Goal: Obtain resource: Download file/media

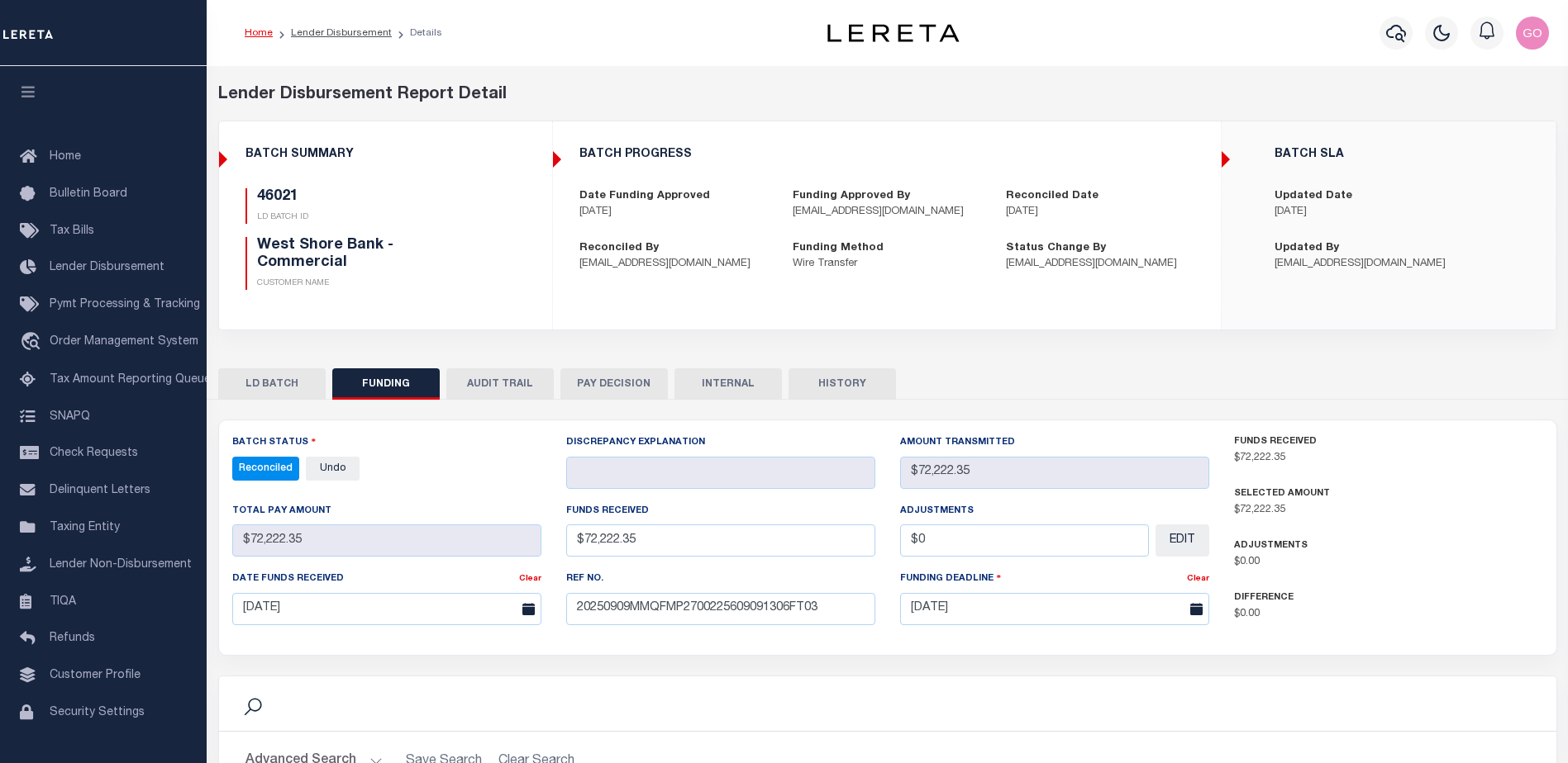
select select "100"
click at [1397, 33] on icon "button" at bounding box center [1395, 32] width 19 height 19
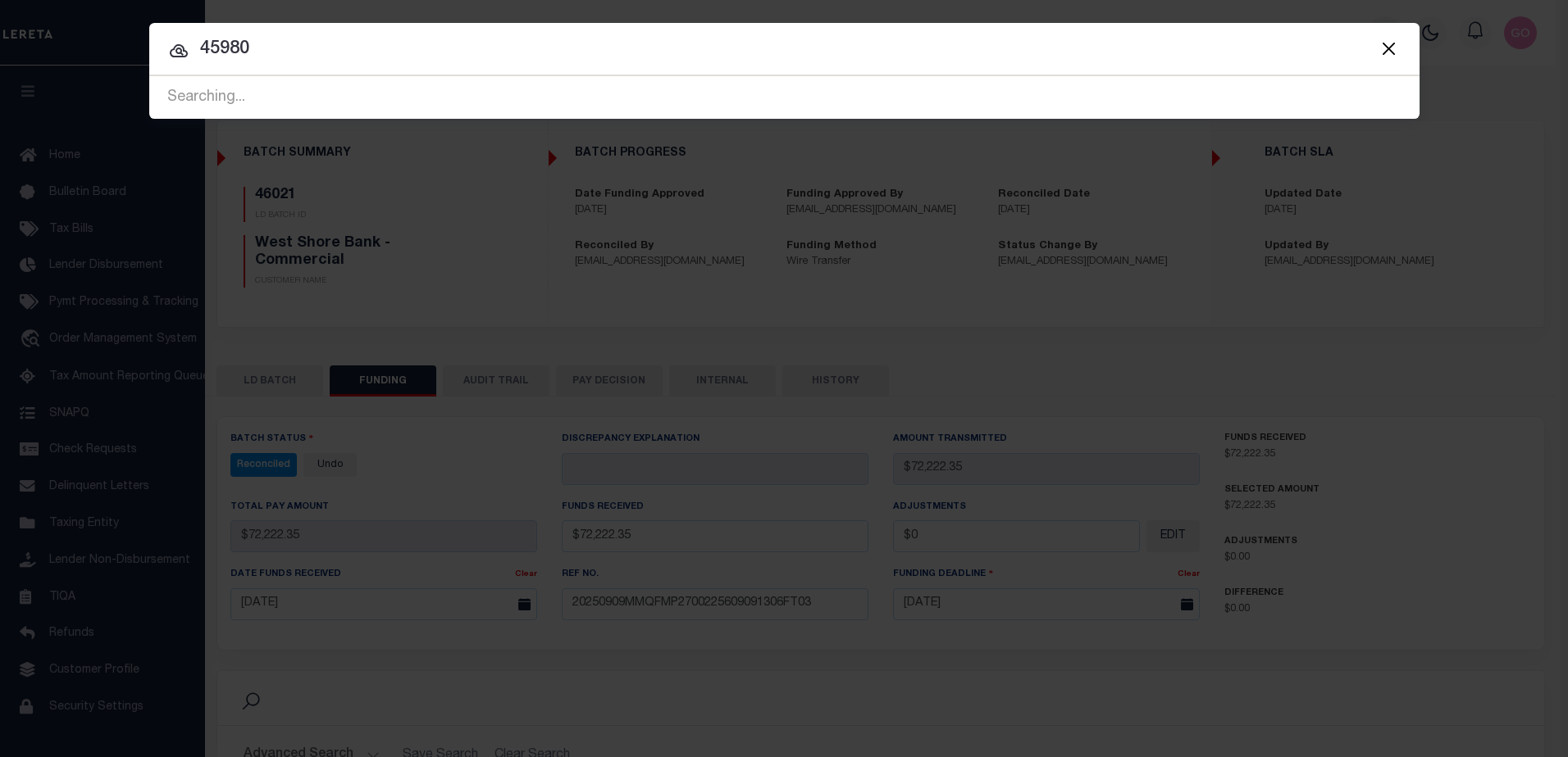
type input "45980"
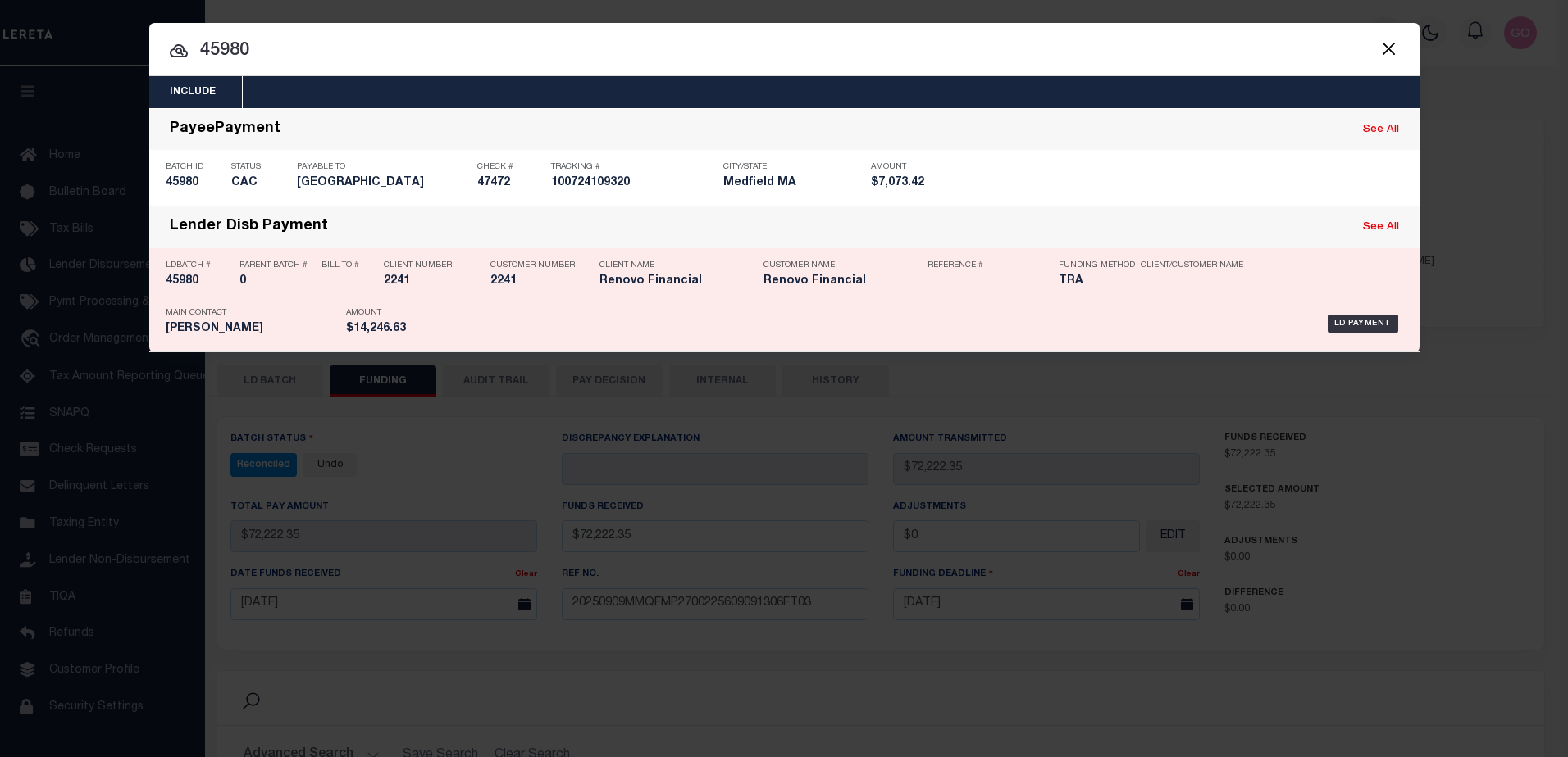
click at [183, 282] on h5 "45980" at bounding box center [198, 281] width 65 height 14
checkbox input "true"
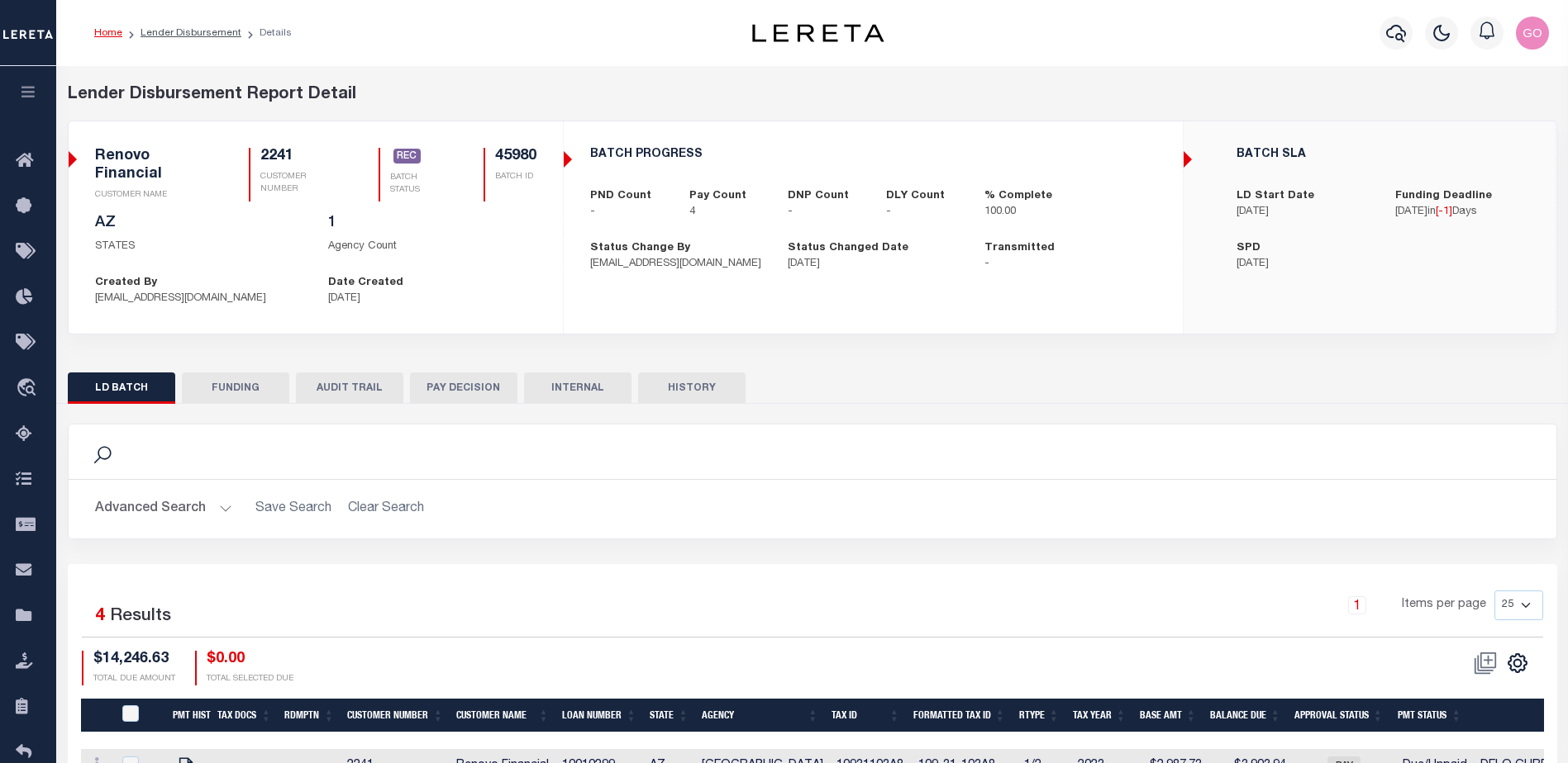
click at [601, 388] on button "INTERNAL" at bounding box center [578, 388] width 108 height 32
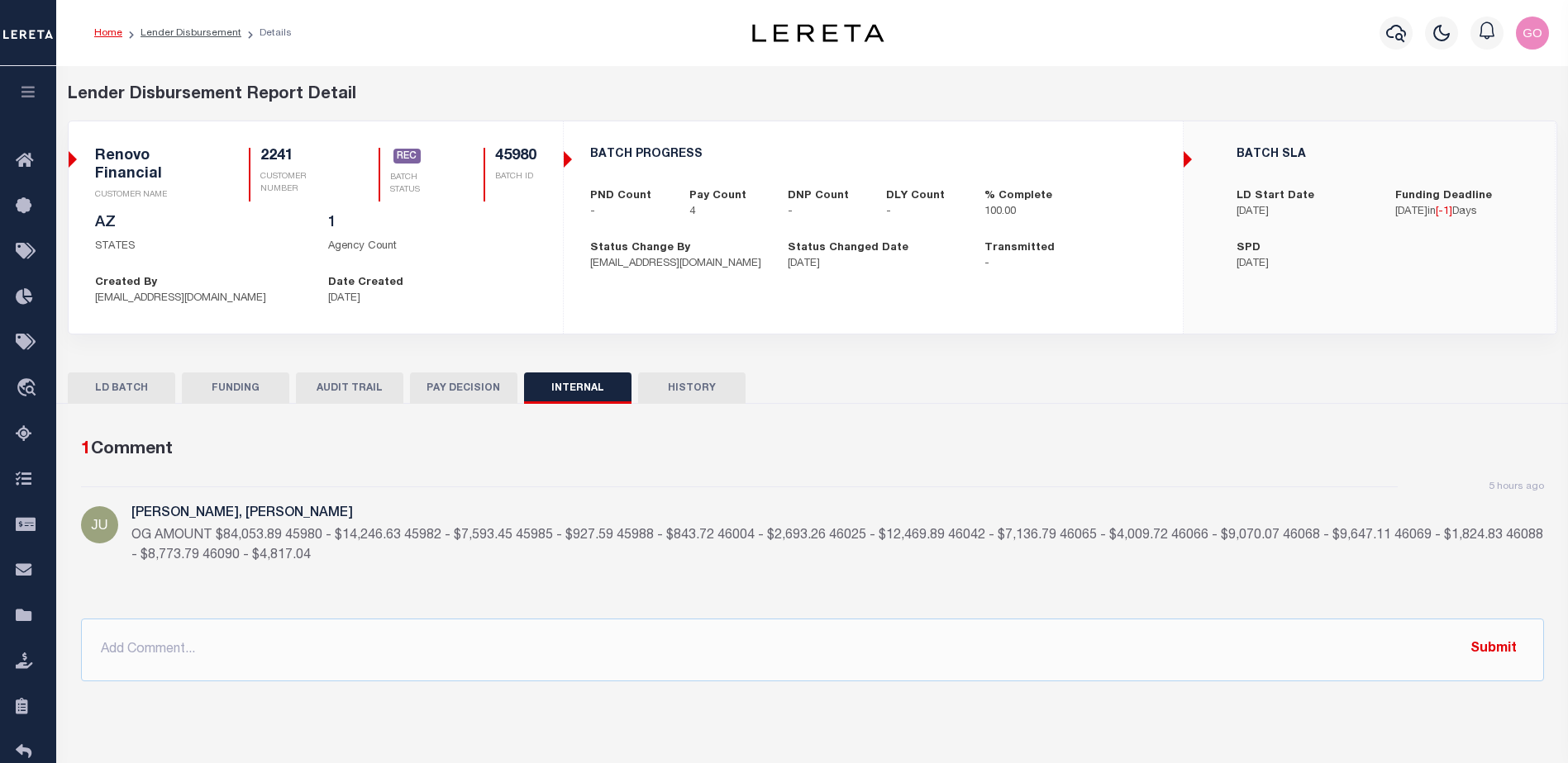
click at [500, 275] on div "Date Created [DATE]" at bounding box center [431, 291] width 233 height 32
click at [430, 251] on p "Agency Count" at bounding box center [432, 248] width 209 height 17
drag, startPoint x: 230, startPoint y: 386, endPoint x: 163, endPoint y: 420, distance: 75.1
click at [231, 386] on button "FUNDING" at bounding box center [236, 388] width 108 height 32
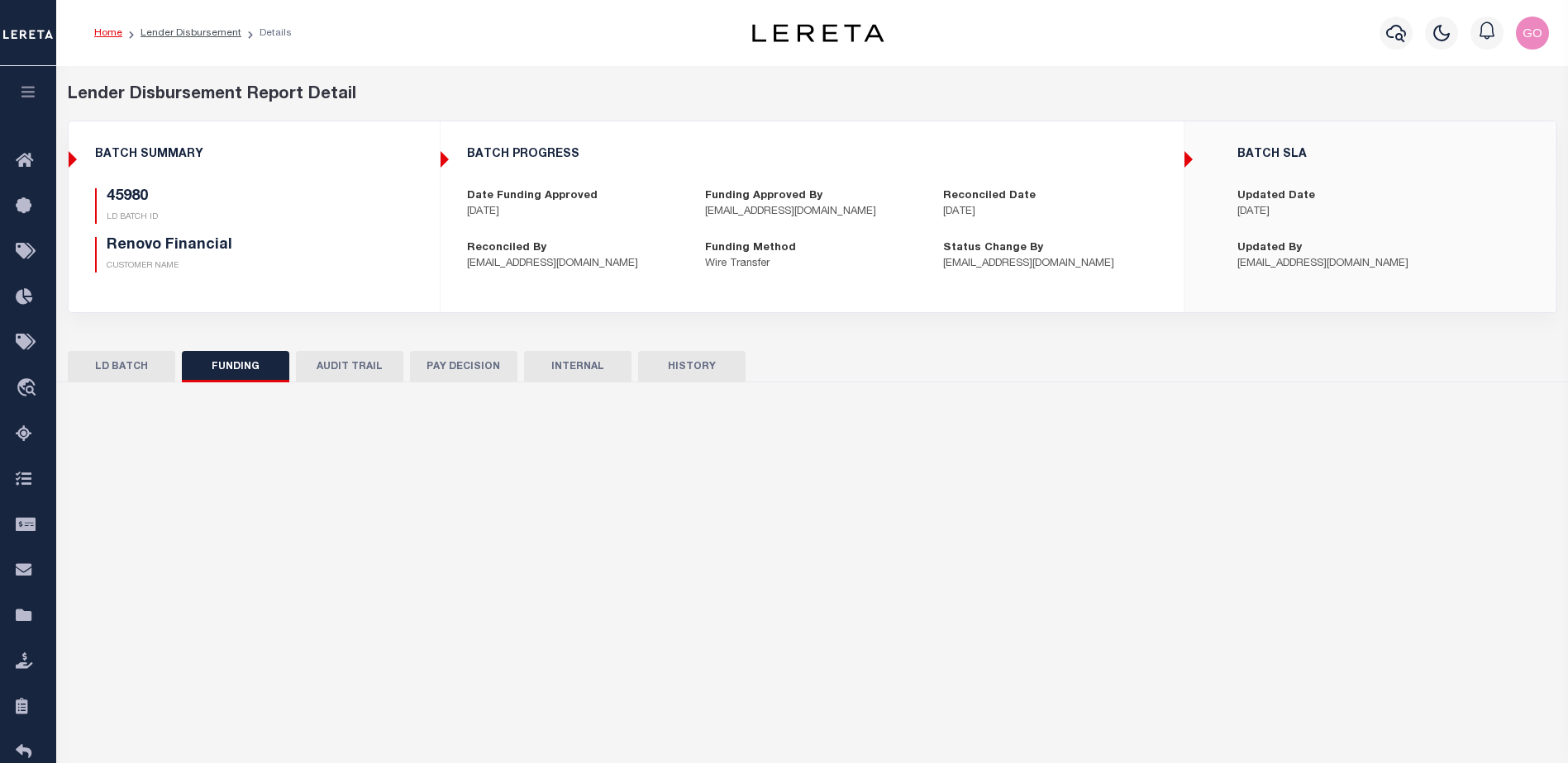
type input "$14,246.63"
type input "$0"
type input "[DATE]"
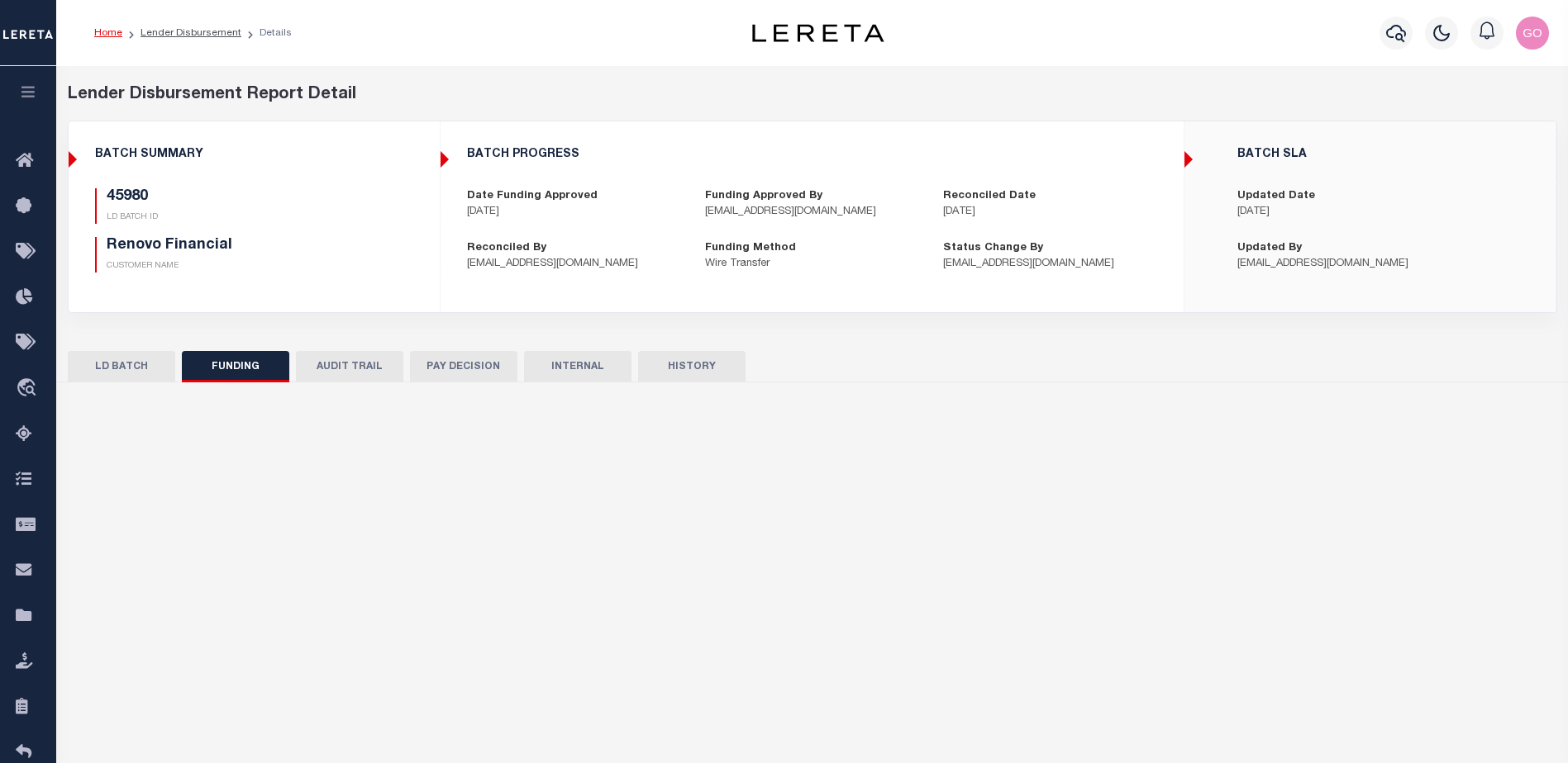
type input "20250910MMQFMP2700316309101623FT03"
select select "100"
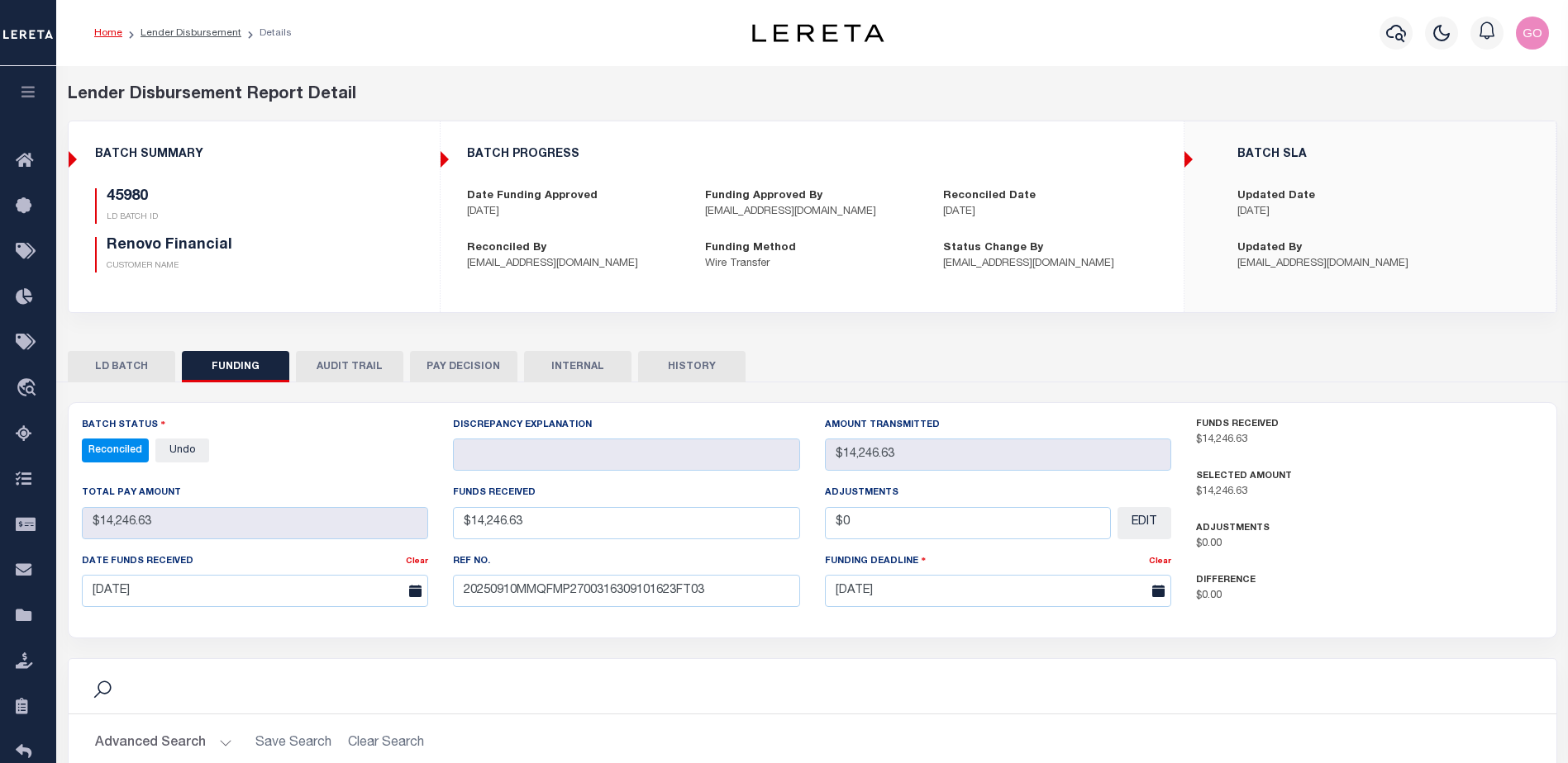
select select "100"
drag, startPoint x: 452, startPoint y: 88, endPoint x: 681, endPoint y: 52, distance: 231.8
click at [452, 88] on div "Lender Disbursement Report Detail" at bounding box center [812, 95] width 1489 height 25
click at [1393, 34] on icon "button" at bounding box center [1395, 32] width 19 height 19
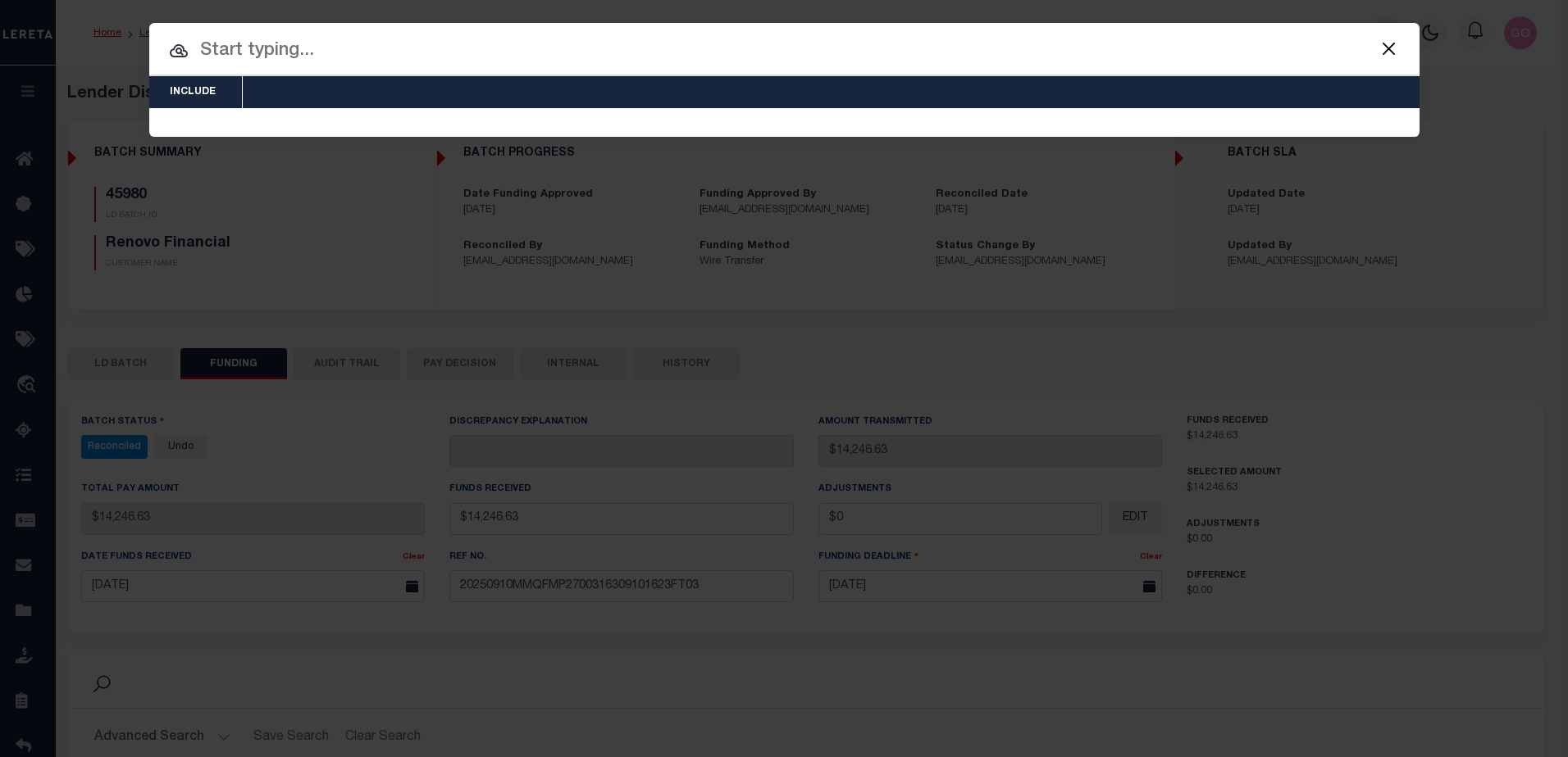
click at [260, 43] on input "text" at bounding box center [784, 51] width 1270 height 29
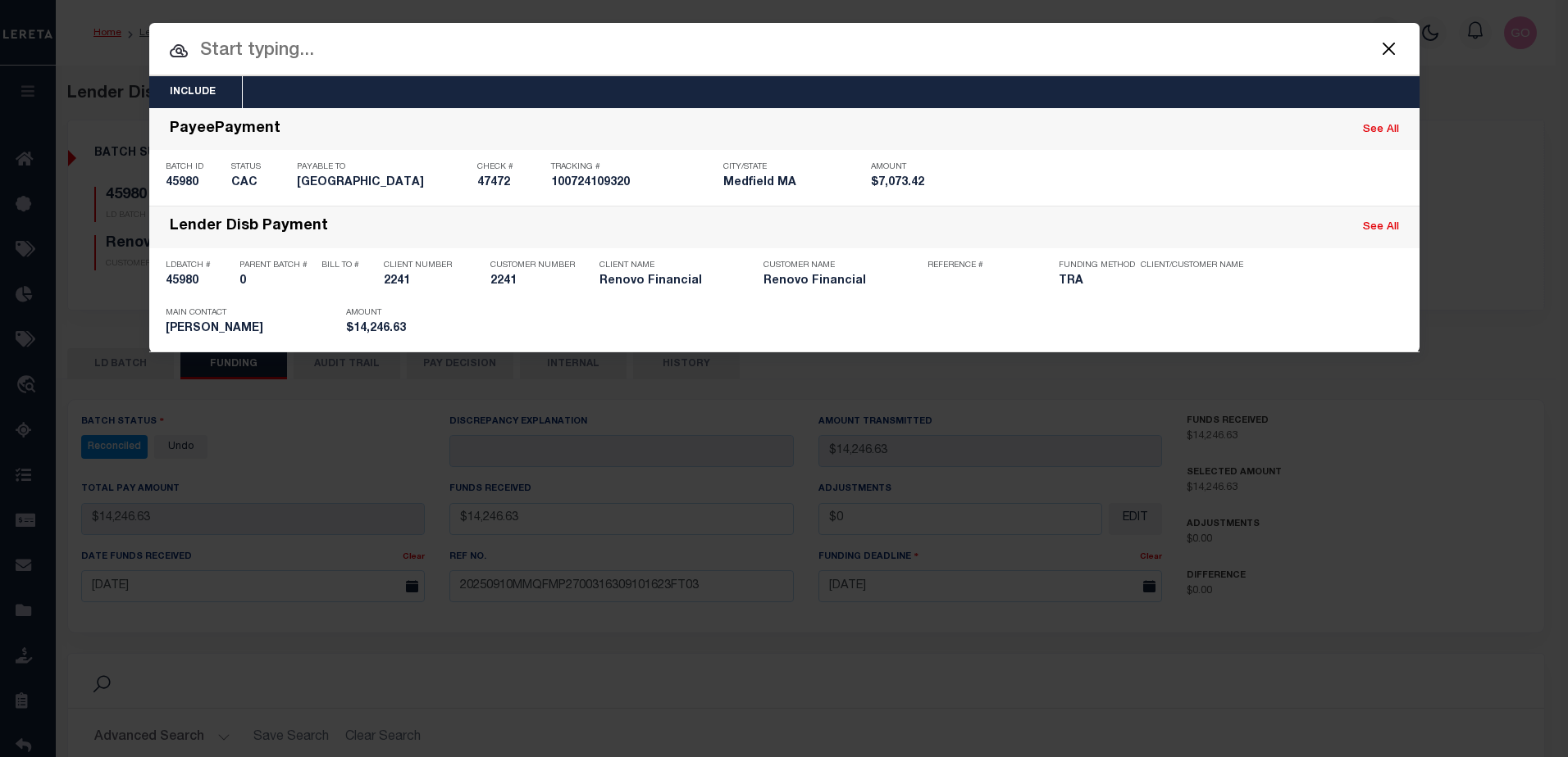
click at [324, 43] on input "text" at bounding box center [784, 51] width 1270 height 29
type input "45980"
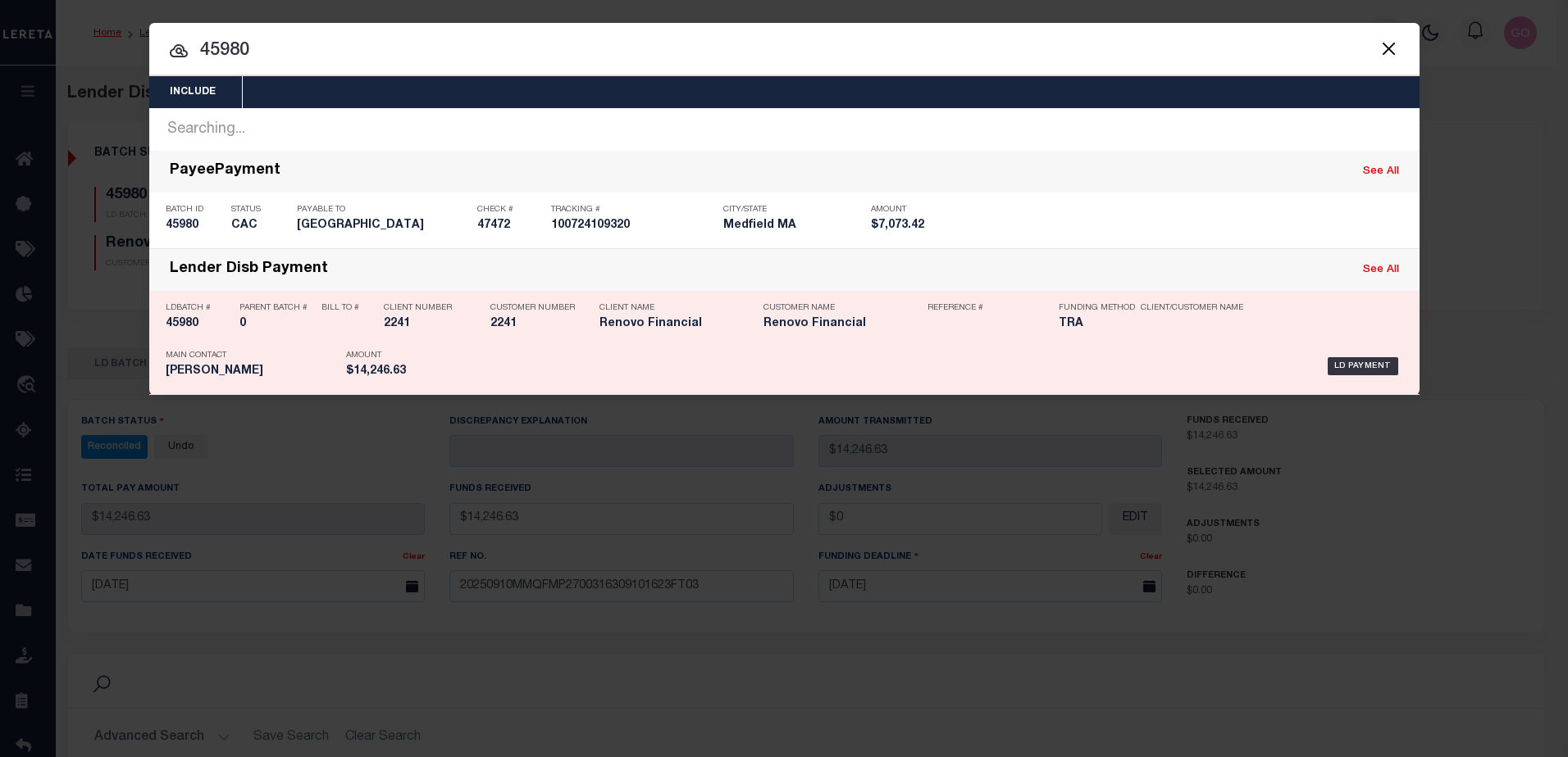
click at [185, 326] on h5 "45980" at bounding box center [198, 324] width 65 height 14
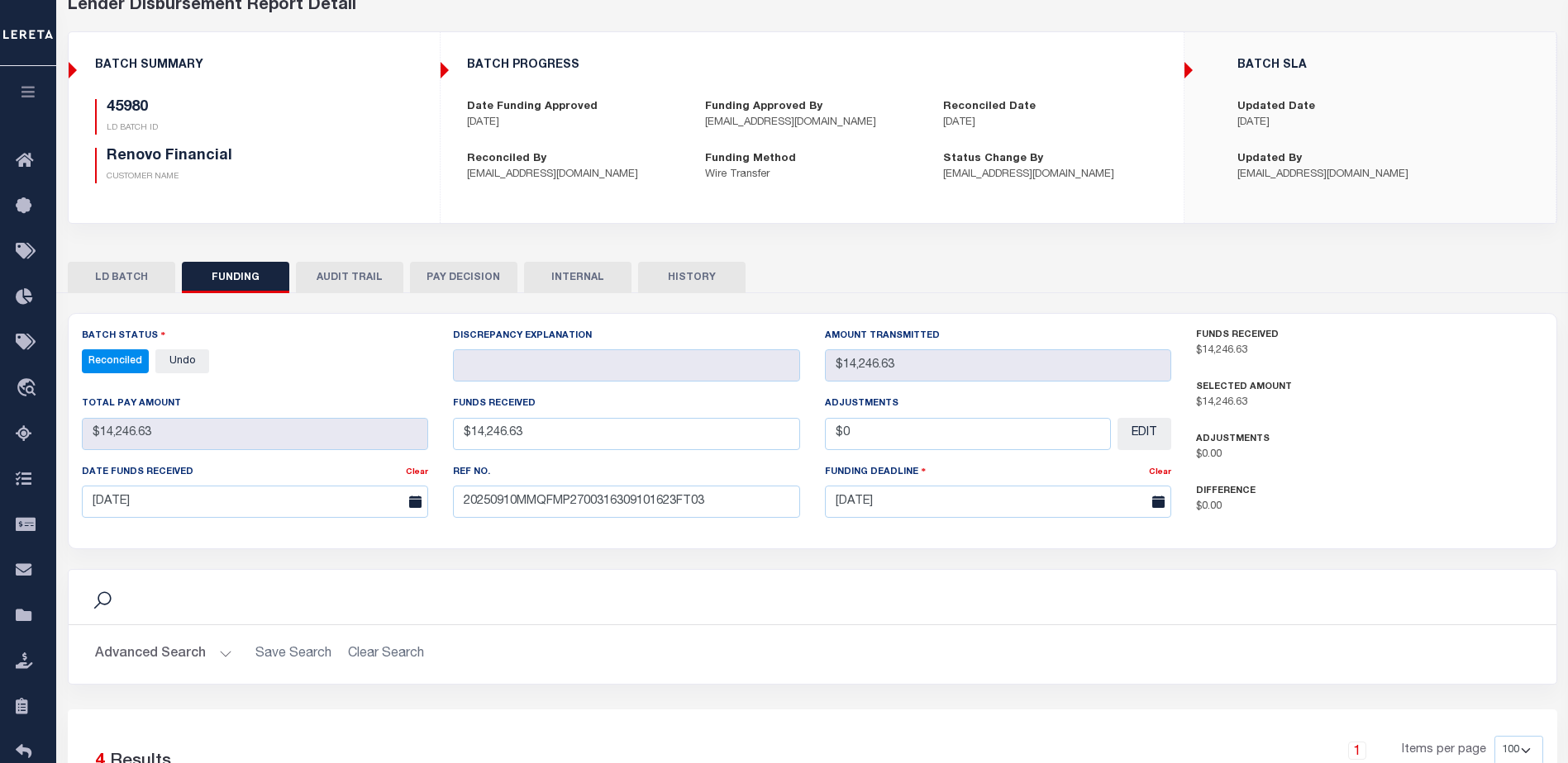
scroll to position [165, 0]
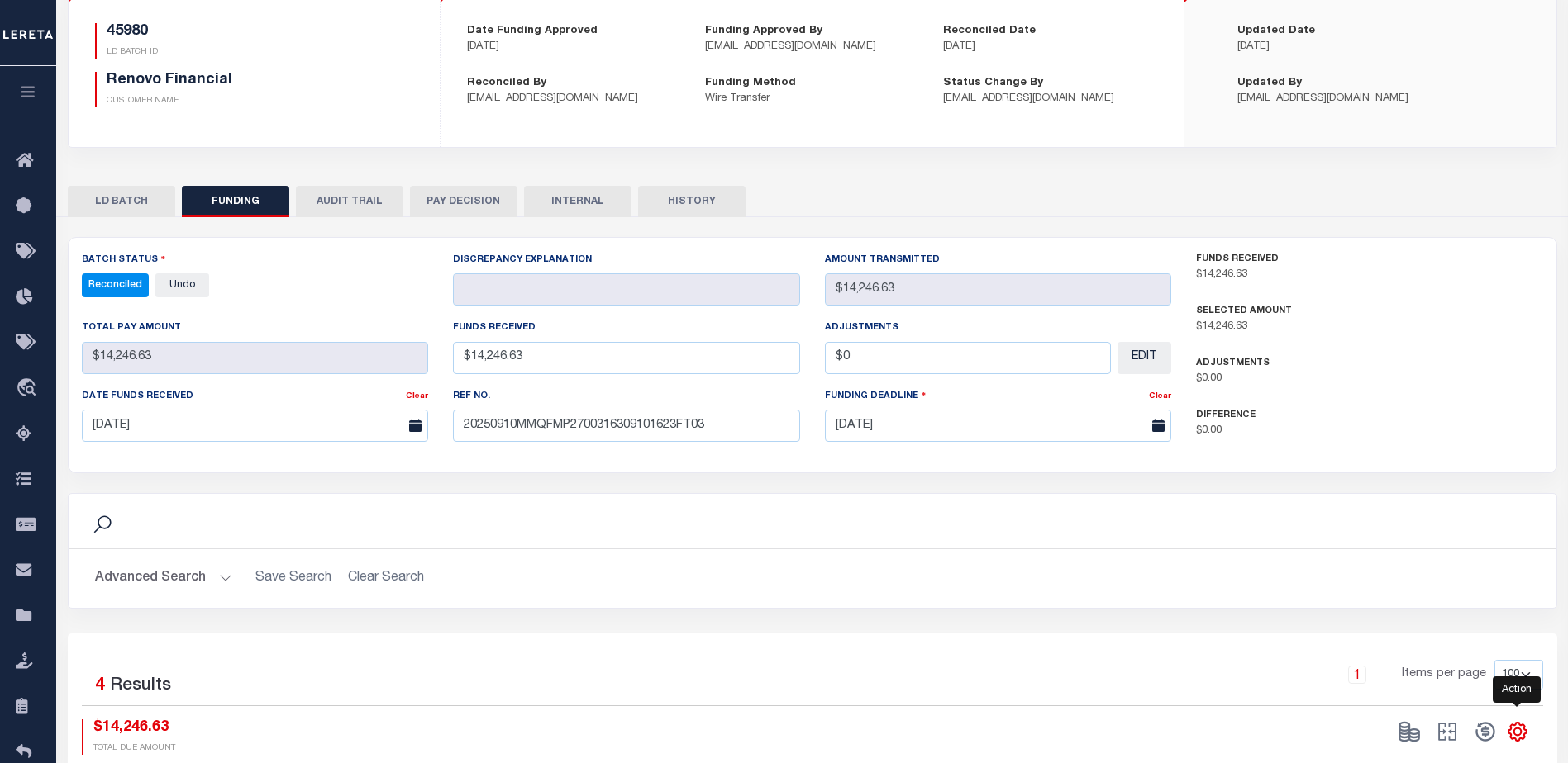
click at [1523, 734] on icon "" at bounding box center [1517, 731] width 21 height 21
click at [1407, 515] on span "CSV" at bounding box center [1397, 510] width 25 height 11
click at [1114, 91] on p "[EMAIL_ADDRESS][DOMAIN_NAME]" at bounding box center [1050, 99] width 213 height 17
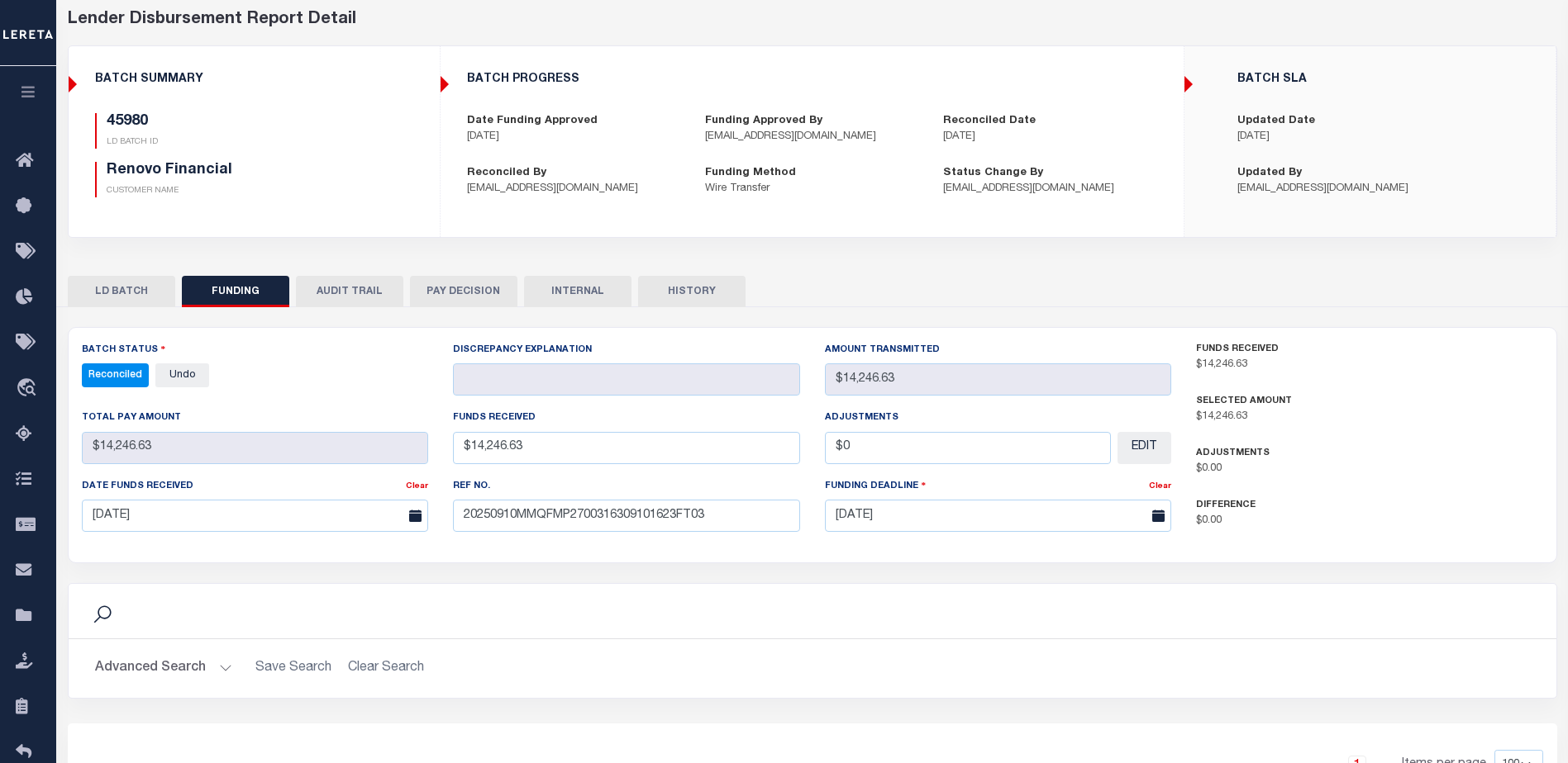
scroll to position [0, 0]
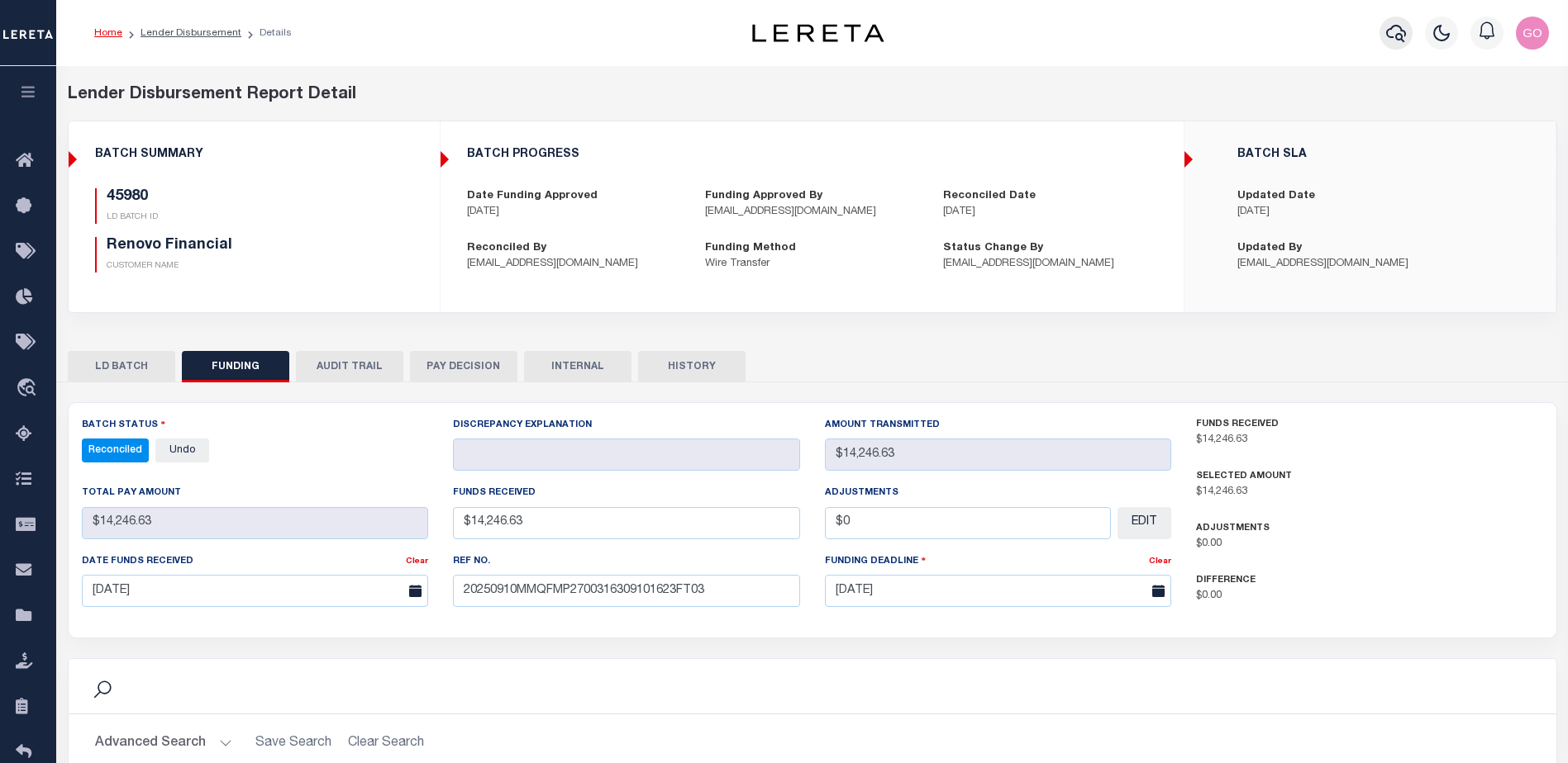
click at [1404, 35] on icon "button" at bounding box center [1395, 32] width 19 height 19
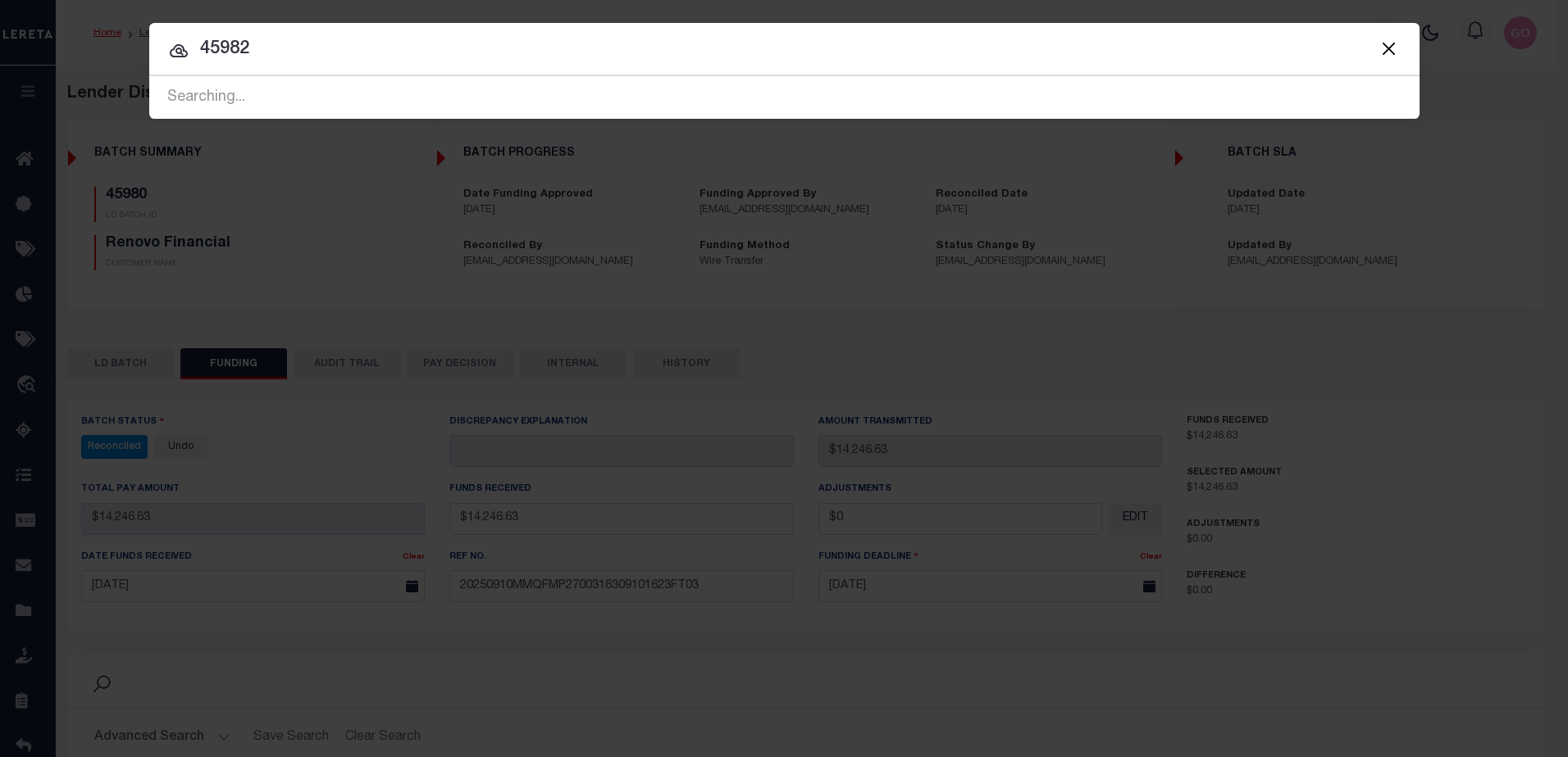
type input "45982"
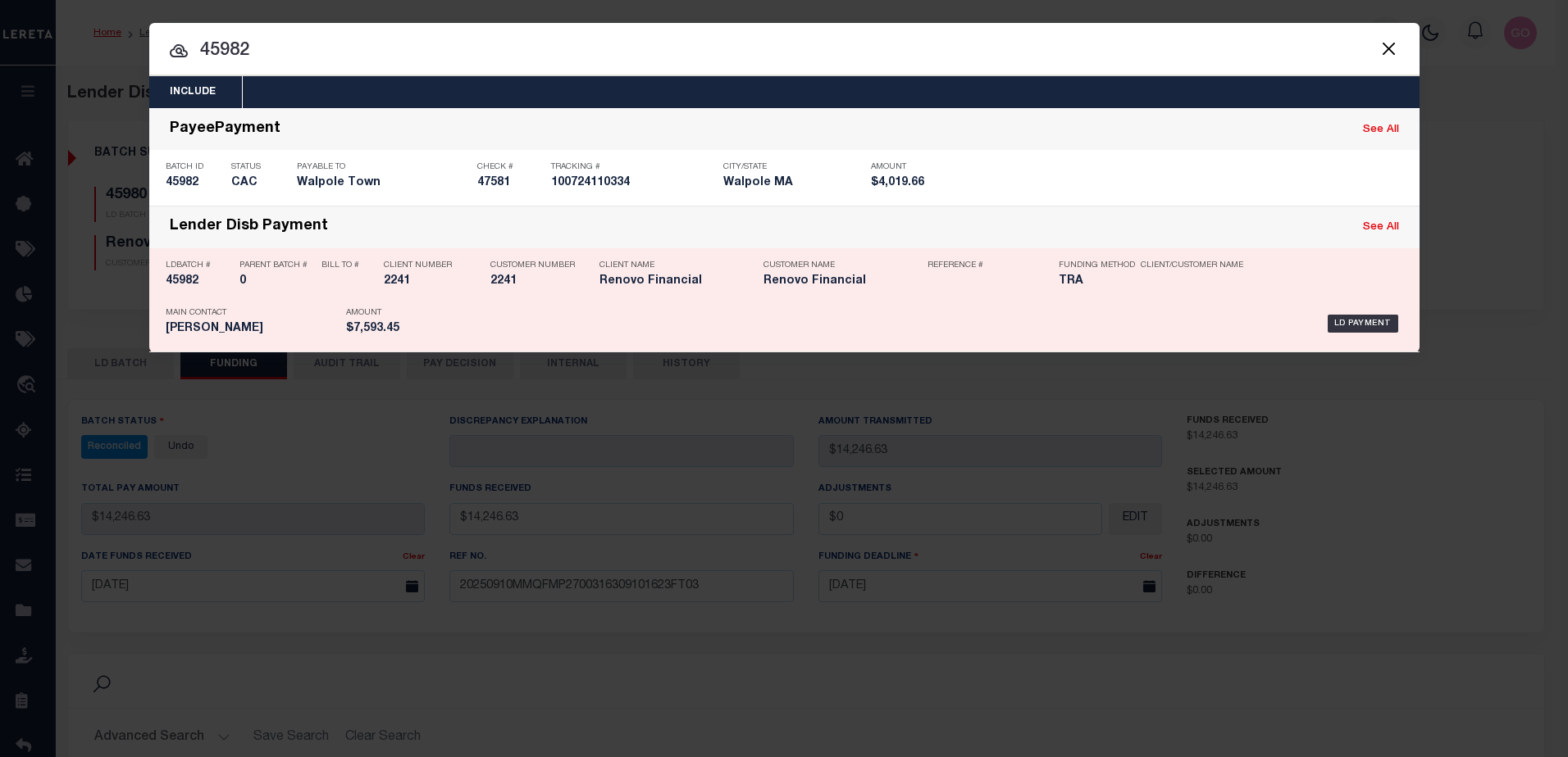
click at [177, 282] on h5 "45982" at bounding box center [198, 281] width 65 height 14
checkbox input "true"
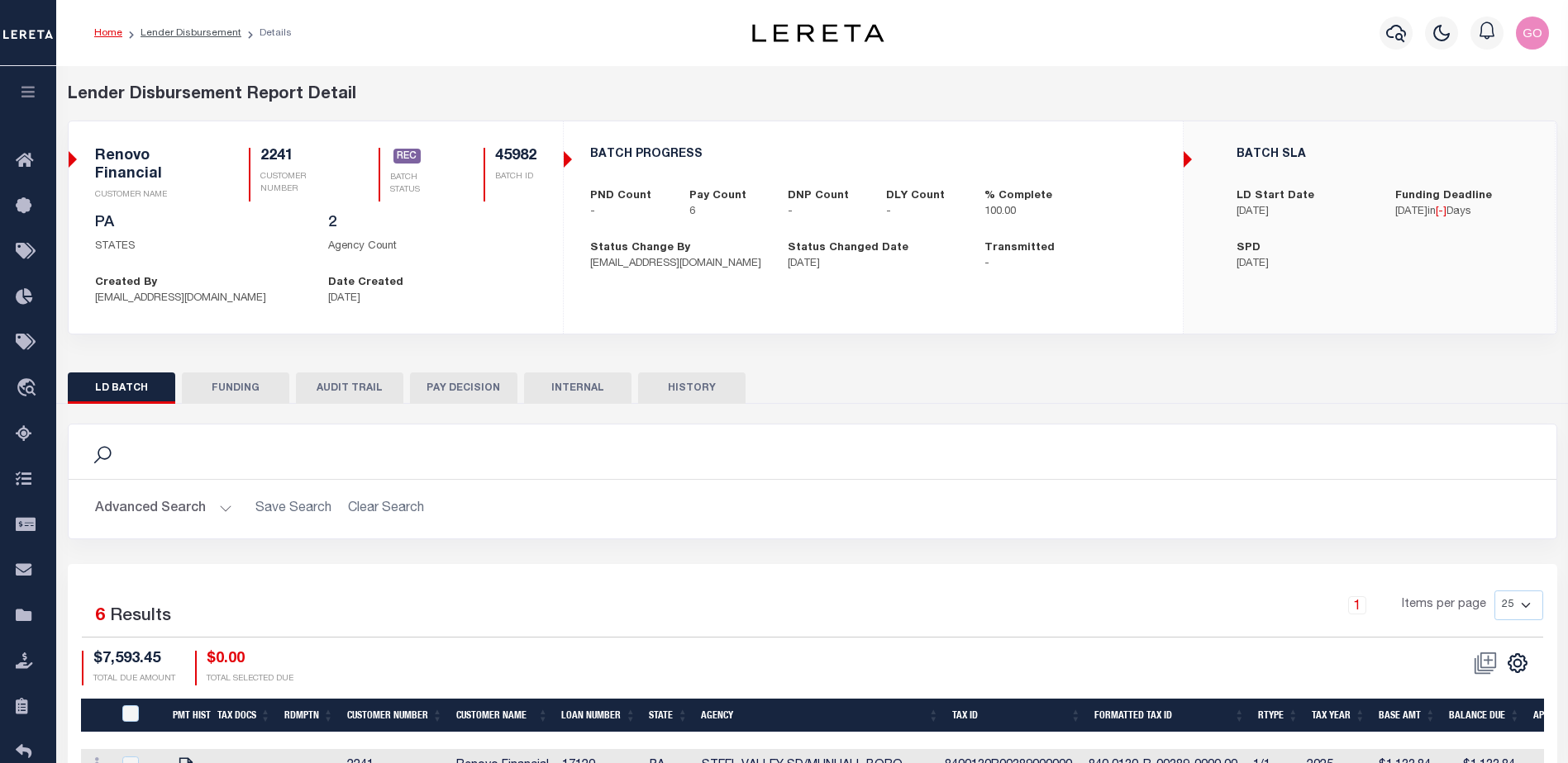
click at [230, 385] on button "FUNDING" at bounding box center [236, 388] width 108 height 32
type input "$7,593.45"
type input "$0"
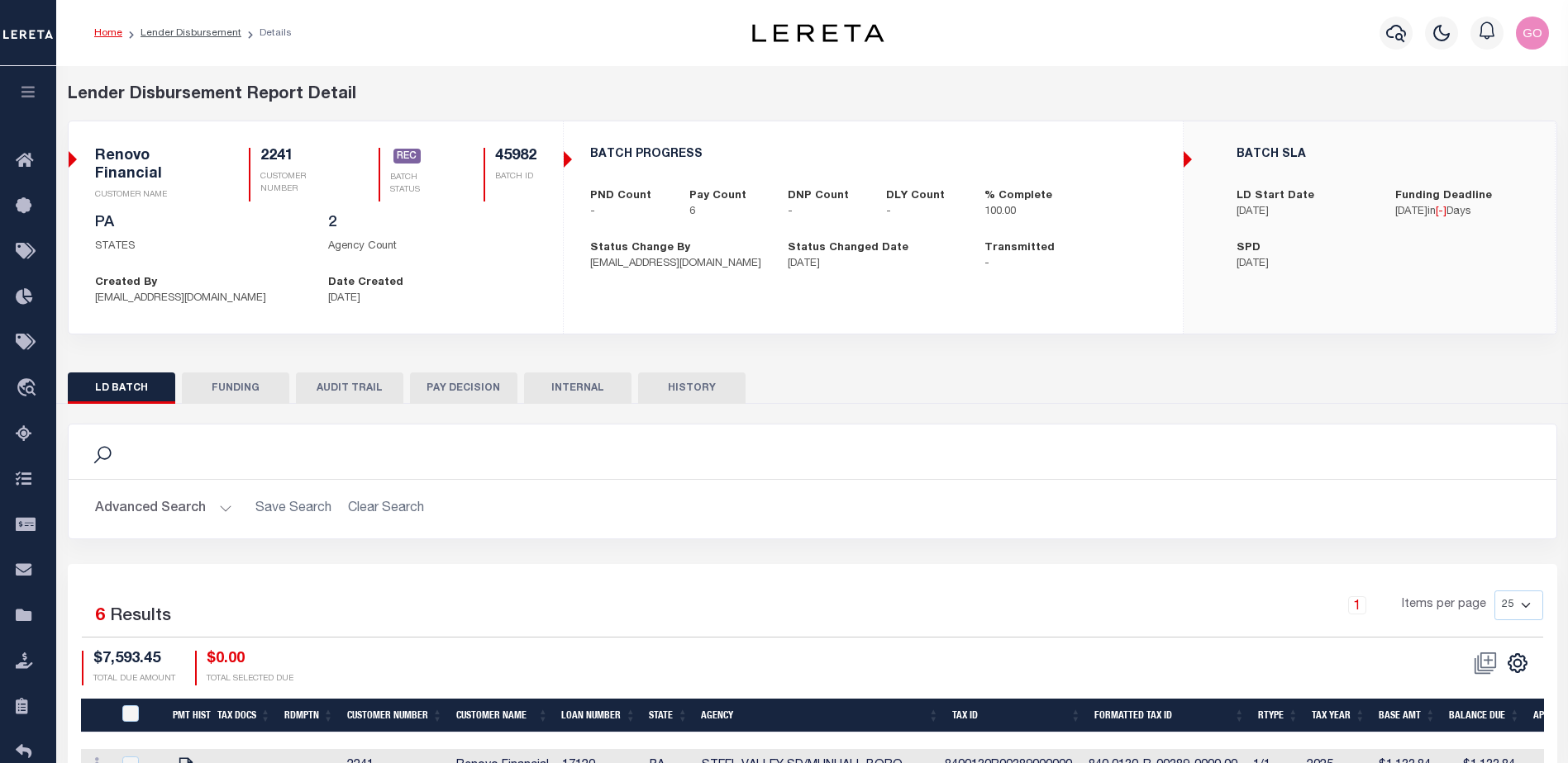
type input "[DATE]"
select select "100"
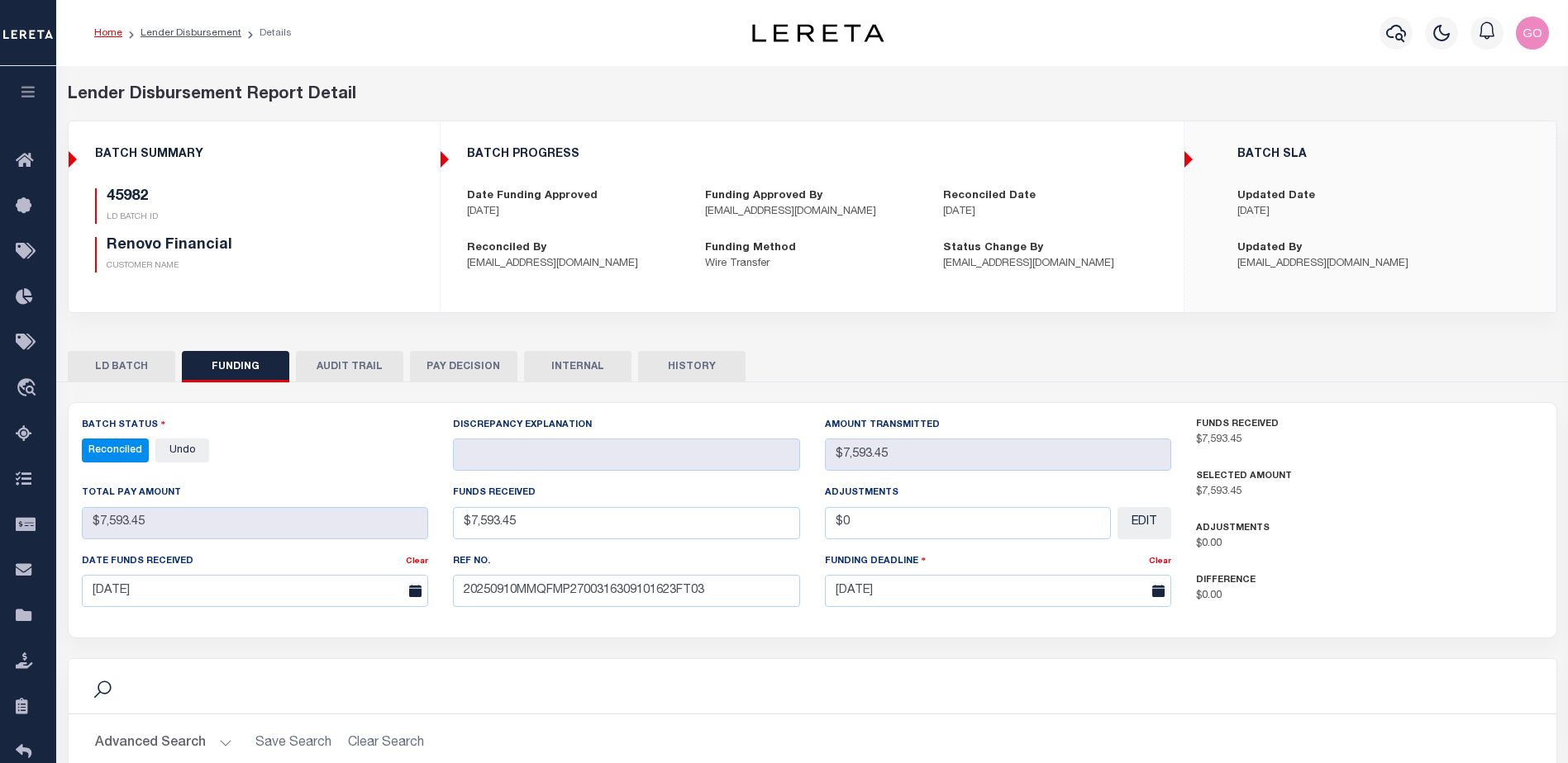
select select "100"
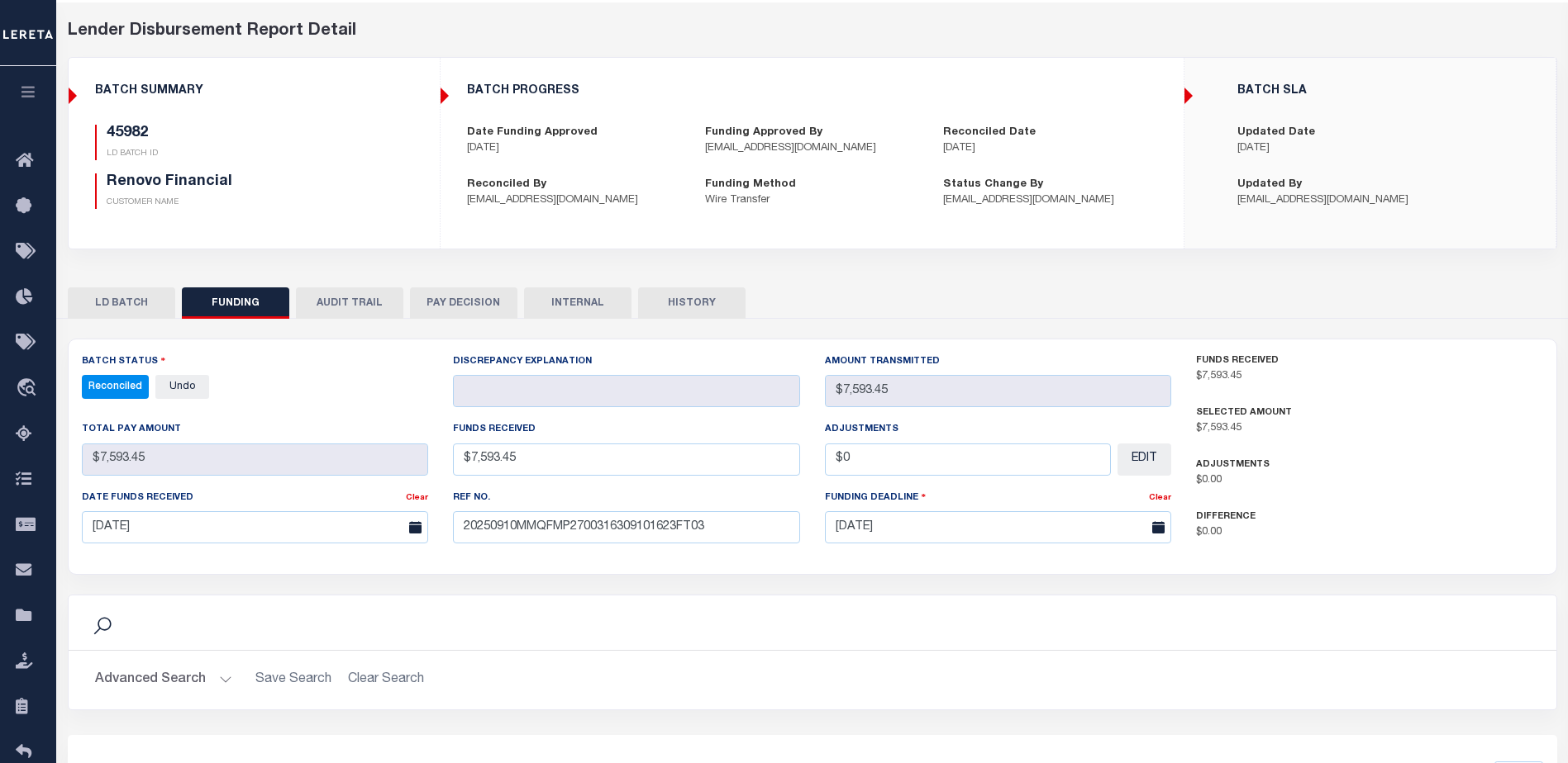
scroll to position [83, 0]
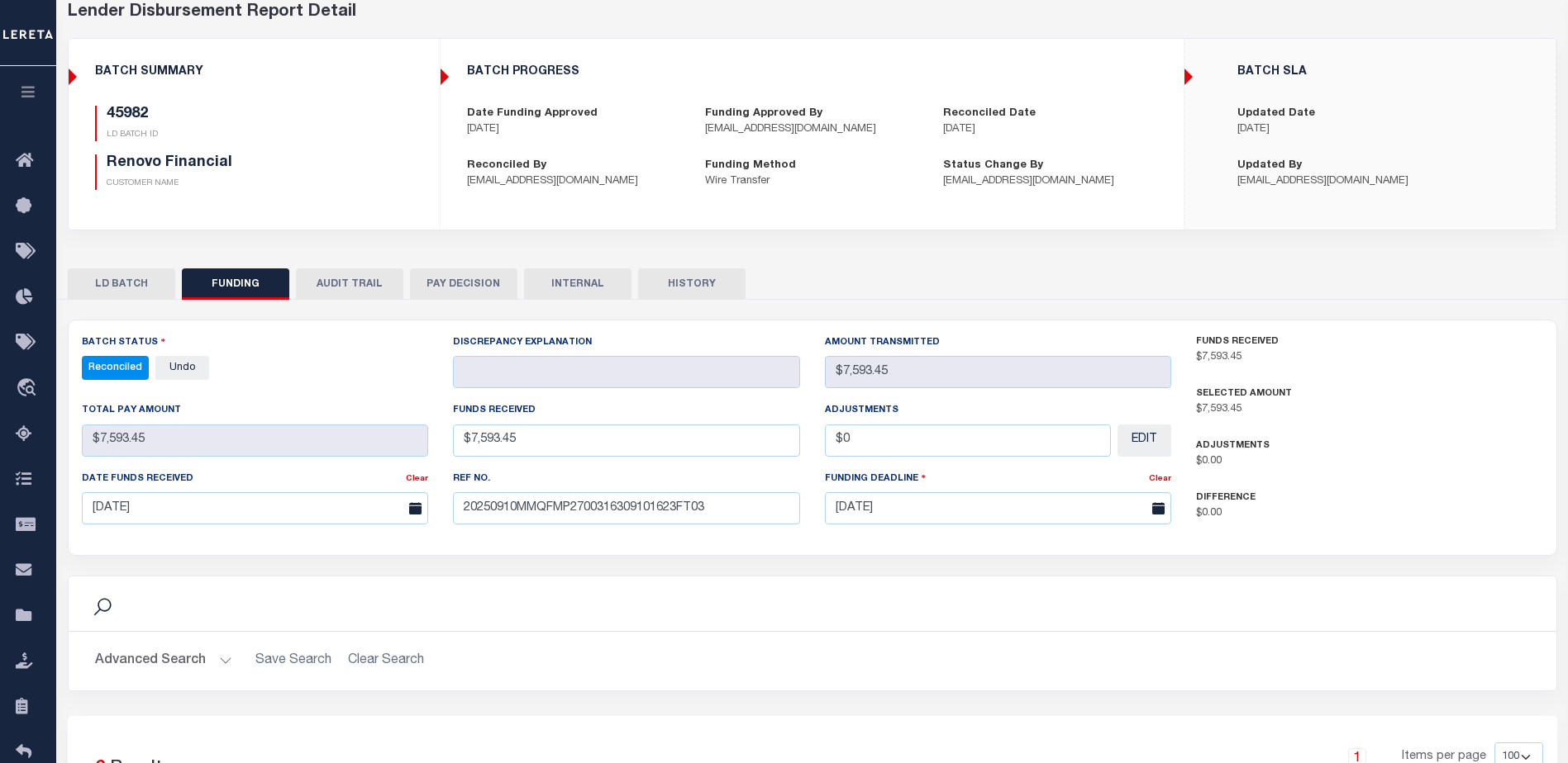
click at [1150, 201] on div "BATCH PROGRESS Date Funding Approved [DATE] Funding Approved By [EMAIL_ADDRESS]…" at bounding box center [811, 127] width 741 height 151
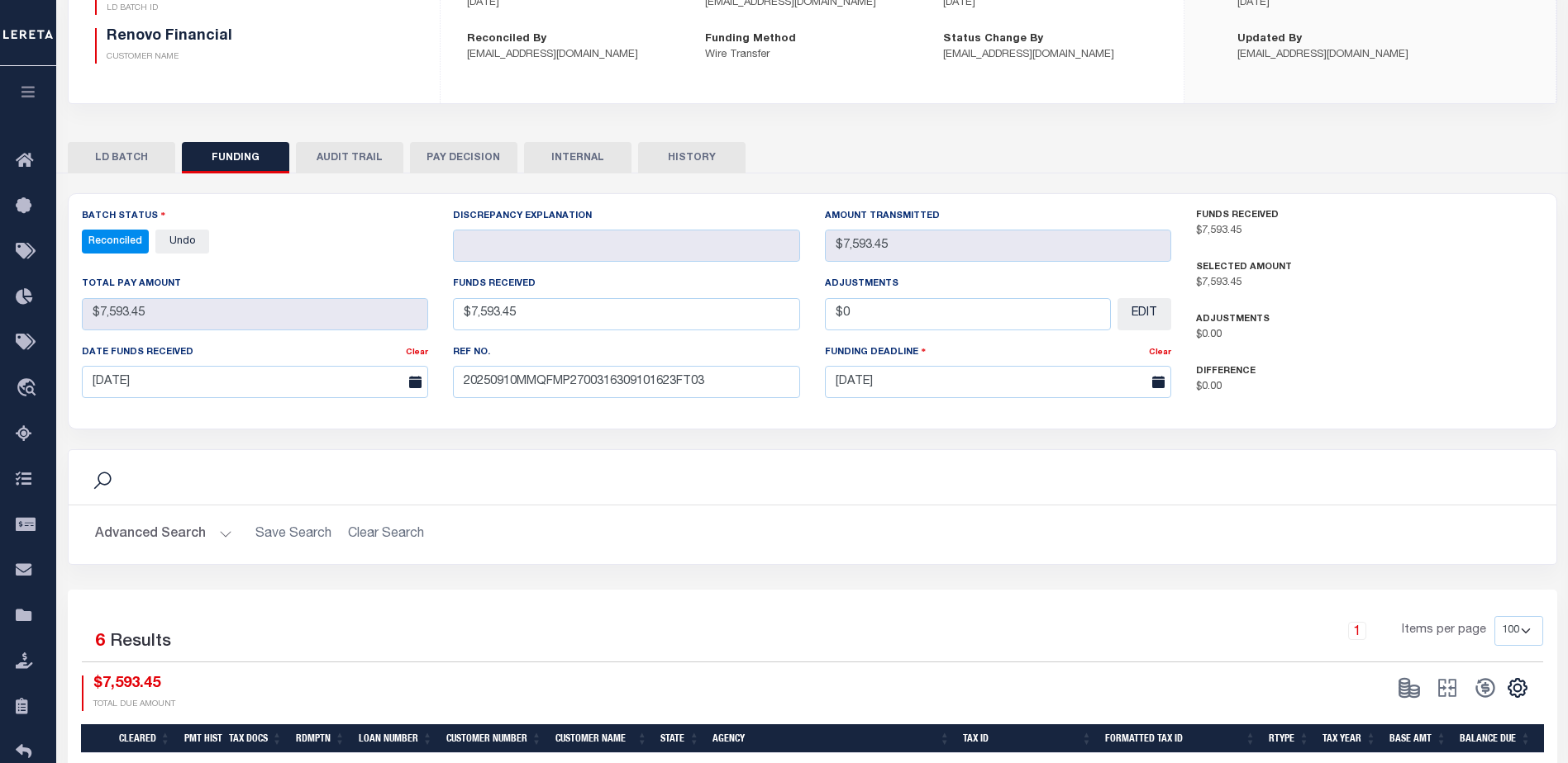
scroll to position [330, 0]
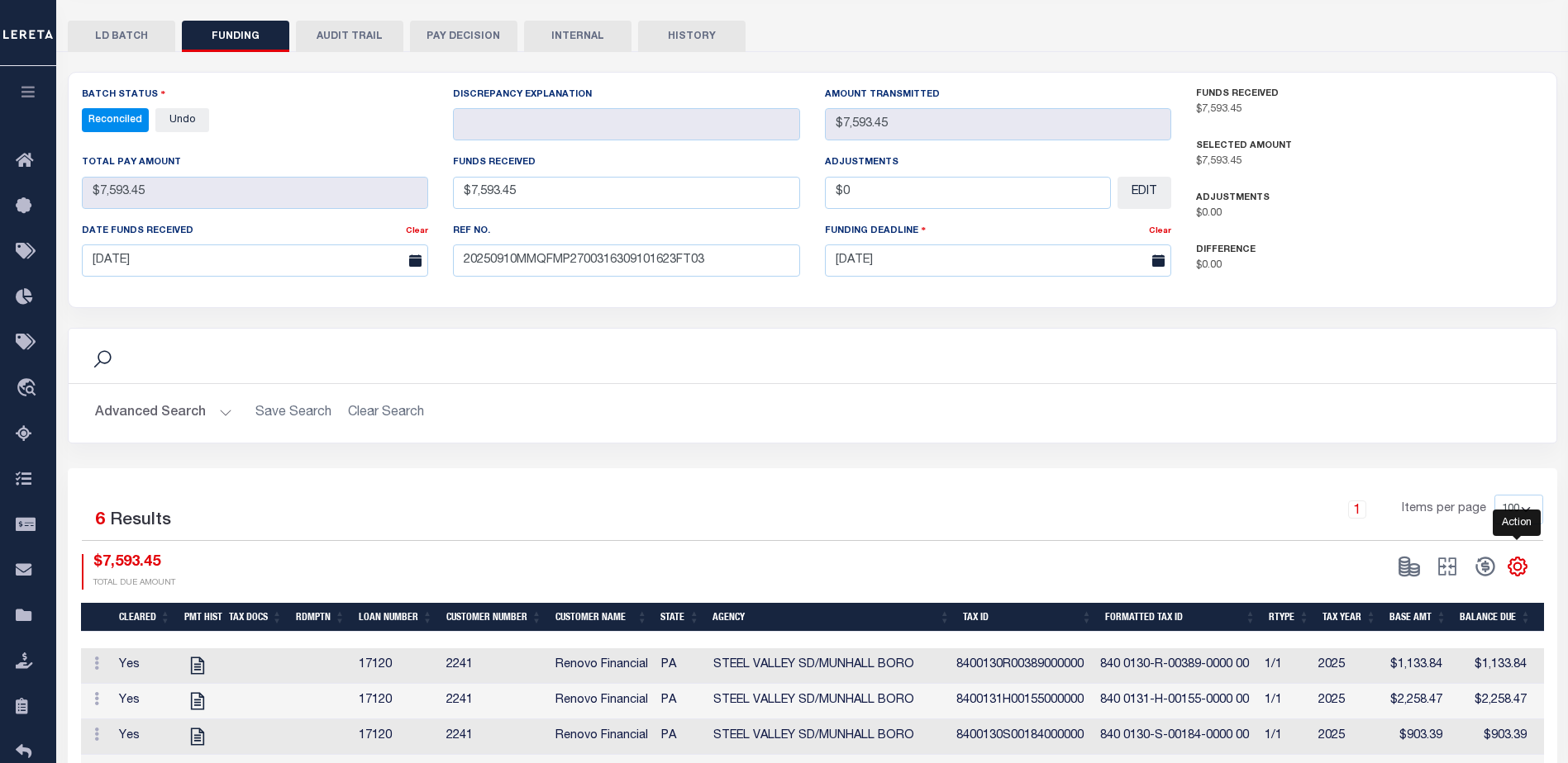
click at [1513, 569] on icon "" at bounding box center [1517, 567] width 7 height 7
click at [1400, 338] on span "CSV" at bounding box center [1397, 344] width 25 height 11
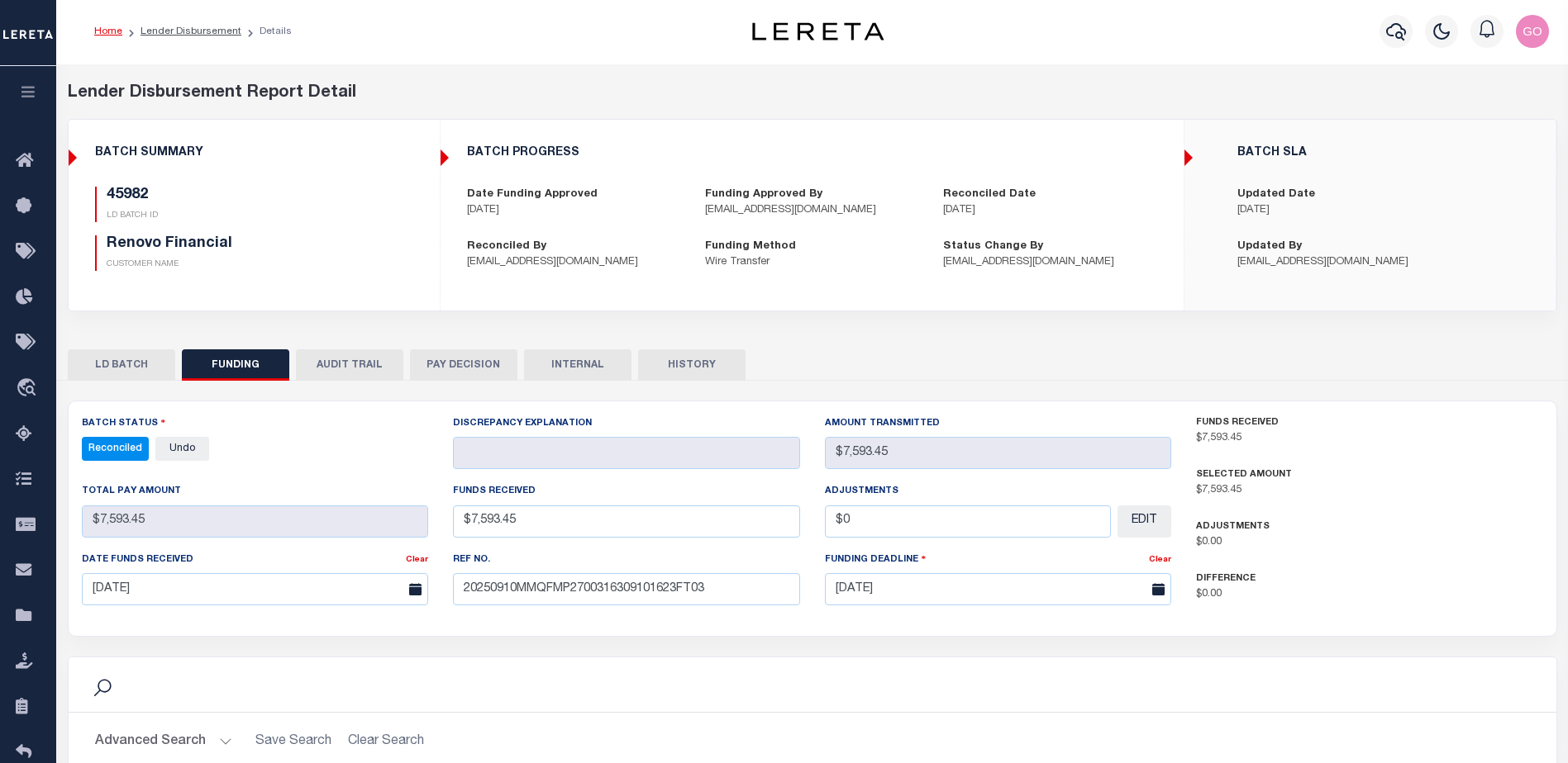
scroll to position [0, 0]
drag, startPoint x: 1078, startPoint y: 186, endPoint x: 1115, endPoint y: 172, distance: 39.6
click at [1078, 186] on div "BATCH PROGRESS Date Funding Approved [DATE] Funding Approved By [EMAIL_ADDRESS]…" at bounding box center [811, 210] width 741 height 151
click at [1396, 32] on icon "button" at bounding box center [1395, 32] width 19 height 19
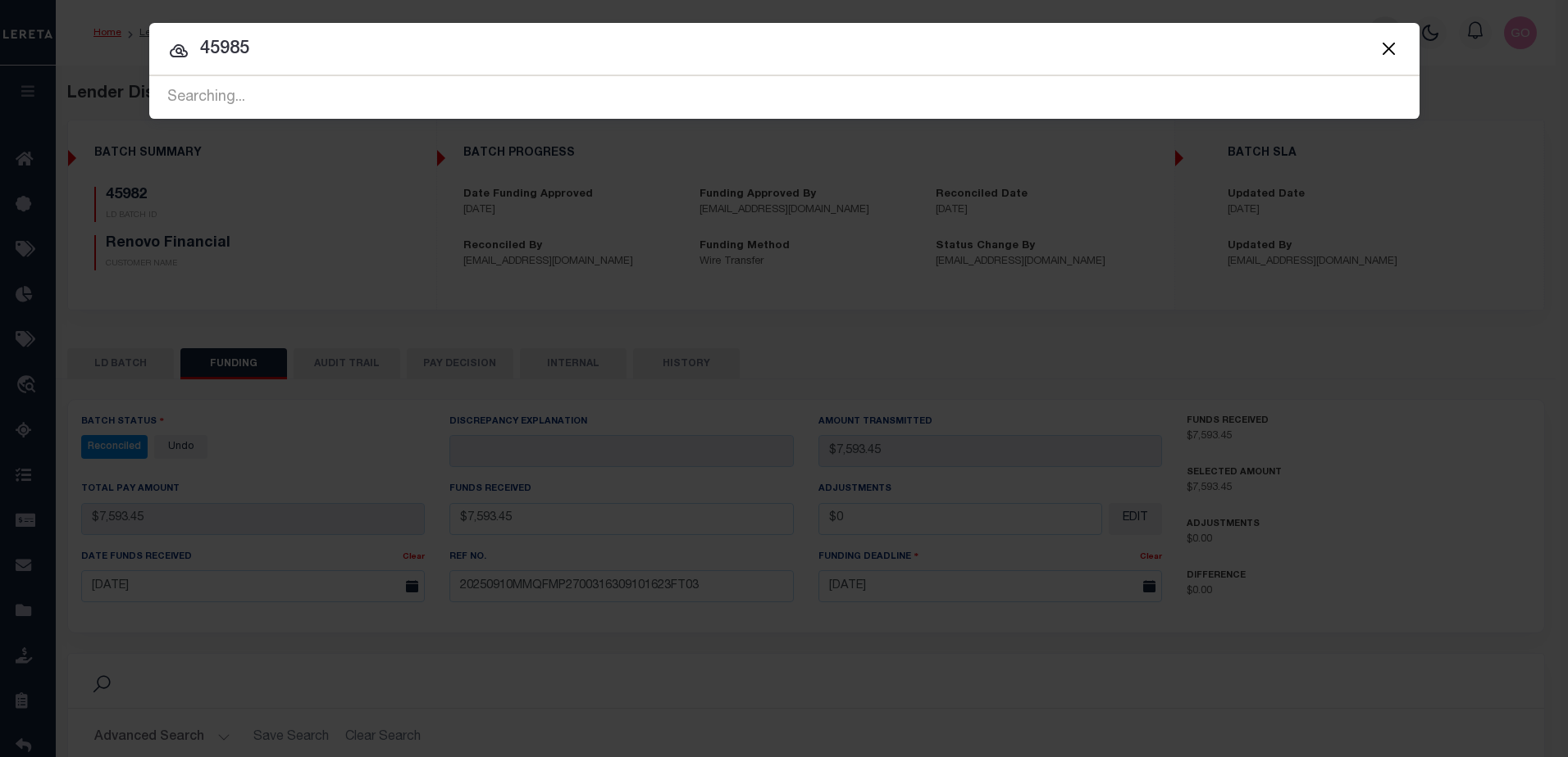
type input "45985"
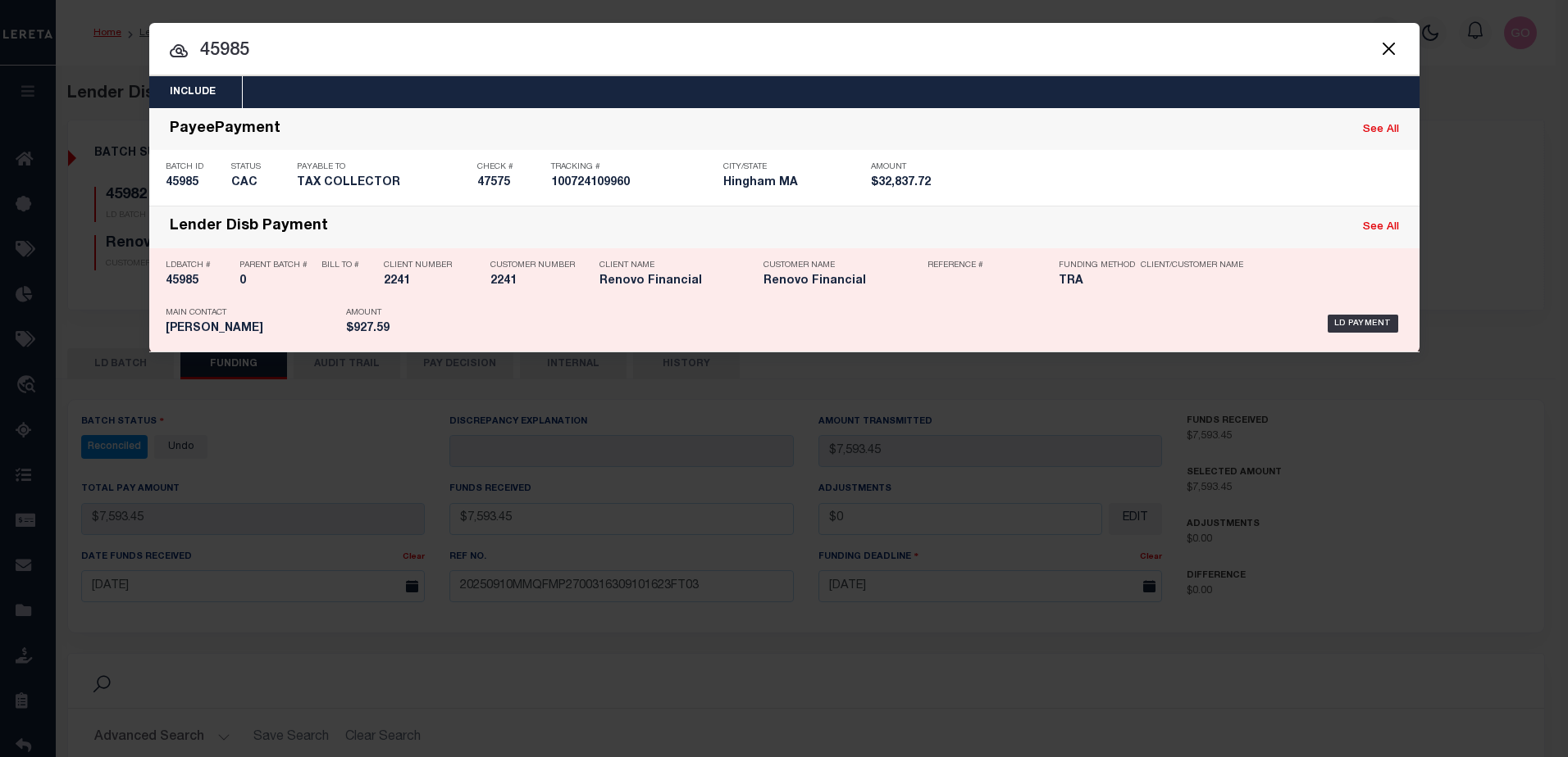
click at [186, 284] on h5 "45985" at bounding box center [198, 281] width 65 height 14
checkbox input "true"
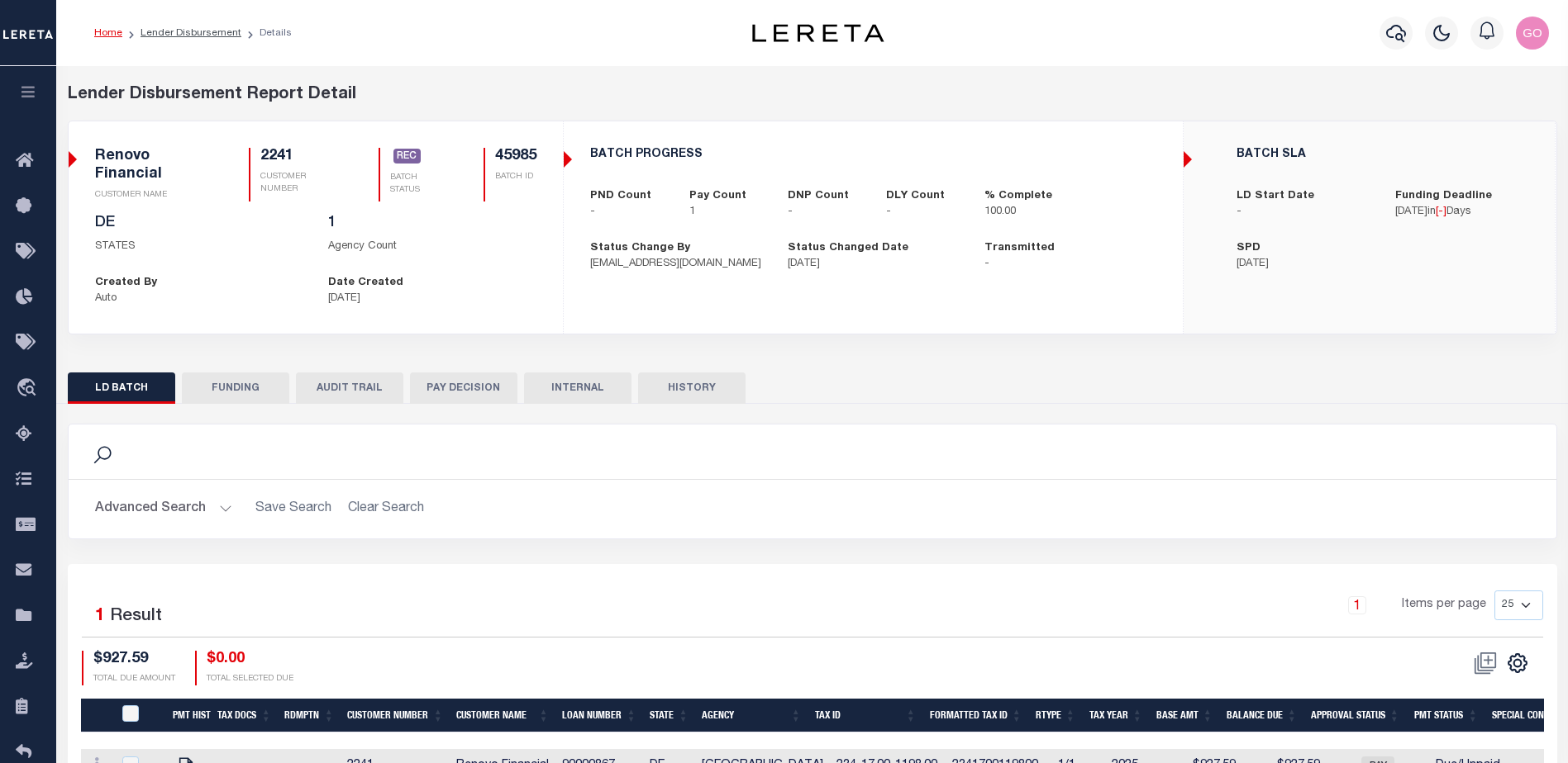
click at [246, 384] on button "FUNDING" at bounding box center [236, 388] width 108 height 32
select select "100"
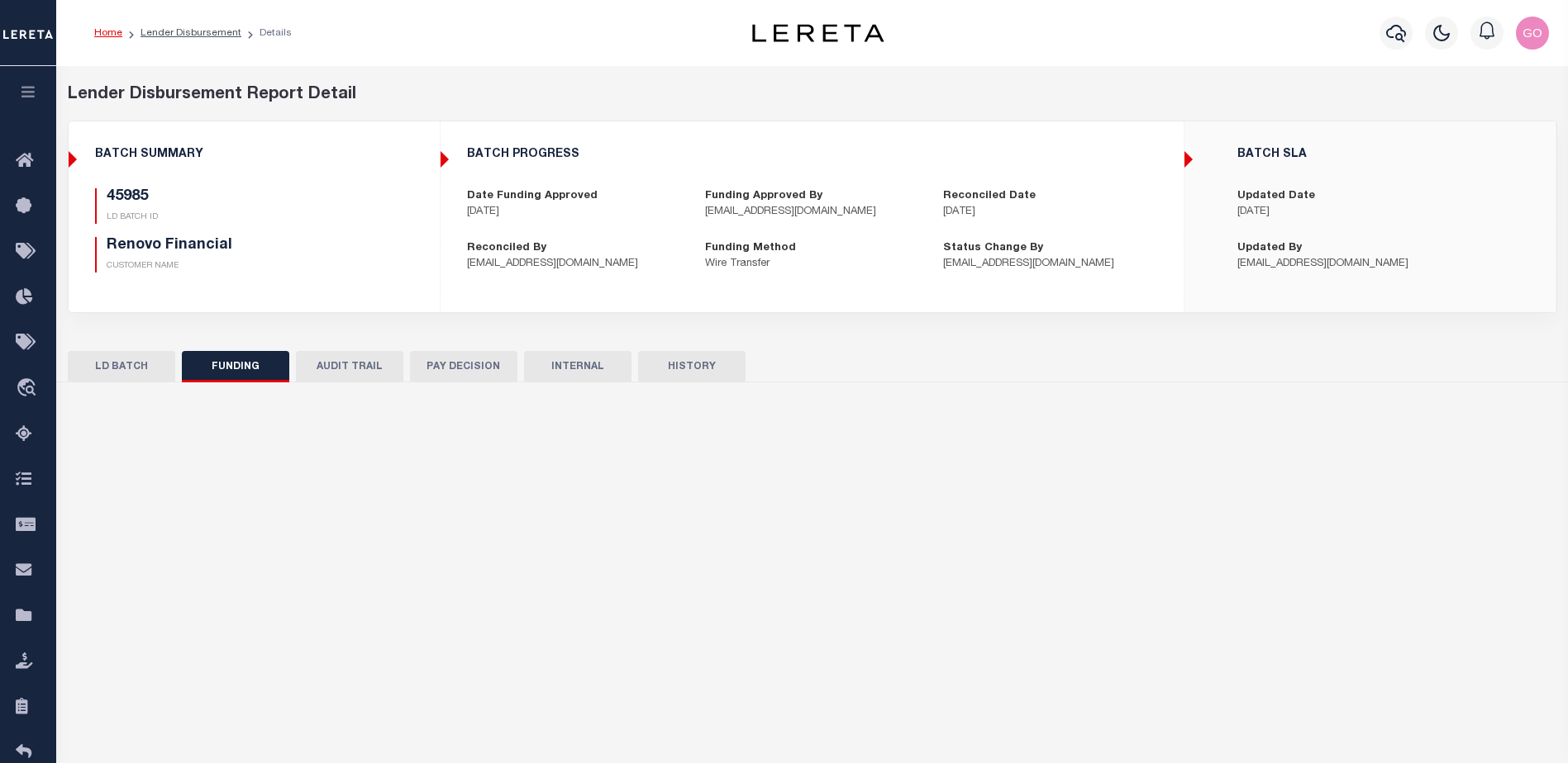
type input "$927.59"
type input "$0"
select select "100"
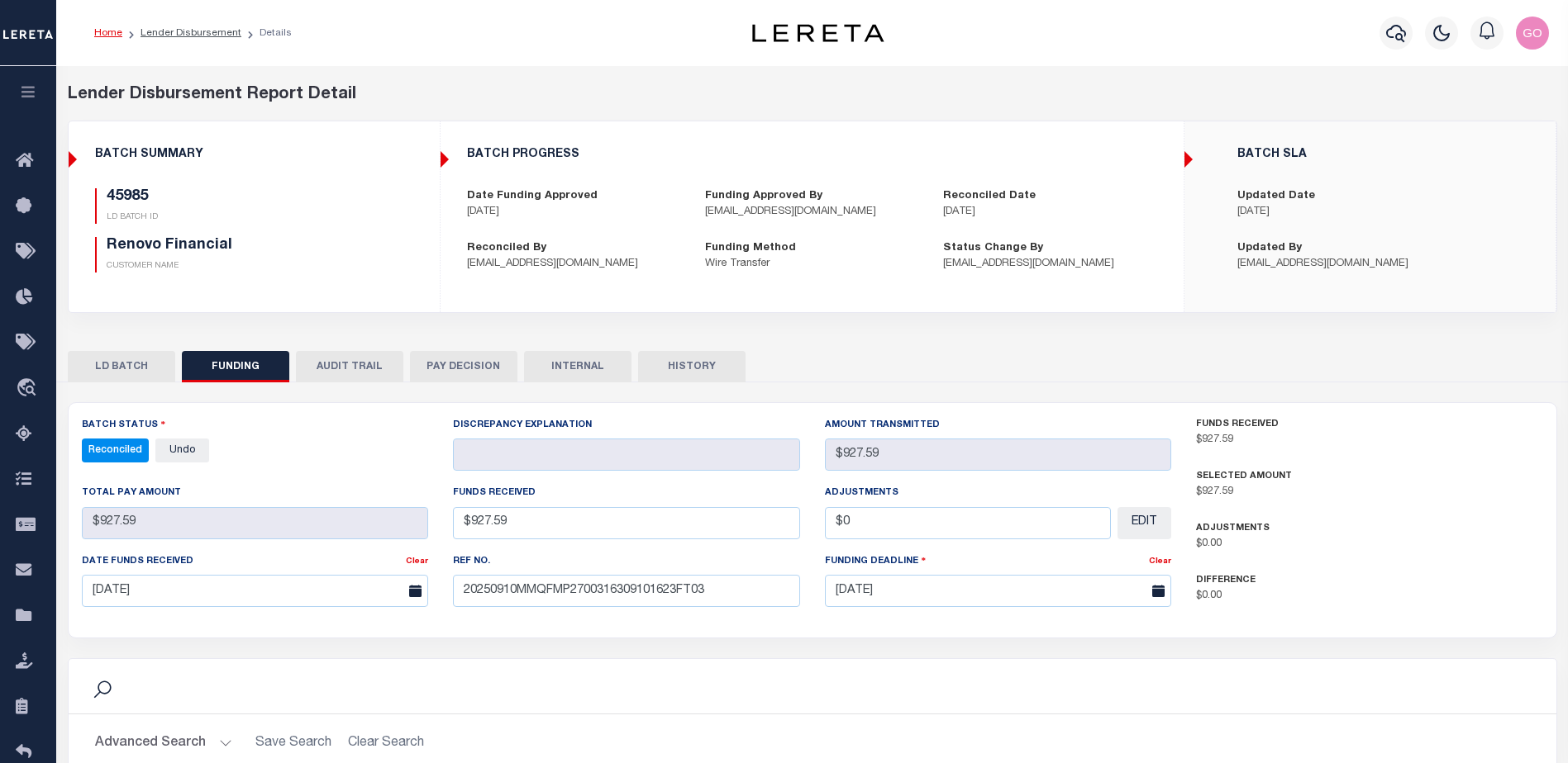
click at [353, 281] on div "45985 LD BATCH ID Renovo Financial CUSTOMER NAME" at bounding box center [254, 236] width 343 height 97
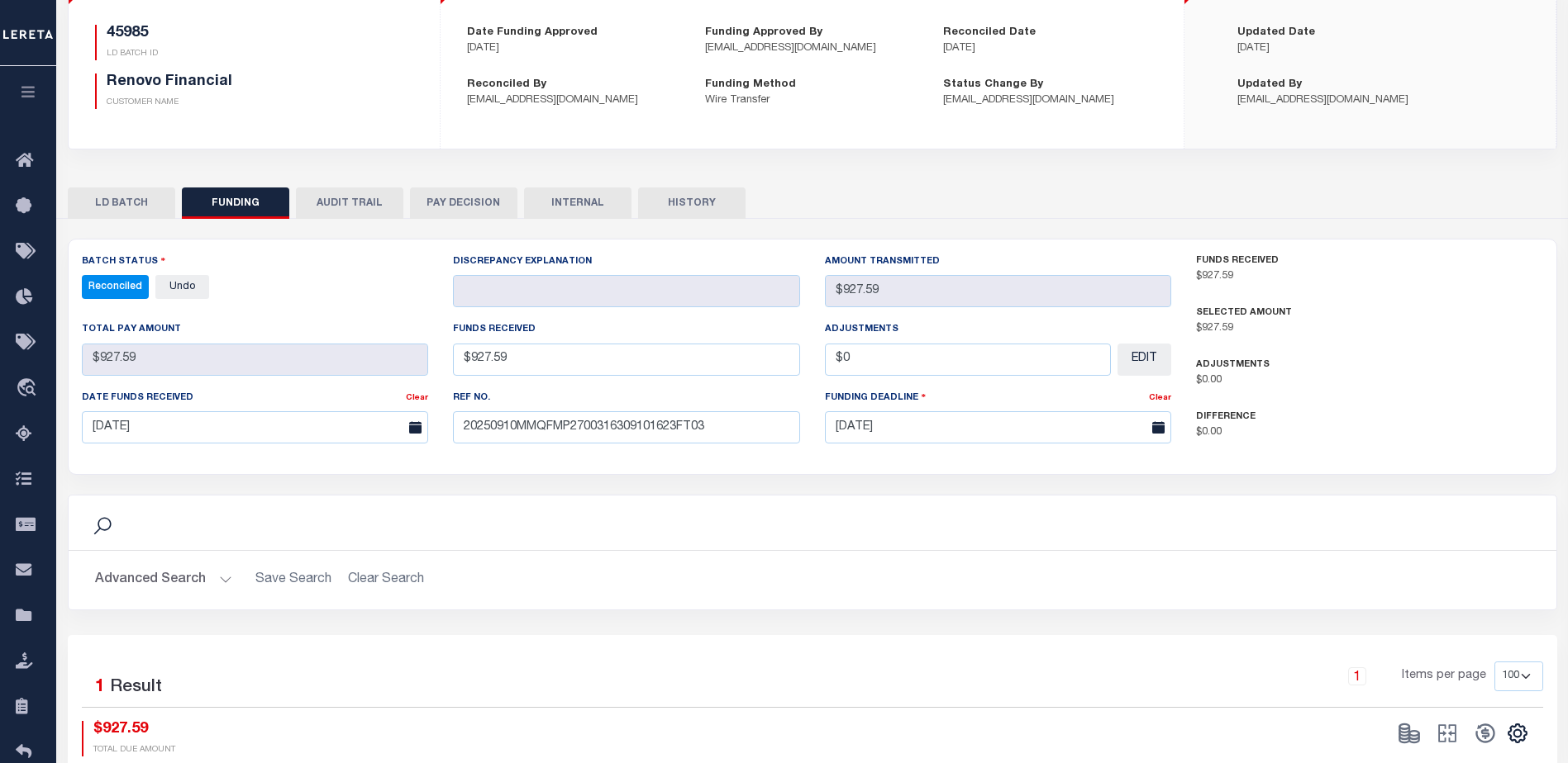
scroll to position [165, 0]
click at [1522, 740] on icon "" at bounding box center [1517, 732] width 19 height 19
click at [1404, 515] on span "CSV" at bounding box center [1397, 510] width 25 height 11
click at [1080, 124] on div "BATCH PROGRESS Date Funding Approved [DATE] Funding Approved By [EMAIL_ADDRESS]…" at bounding box center [811, 45] width 743 height 178
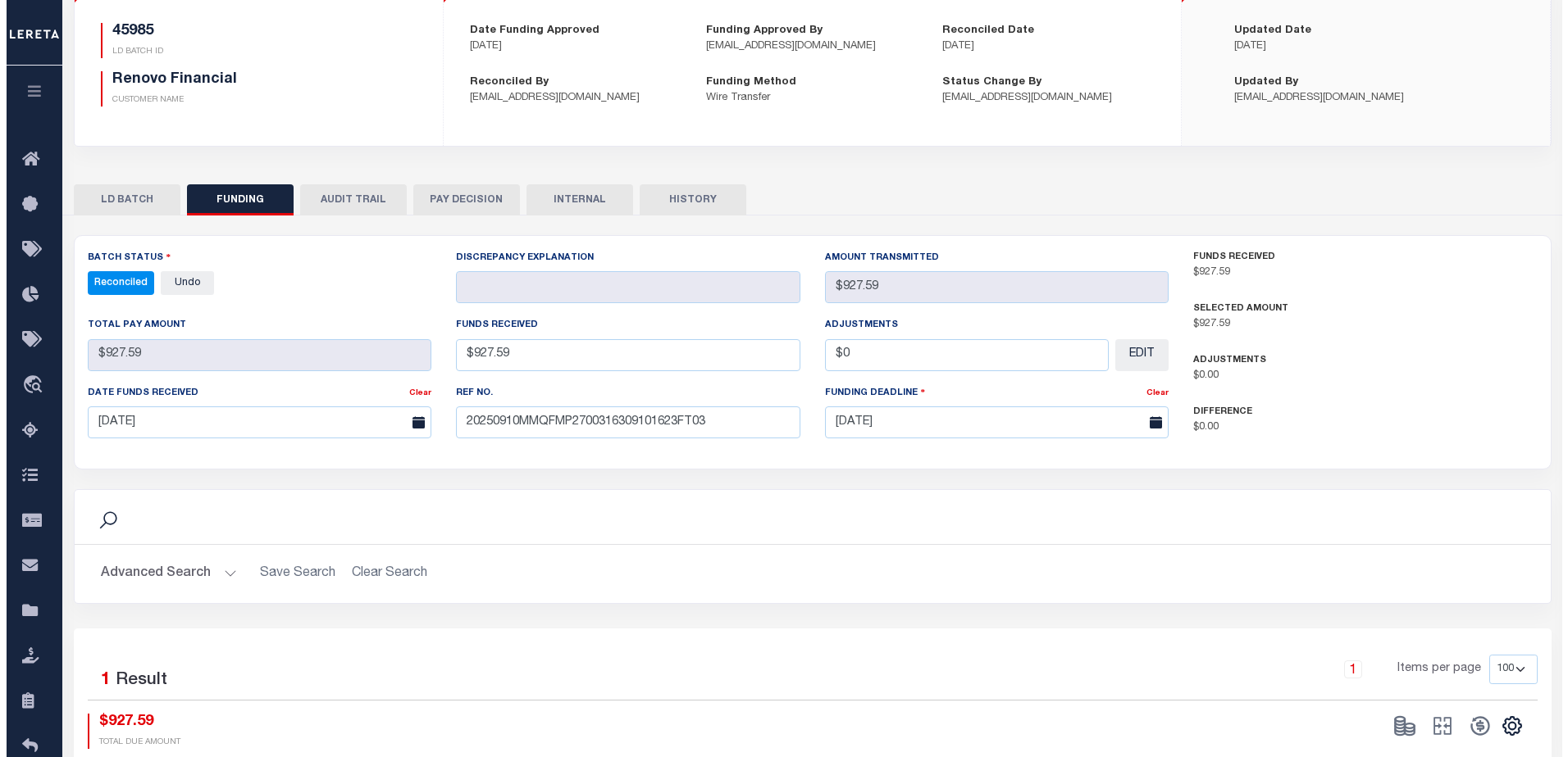
scroll to position [0, 0]
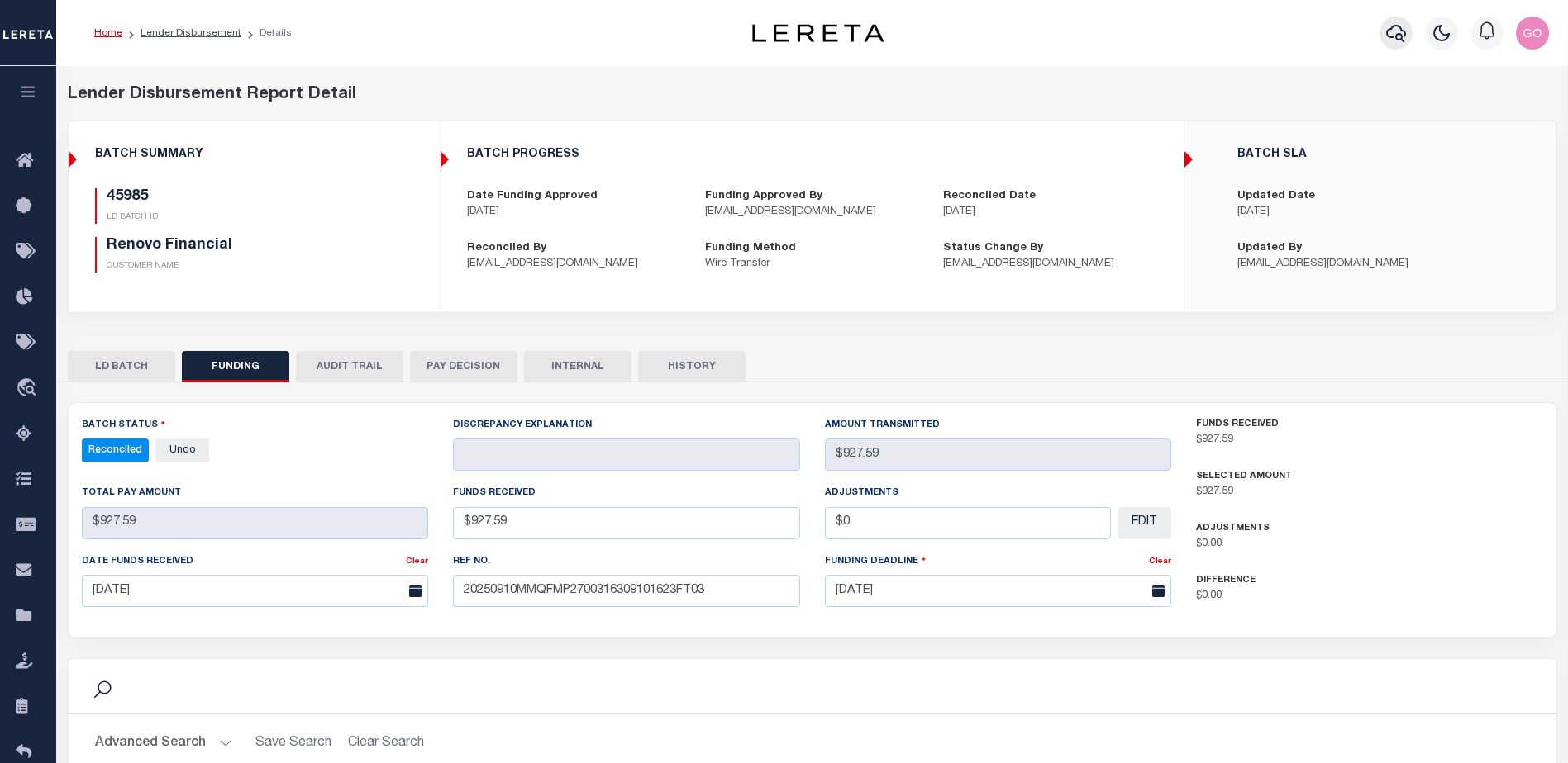
click at [1387, 32] on icon "button" at bounding box center [1395, 33] width 19 height 18
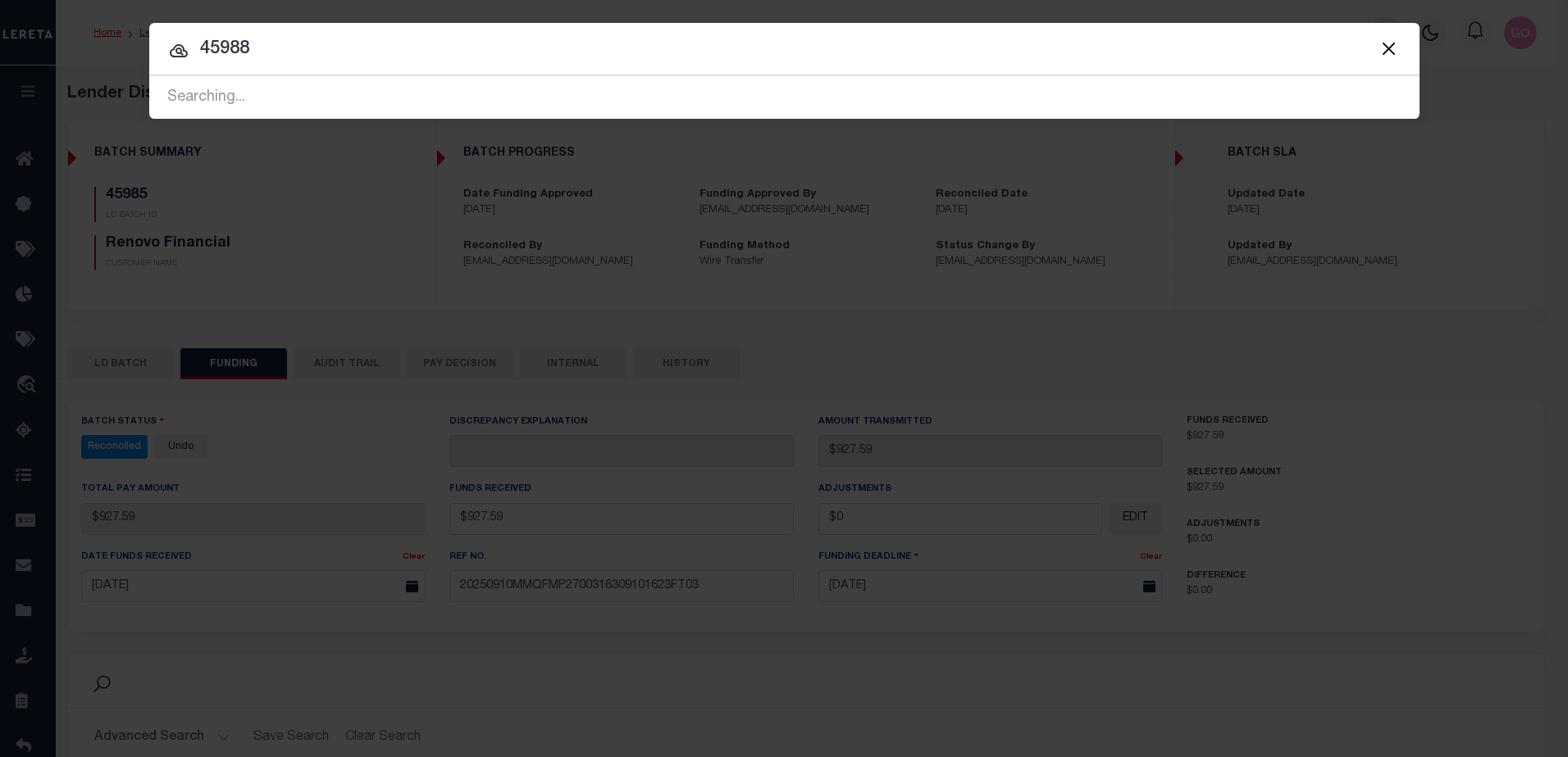
type input "45988"
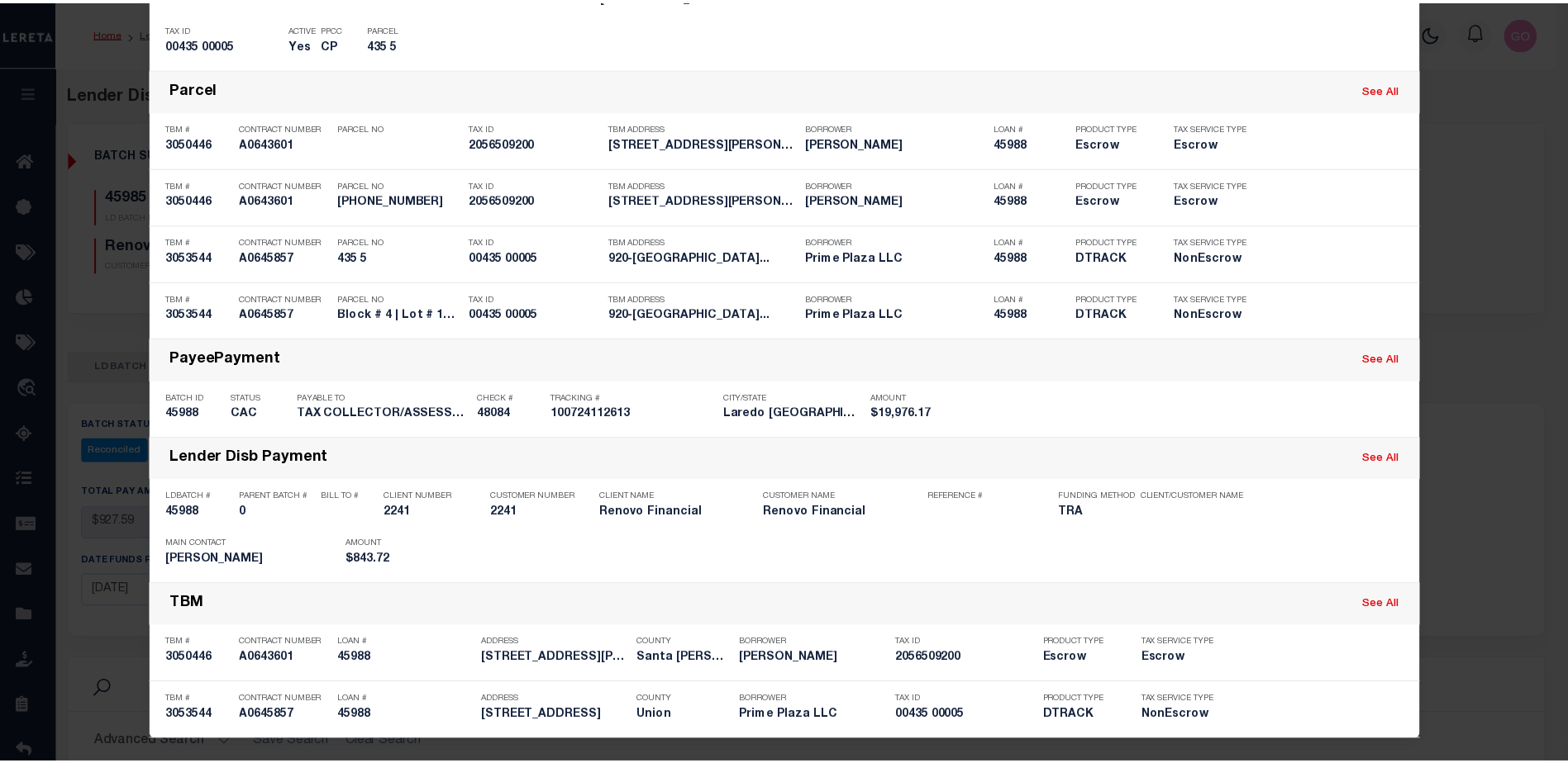
scroll to position [490, 0]
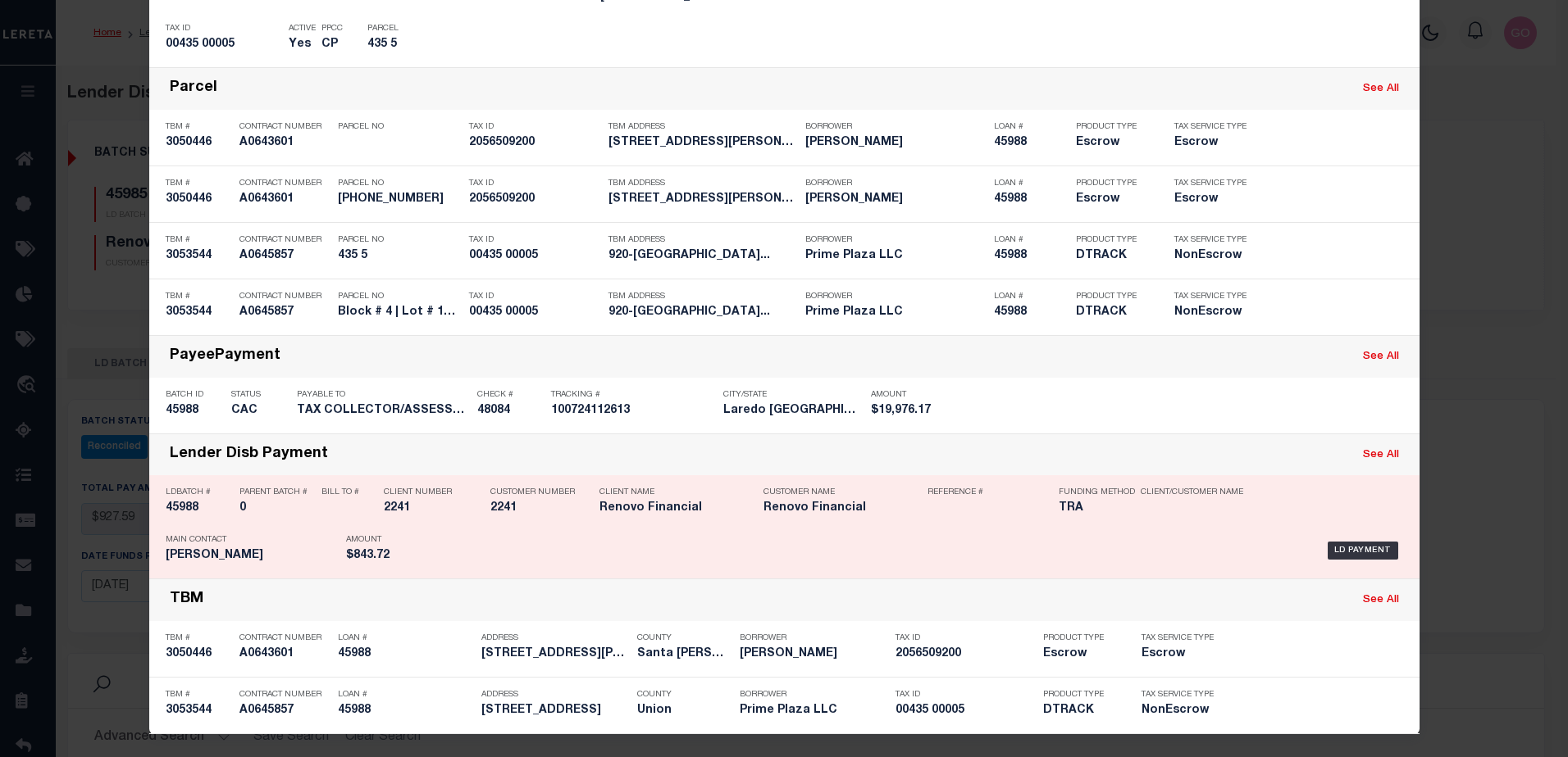
click at [188, 510] on h5 "45988" at bounding box center [198, 508] width 65 height 14
checkbox input "true"
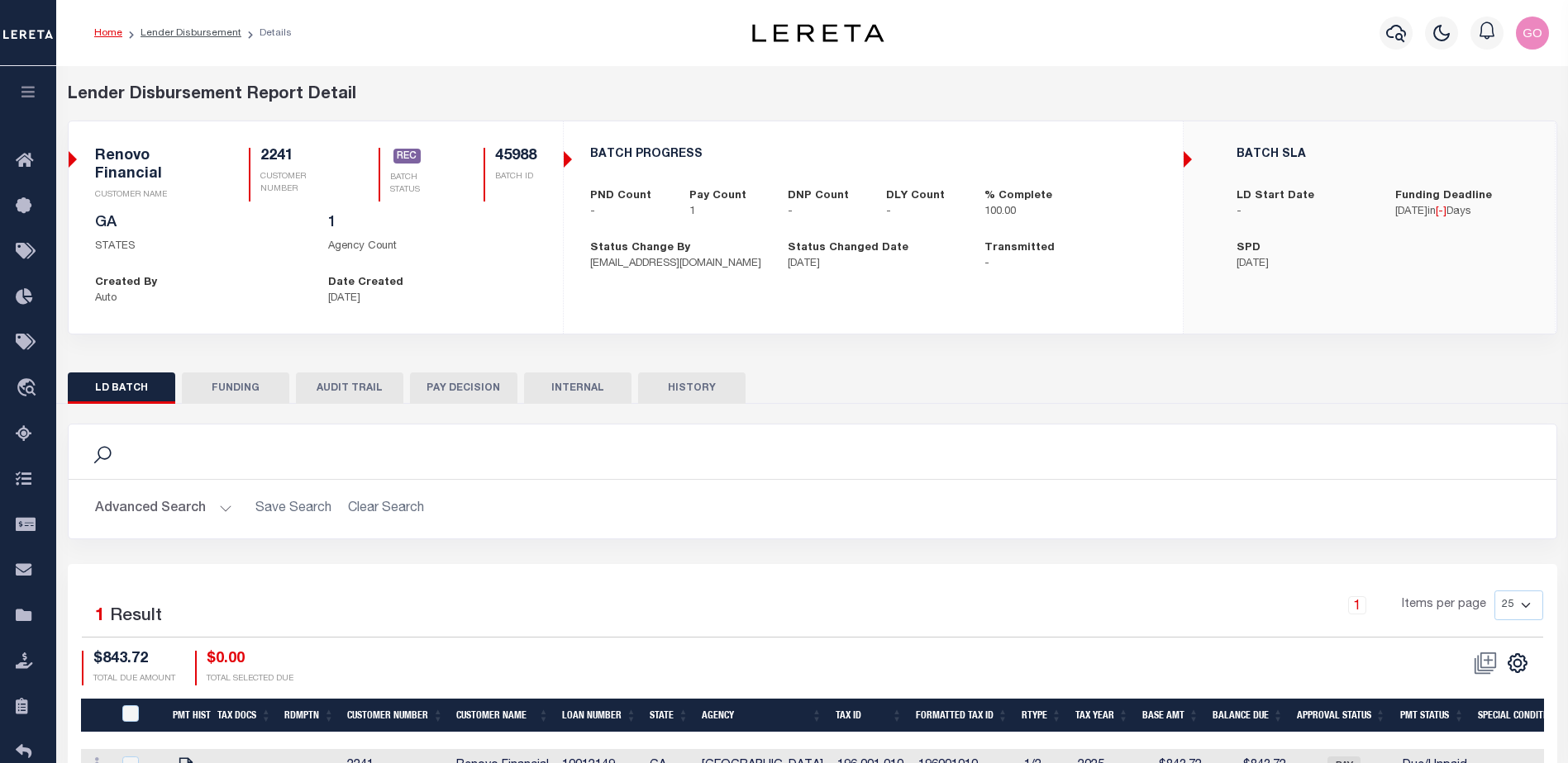
click at [252, 390] on button "FUNDING" at bounding box center [236, 388] width 108 height 32
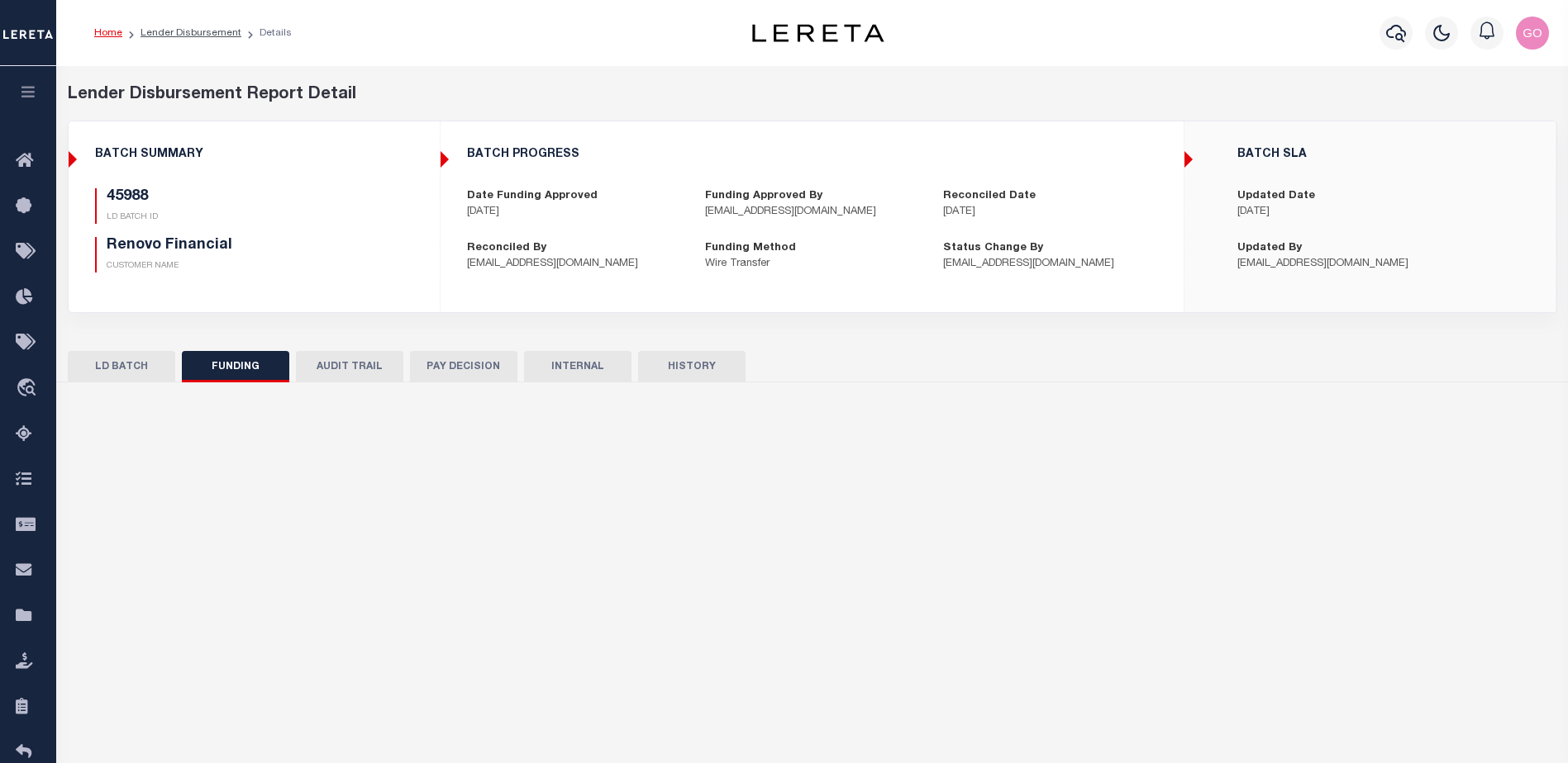
type input "$843.72"
type input "$0"
select select "100"
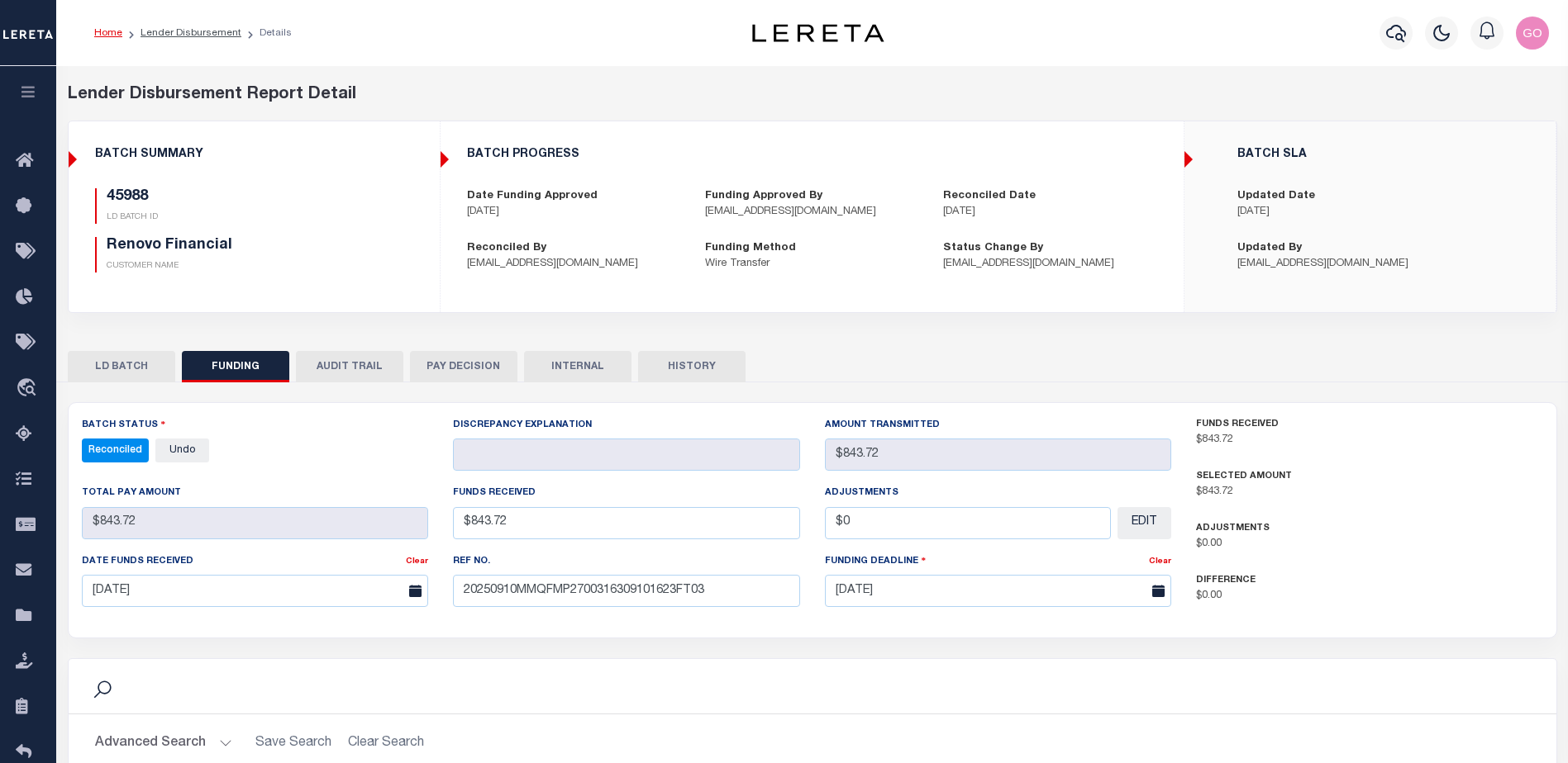
select select "100"
drag, startPoint x: 382, startPoint y: 453, endPoint x: 473, endPoint y: 464, distance: 91.7
click at [382, 453] on div "Reconciled - Select Status - All Active Approval In Progress Batching In Progre…" at bounding box center [255, 451] width 347 height 24
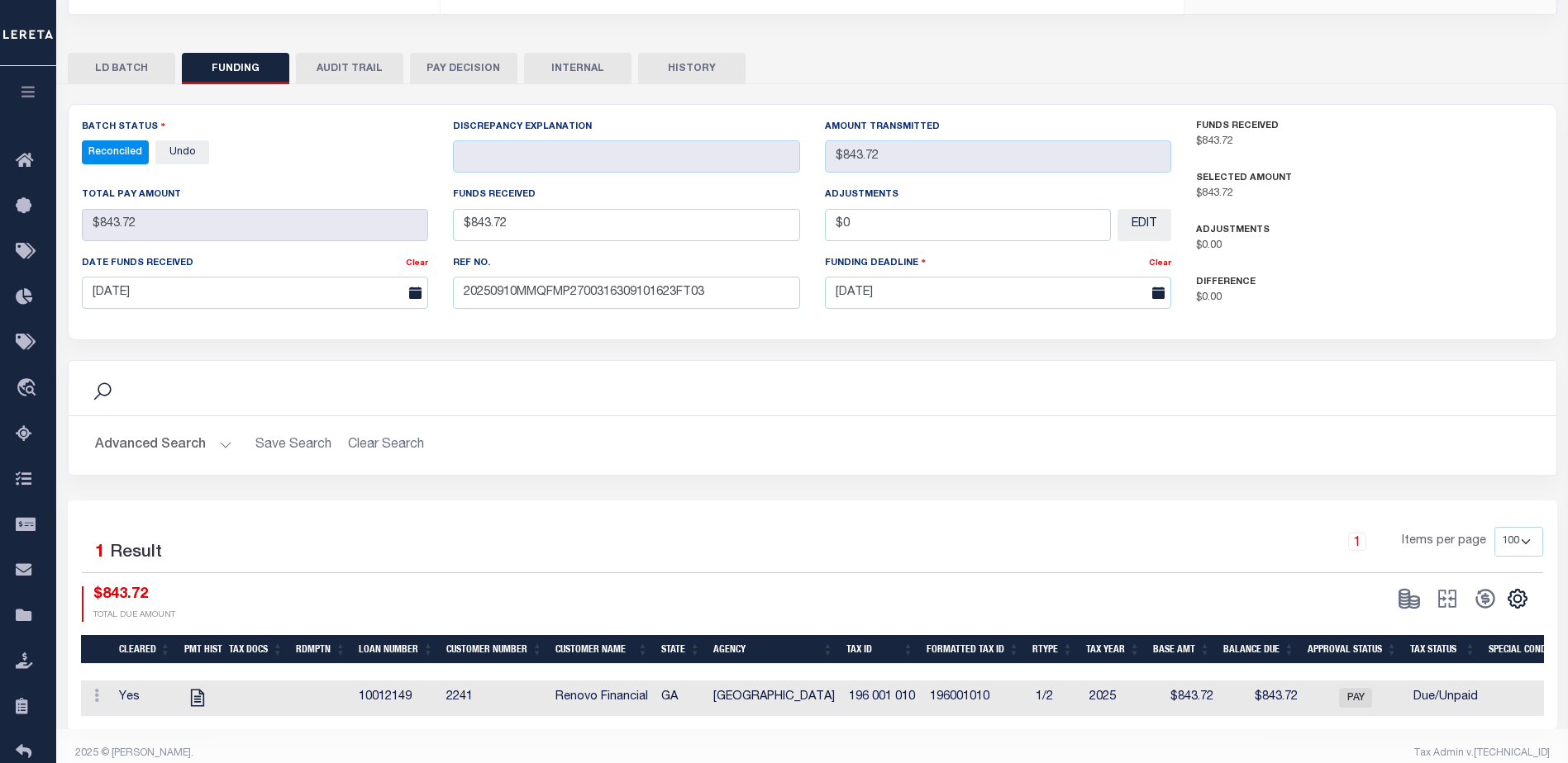
scroll to position [325, 0]
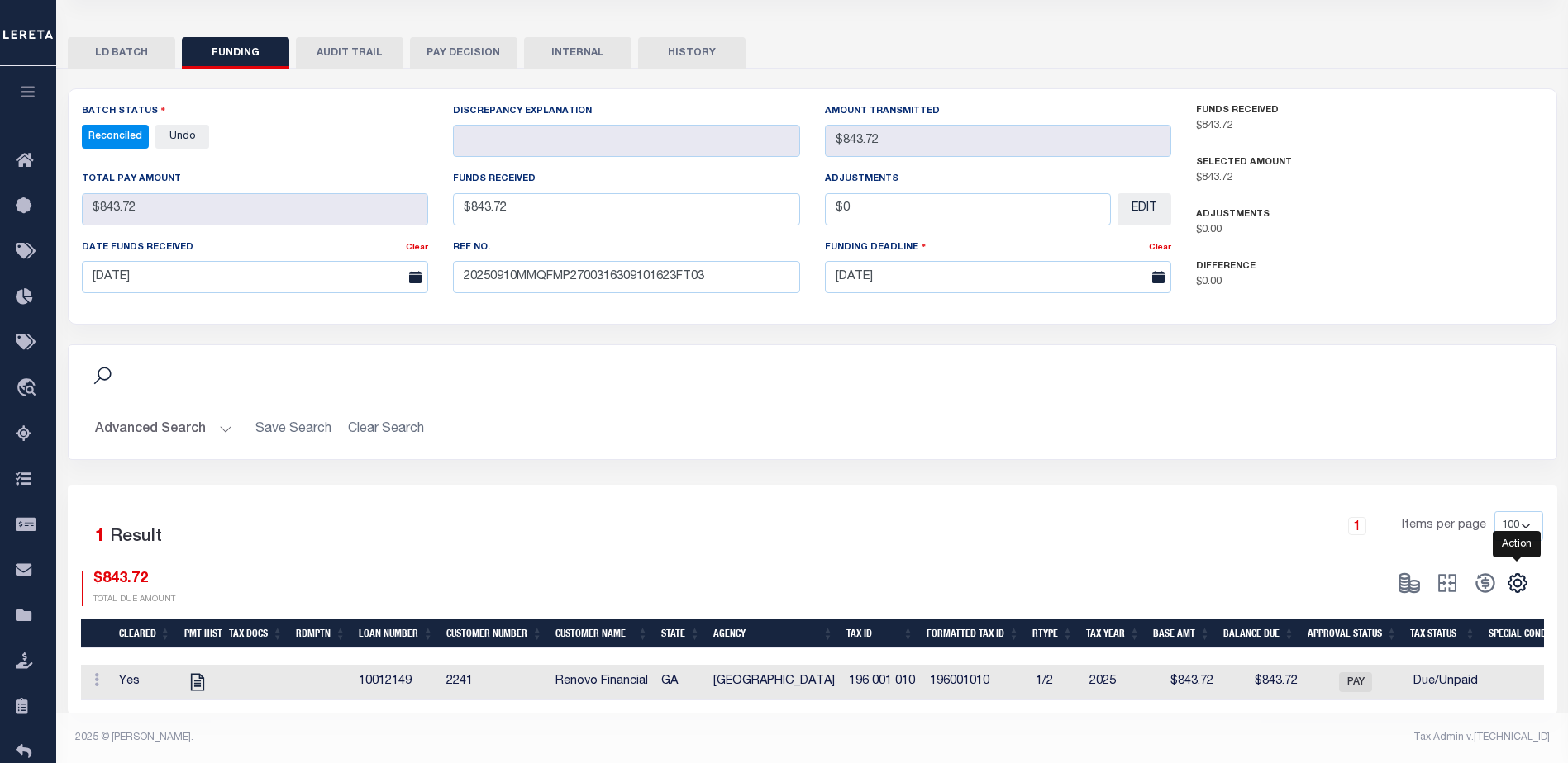
drag, startPoint x: 1519, startPoint y: 576, endPoint x: 1524, endPoint y: 561, distance: 15.8
click at [1519, 580] on icon "" at bounding box center [1517, 584] width 7 height 7
click at [1447, 356] on link "CSV" at bounding box center [1449, 362] width 161 height 32
drag, startPoint x: 1034, startPoint y: 292, endPoint x: 1044, endPoint y: 294, distance: 10.2
click at [1036, 292] on div "Funding Deadline Clear [DATE]" at bounding box center [998, 273] width 372 height 68
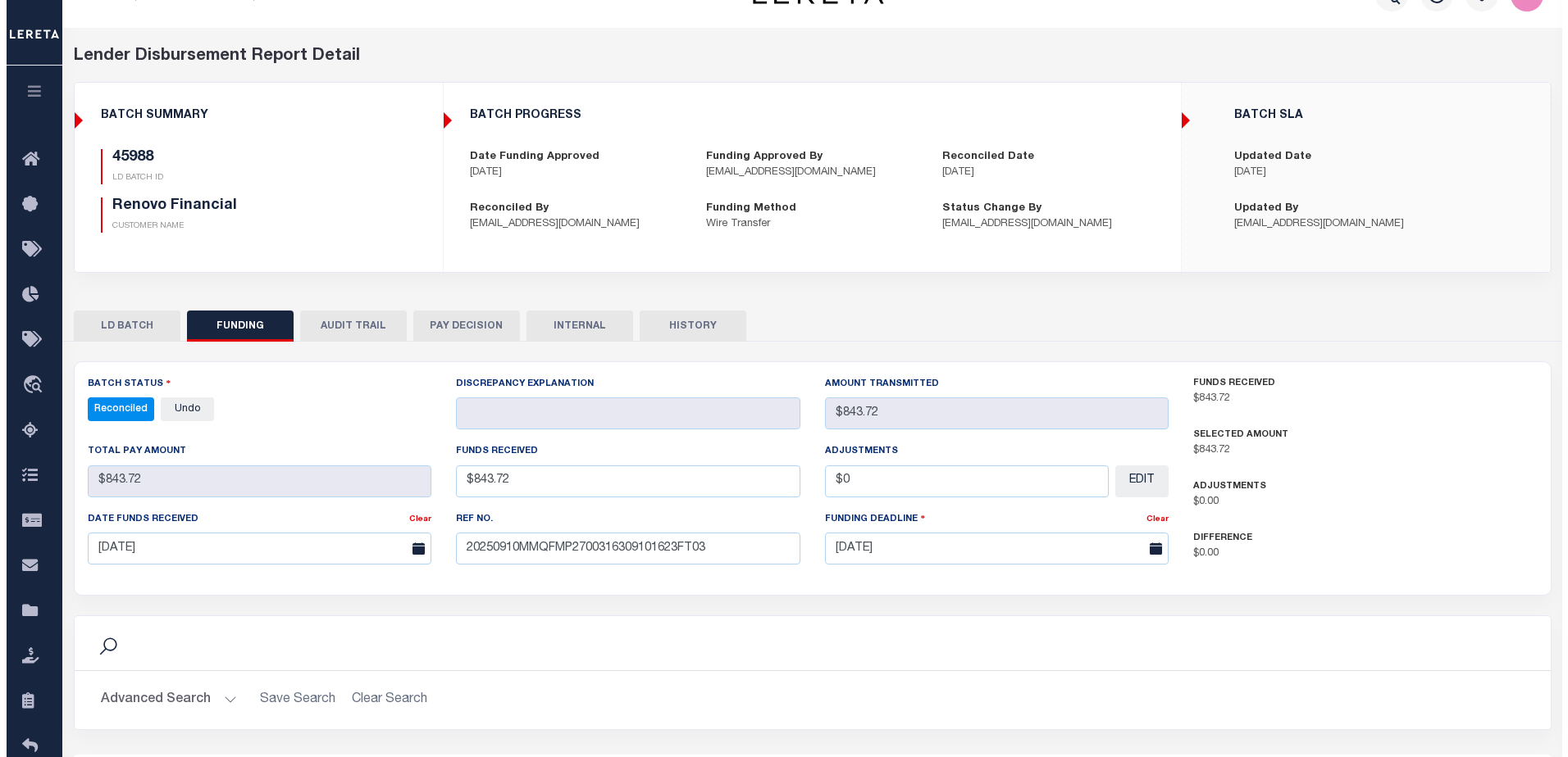
scroll to position [0, 0]
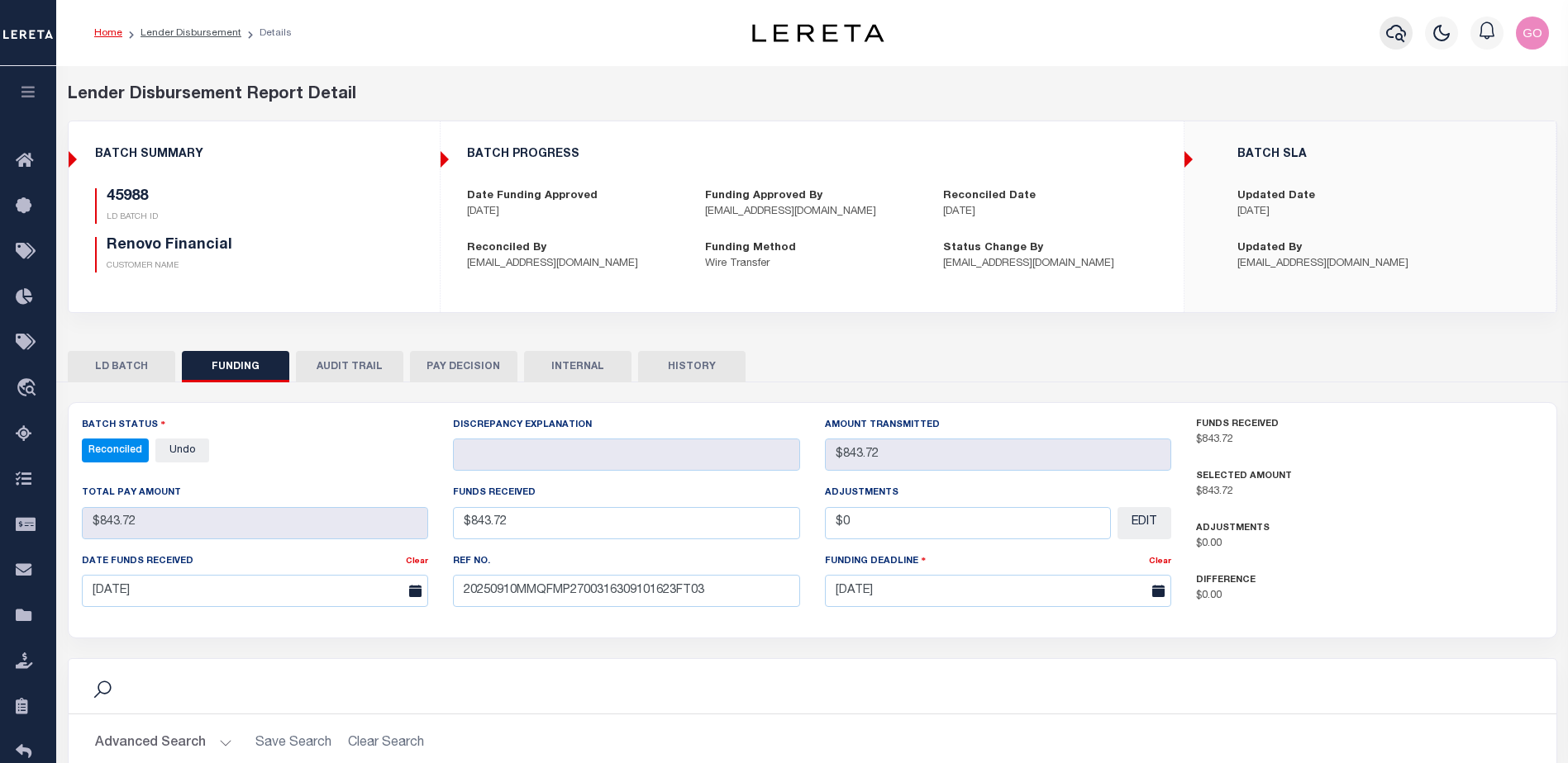
click at [1396, 34] on icon "button" at bounding box center [1395, 32] width 19 height 19
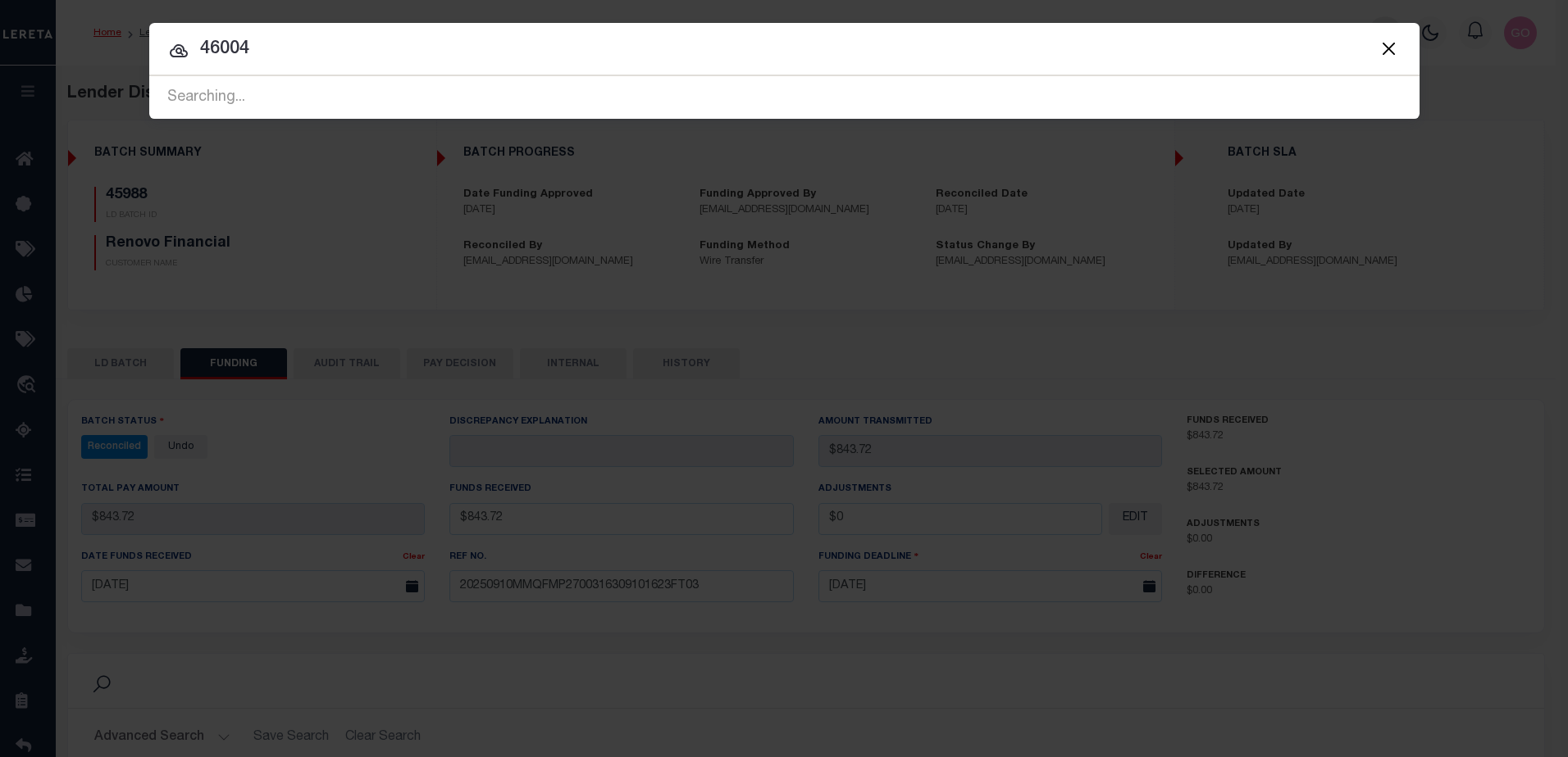
type input "46004"
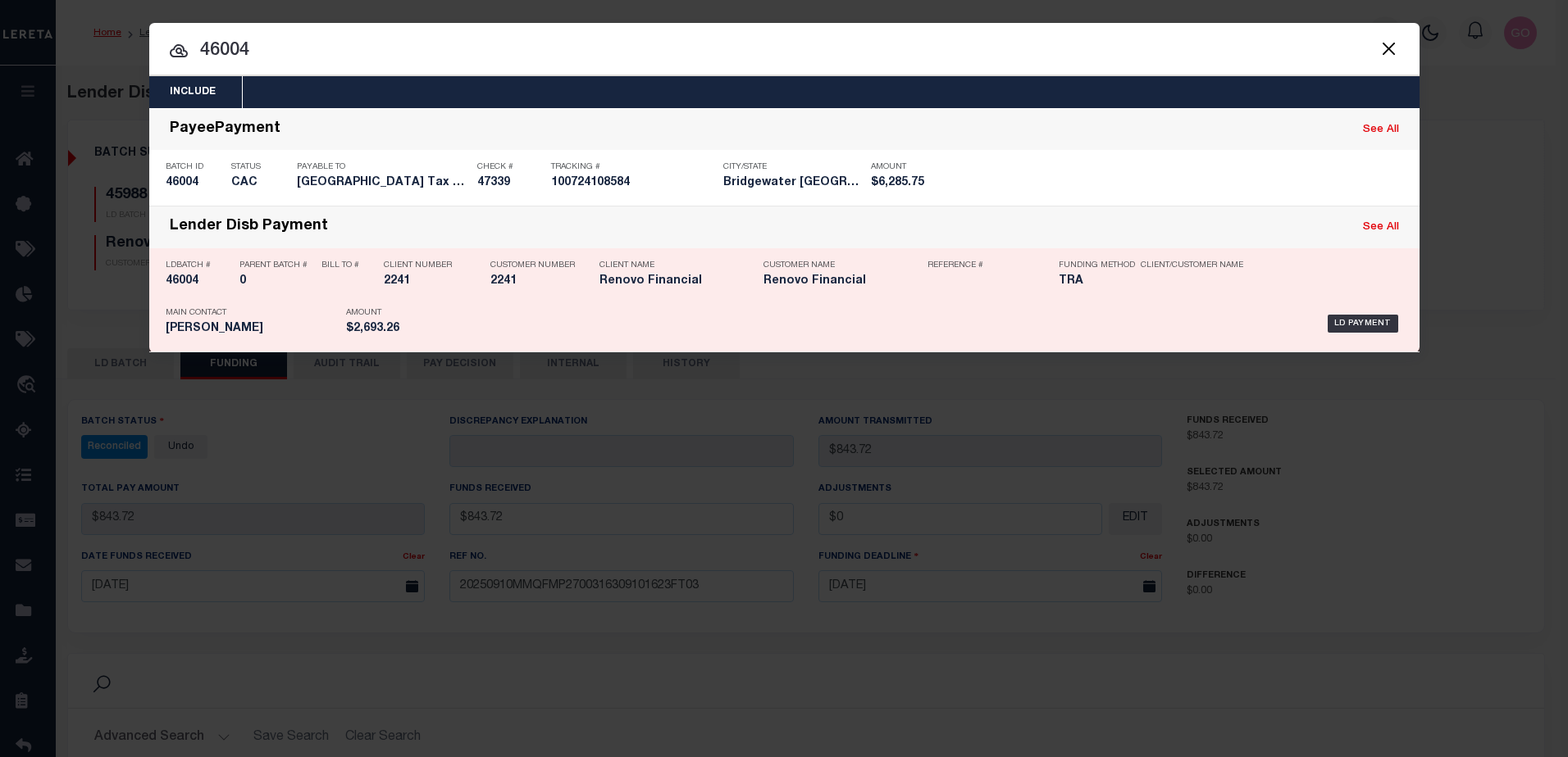
click at [191, 281] on h5 "46004" at bounding box center [198, 281] width 65 height 14
checkbox input "true"
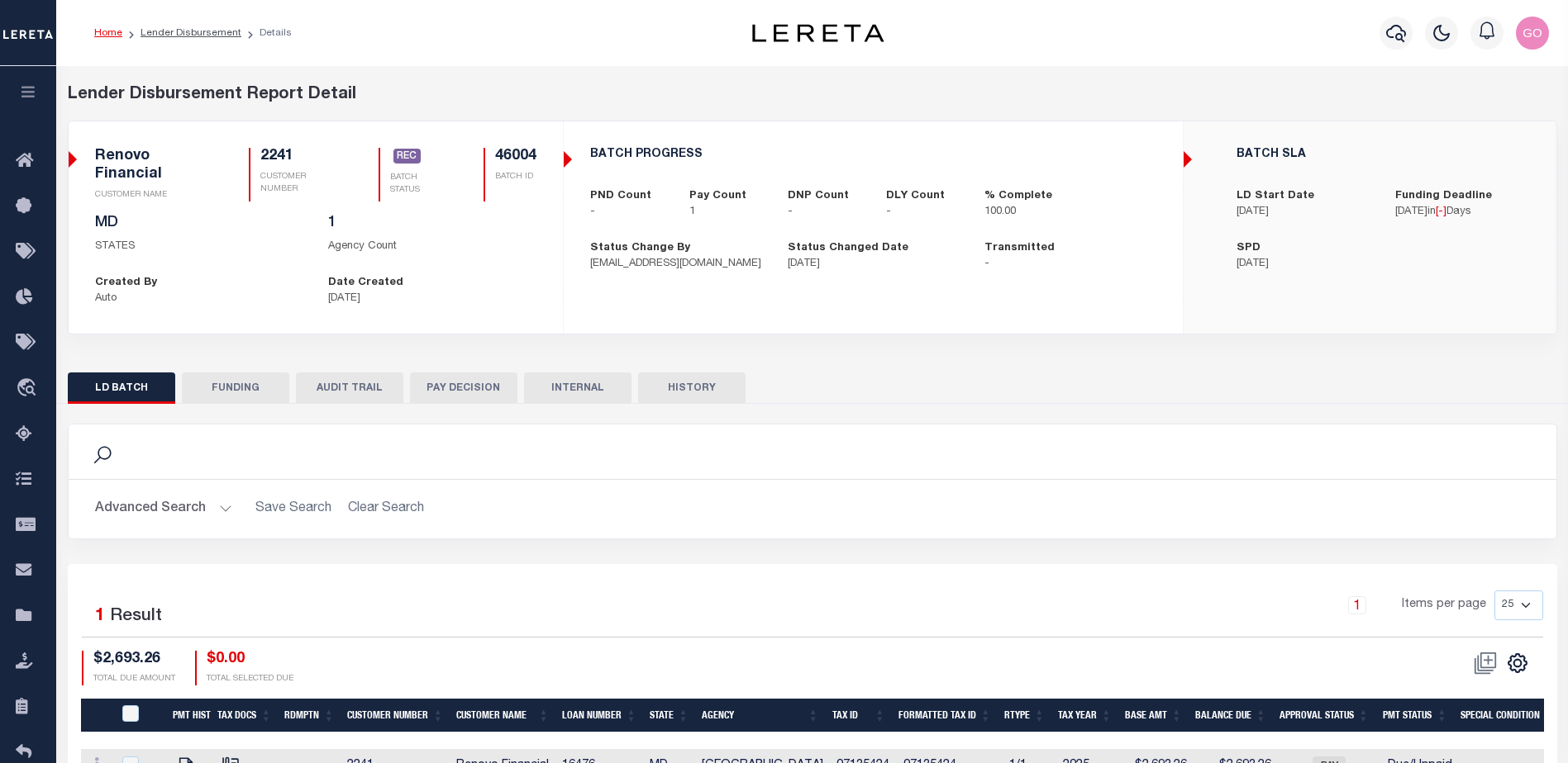
click at [247, 391] on button "FUNDING" at bounding box center [236, 388] width 108 height 32
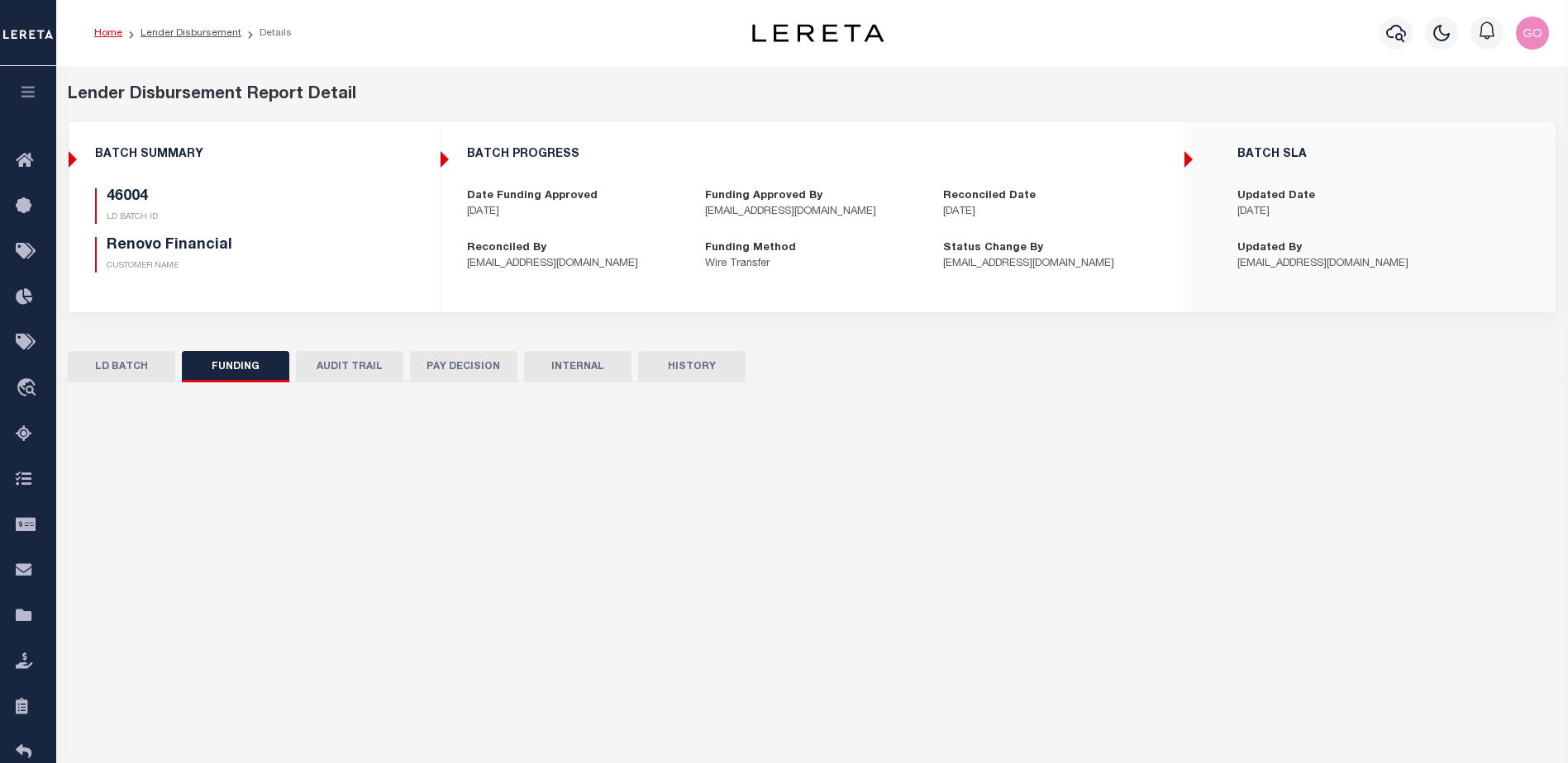
select select "100"
type input "$2,693.26"
type input "$0"
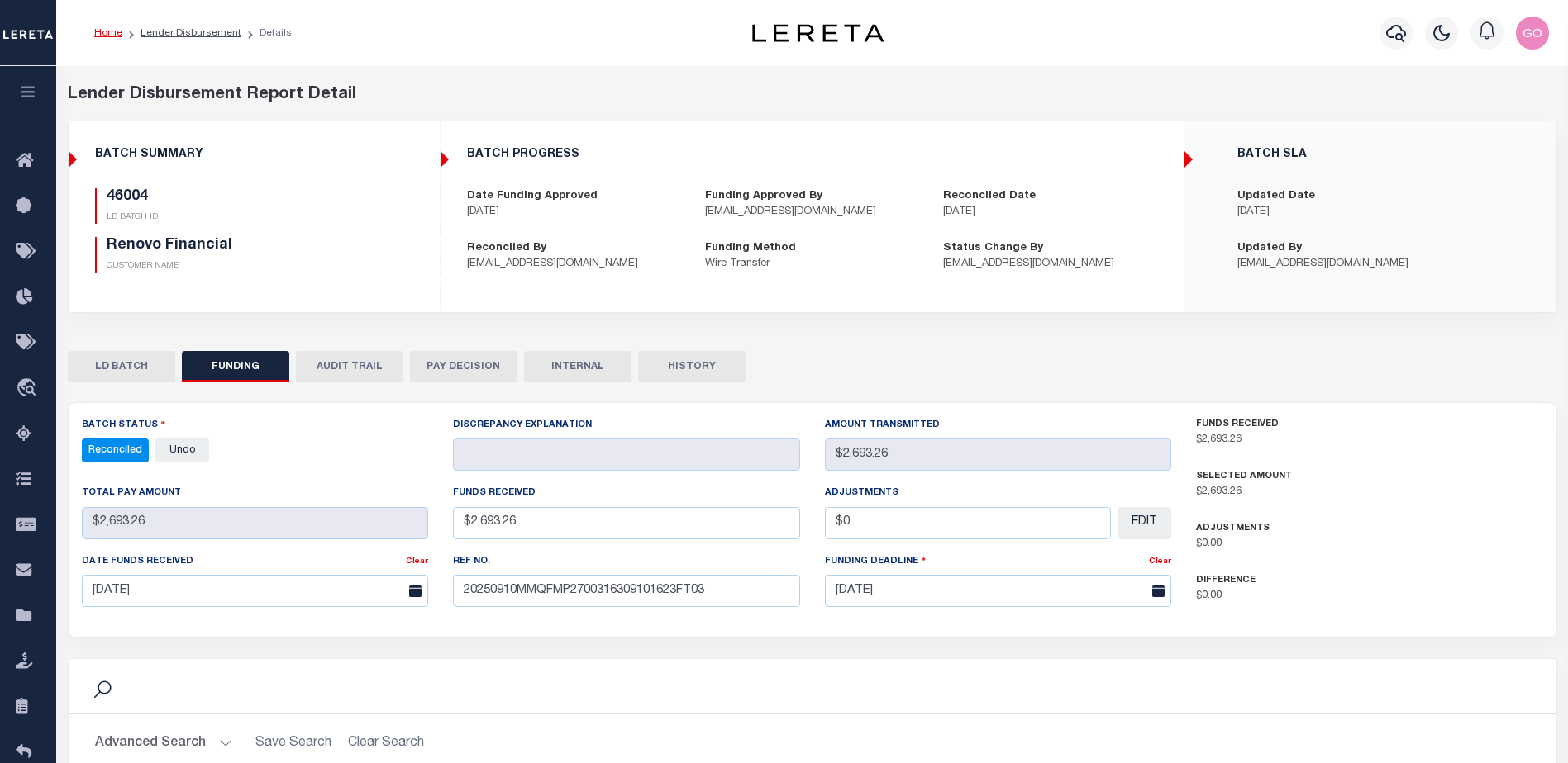
select select "100"
drag, startPoint x: 414, startPoint y: 248, endPoint x: 730, endPoint y: 329, distance: 326.2
click at [414, 248] on div "46004 LD BATCH ID Renovo Financial CUSTOMER NAME" at bounding box center [254, 236] width 343 height 97
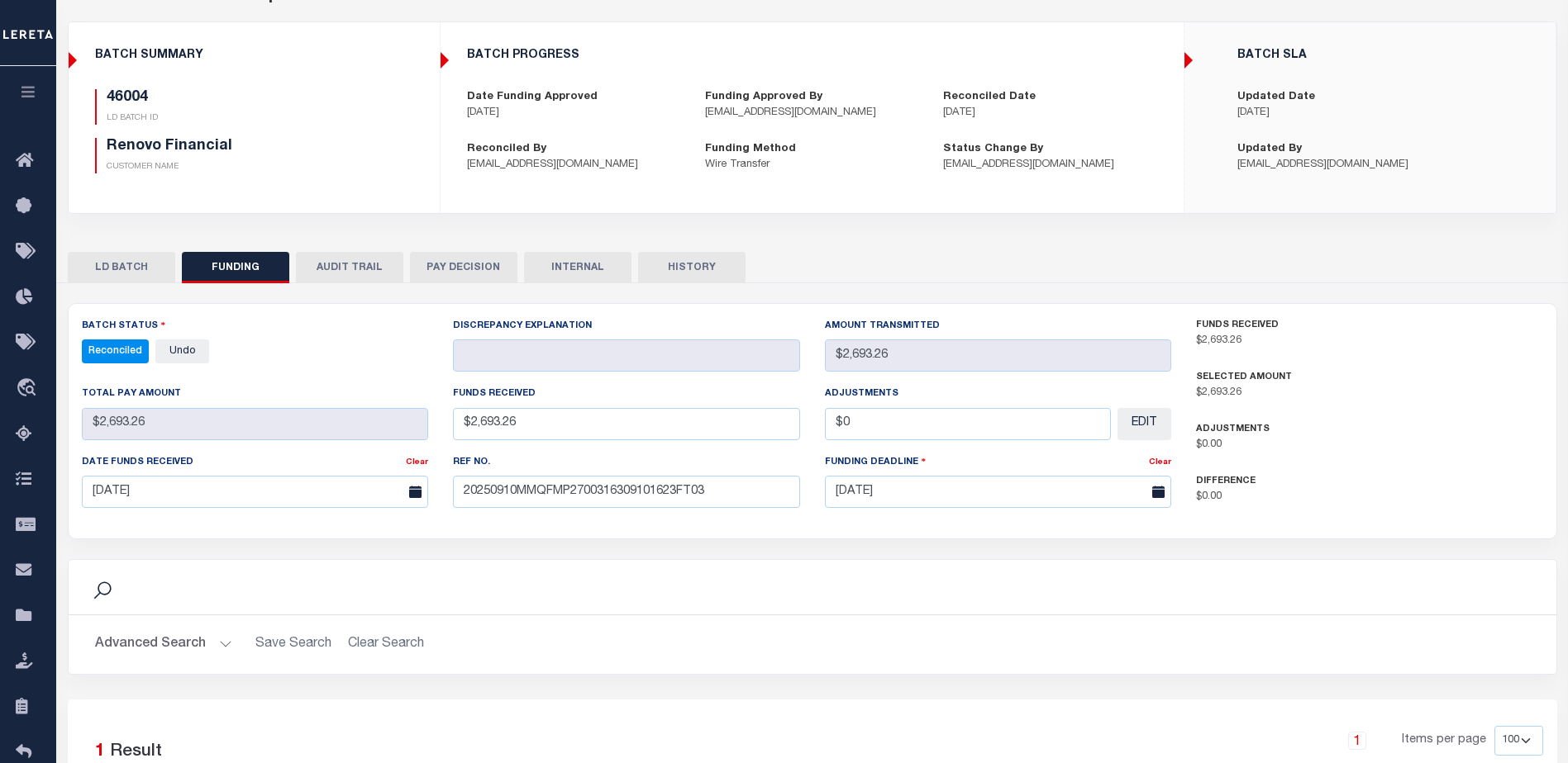
scroll to position [248, 0]
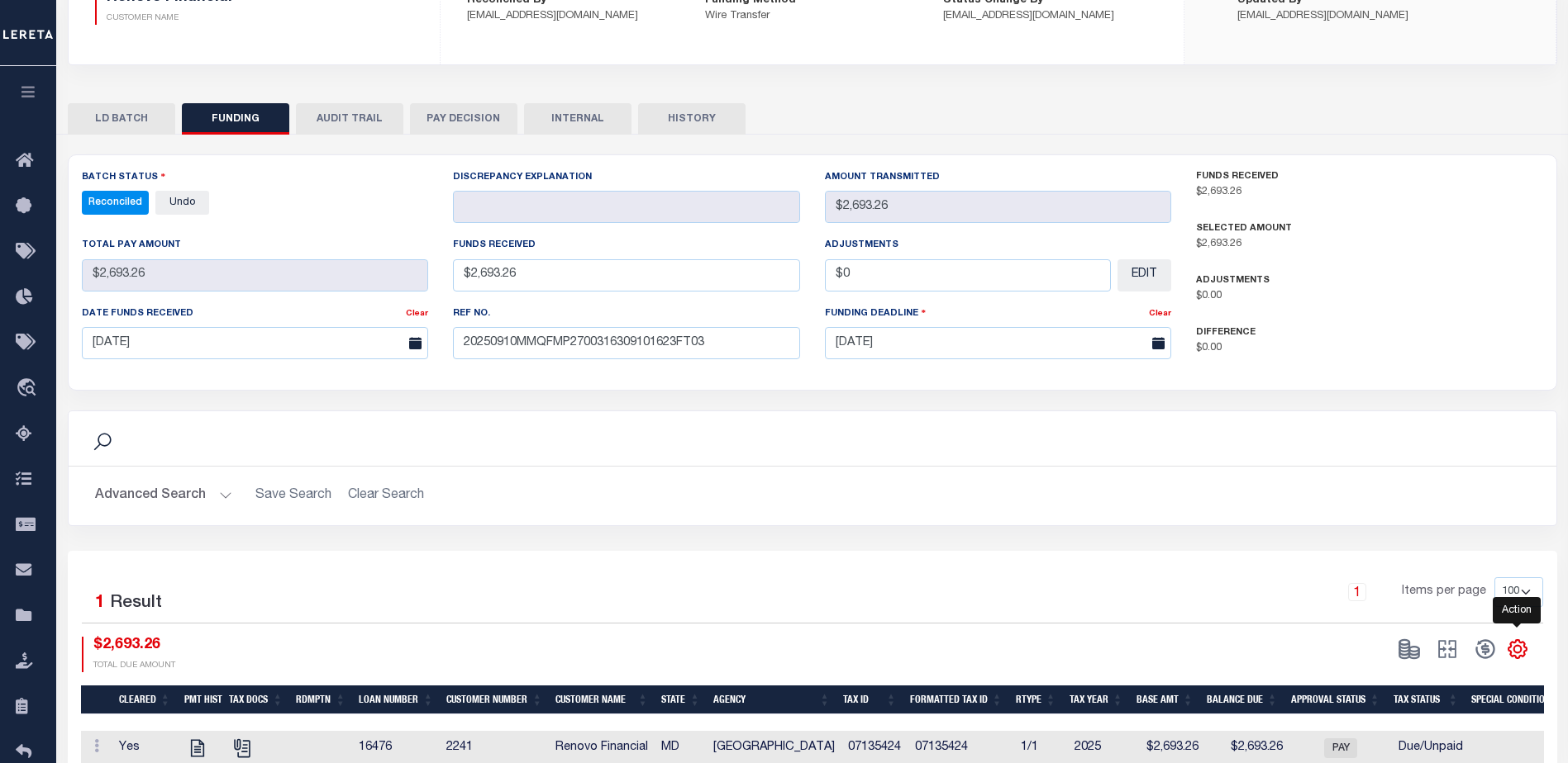
click at [1516, 656] on icon "" at bounding box center [1517, 649] width 21 height 21
click at [1422, 428] on link "CSV" at bounding box center [1449, 428] width 161 height 32
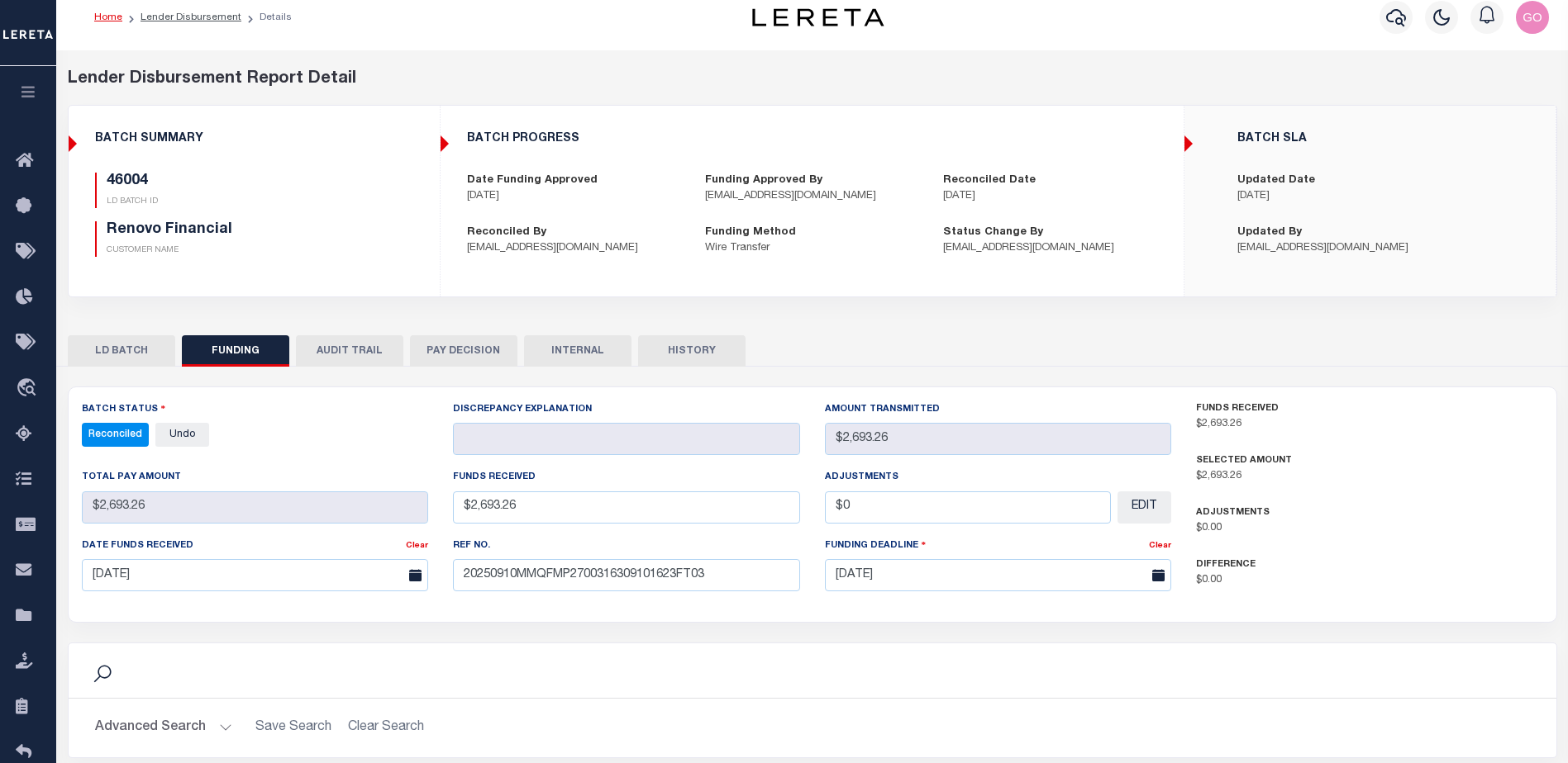
scroll to position [0, 0]
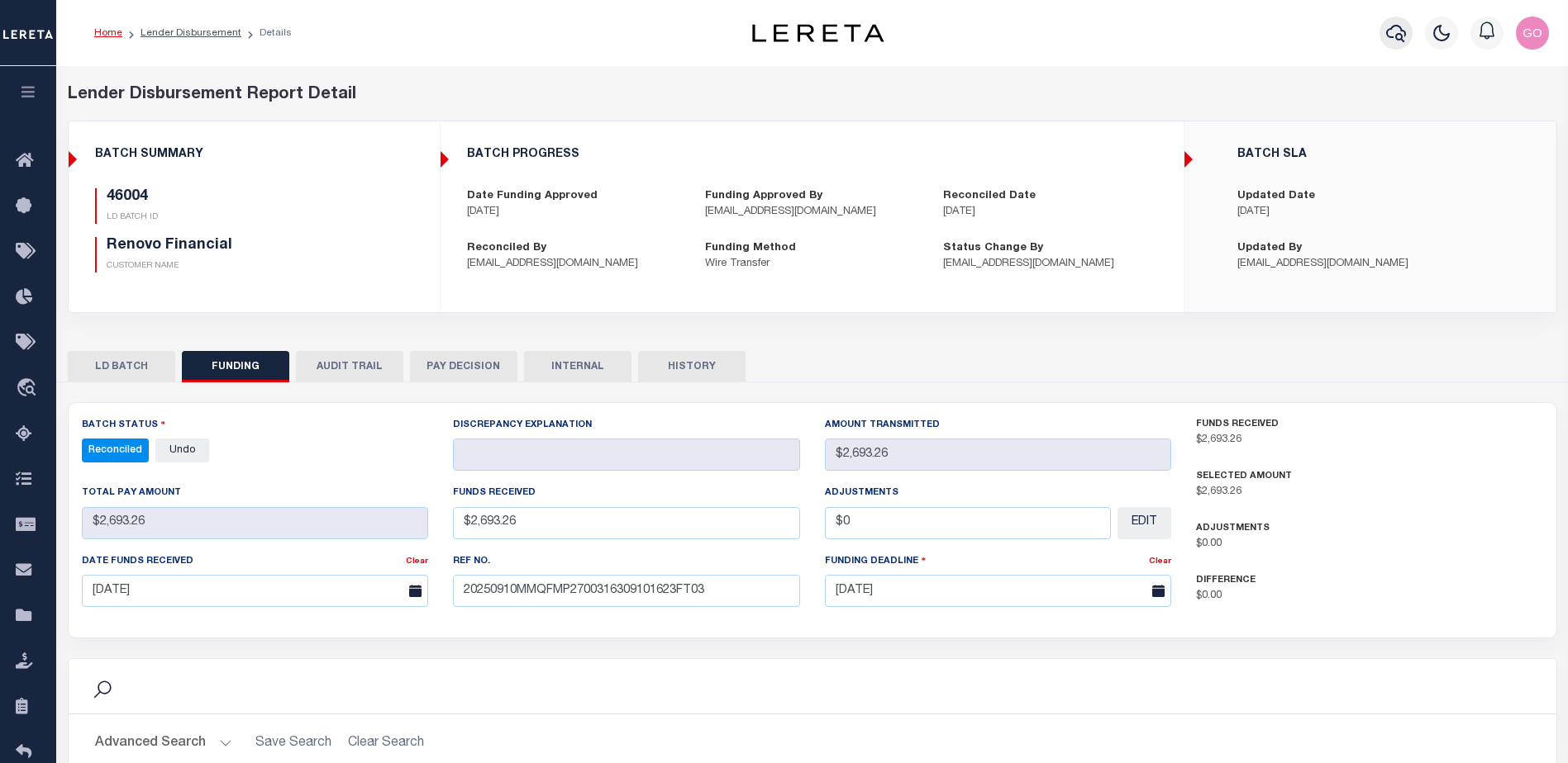
click at [1385, 32] on button "button" at bounding box center [1396, 33] width 33 height 33
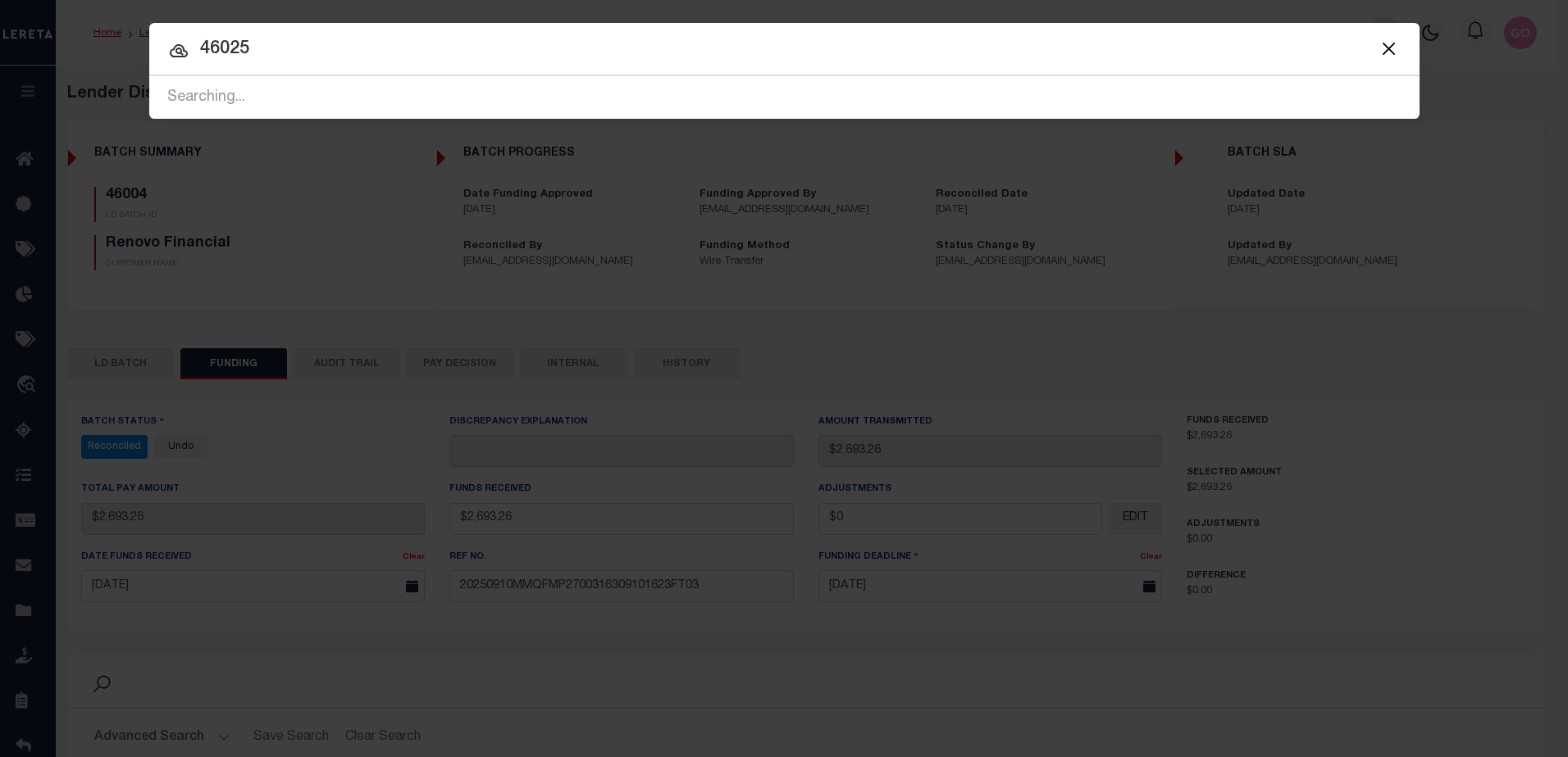
type input "46025"
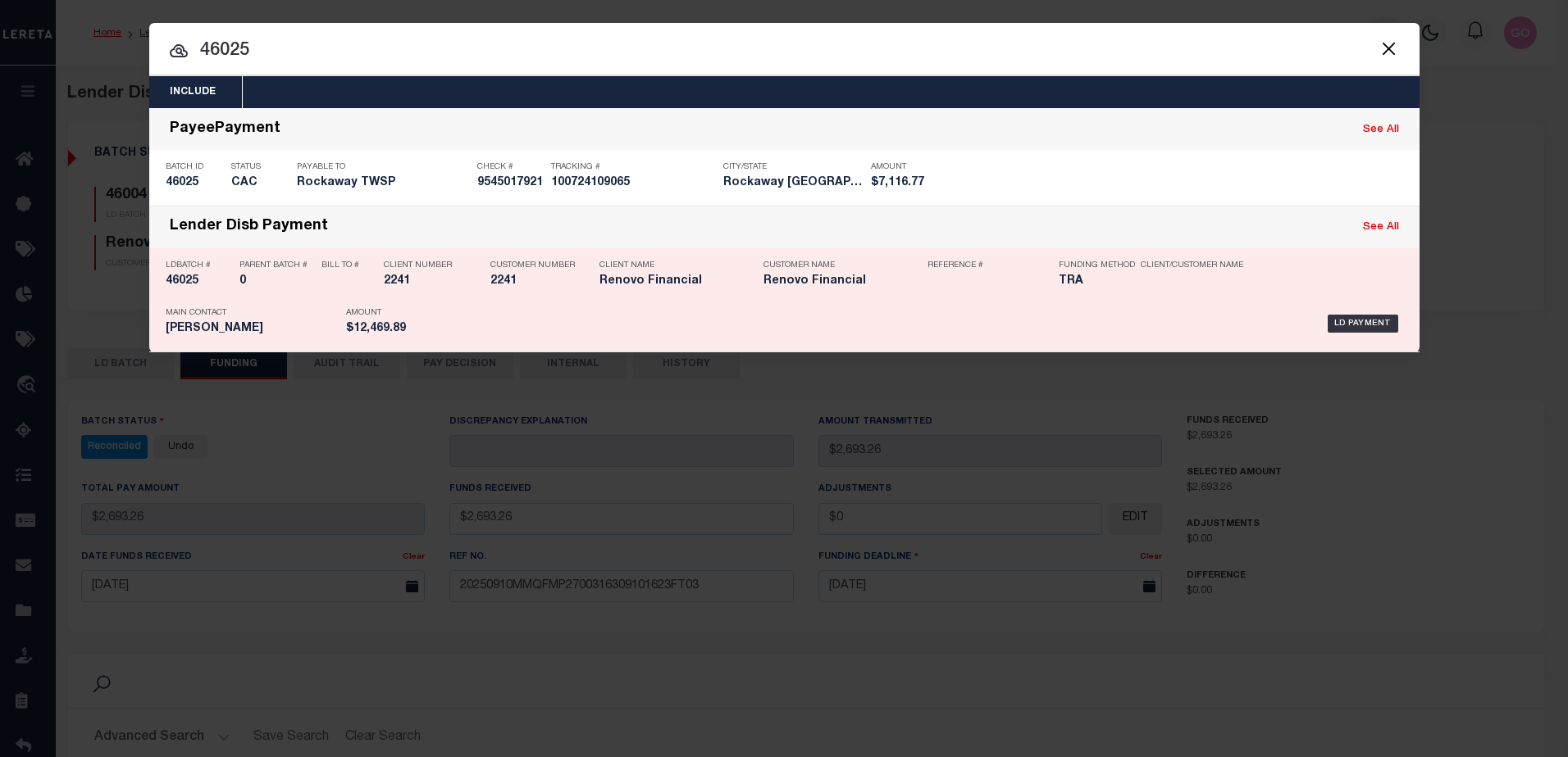
click at [185, 282] on h5 "46025" at bounding box center [198, 281] width 65 height 14
checkbox input "true"
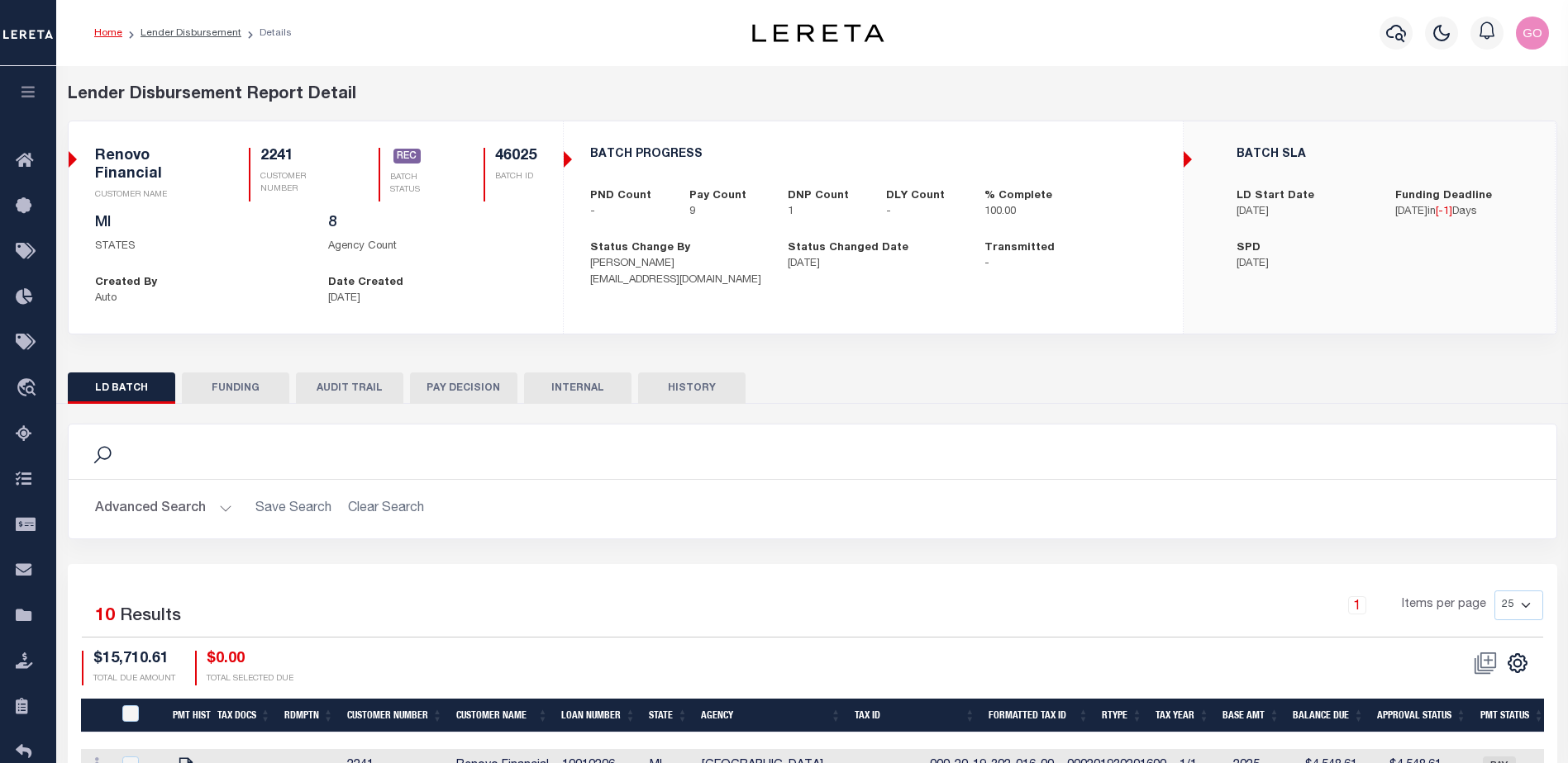
click at [250, 388] on button "FUNDING" at bounding box center [236, 388] width 108 height 32
type input "$12,469.89"
type input "$0"
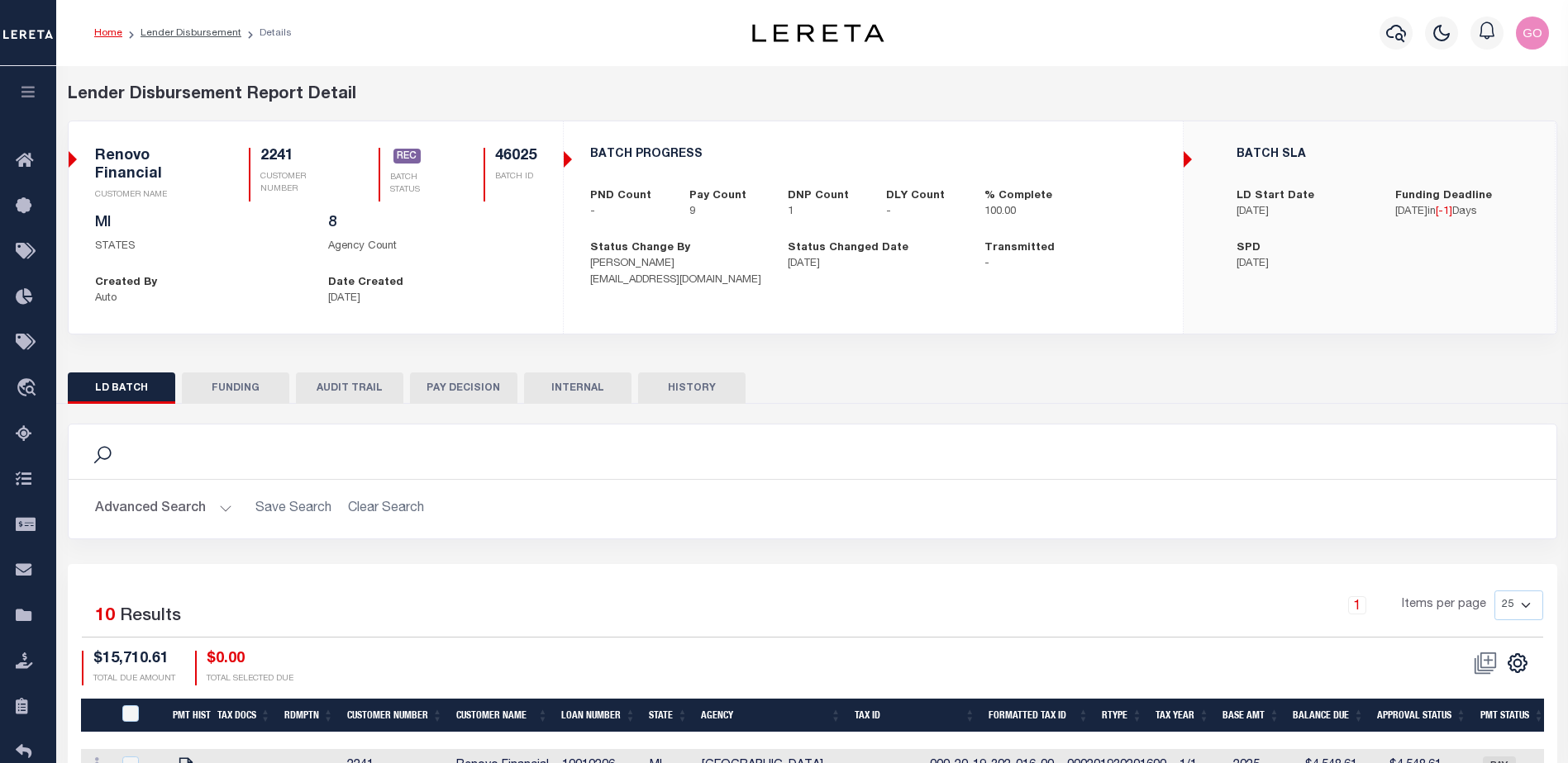
type input "[DATE]"
select select "100"
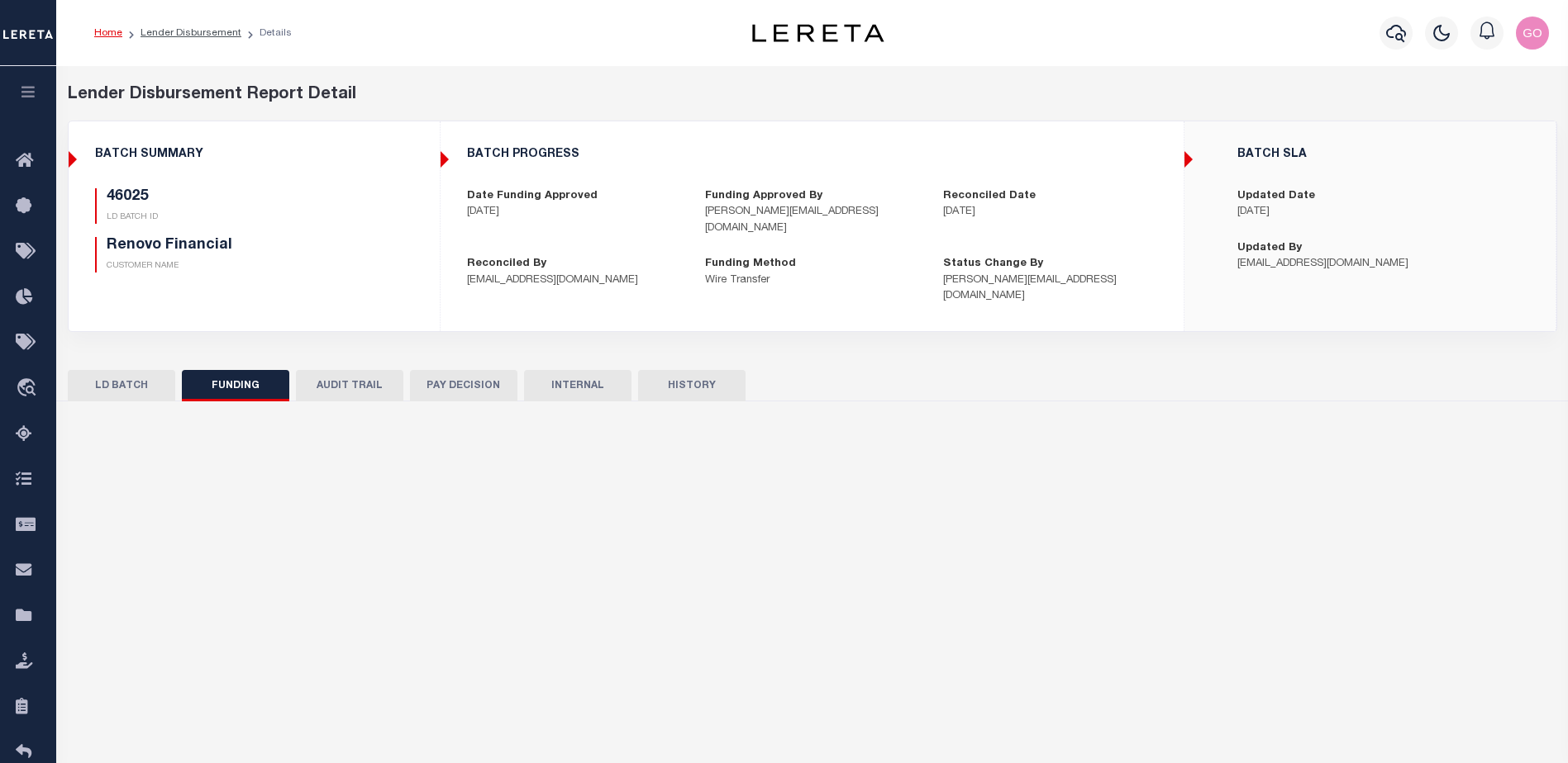
select select "100"
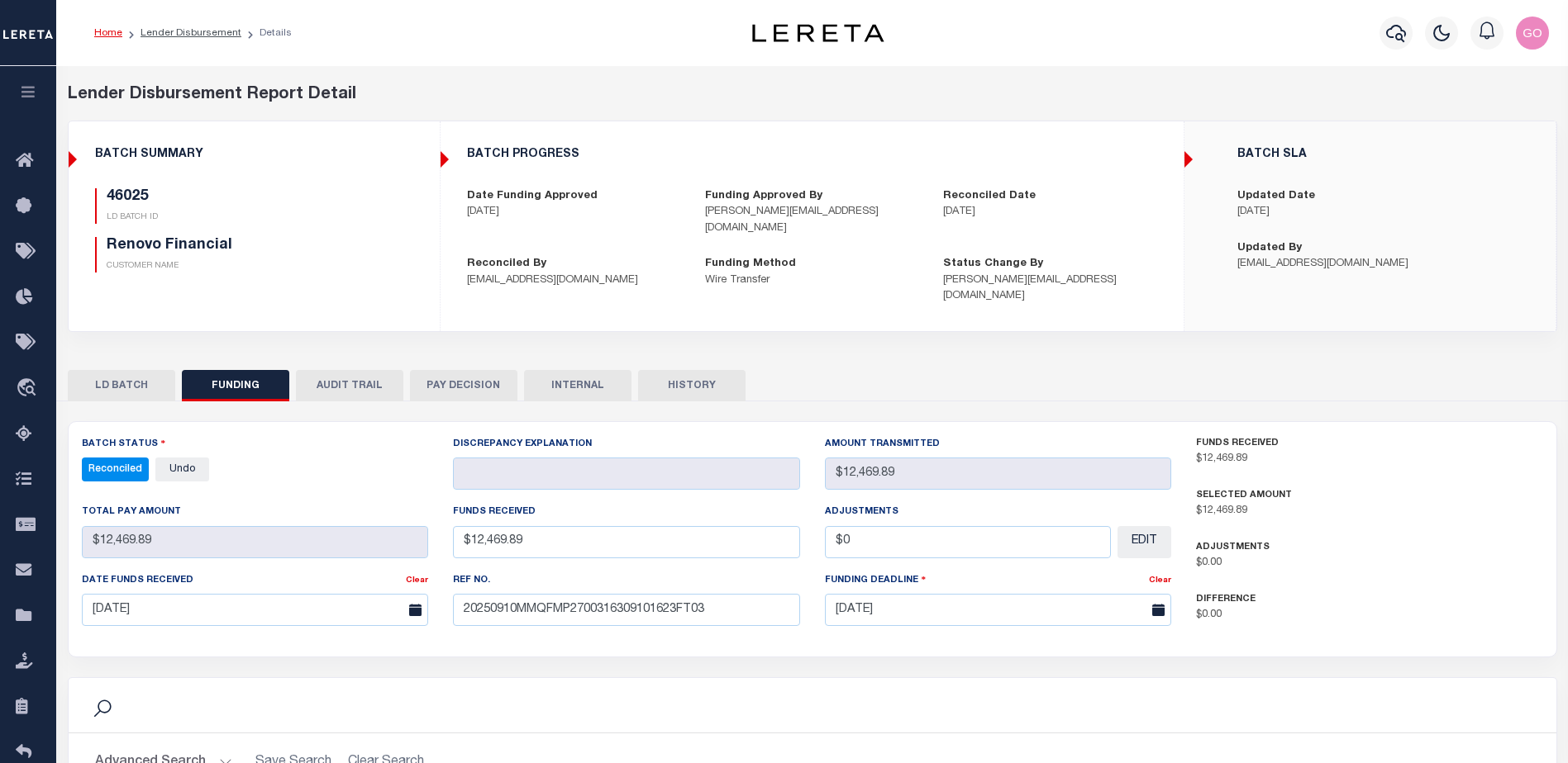
click at [409, 261] on div "46025 LD BATCH ID Renovo Financial CUSTOMER NAME" at bounding box center [253, 230] width 318 height 84
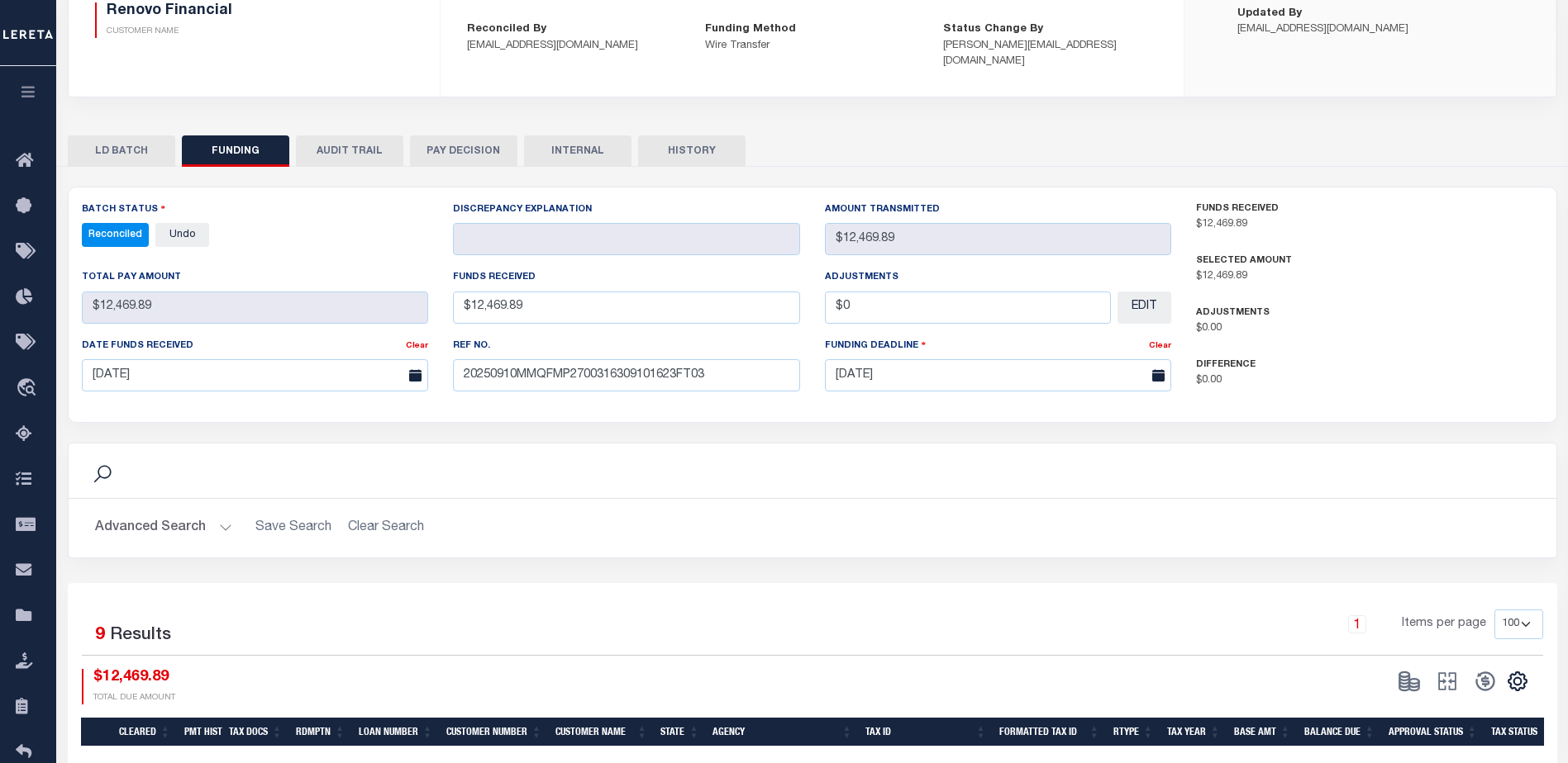
scroll to position [330, 0]
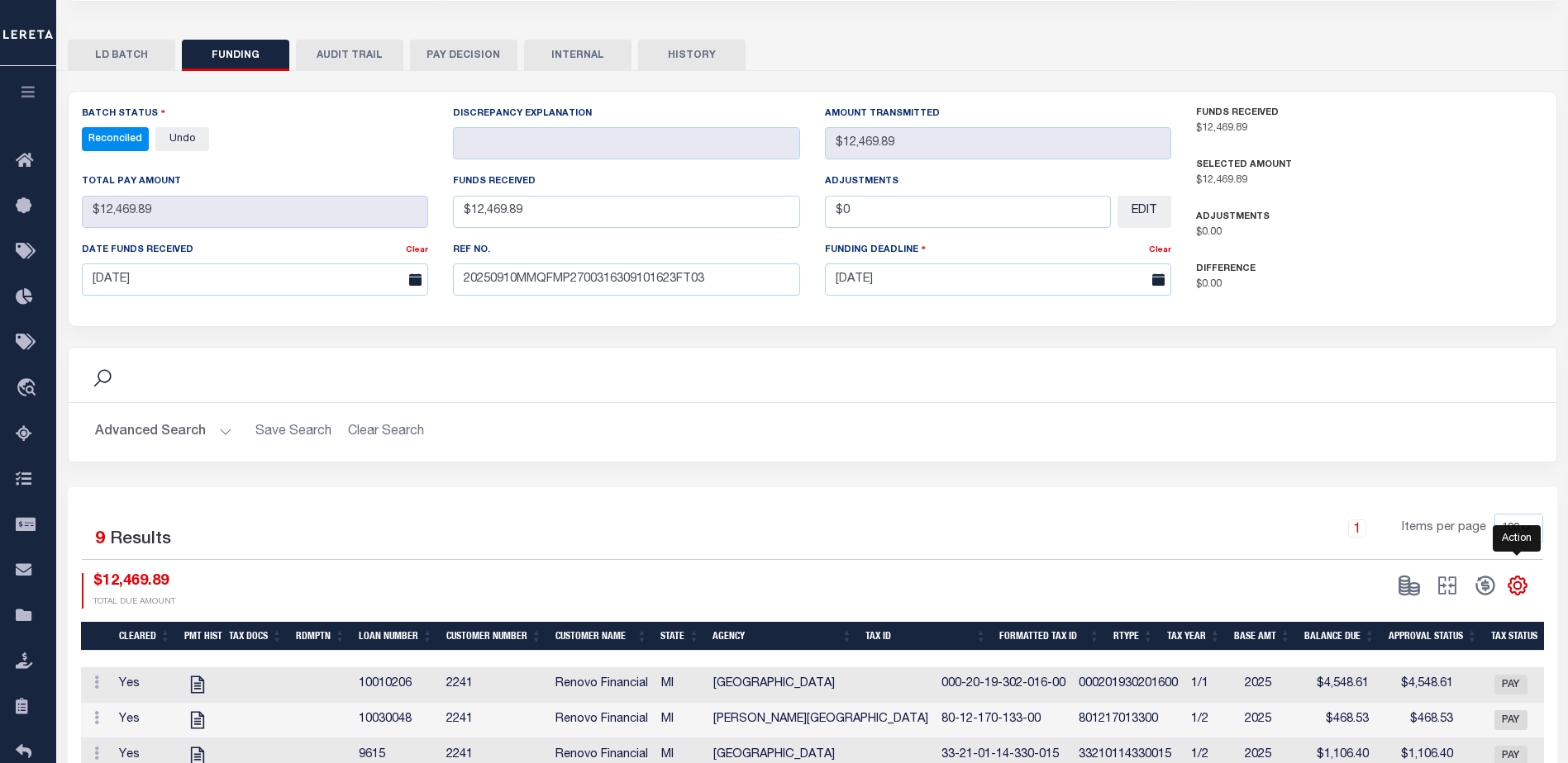
click at [1521, 575] on icon "" at bounding box center [1517, 585] width 21 height 21
click at [1426, 349] on link "CSV" at bounding box center [1449, 364] width 161 height 32
click at [816, 424] on h2 "Advanced Search Save Search Clear Search" at bounding box center [812, 432] width 1461 height 32
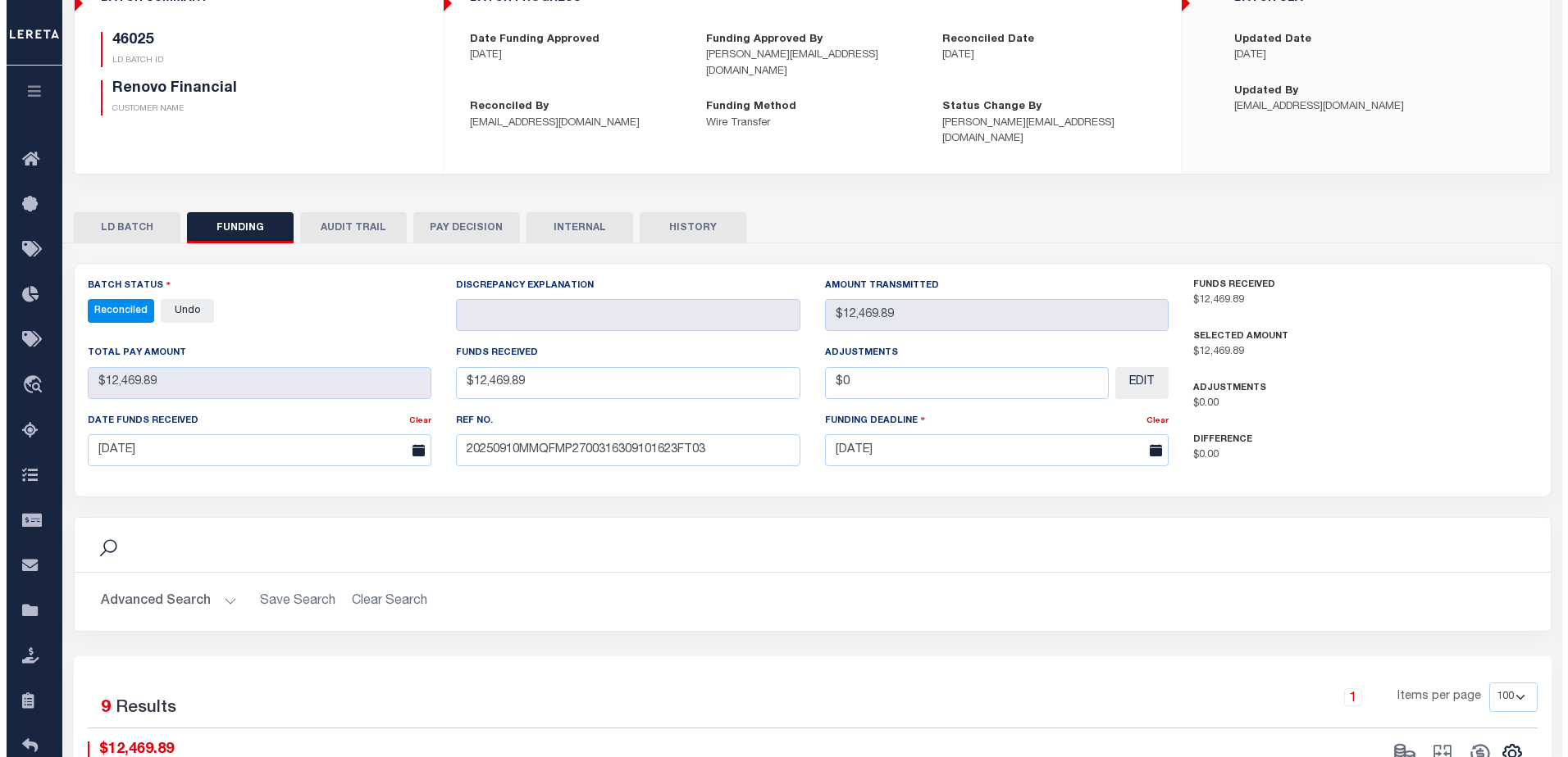
scroll to position [0, 0]
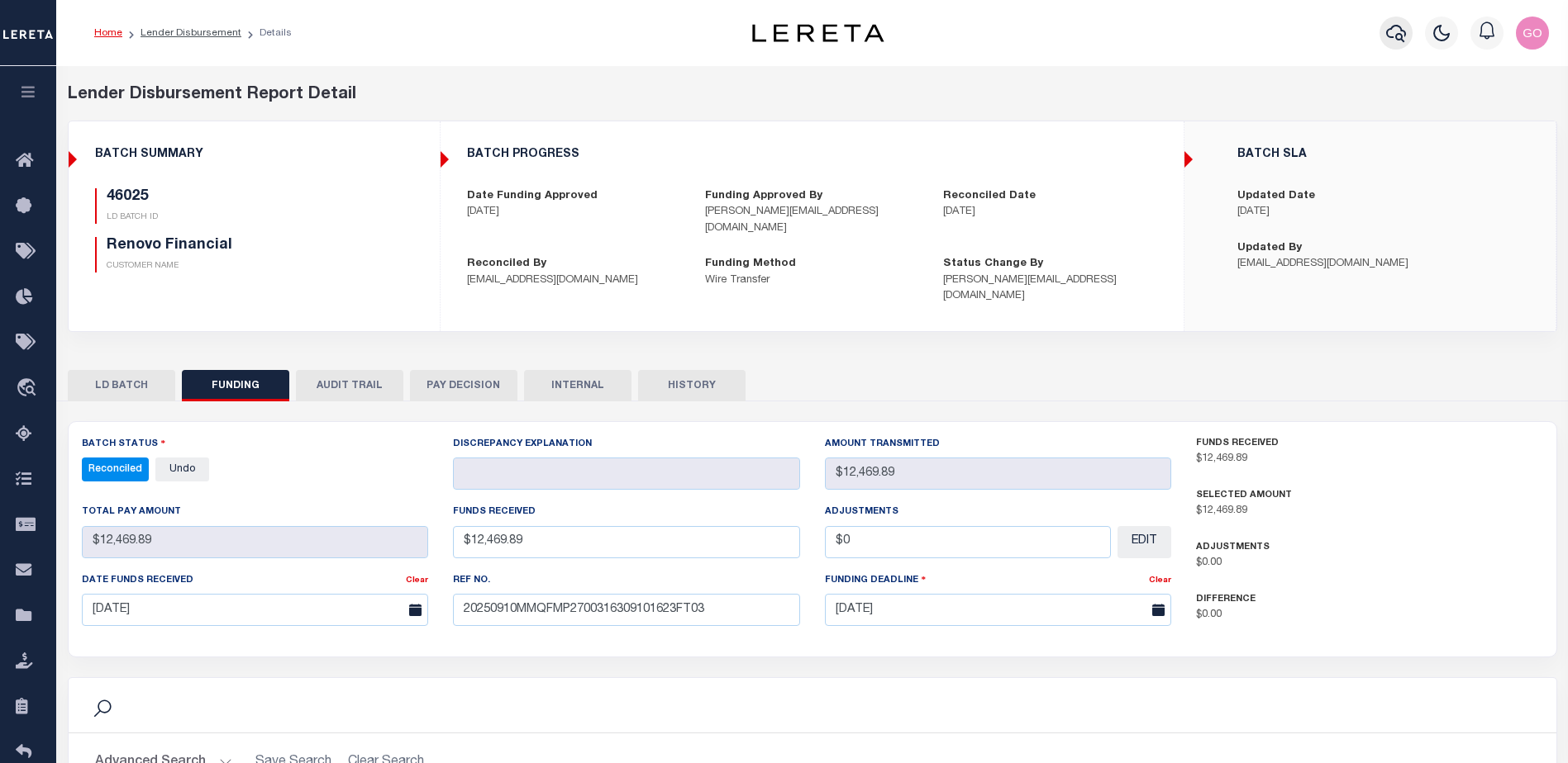
click at [1401, 36] on icon "button" at bounding box center [1395, 33] width 19 height 18
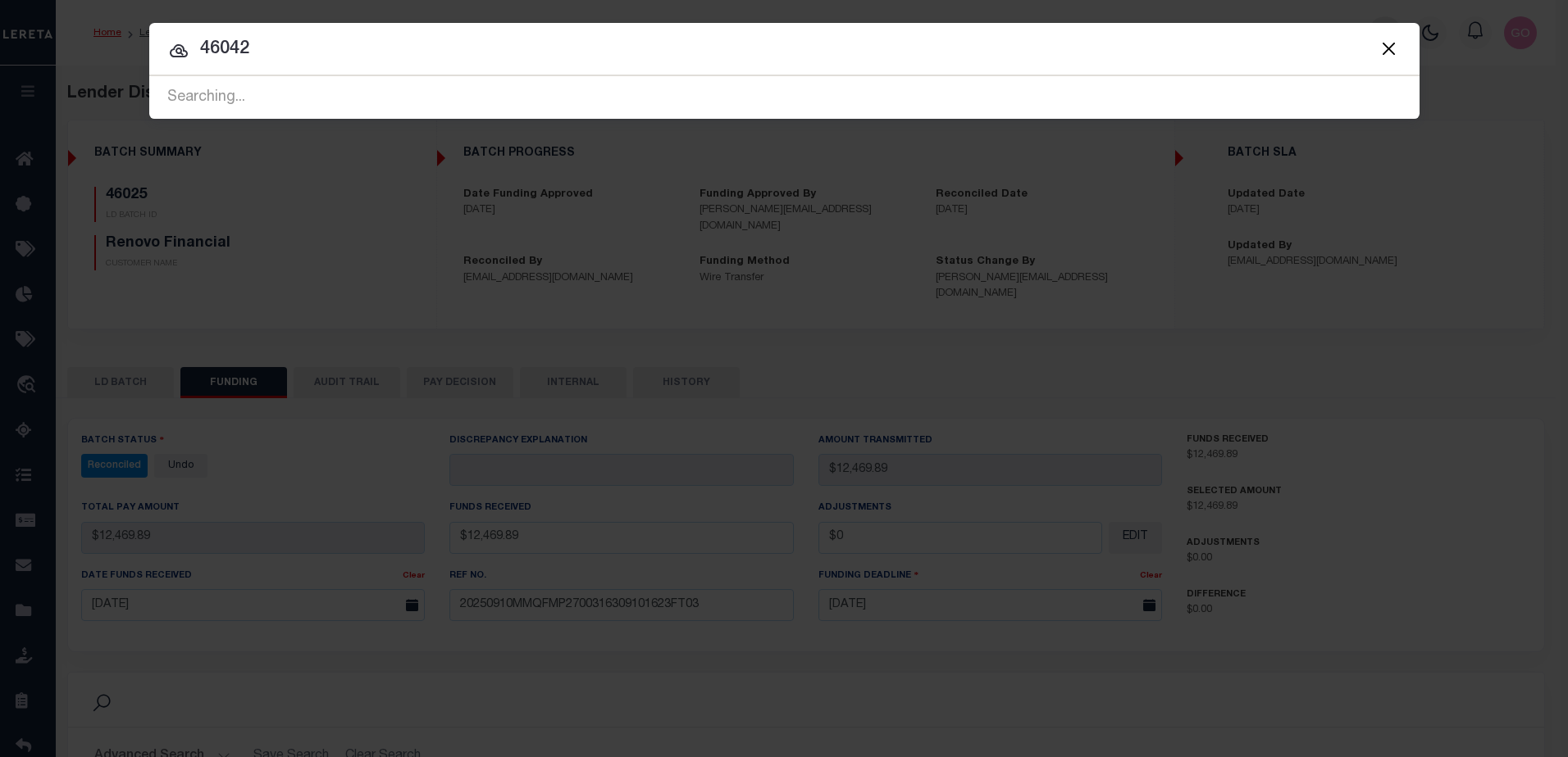
type input "46042"
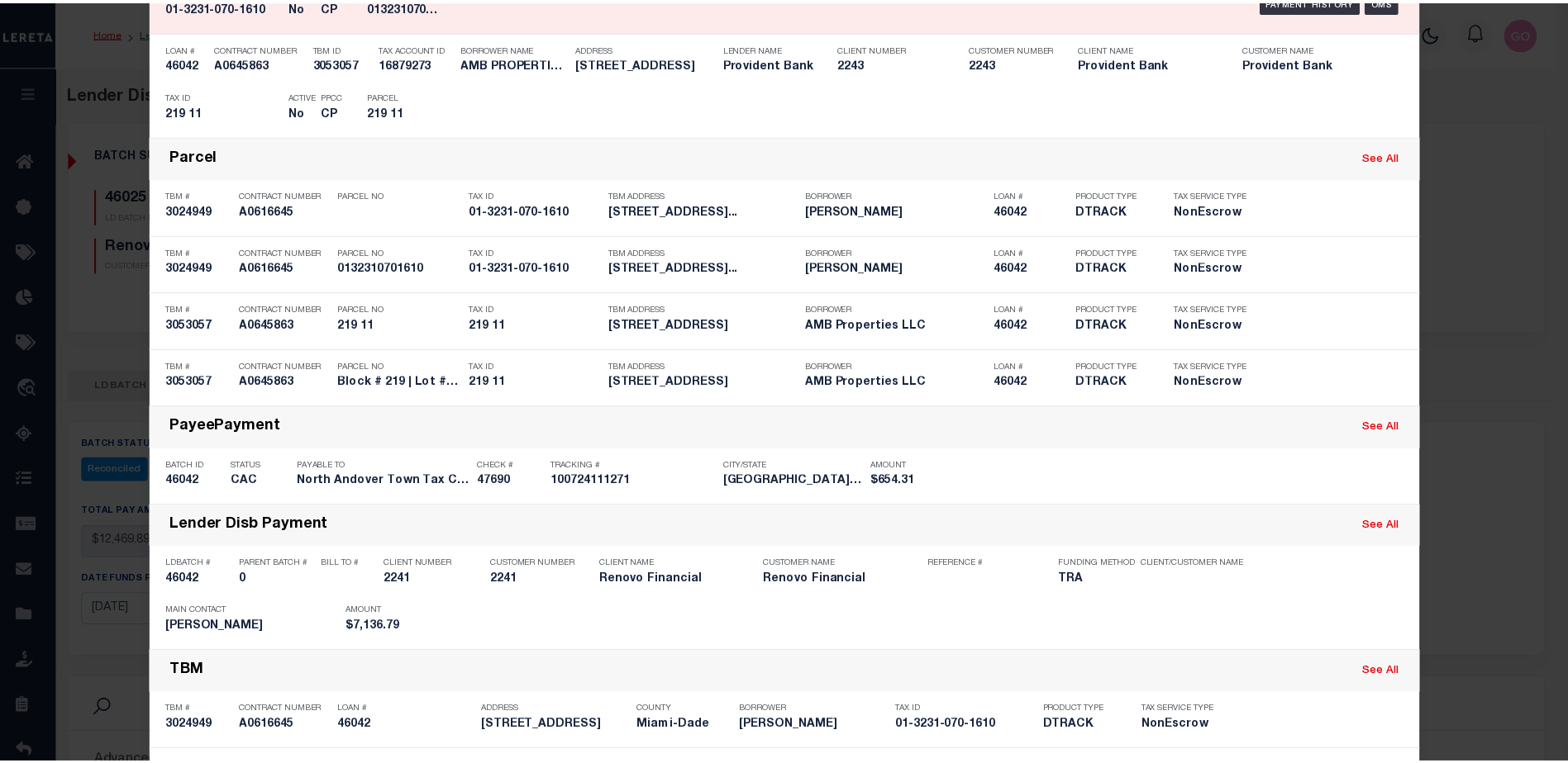
scroll to position [490, 0]
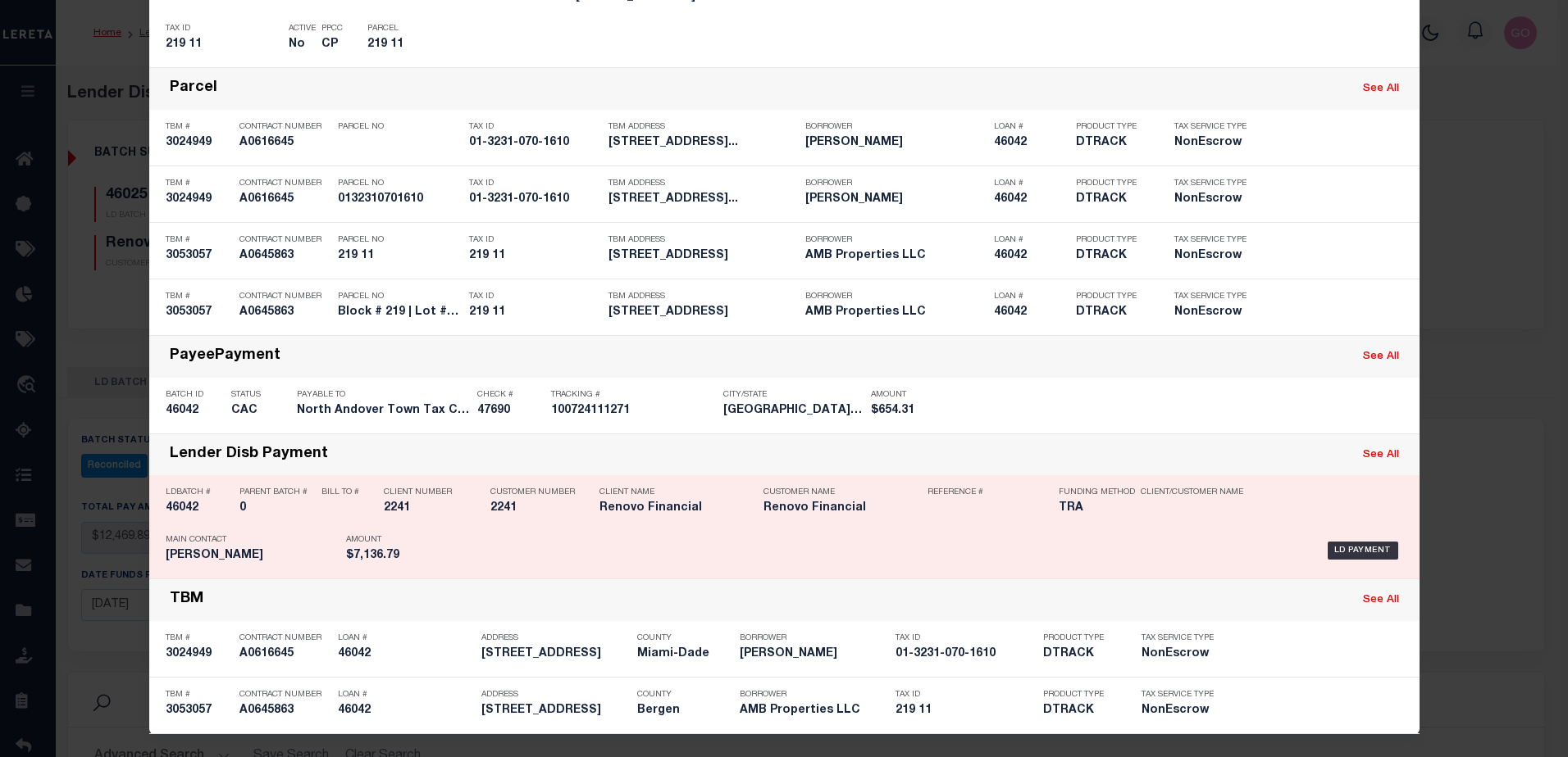
click at [183, 508] on h5 "46042" at bounding box center [198, 508] width 65 height 14
checkbox input "true"
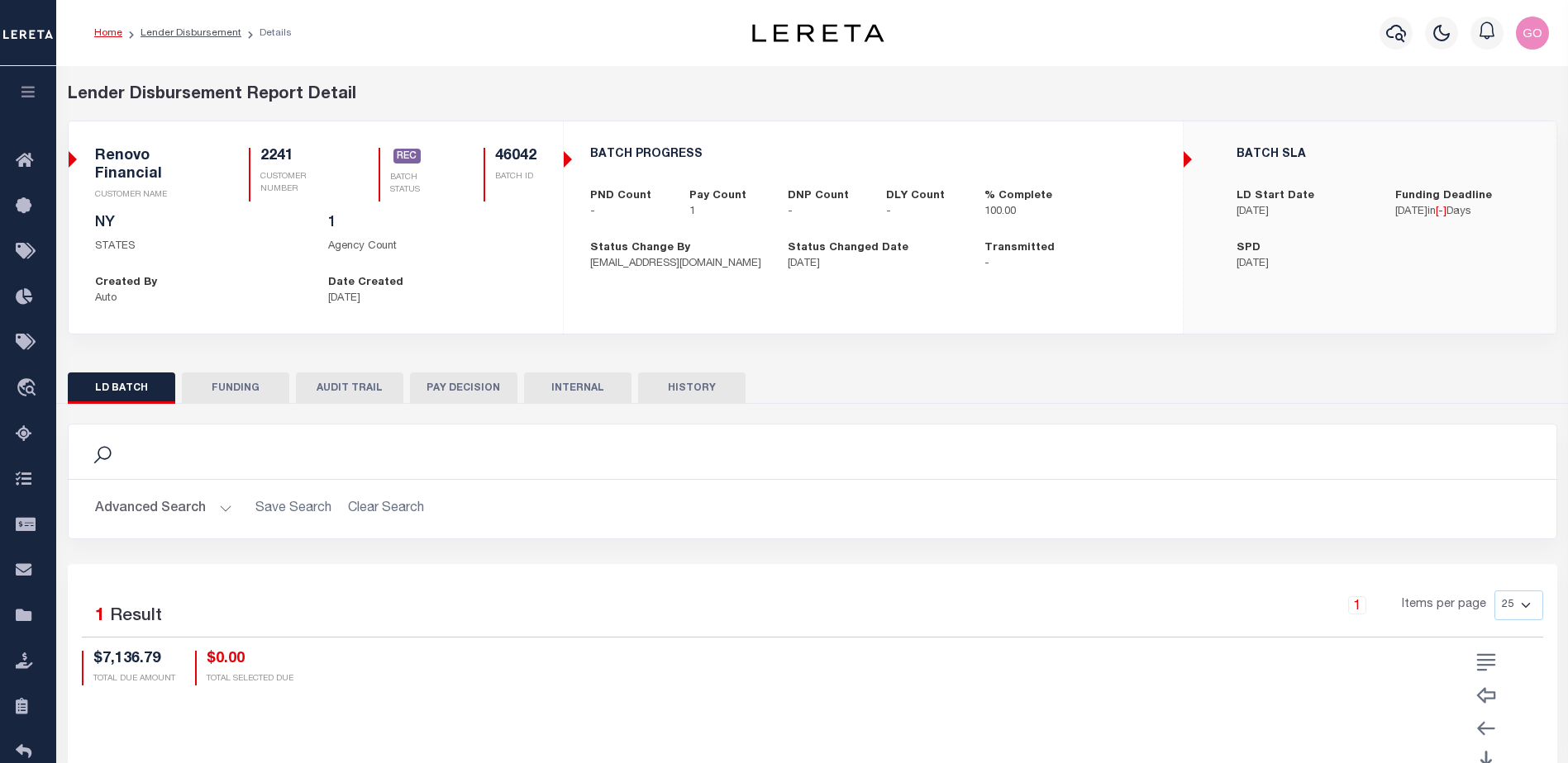
click at [250, 384] on button "FUNDING" at bounding box center [236, 388] width 108 height 32
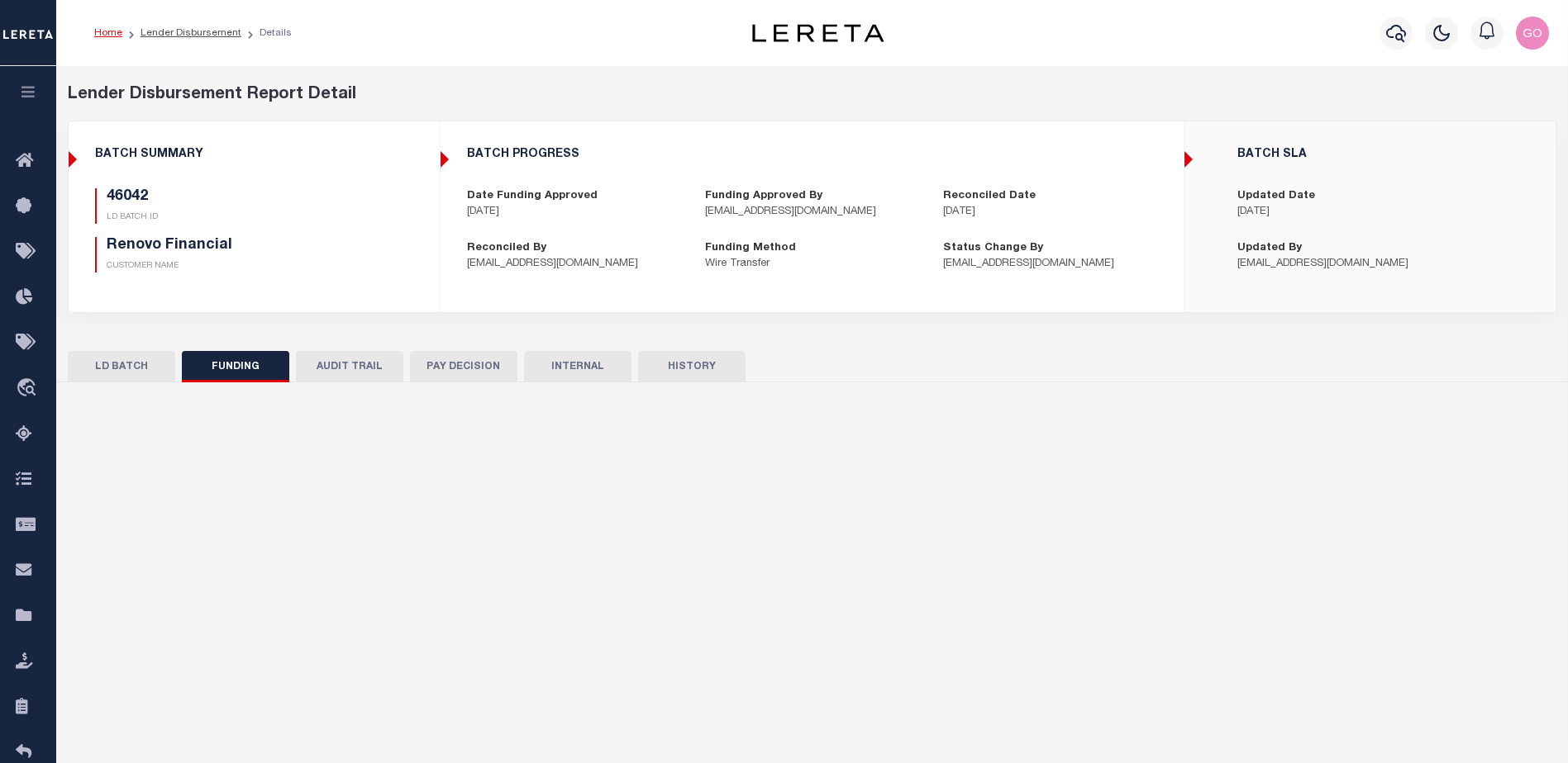
type input "$7,136.79"
type input "$0"
type input "[DATE]"
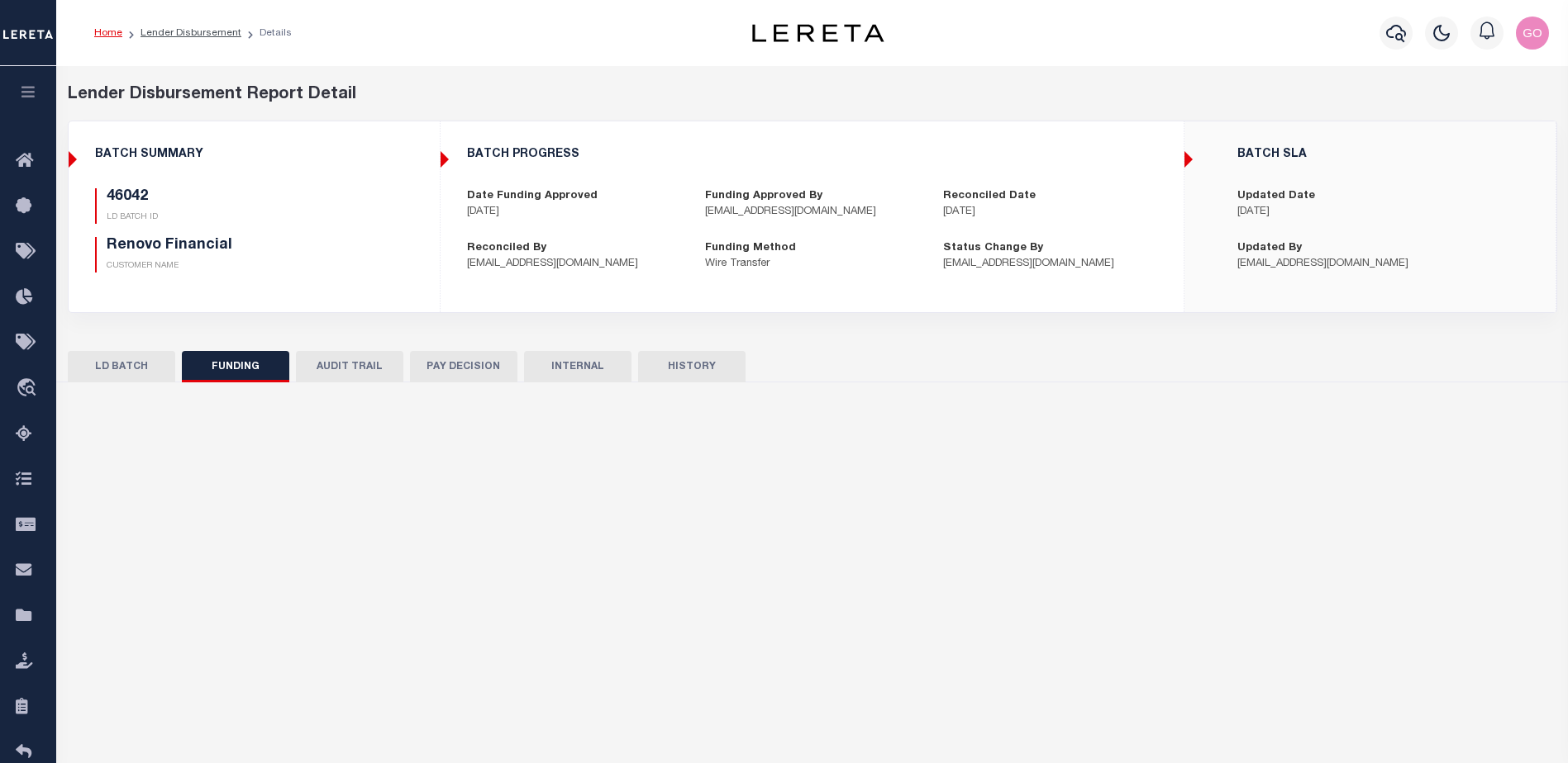
select select "100"
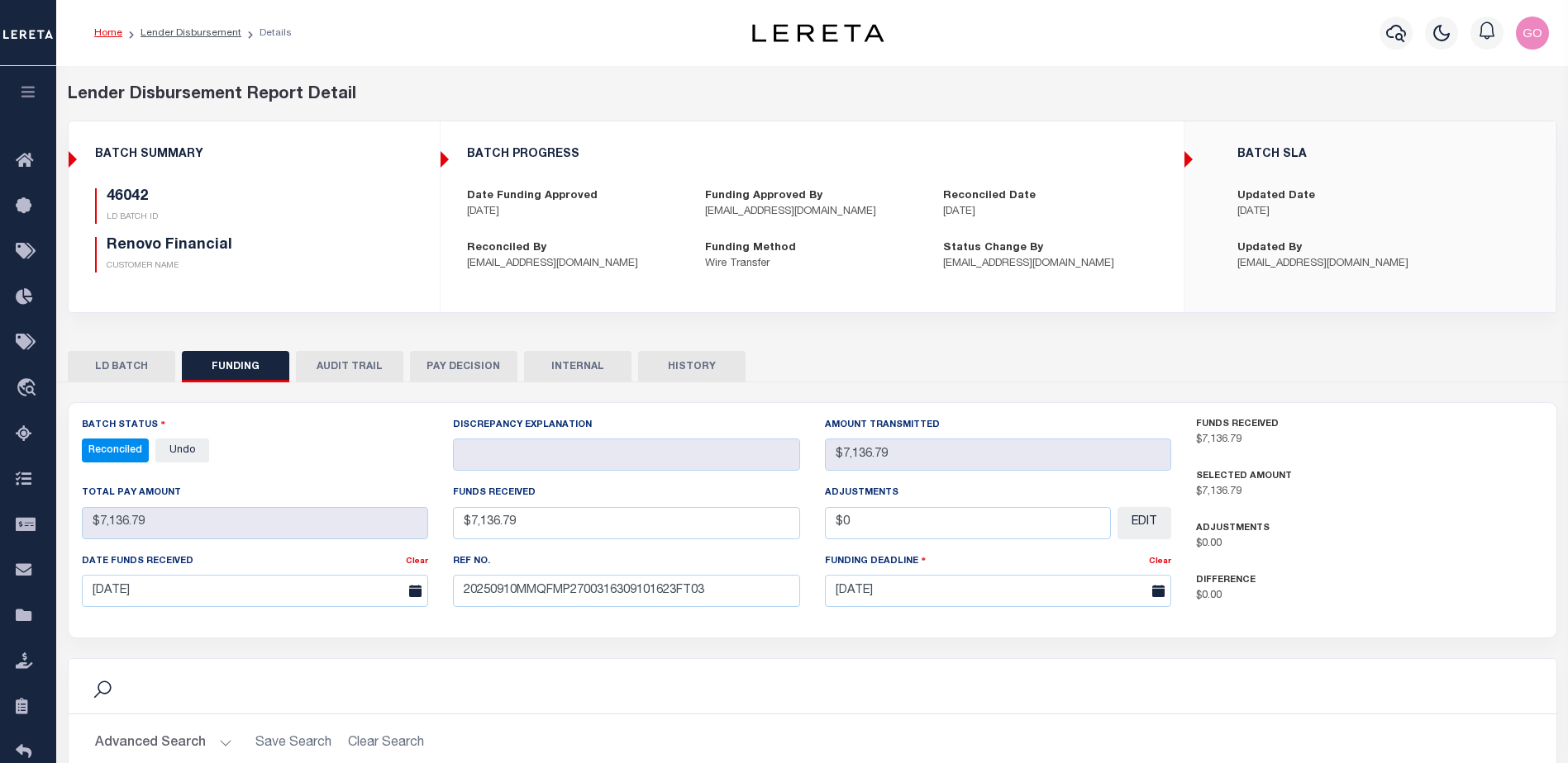
select select "100"
click at [362, 297] on div "BATCH SUMMARY 46042 LD BATCH ID Renovo Financial CUSTOMER NAME" at bounding box center [254, 216] width 369 height 164
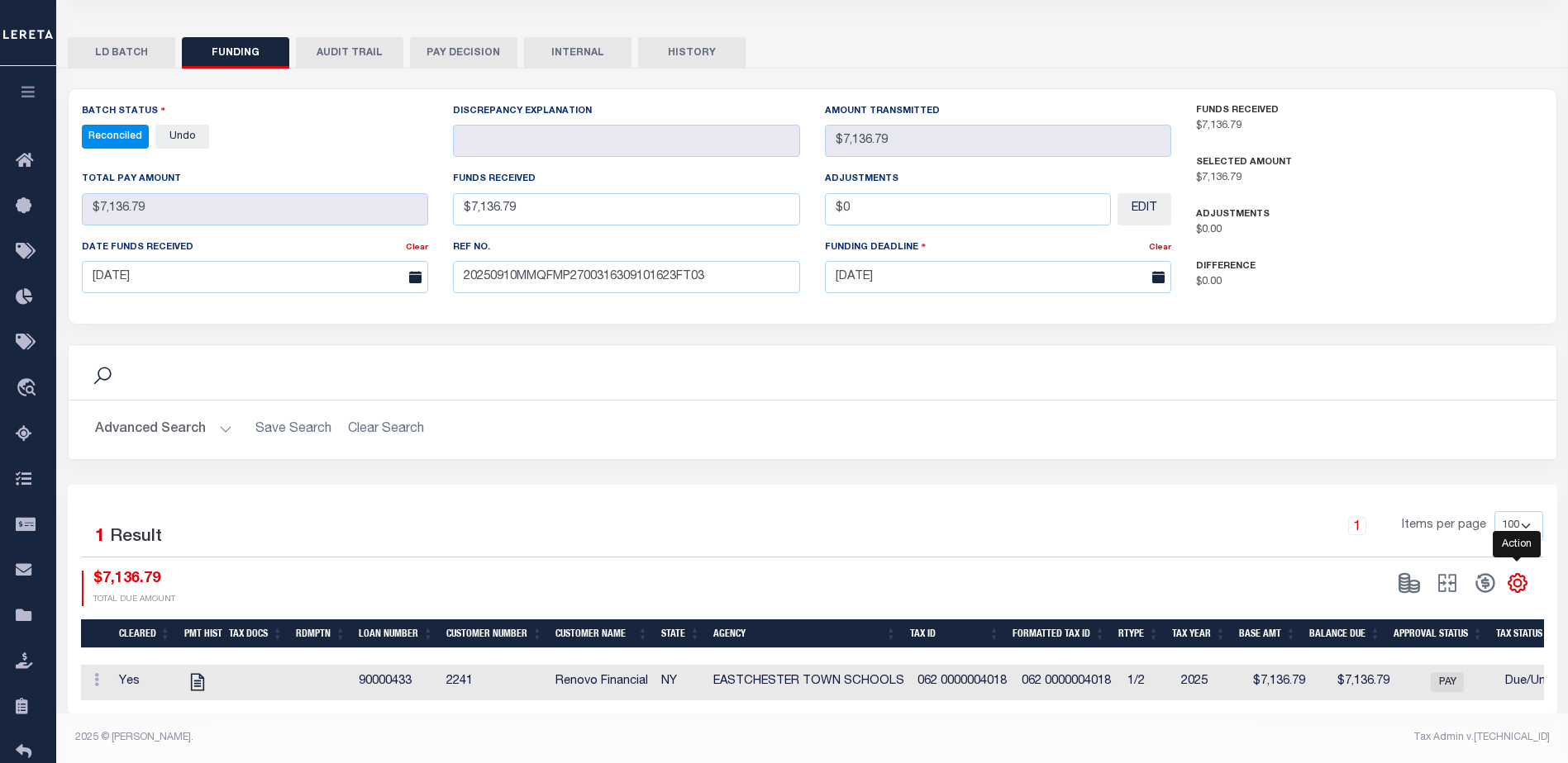
click at [1519, 577] on icon "" at bounding box center [1517, 583] width 21 height 21
click at [1432, 350] on link "CSV" at bounding box center [1449, 362] width 161 height 32
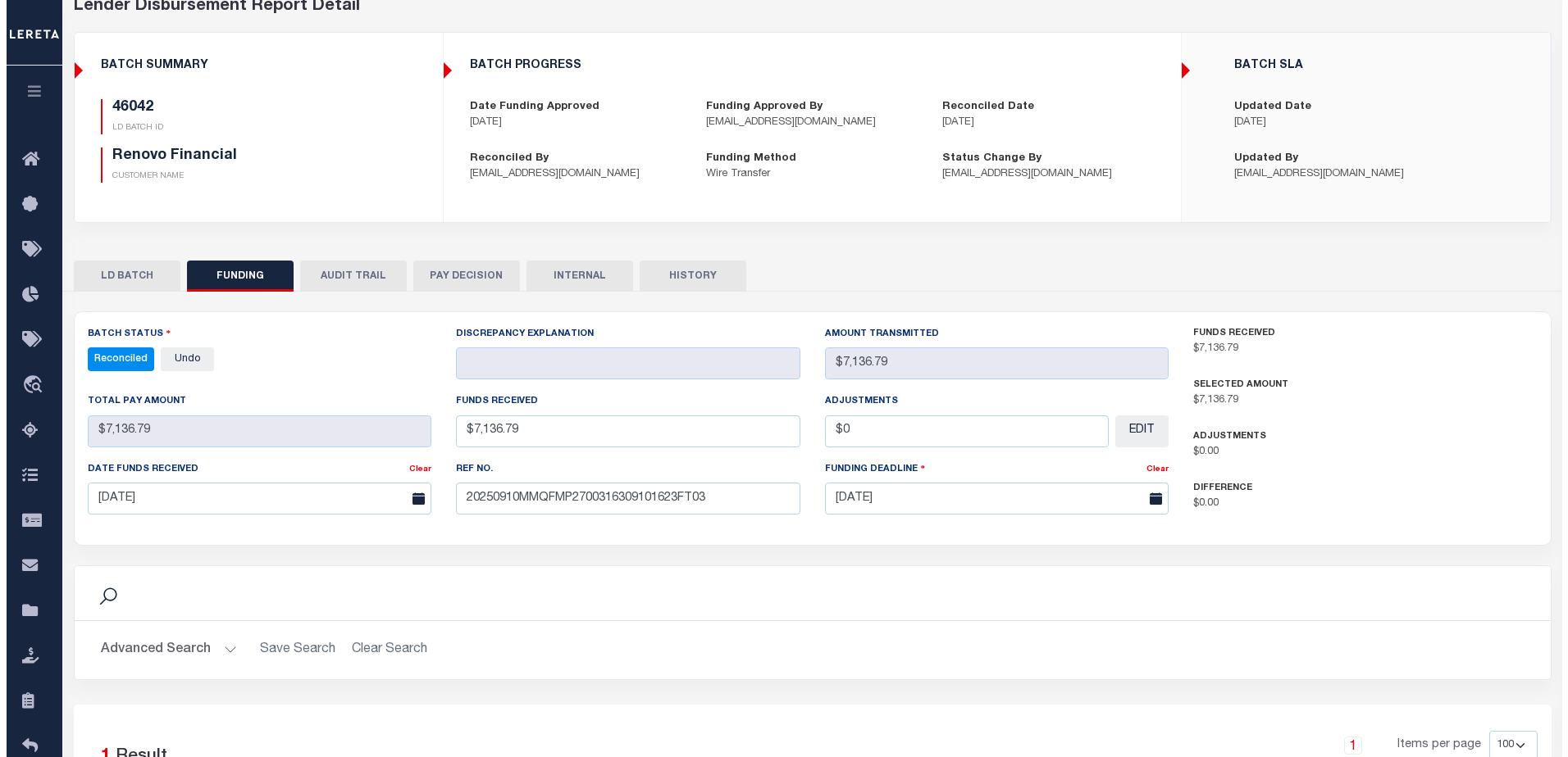
scroll to position [0, 0]
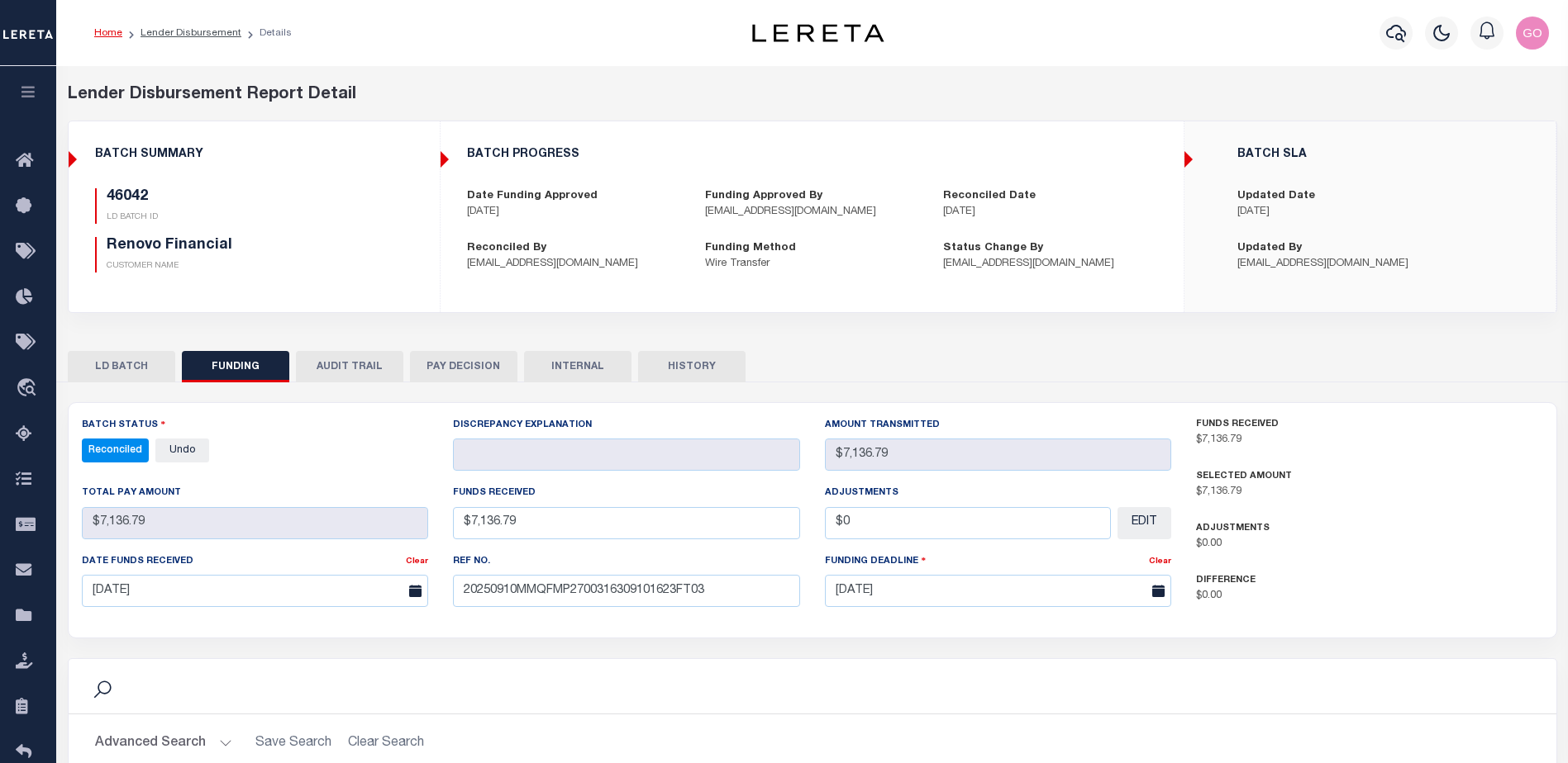
click at [1010, 86] on div "Lender Disbursement Report Detail" at bounding box center [812, 95] width 1489 height 25
click at [1396, 32] on icon "button" at bounding box center [1395, 32] width 19 height 19
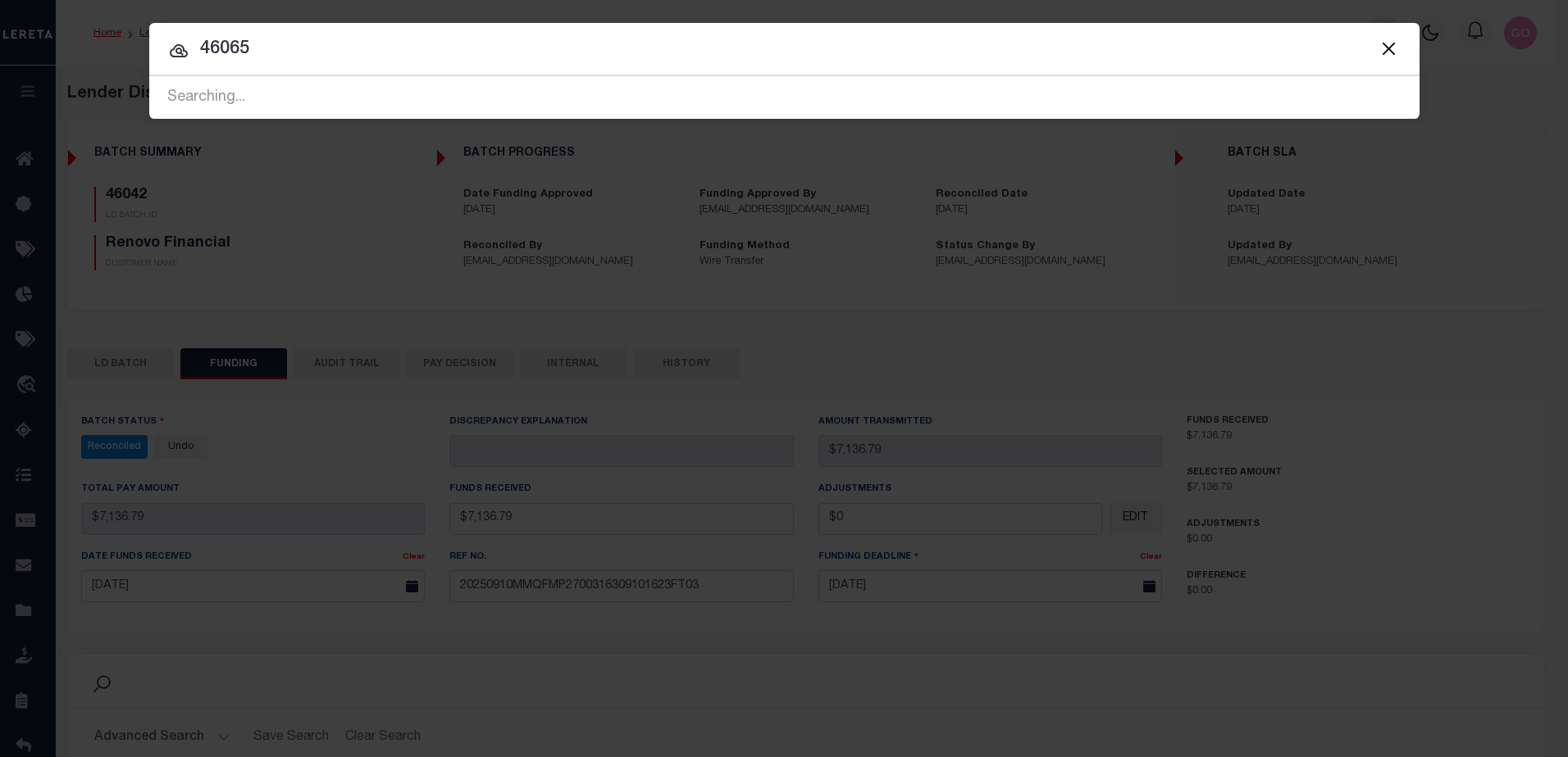
type input "46065"
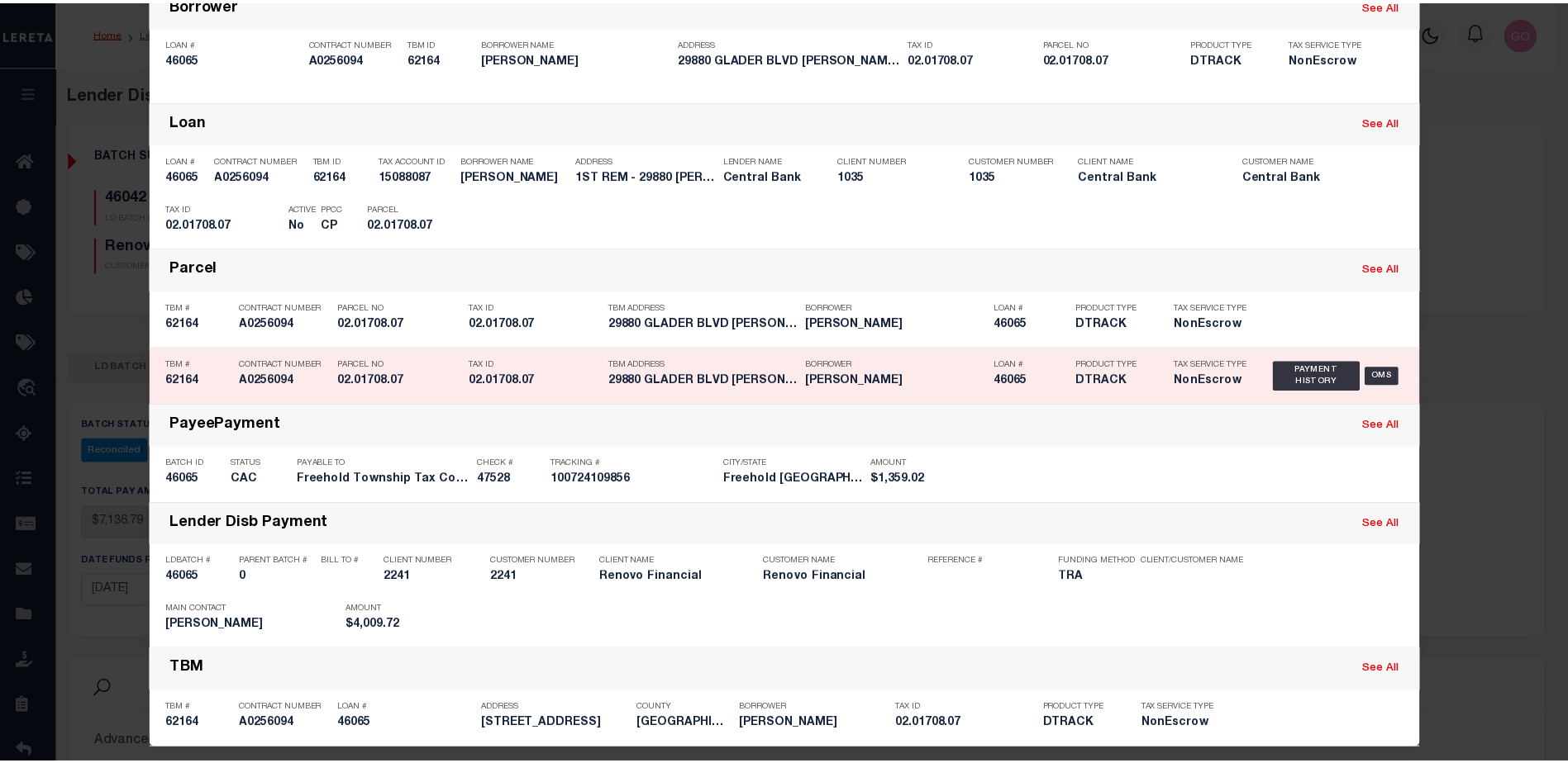
scroll to position [139, 0]
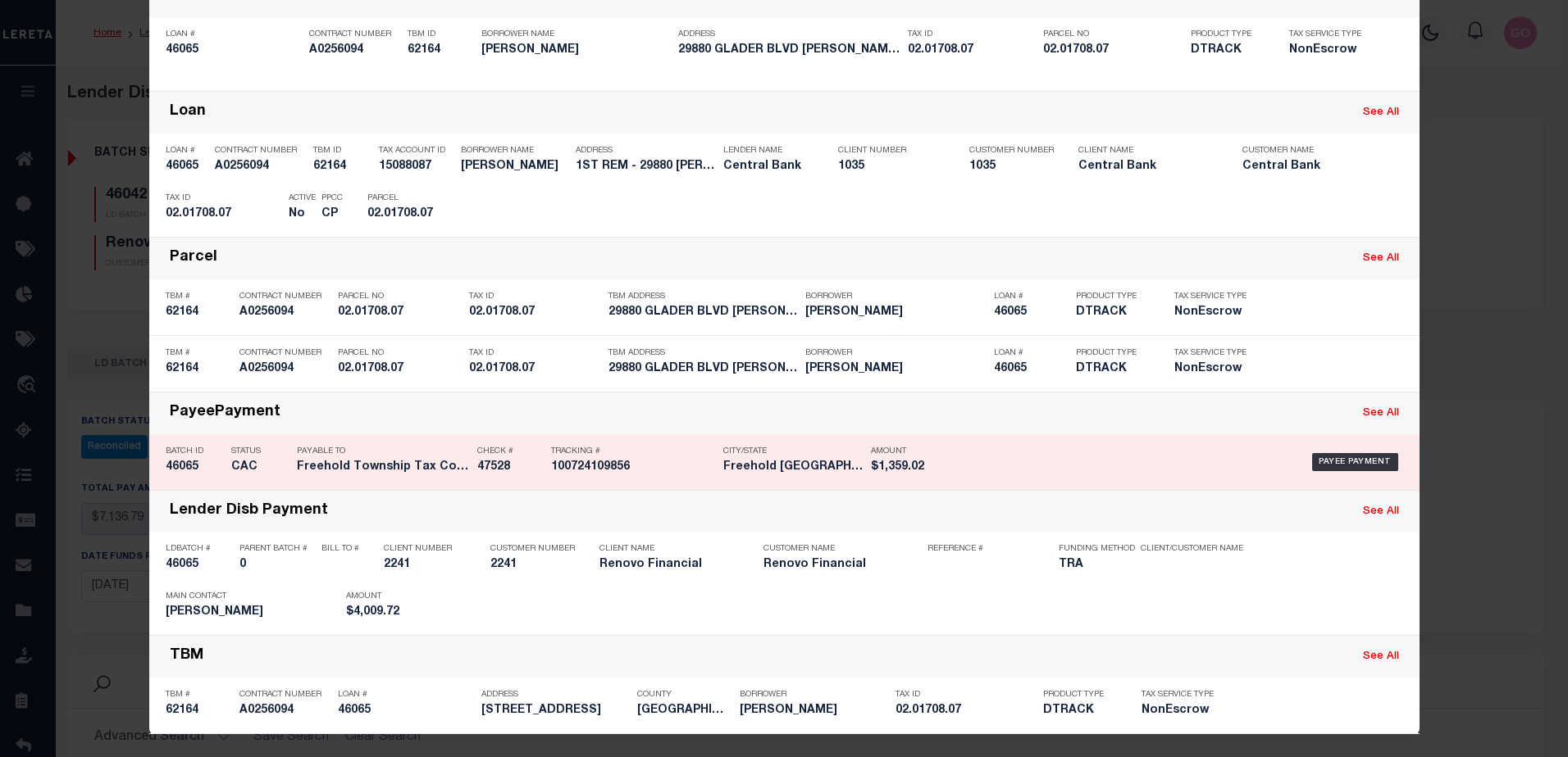
drag, startPoint x: 177, startPoint y: 564, endPoint x: 969, endPoint y: 442, distance: 801.3
click at [177, 564] on h5 "46065" at bounding box center [198, 565] width 65 height 14
checkbox input "true"
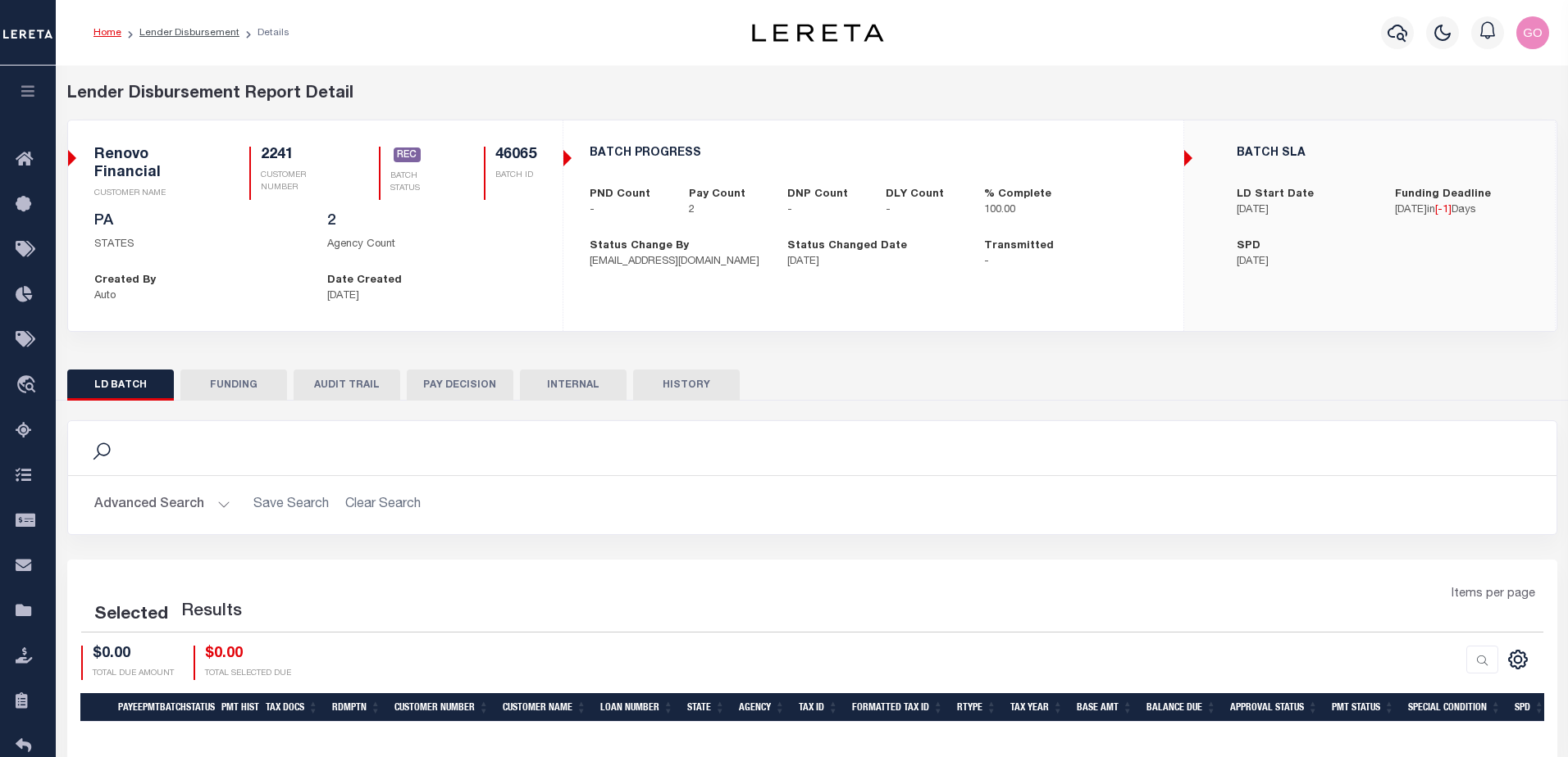
click at [236, 381] on button "FUNDING" at bounding box center [234, 385] width 107 height 31
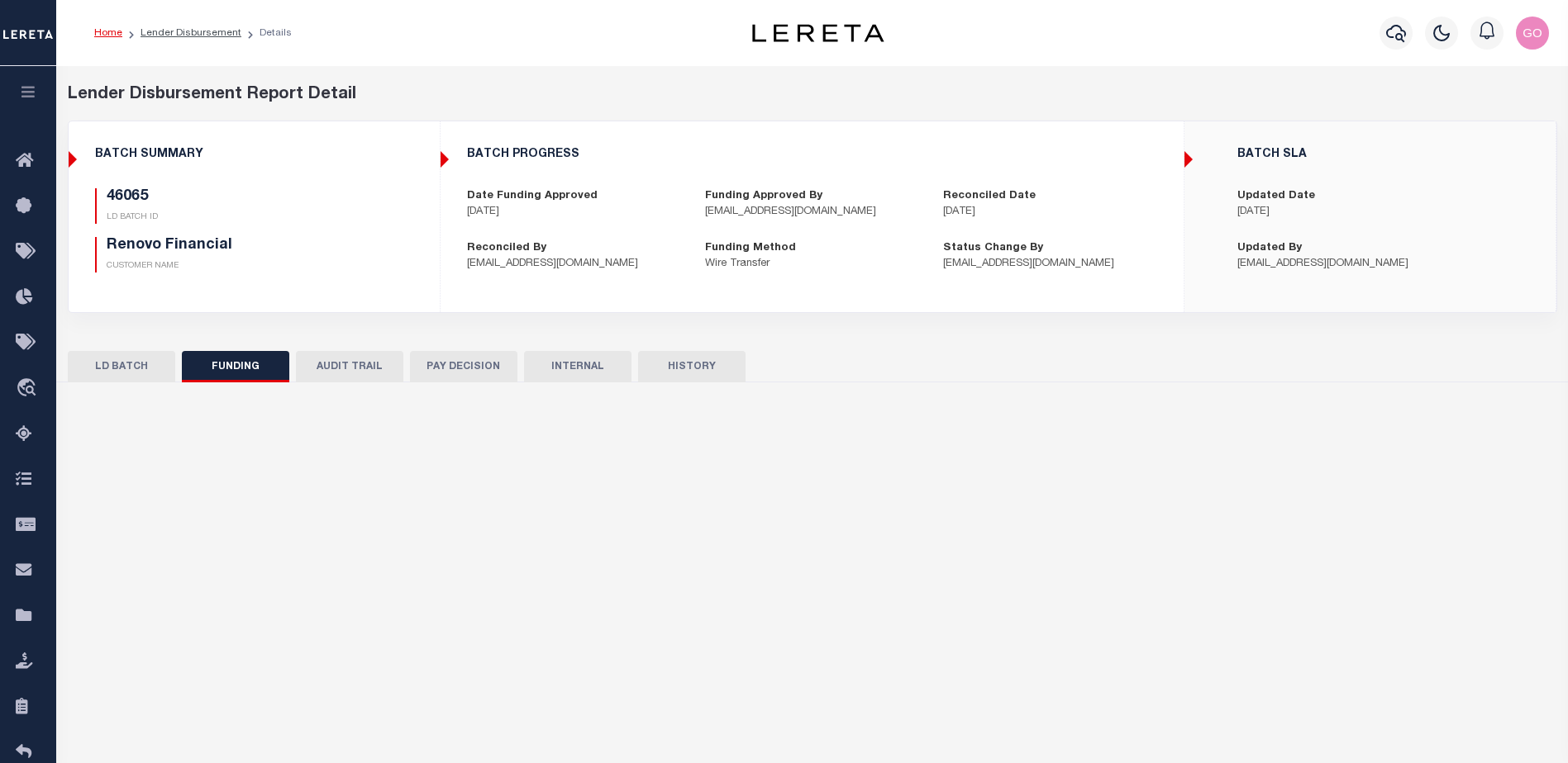
type input "$4,009.72"
type input "$0"
type input "[DATE]"
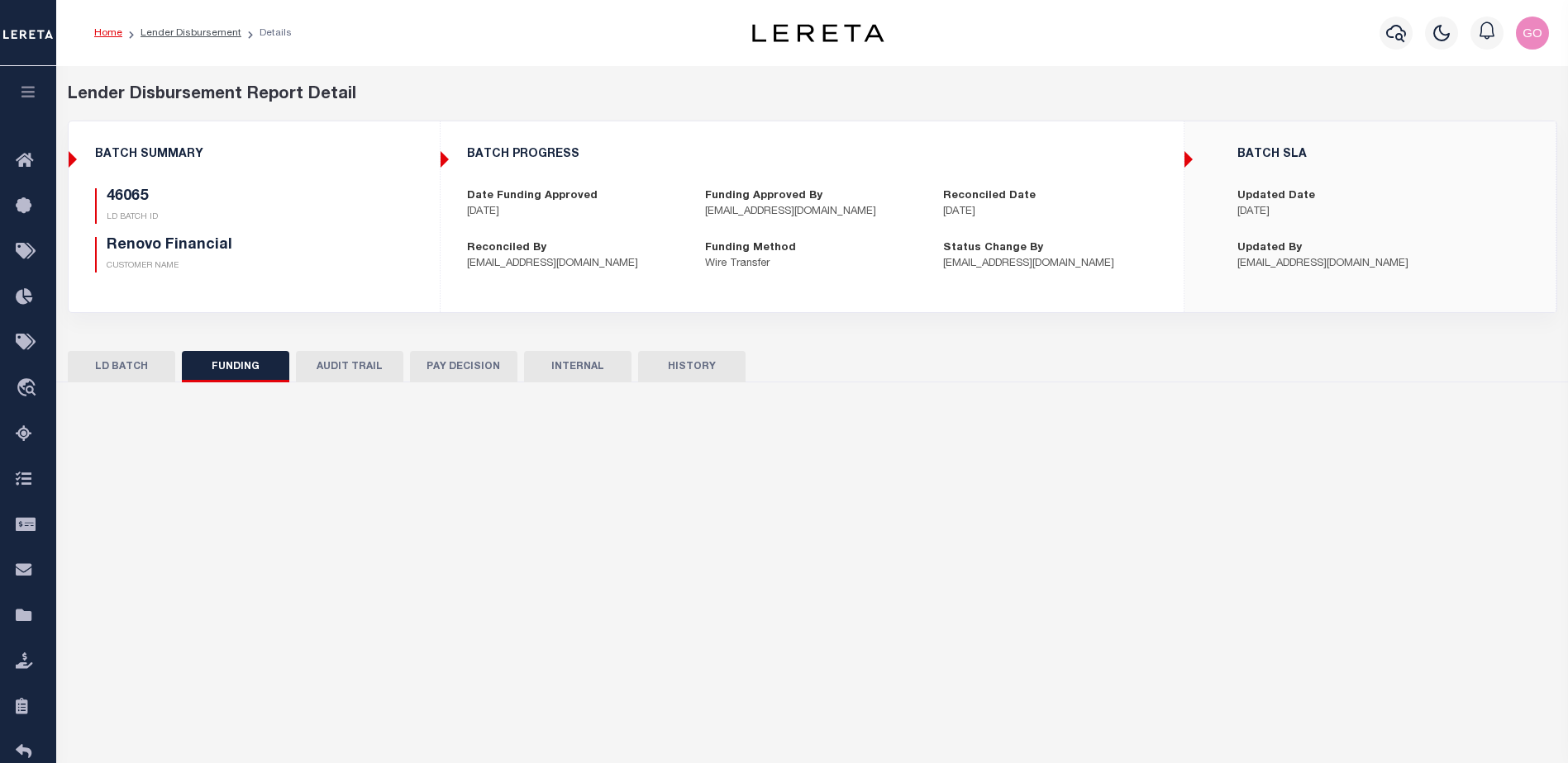
select select "100"
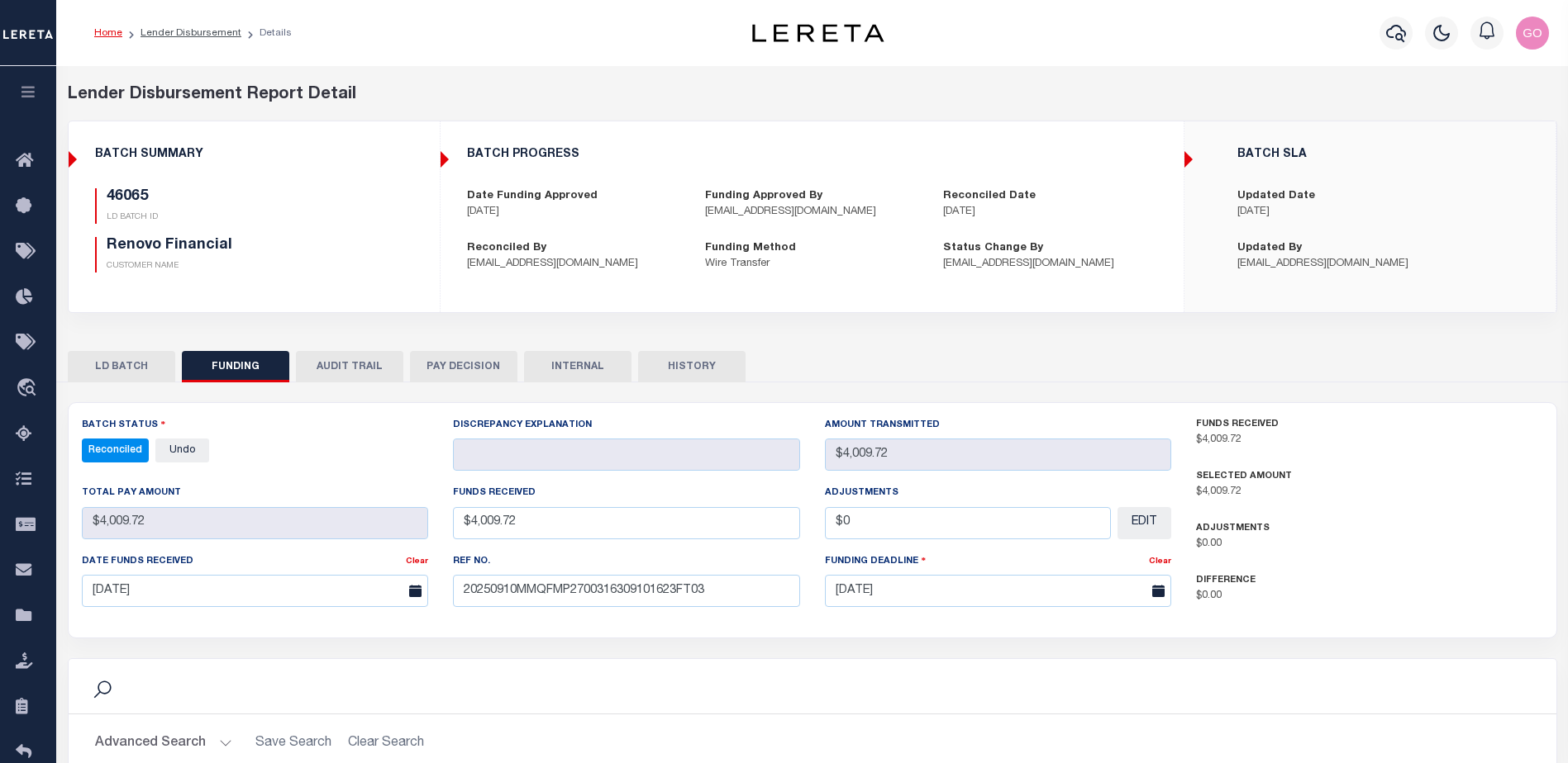
select select "100"
click at [420, 233] on div "46065 LD BATCH ID Renovo Financial CUSTOMER NAME" at bounding box center [254, 236] width 343 height 97
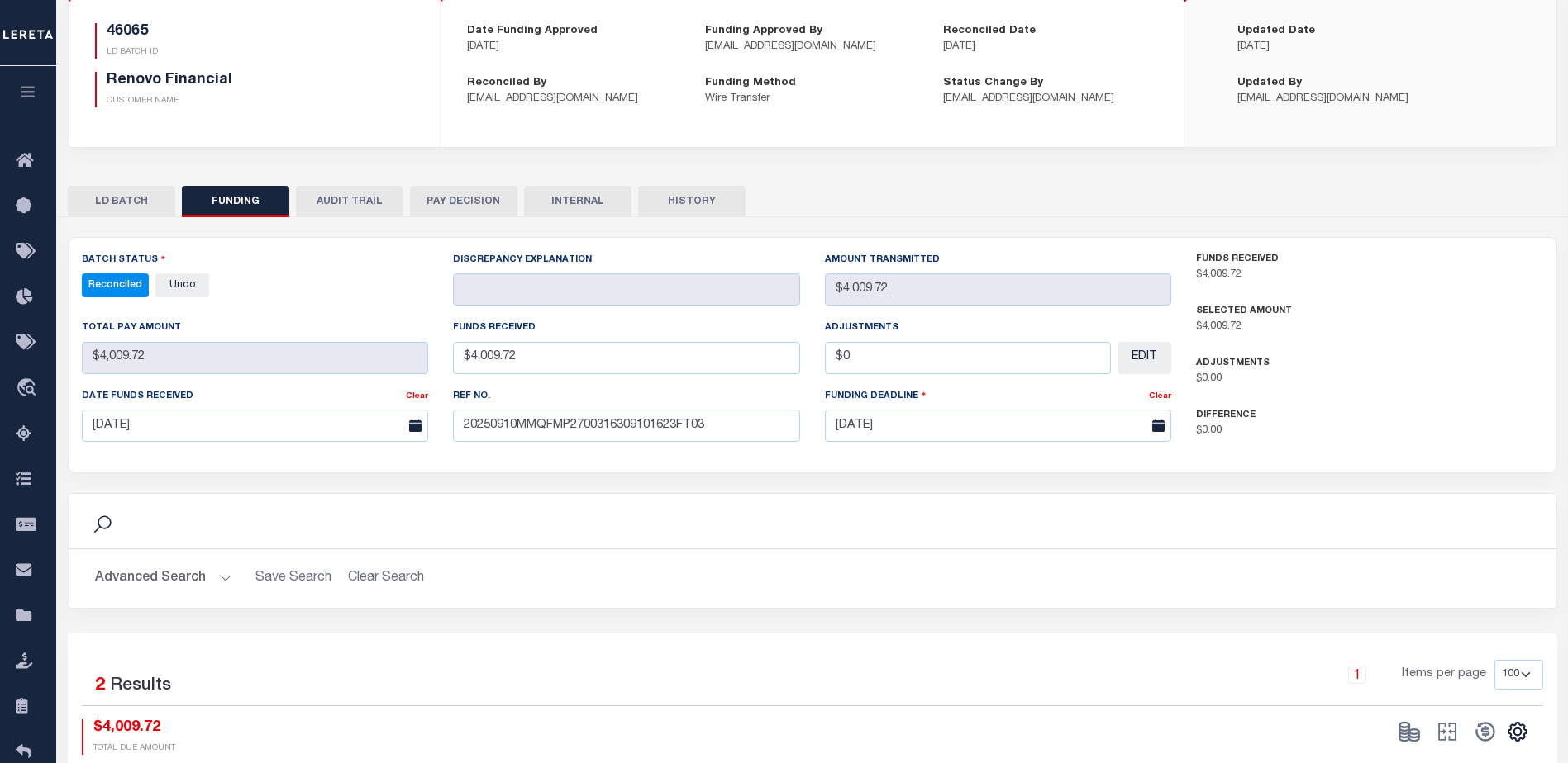
scroll to position [248, 0]
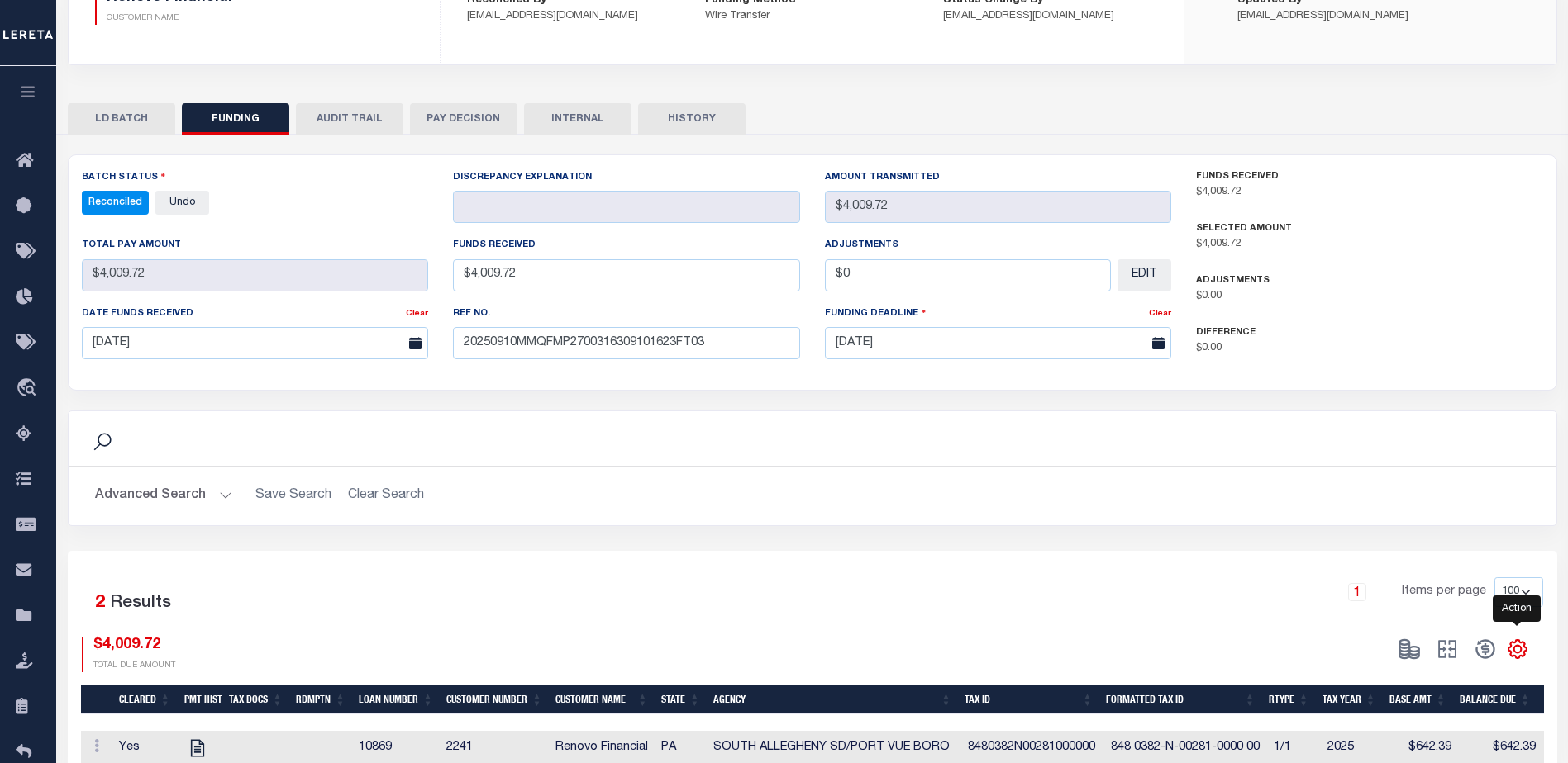
click at [1514, 652] on icon "" at bounding box center [1517, 649] width 21 height 21
click at [1434, 435] on link "CSV" at bounding box center [1449, 428] width 161 height 32
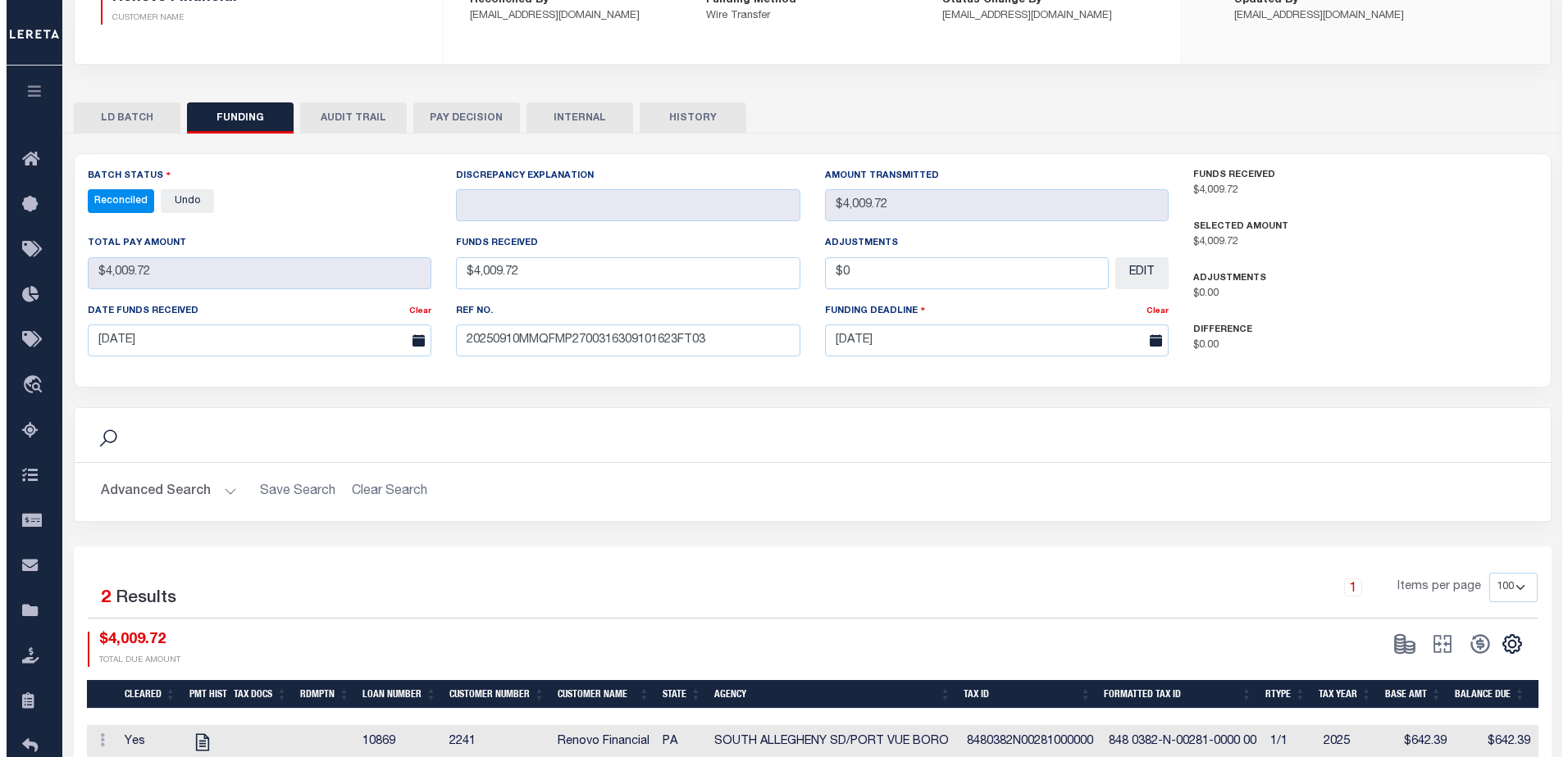
scroll to position [0, 0]
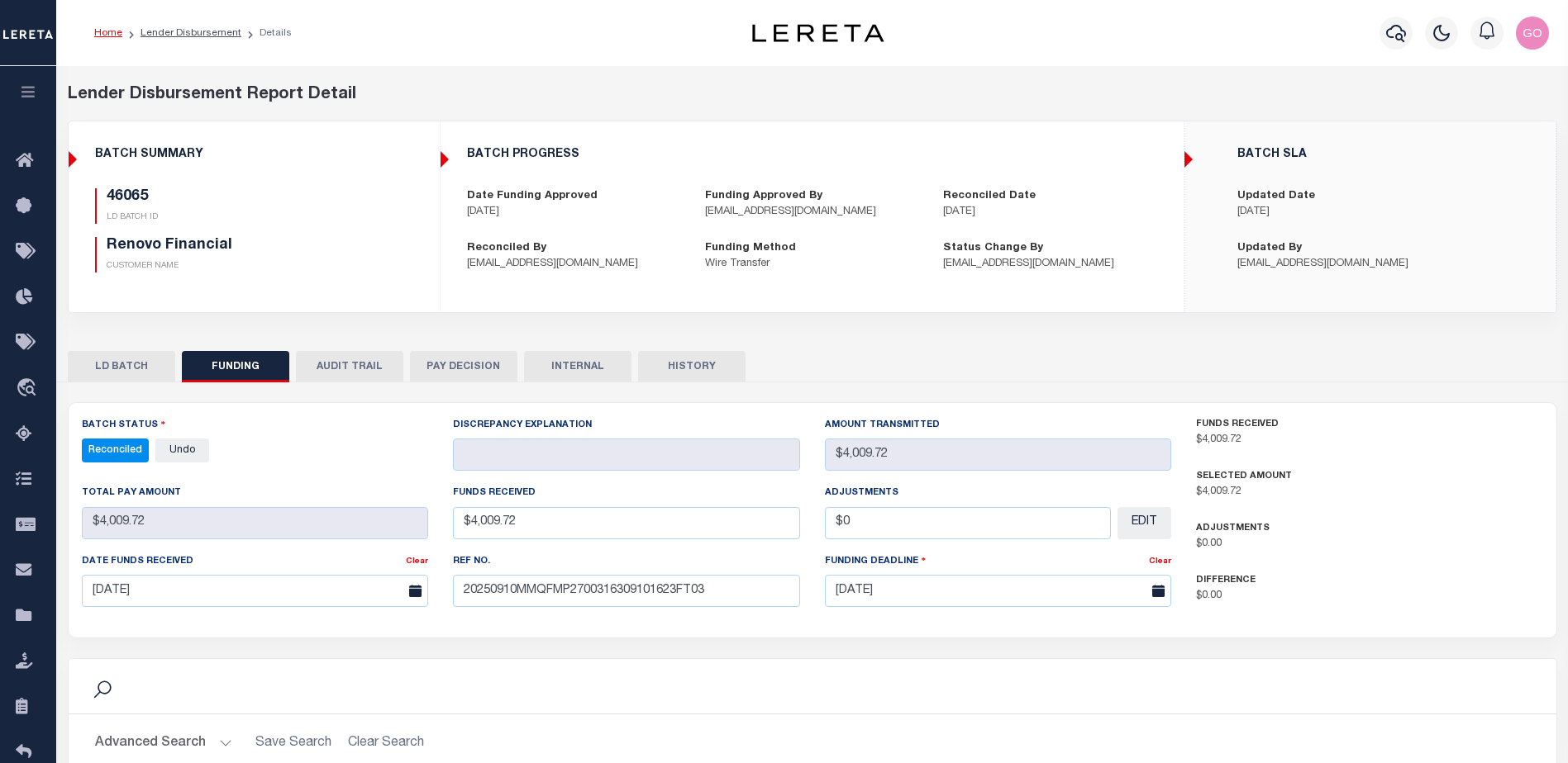
click at [1139, 143] on div "BATCH PROGRESS Date Funding Approved [DATE] Funding Approved By [EMAIL_ADDRESS]…" at bounding box center [811, 210] width 741 height 151
click at [1393, 34] on icon "button" at bounding box center [1395, 32] width 19 height 19
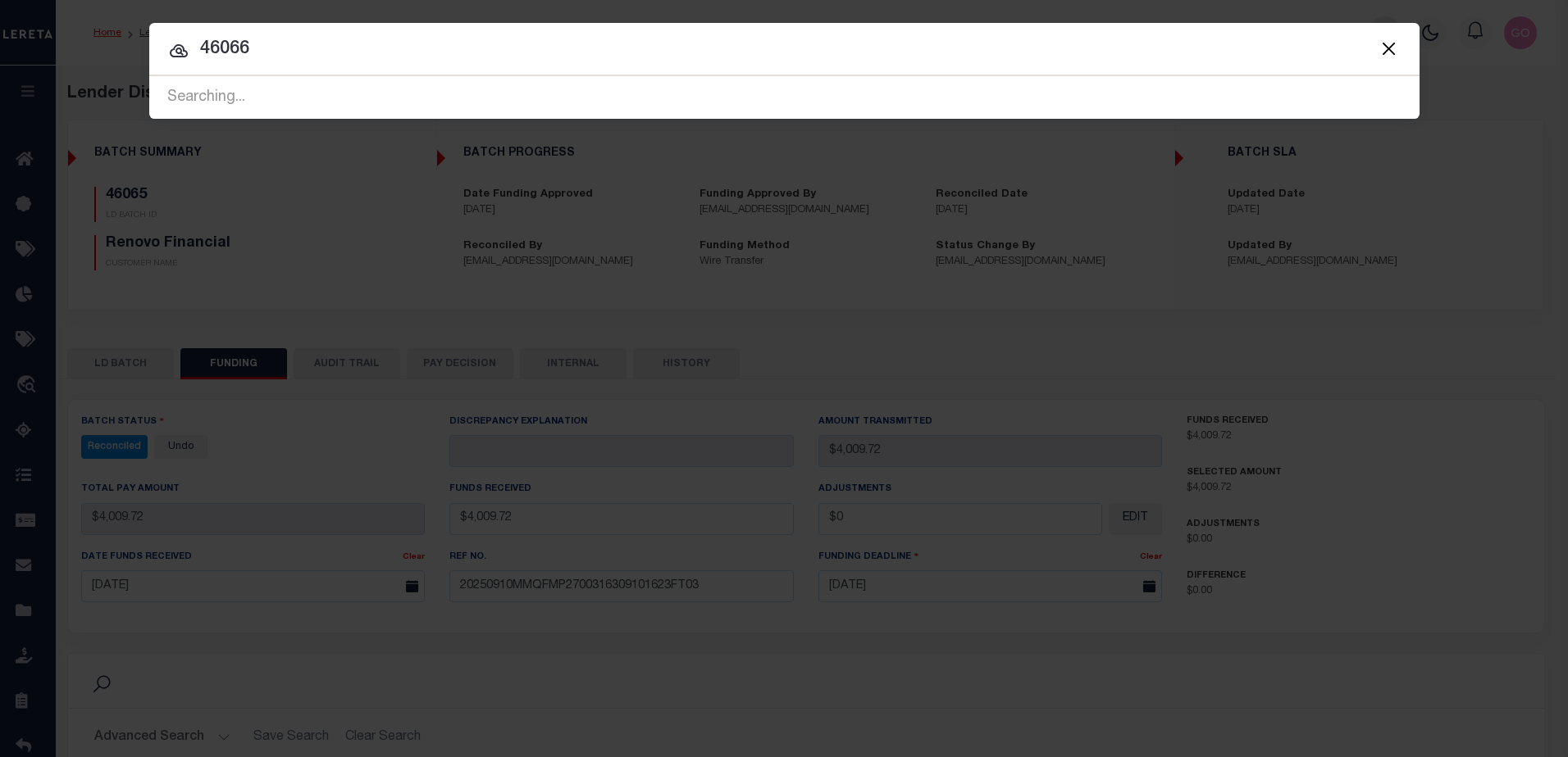
type input "46066"
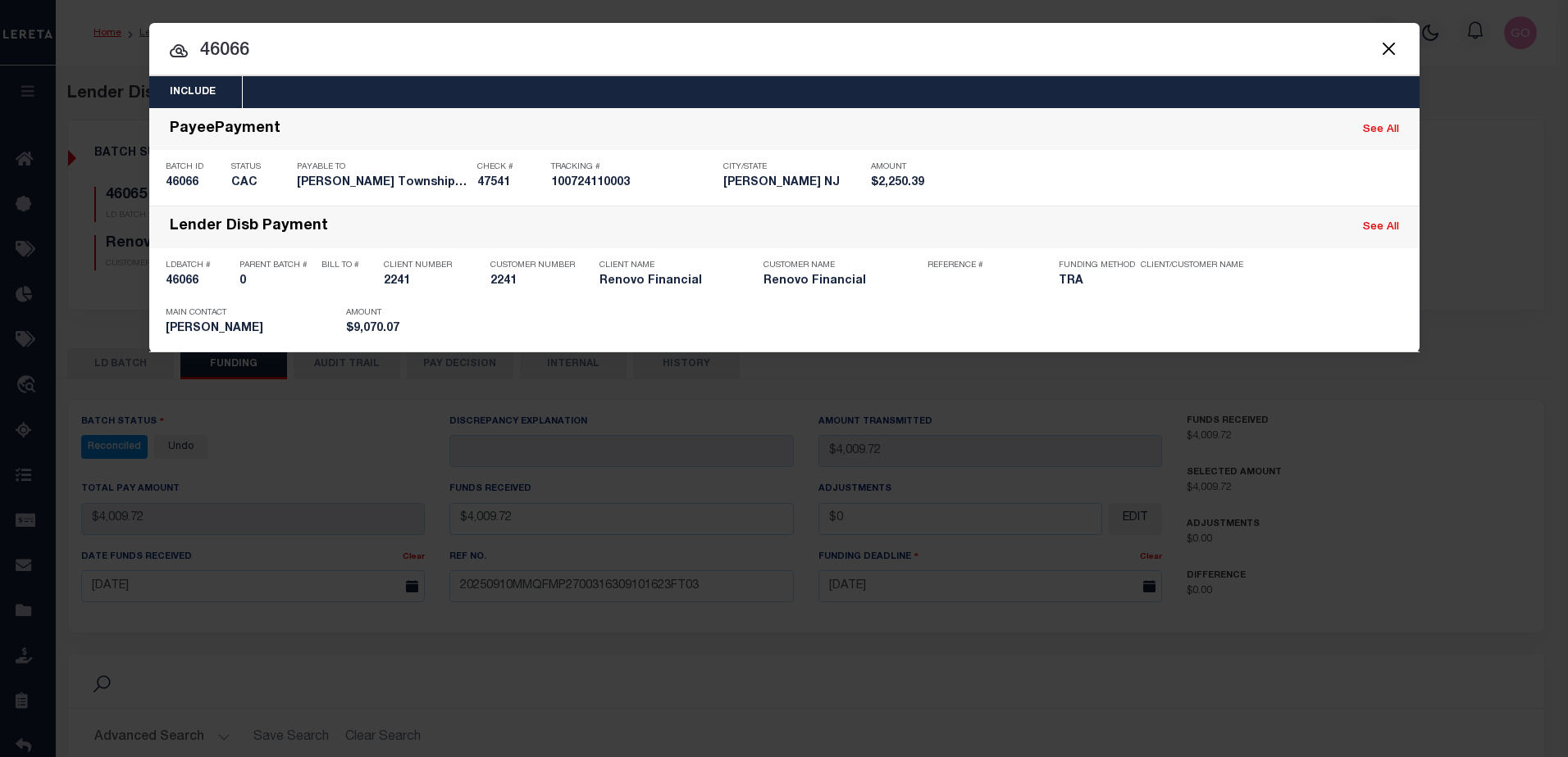
drag, startPoint x: 195, startPoint y: 287, endPoint x: 805, endPoint y: 11, distance: 669.5
click at [195, 287] on h5 "46066" at bounding box center [198, 281] width 65 height 14
checkbox input "true"
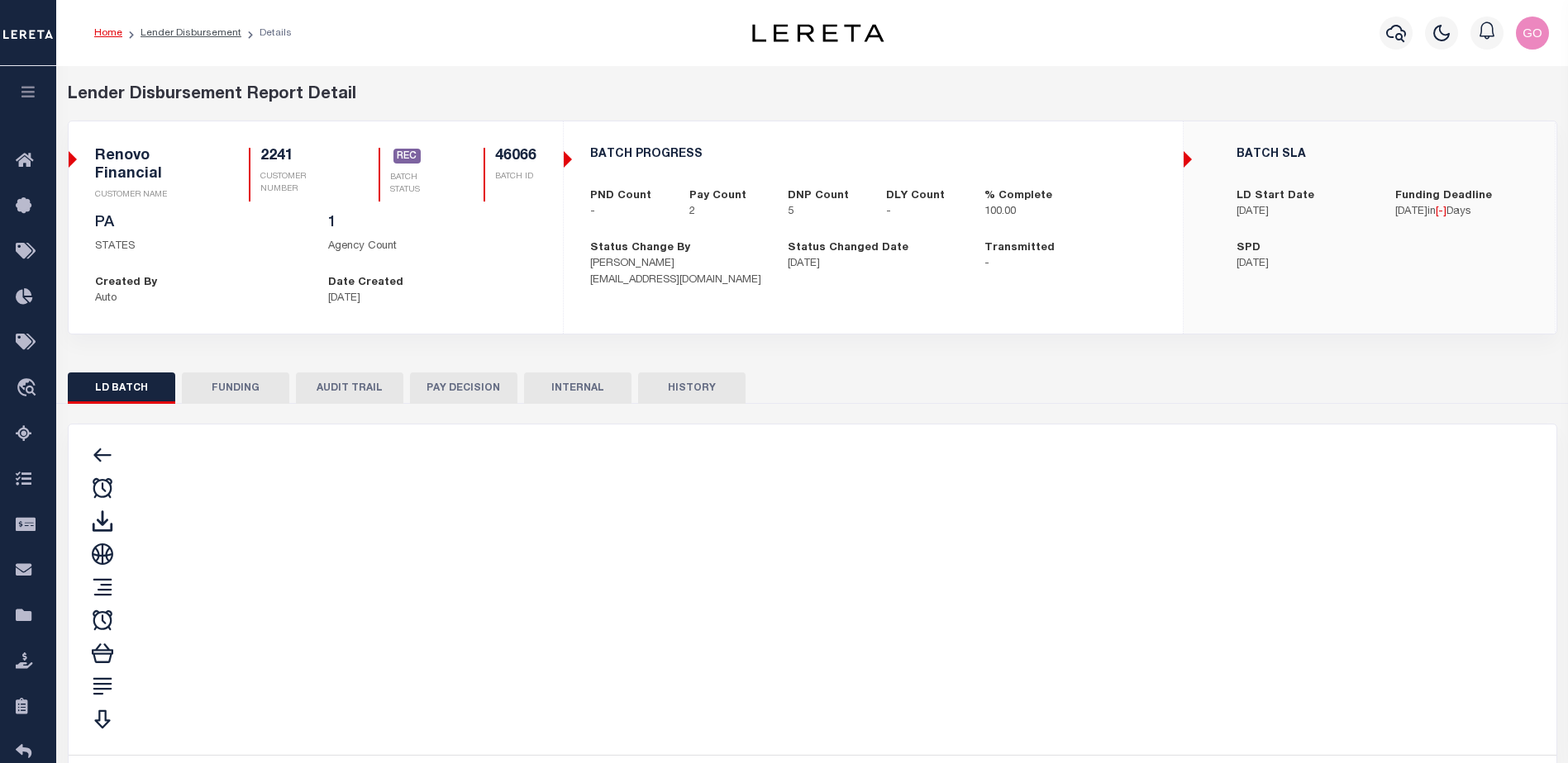
click at [247, 389] on button "FUNDING" at bounding box center [236, 388] width 108 height 32
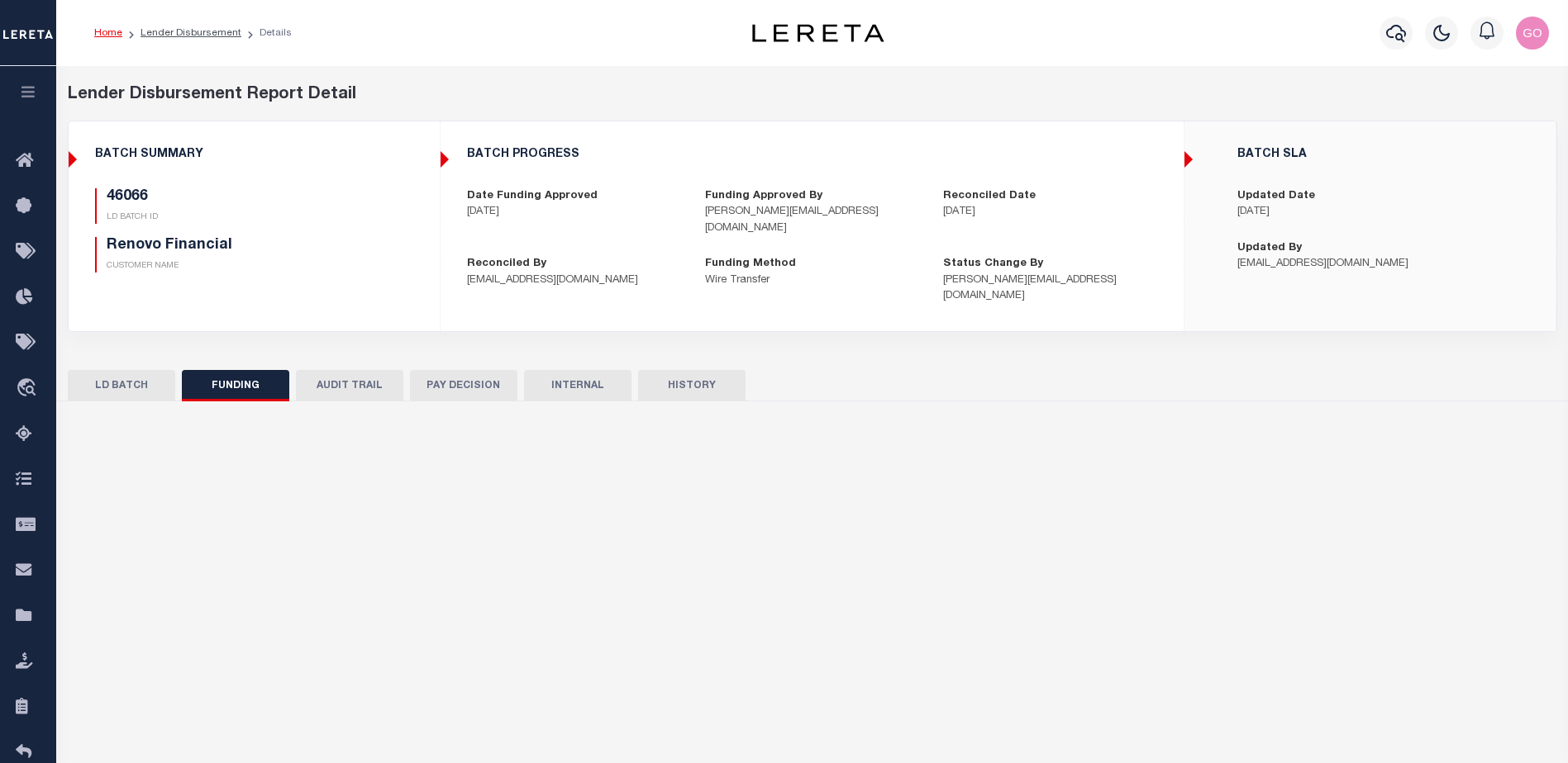
select select "100"
type input "$9,070.07"
type input "$0"
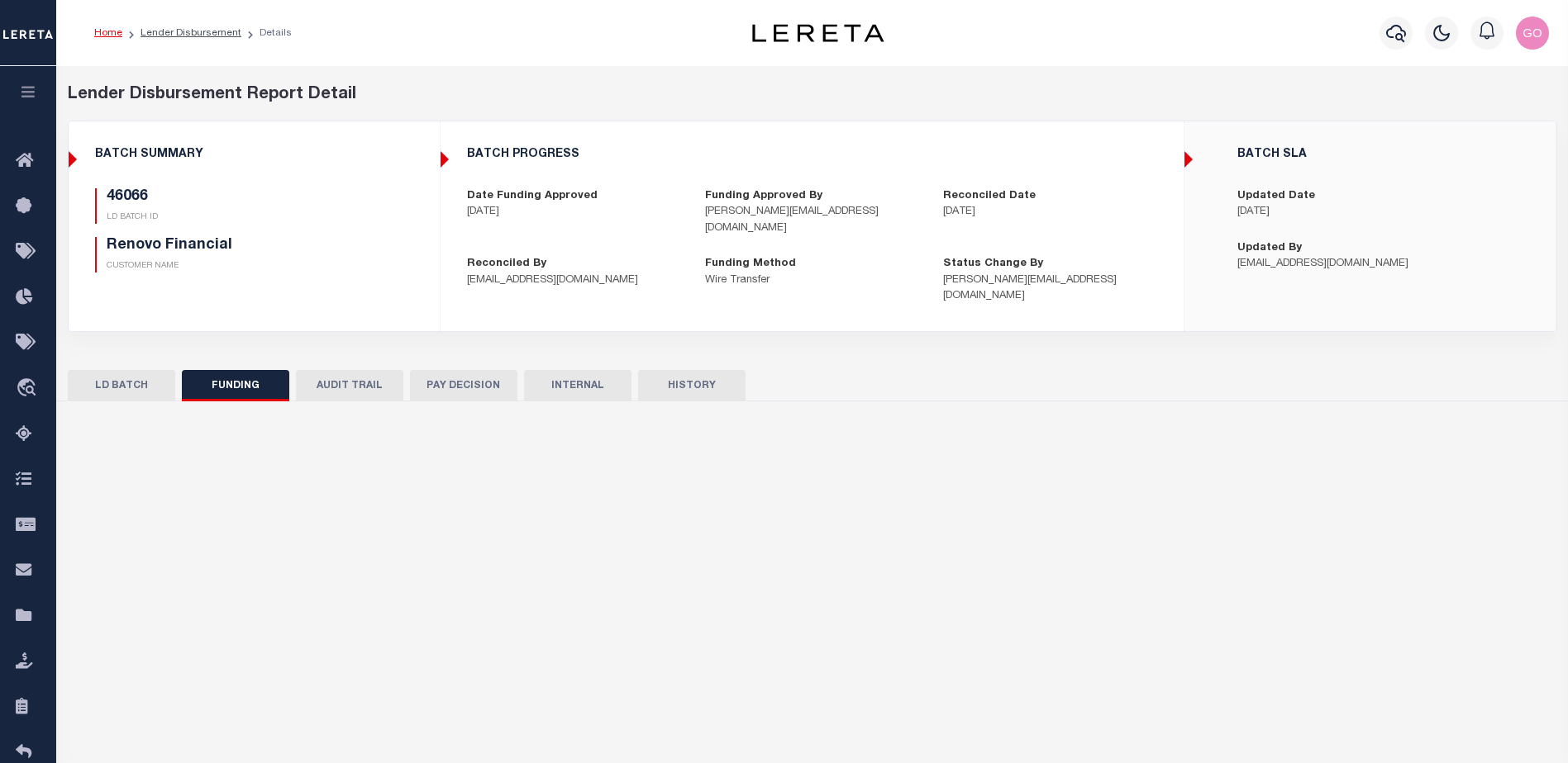
type input "[DATE]"
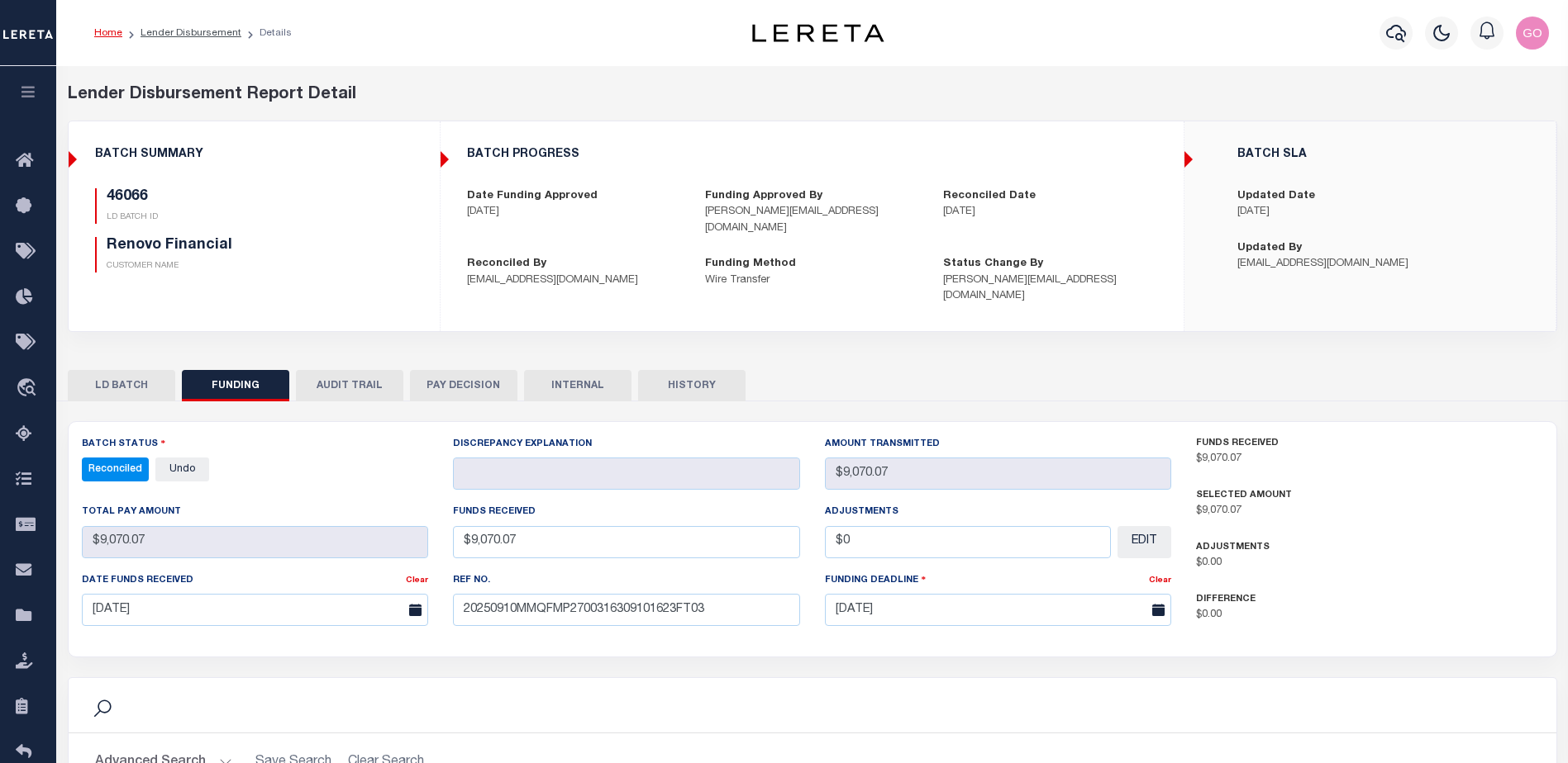
select select "100"
drag, startPoint x: 420, startPoint y: 258, endPoint x: 582, endPoint y: 309, distance: 169.8
click at [420, 258] on div "46066 LD BATCH ID Renovo Financial CUSTOMER NAME" at bounding box center [254, 236] width 343 height 97
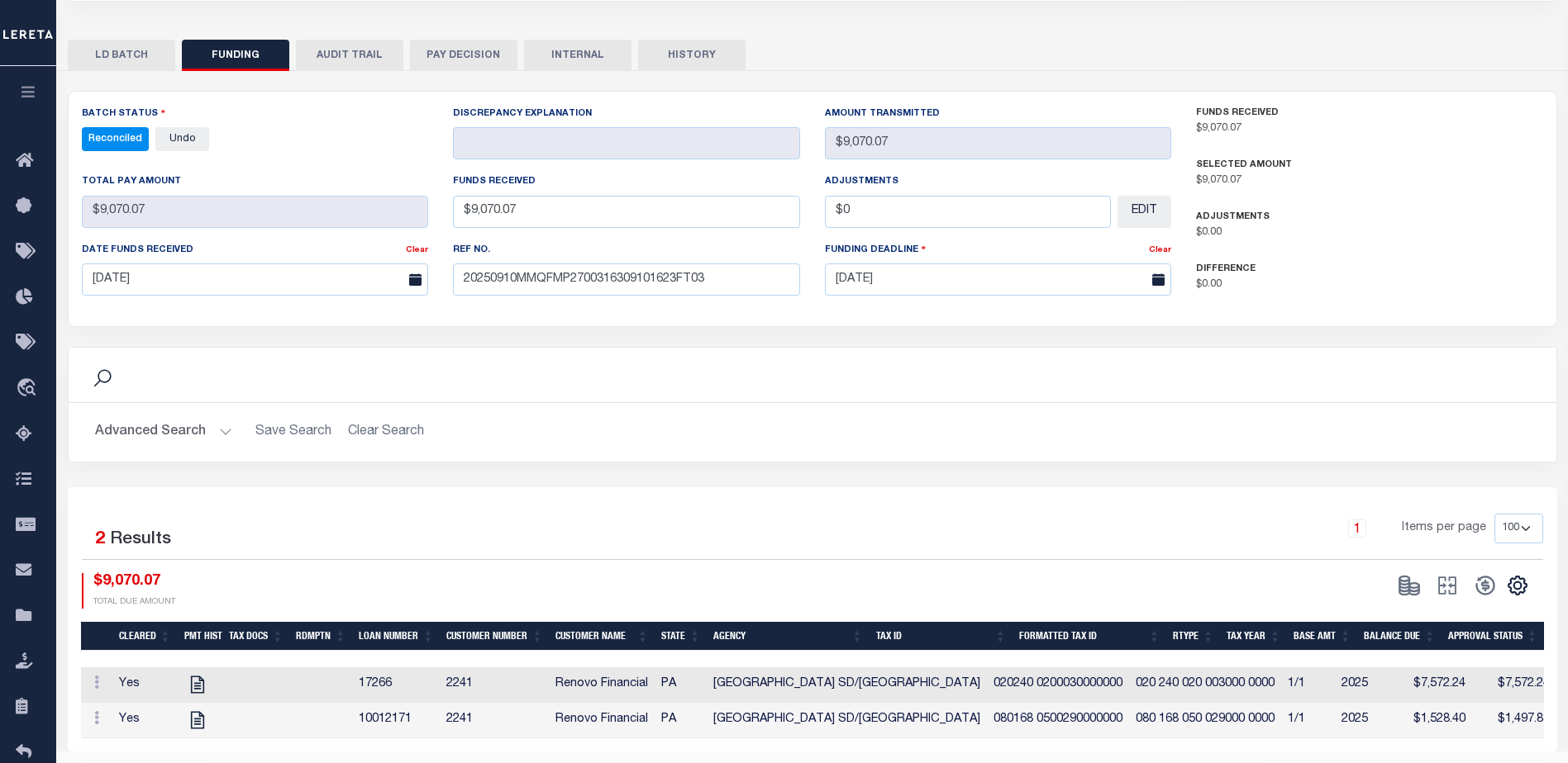
scroll to position [362, 0]
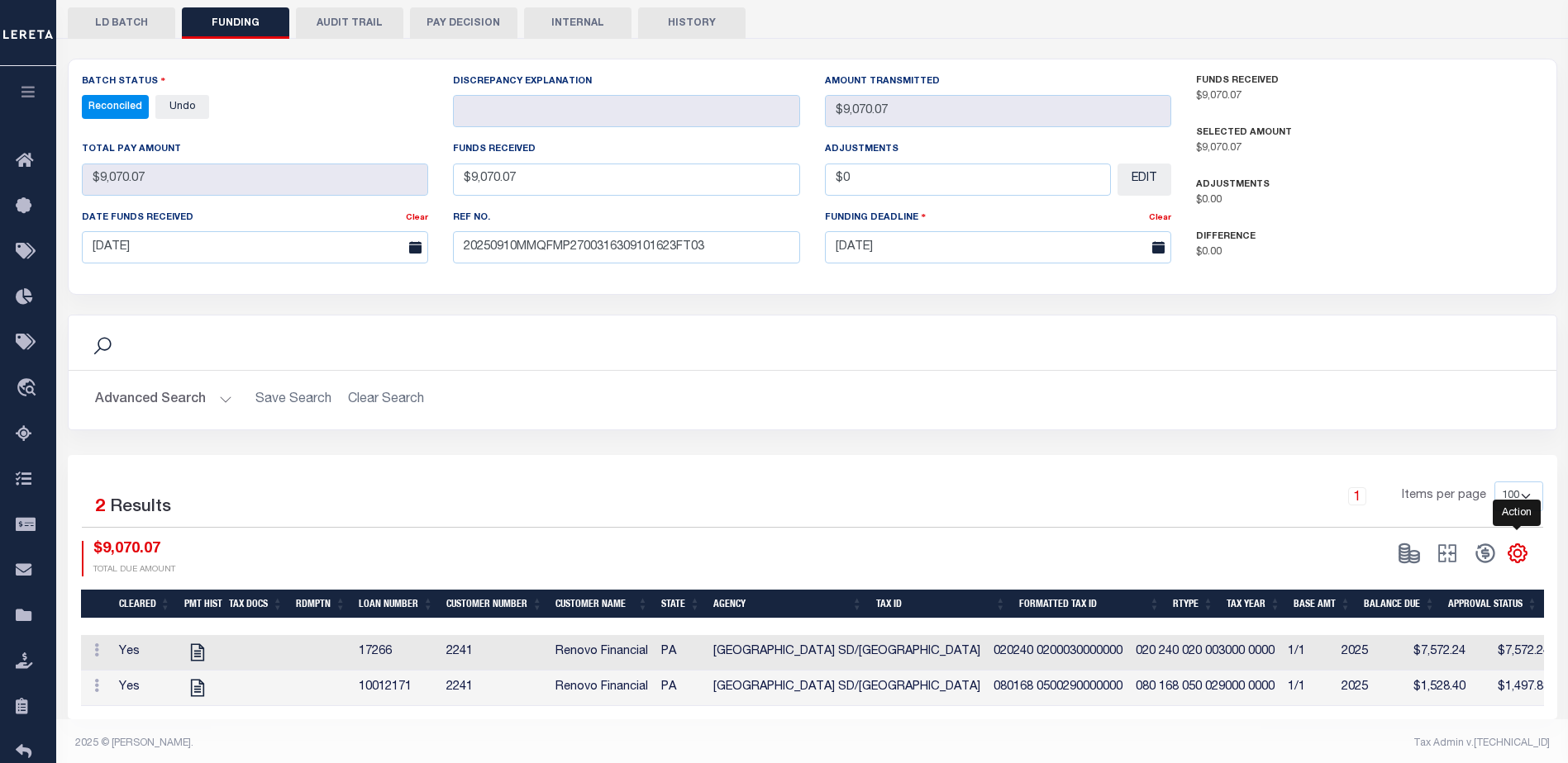
click at [1518, 551] on icon "" at bounding box center [1517, 554] width 7 height 7
click at [1416, 321] on link "CSV" at bounding box center [1449, 332] width 161 height 32
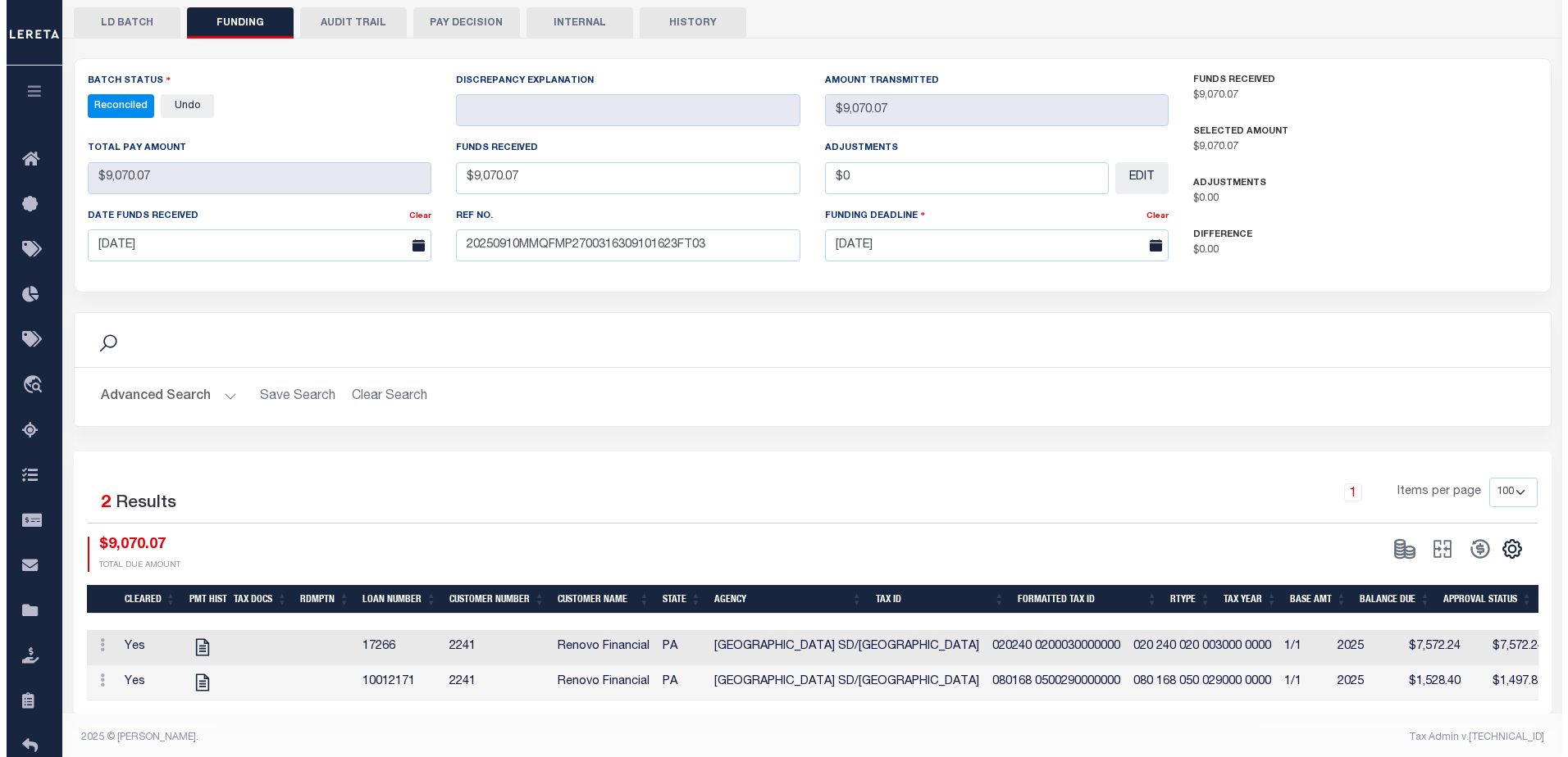
scroll to position [0, 0]
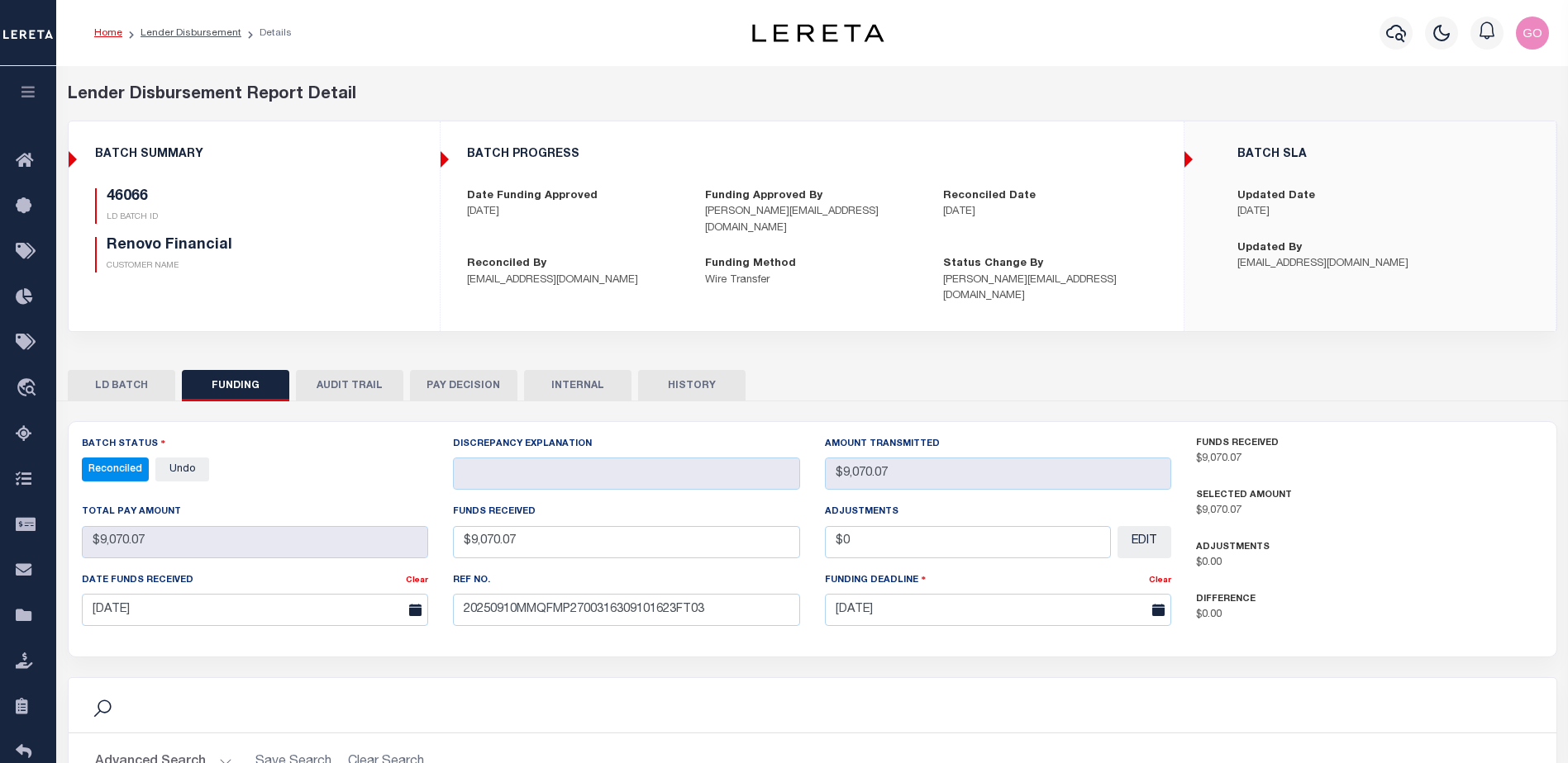
drag, startPoint x: 1006, startPoint y: 279, endPoint x: 1014, endPoint y: 275, distance: 8.9
click at [1008, 278] on div "BATCH PROGRESS Date Funding Approved [DATE] Funding Approved By [PERSON_NAME][E…" at bounding box center [811, 226] width 741 height 184
click at [1395, 34] on icon "button" at bounding box center [1395, 32] width 19 height 19
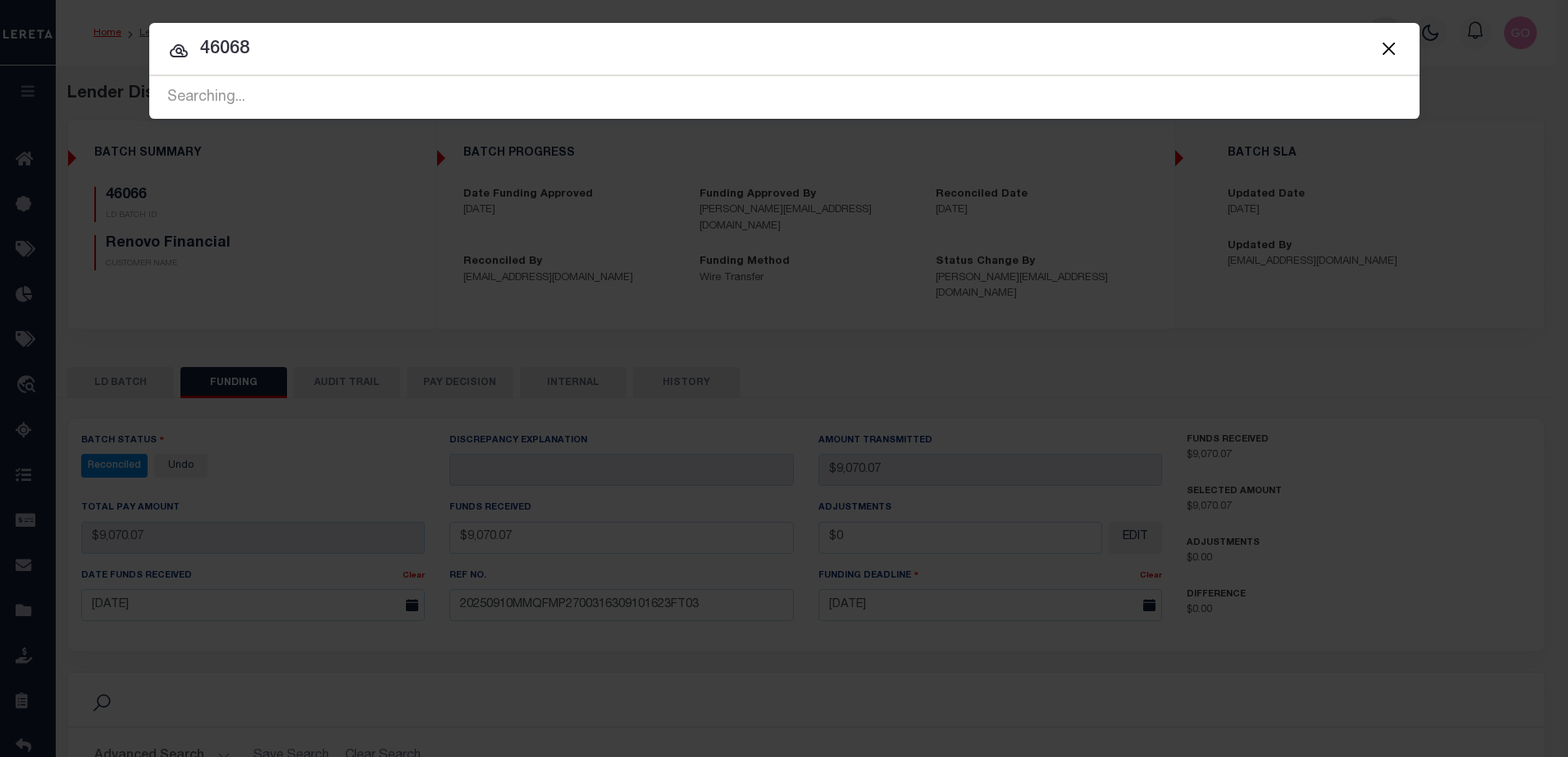
type input "46068"
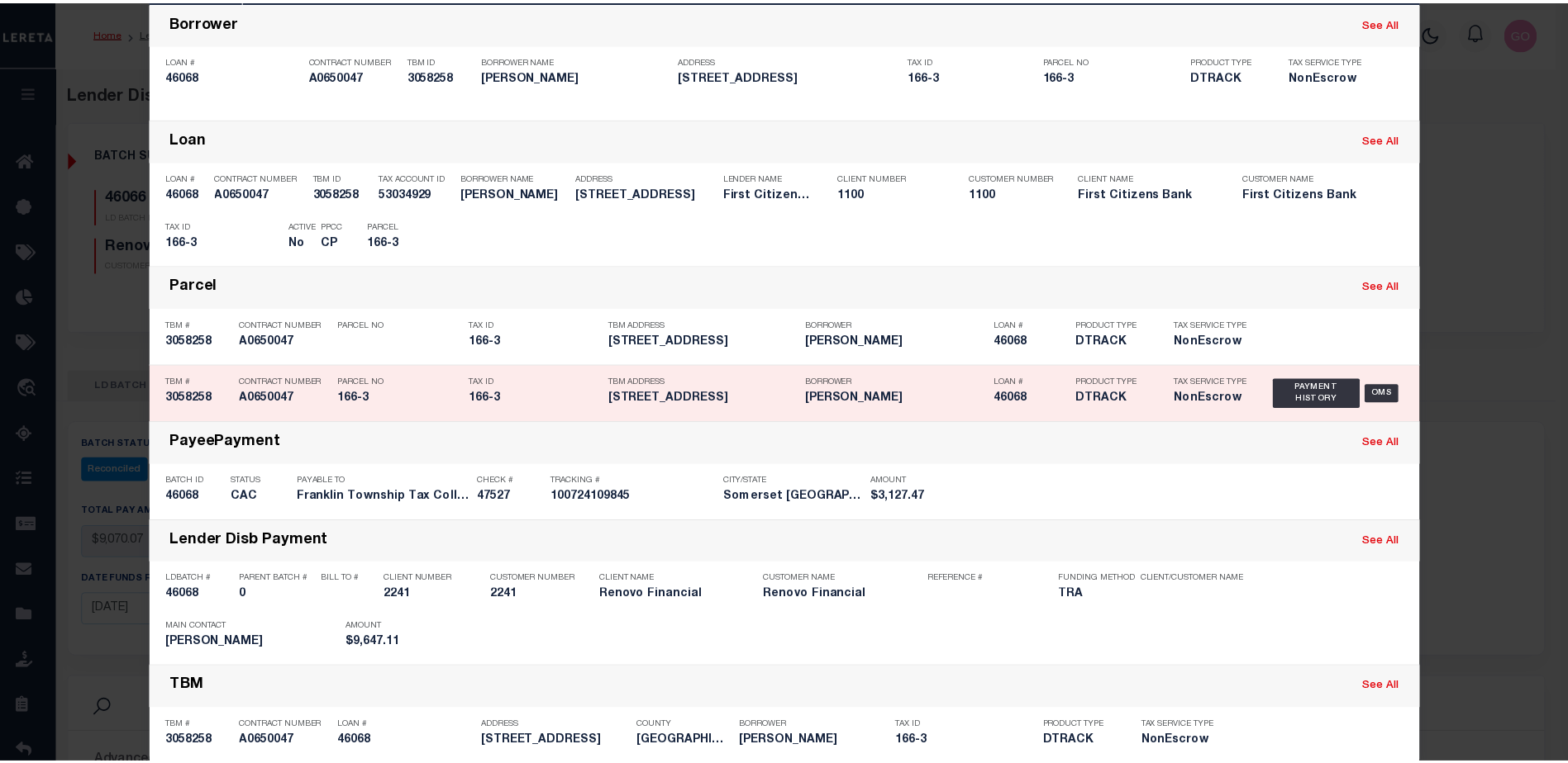
scroll to position [139, 0]
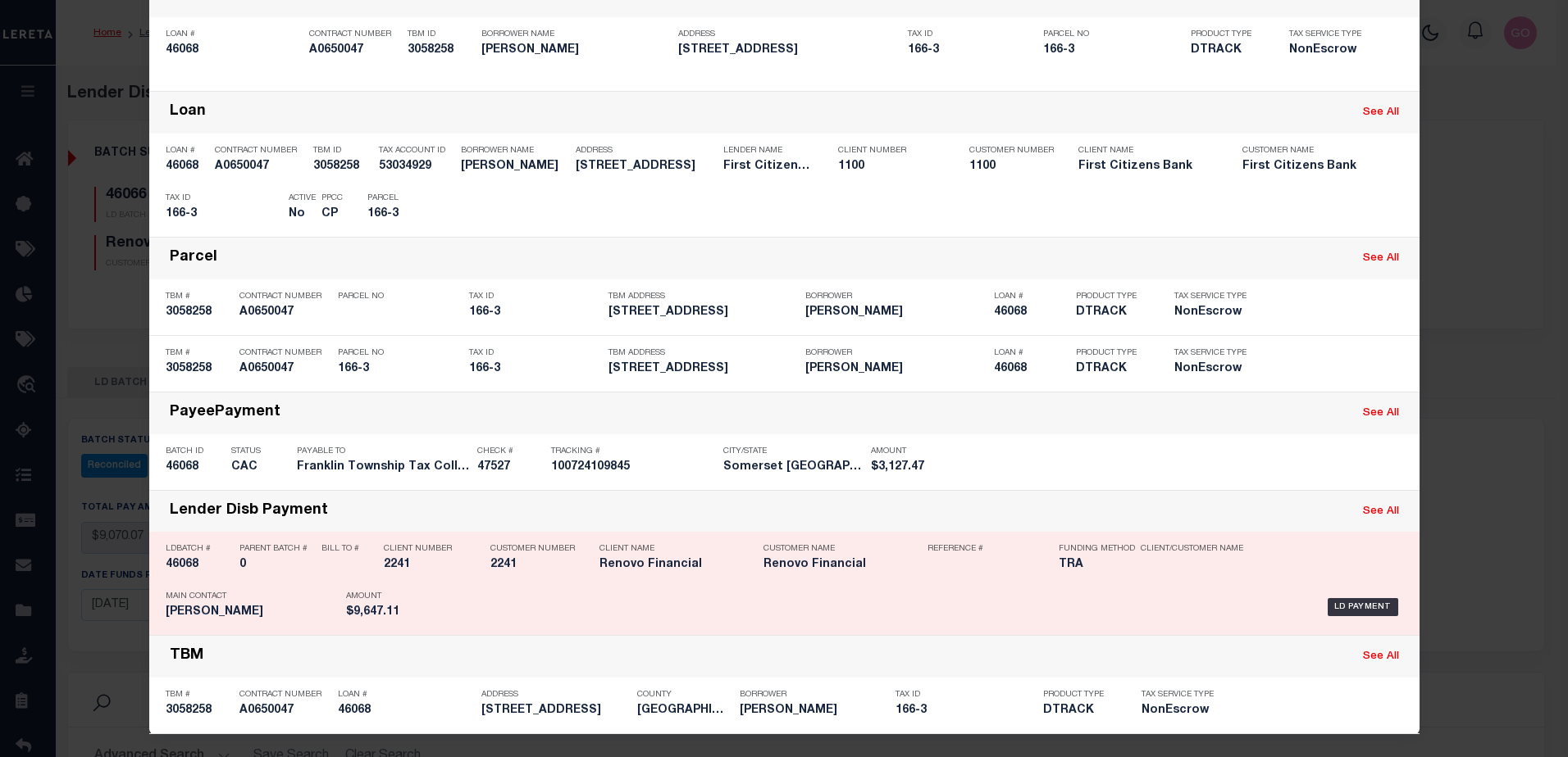
click at [186, 568] on h5 "46068" at bounding box center [198, 565] width 65 height 14
checkbox input "true"
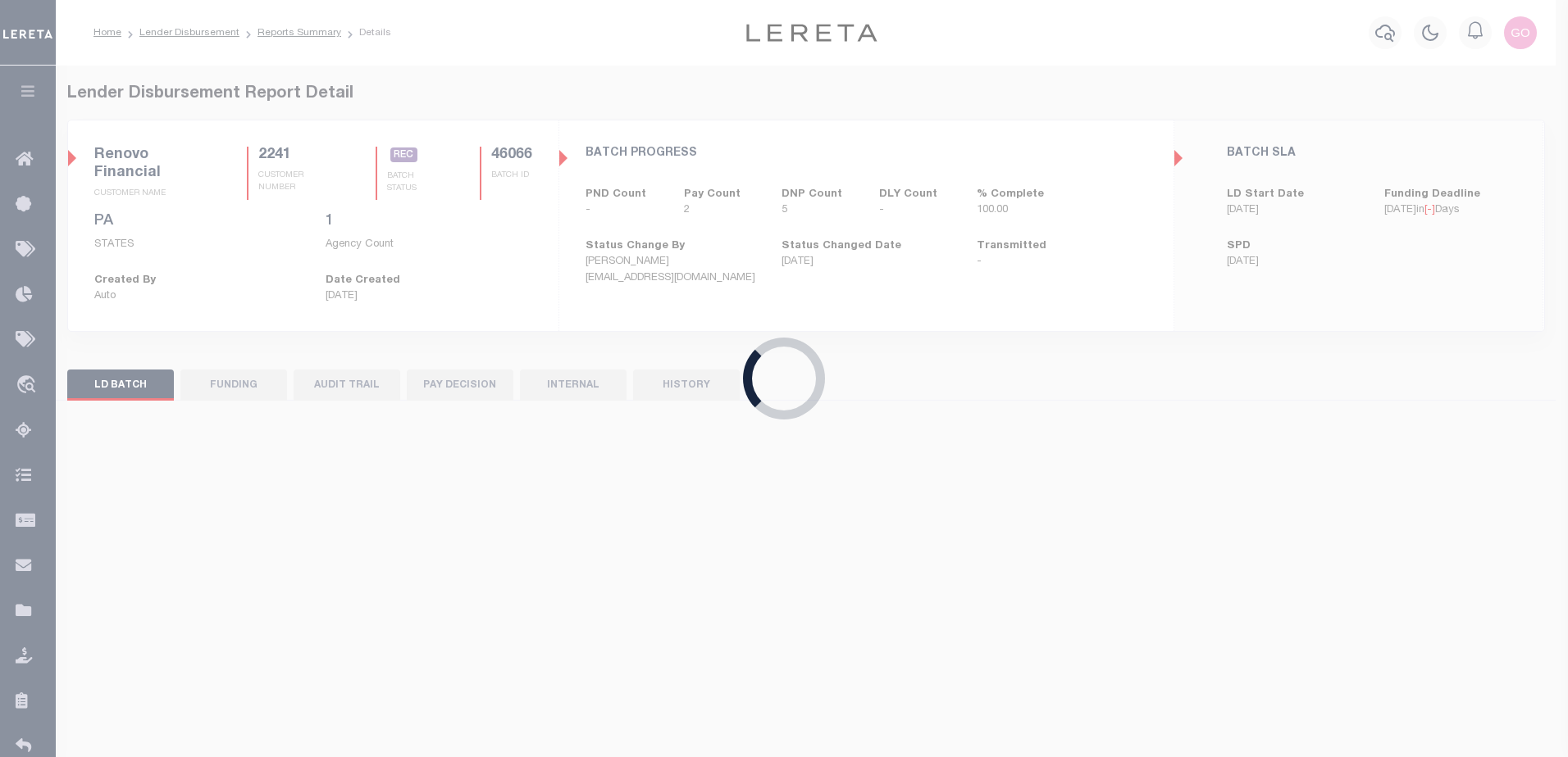
click at [225, 388] on div "Loading..." at bounding box center [784, 378] width 1568 height 757
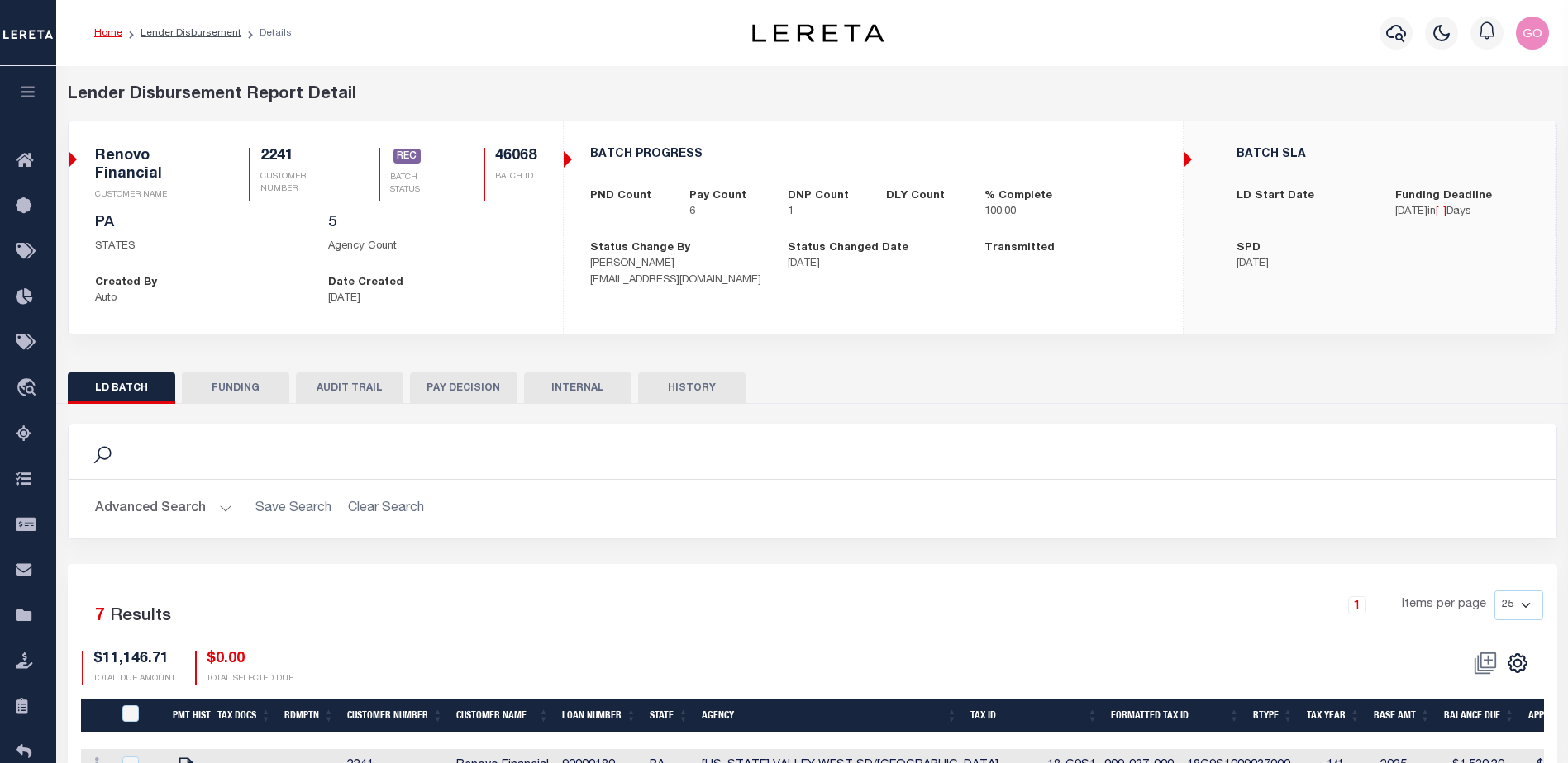
click at [247, 383] on button "FUNDING" at bounding box center [236, 388] width 108 height 32
select select "100"
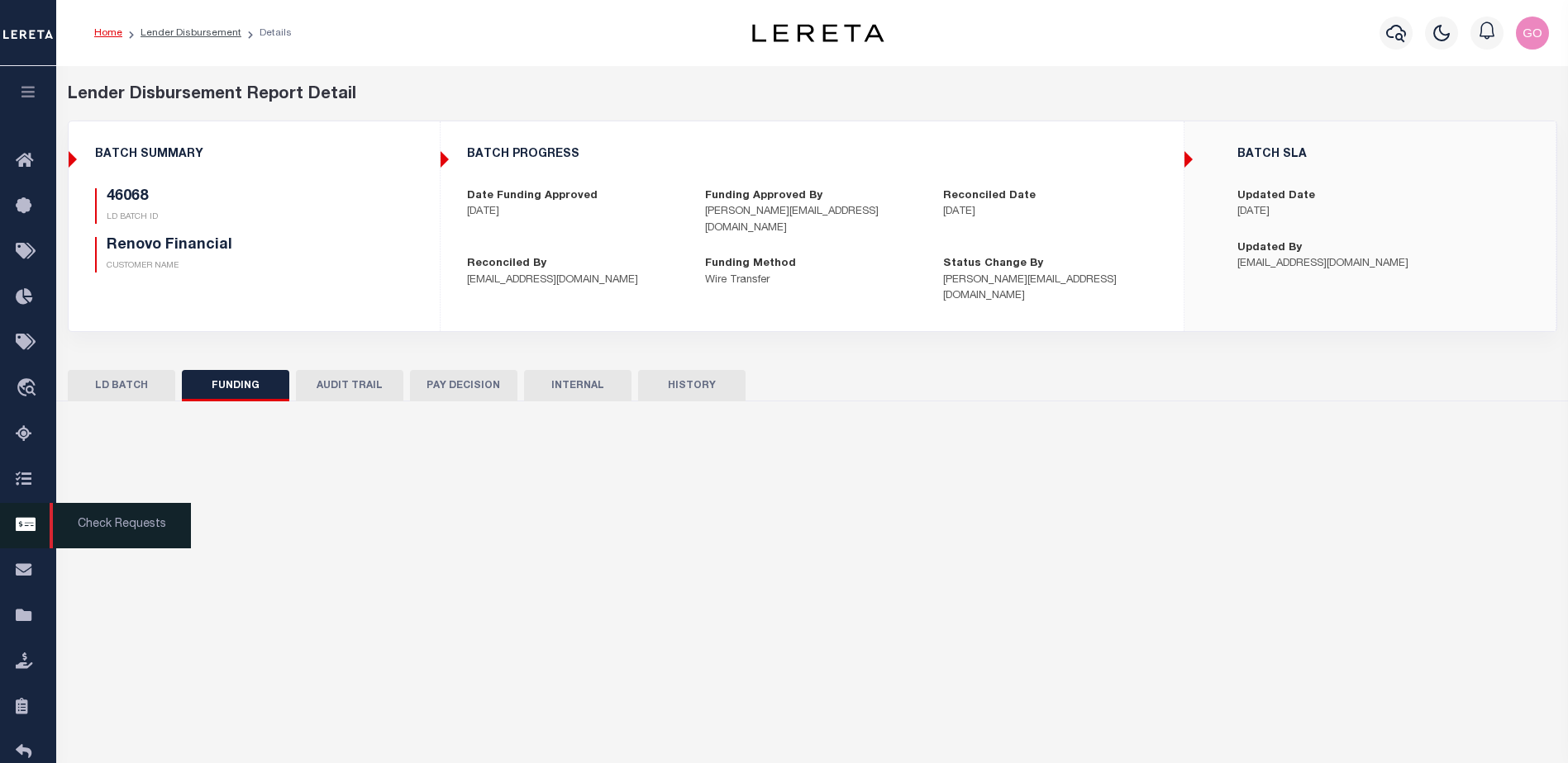
type input "$9,647.11"
type input "$0"
type input "[DATE]"
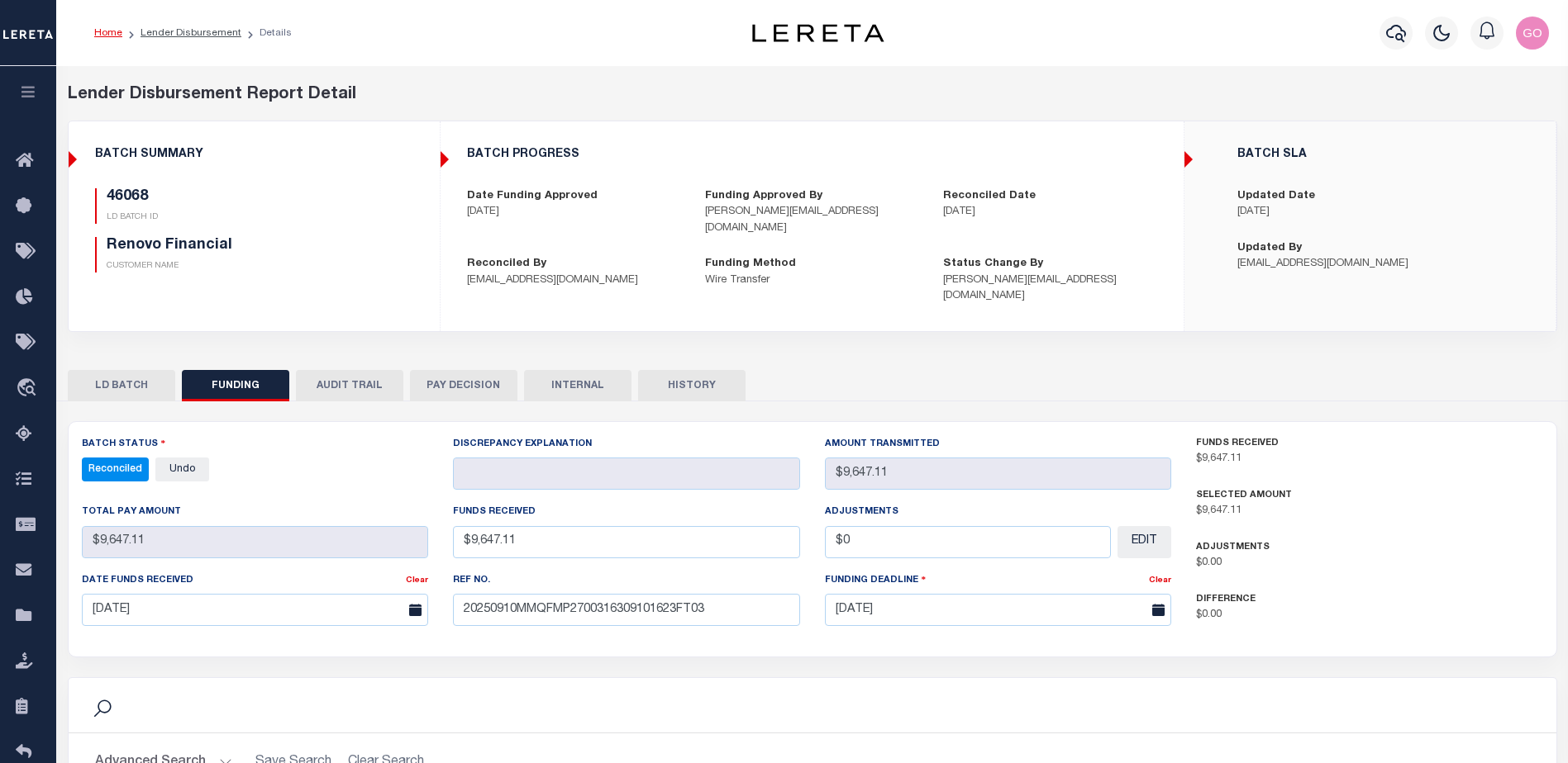
select select "100"
click at [375, 257] on div "46068 LD BATCH ID Renovo Financial CUSTOMER NAME" at bounding box center [253, 230] width 318 height 84
click at [1440, 591] on div "Difference $0.00" at bounding box center [1369, 607] width 347 height 32
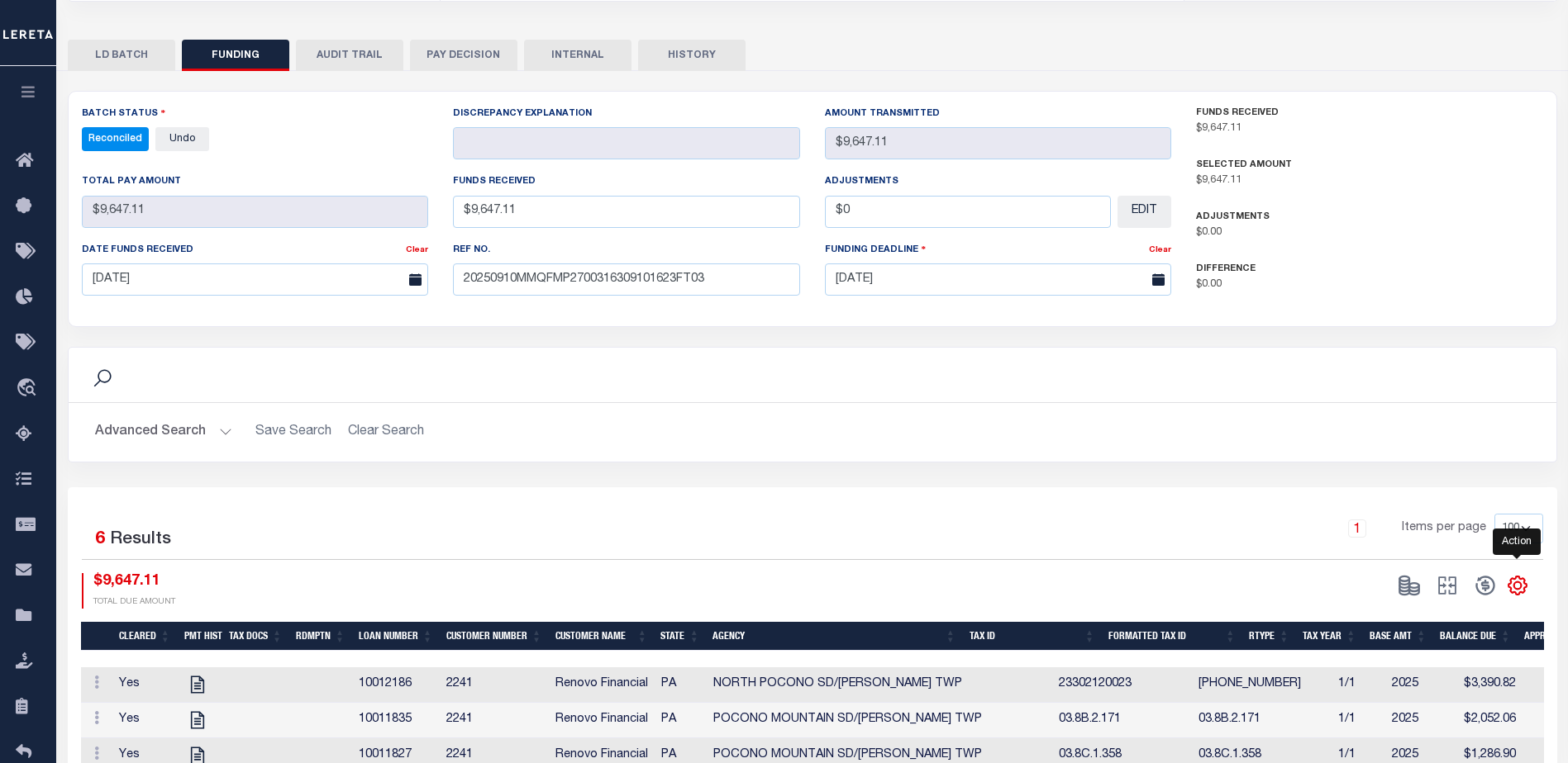
click at [1518, 575] on icon "" at bounding box center [1517, 585] width 21 height 21
click at [1408, 358] on span "CSV" at bounding box center [1397, 363] width 25 height 11
drag, startPoint x: 323, startPoint y: 148, endPoint x: 326, endPoint y: 159, distance: 11.4
click at [323, 148] on div "Batch Status Reconciled - Select Status - All Active Approval In Progress Batch…" at bounding box center [255, 138] width 372 height 68
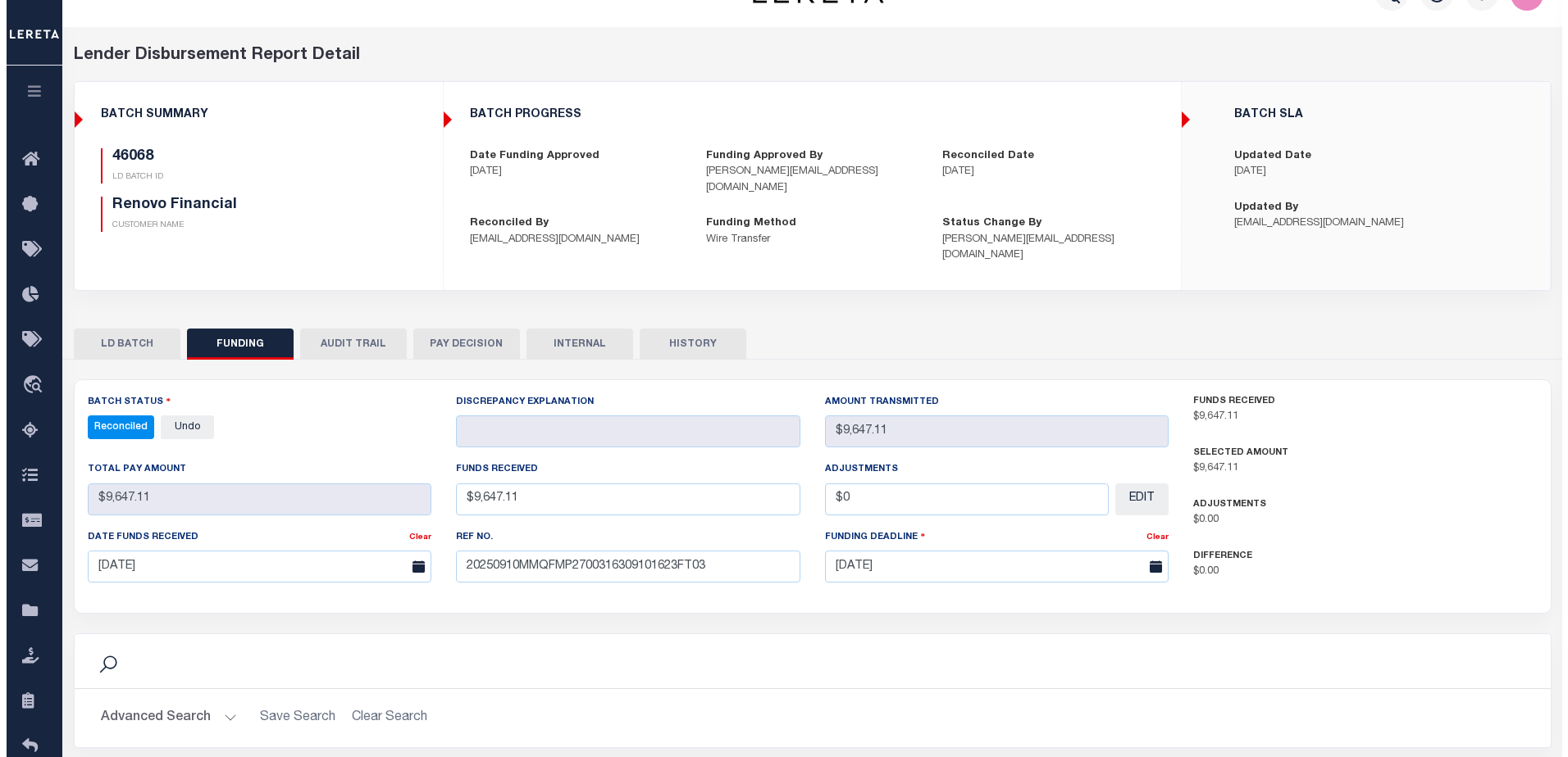
scroll to position [0, 0]
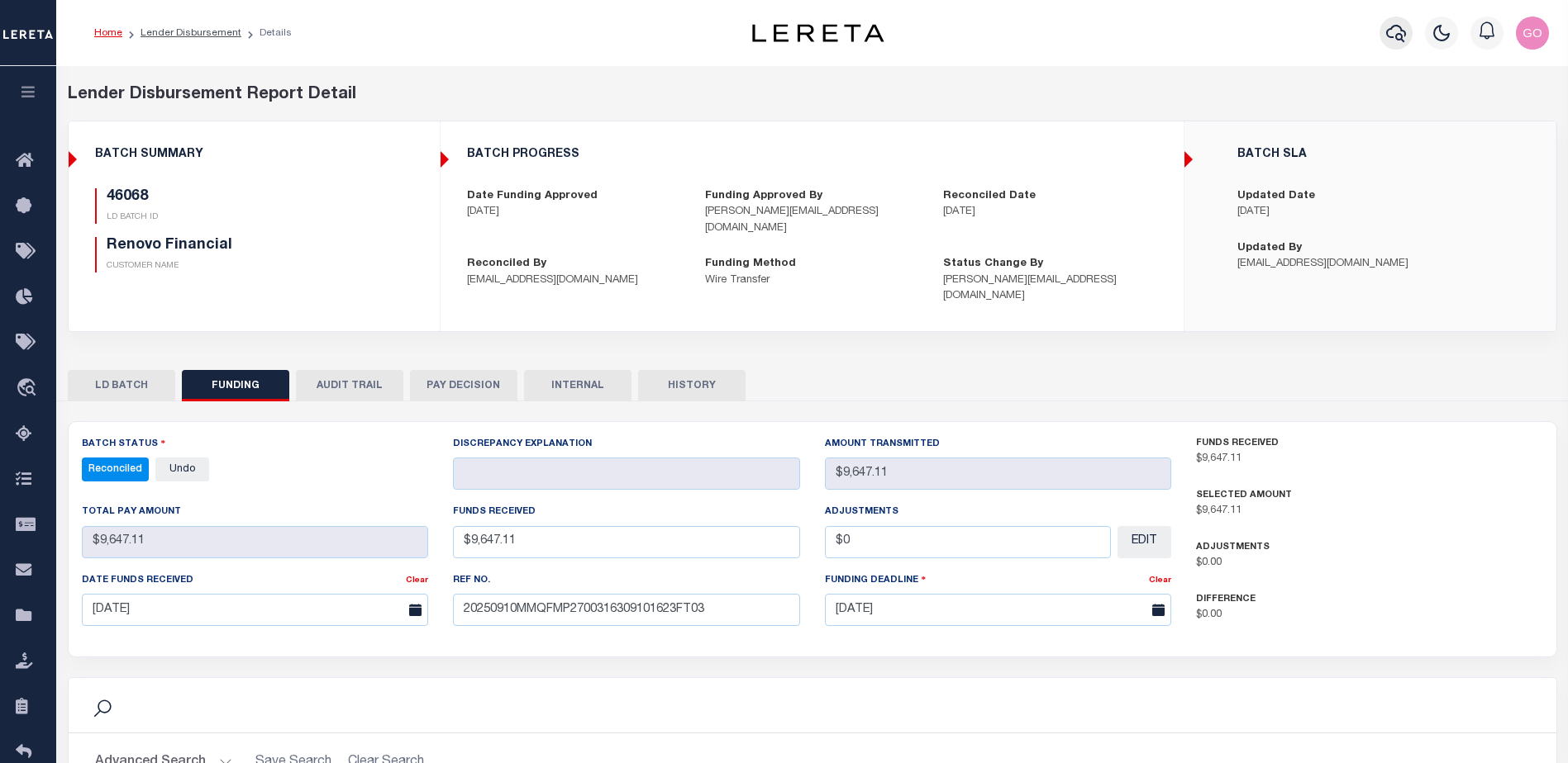
click at [1395, 31] on icon "button" at bounding box center [1395, 32] width 19 height 19
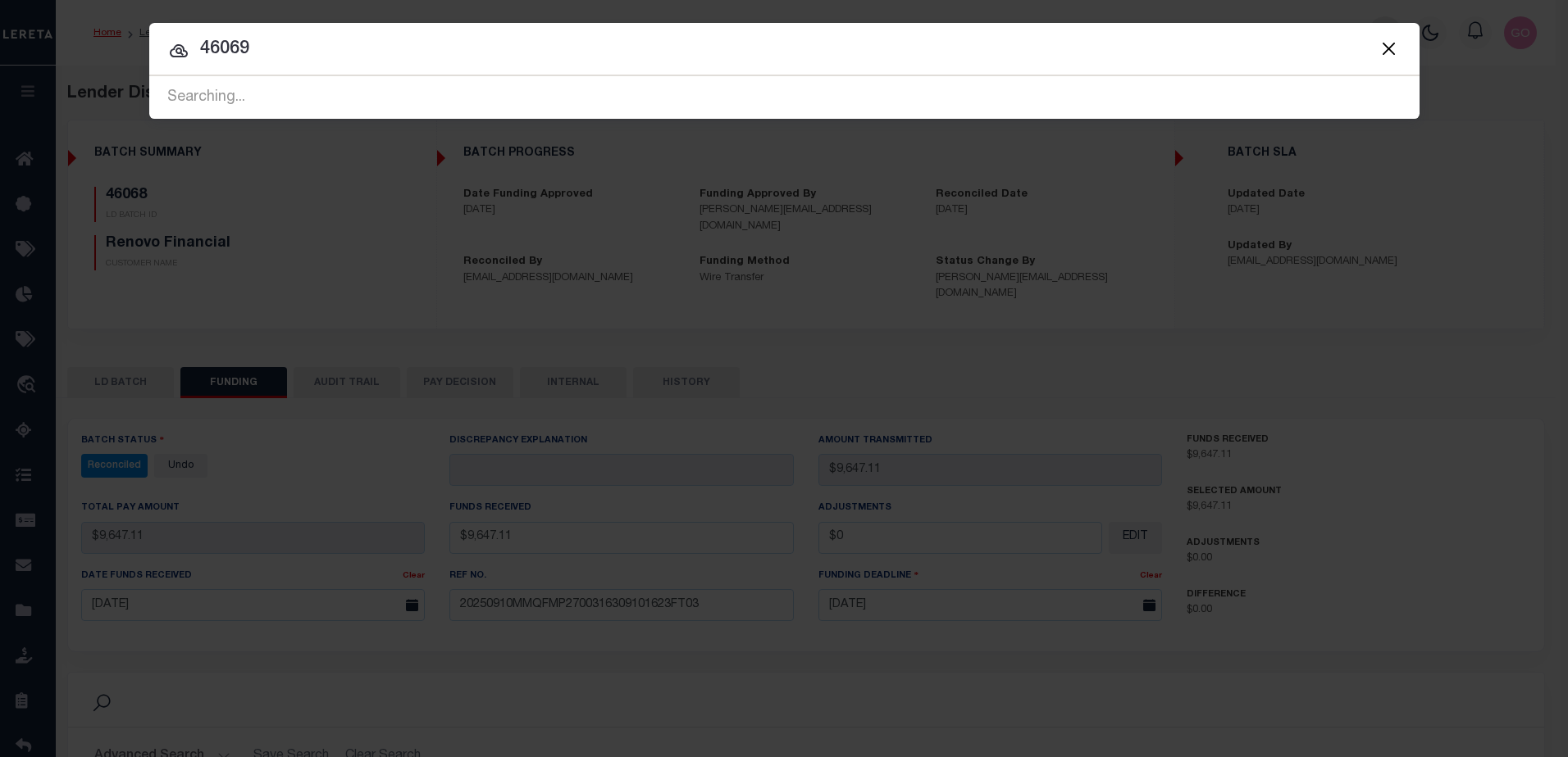
type input "46069"
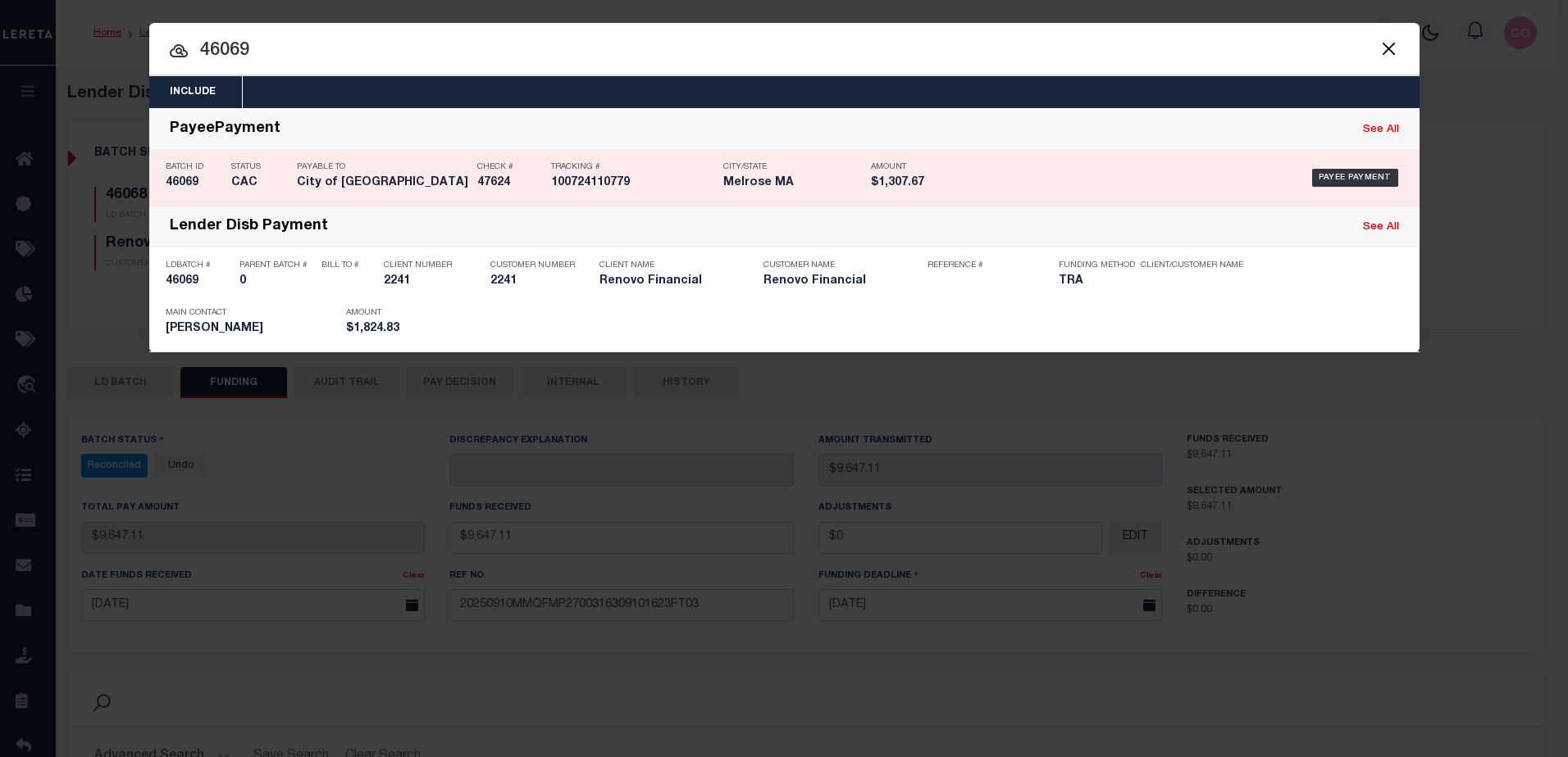
drag, startPoint x: 193, startPoint y: 281, endPoint x: 460, endPoint y: 207, distance: 277.1
click at [192, 281] on h5 "46069" at bounding box center [198, 281] width 65 height 14
checkbox input "true"
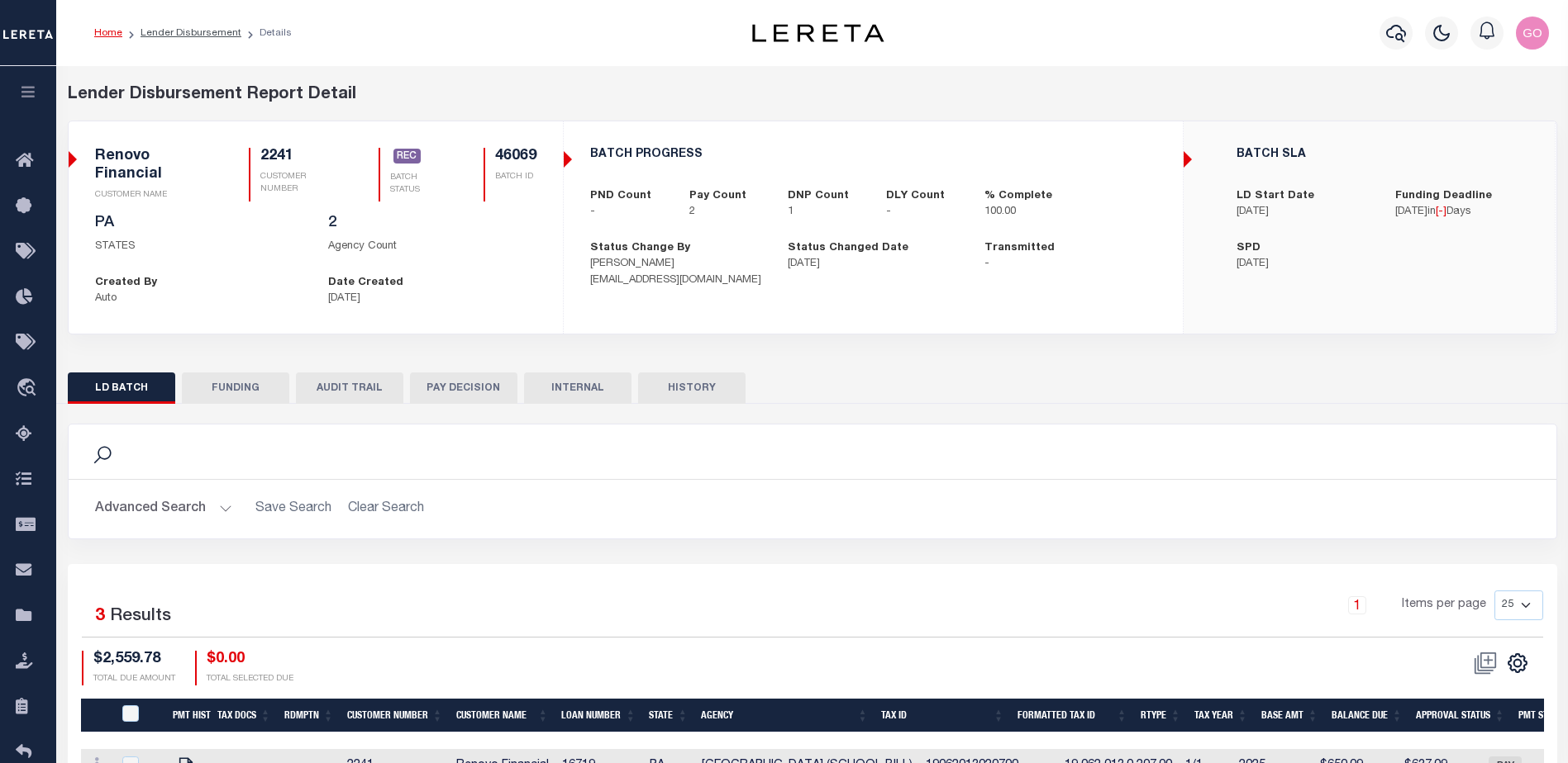
click at [256, 394] on button "FUNDING" at bounding box center [236, 388] width 108 height 32
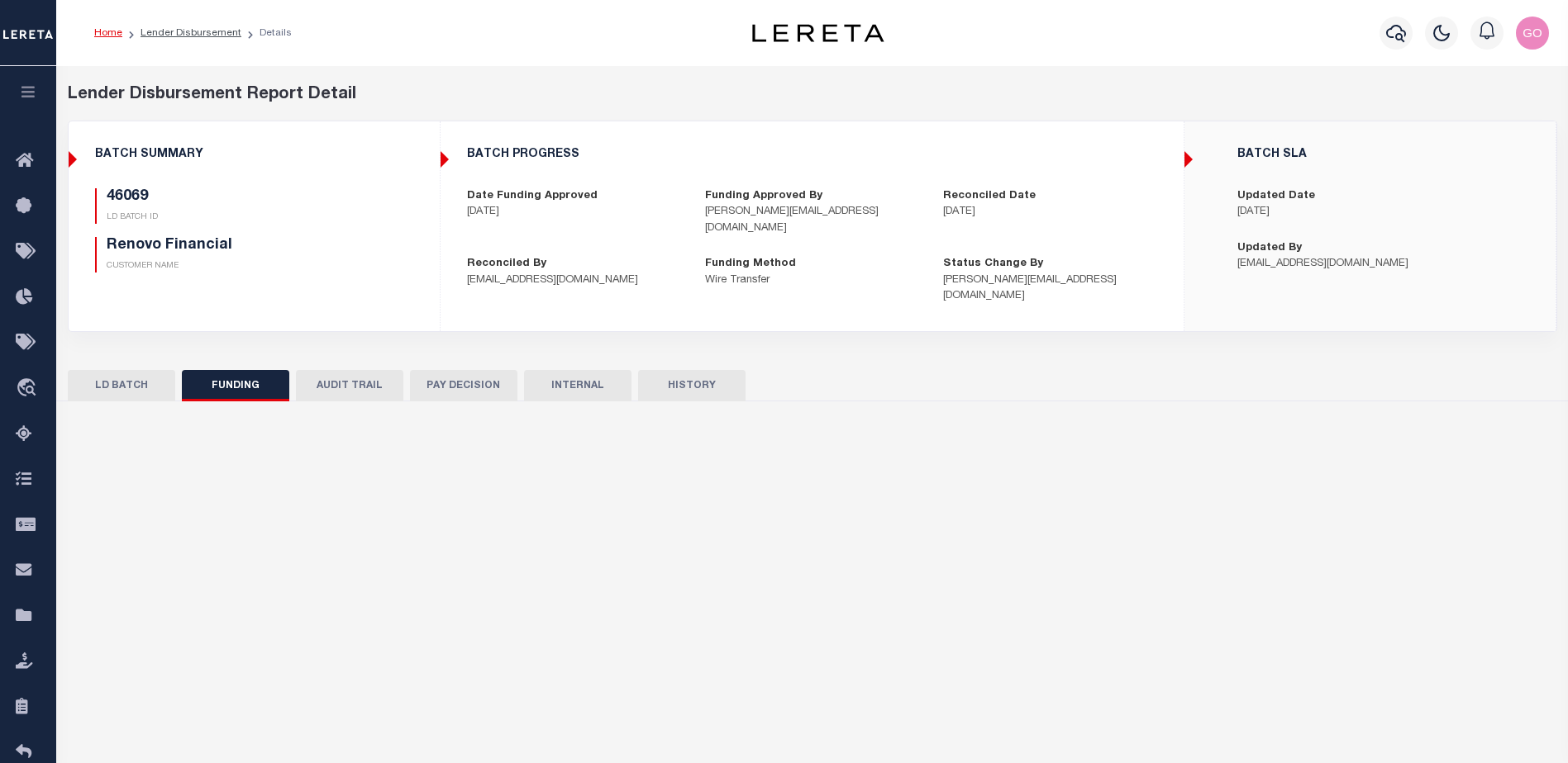
select select "100"
type input "$1,824.83"
type input "$0"
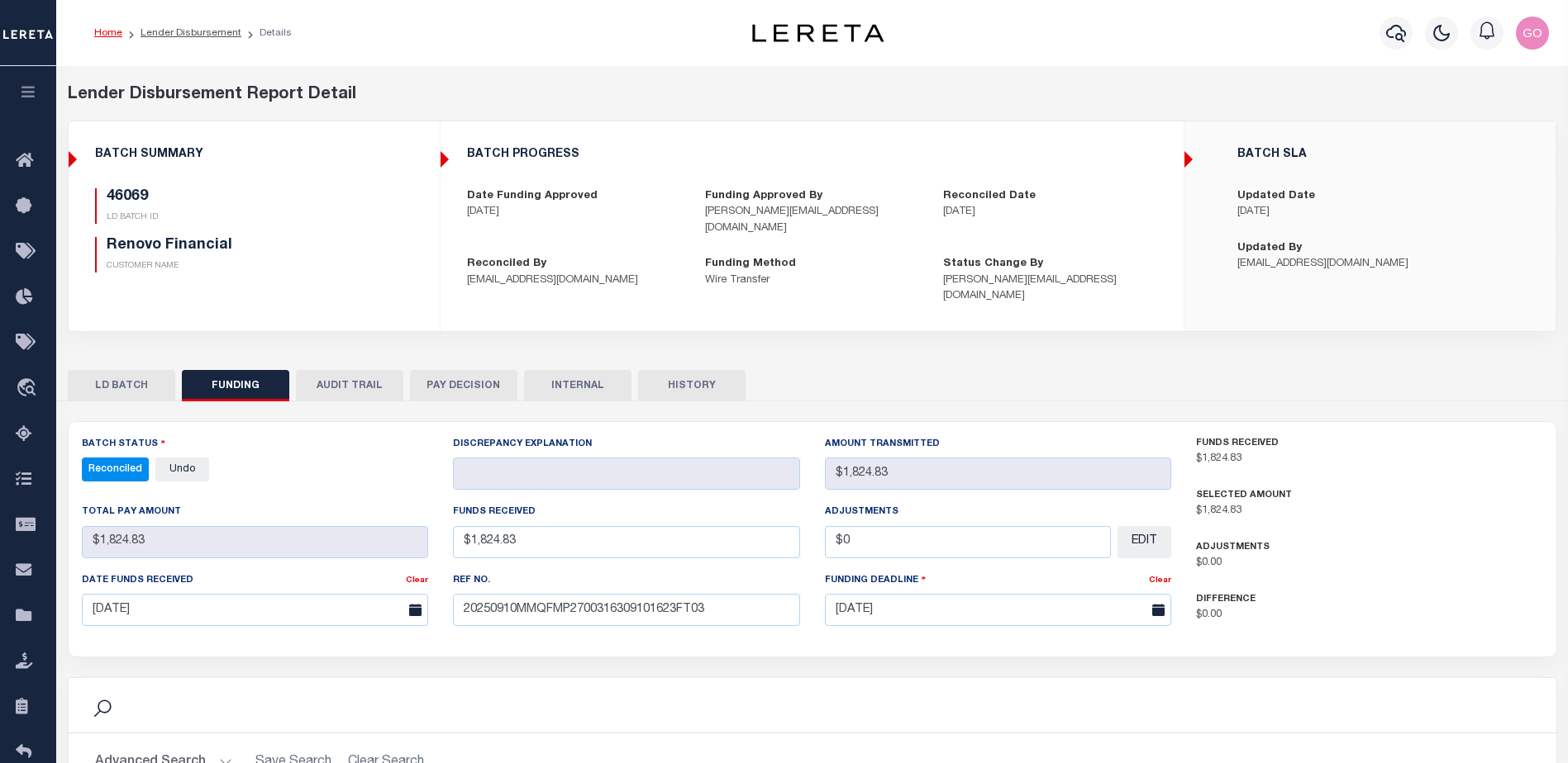
select select "100"
click at [421, 267] on div "46069 LD BATCH ID Renovo Financial CUSTOMER NAME" at bounding box center [254, 236] width 343 height 97
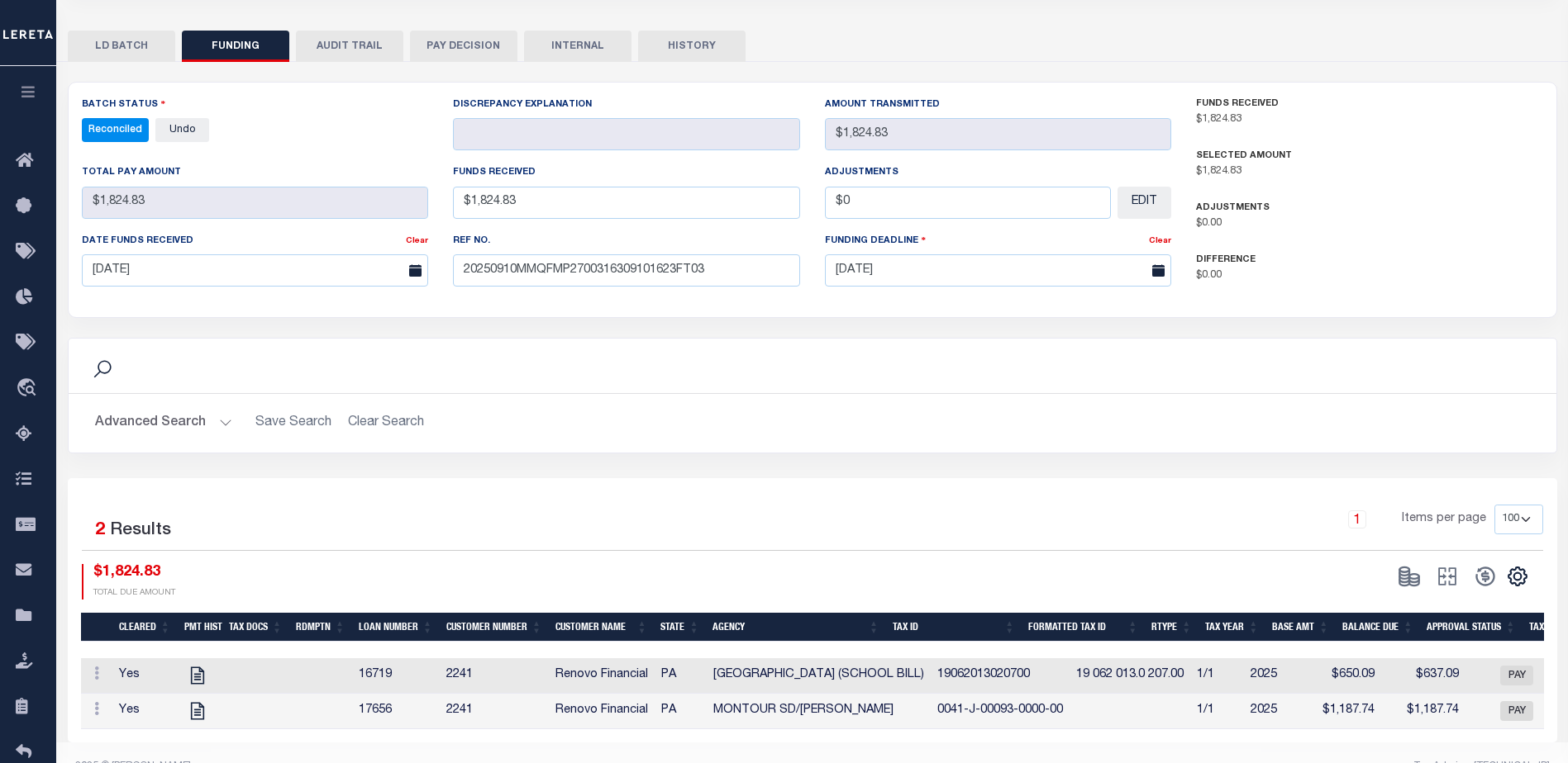
scroll to position [362, 0]
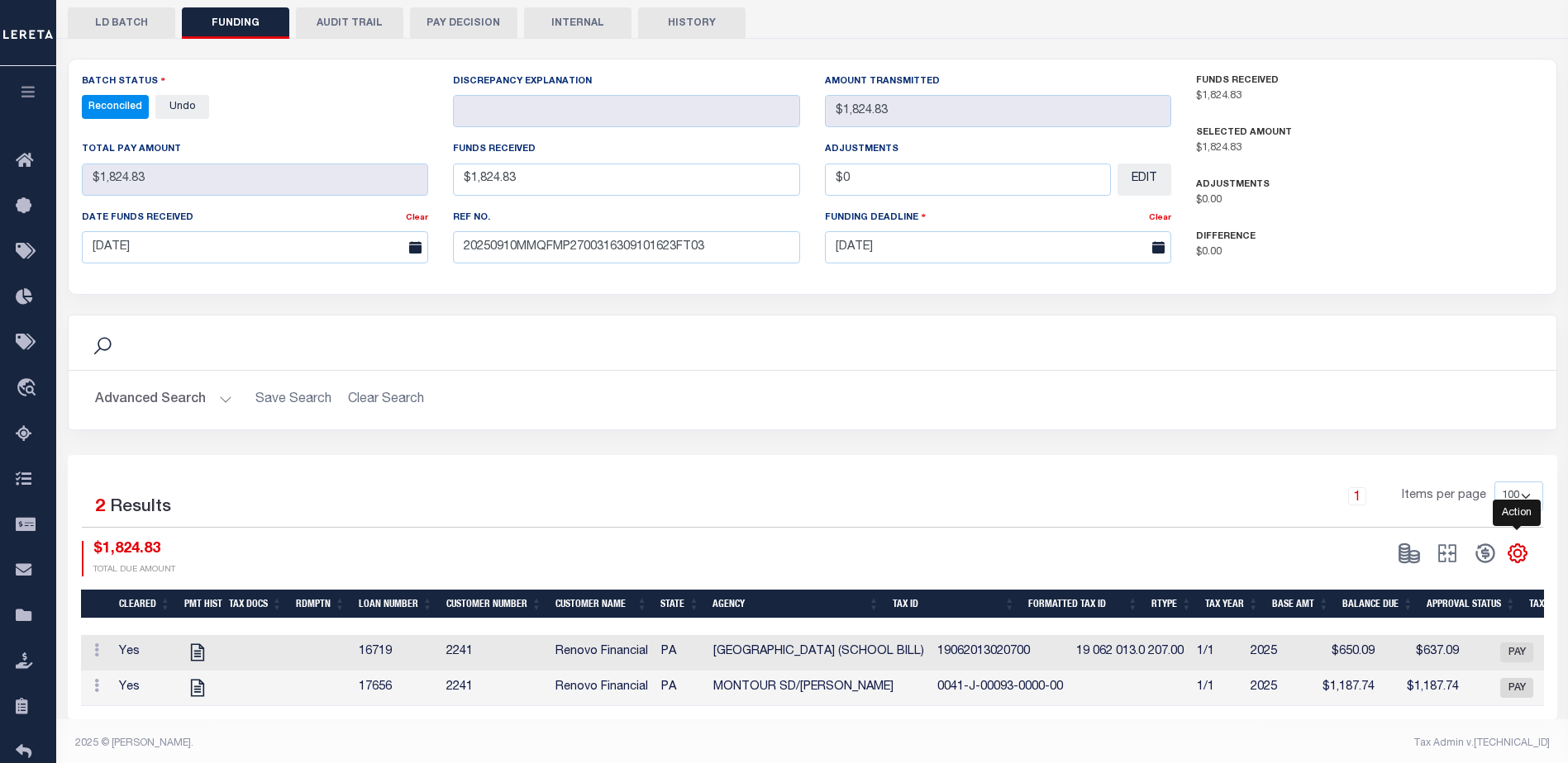
click at [1514, 551] on icon "" at bounding box center [1517, 554] width 7 height 7
click at [1408, 325] on span "CSV" at bounding box center [1397, 331] width 25 height 11
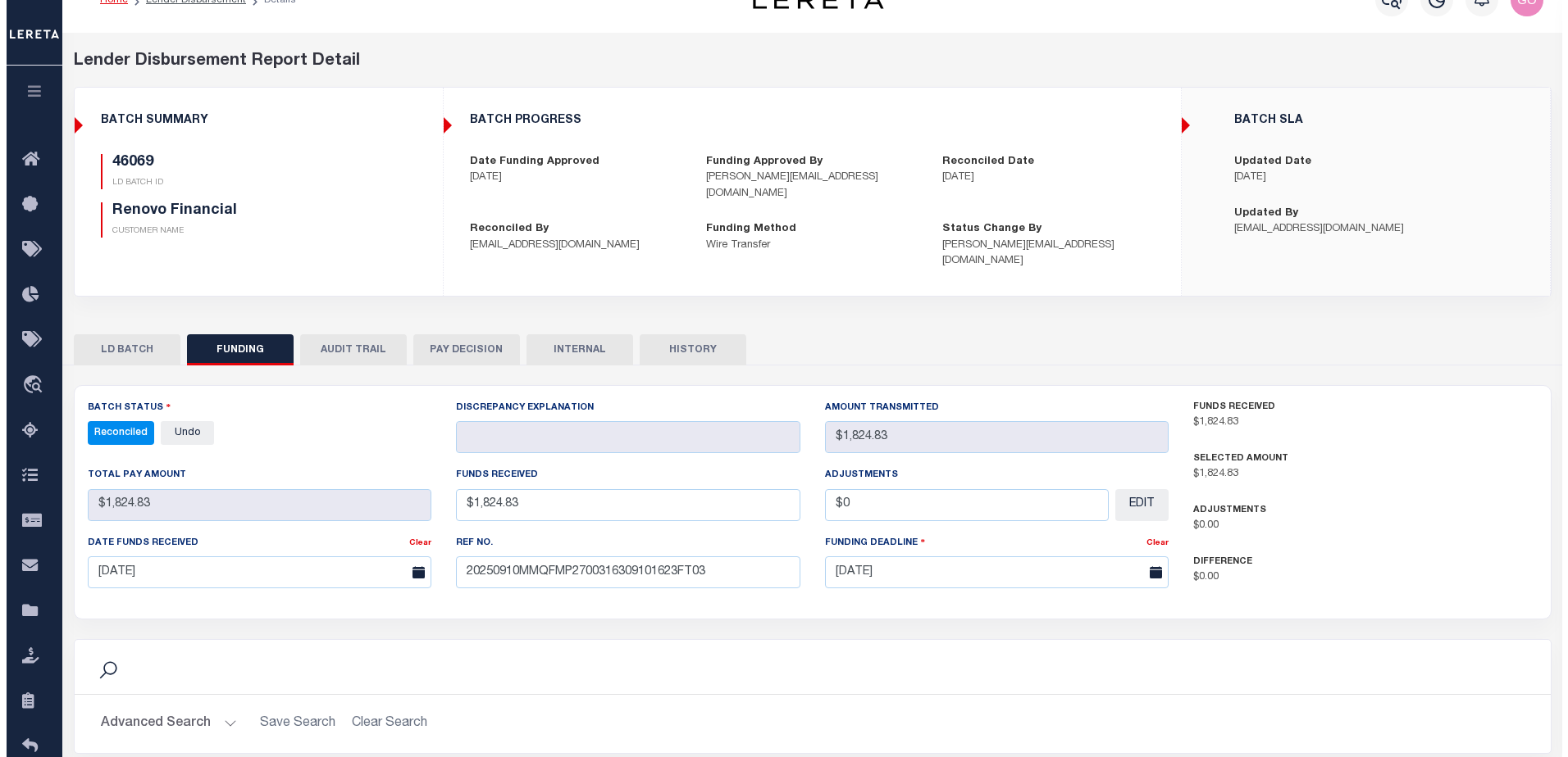
scroll to position [0, 0]
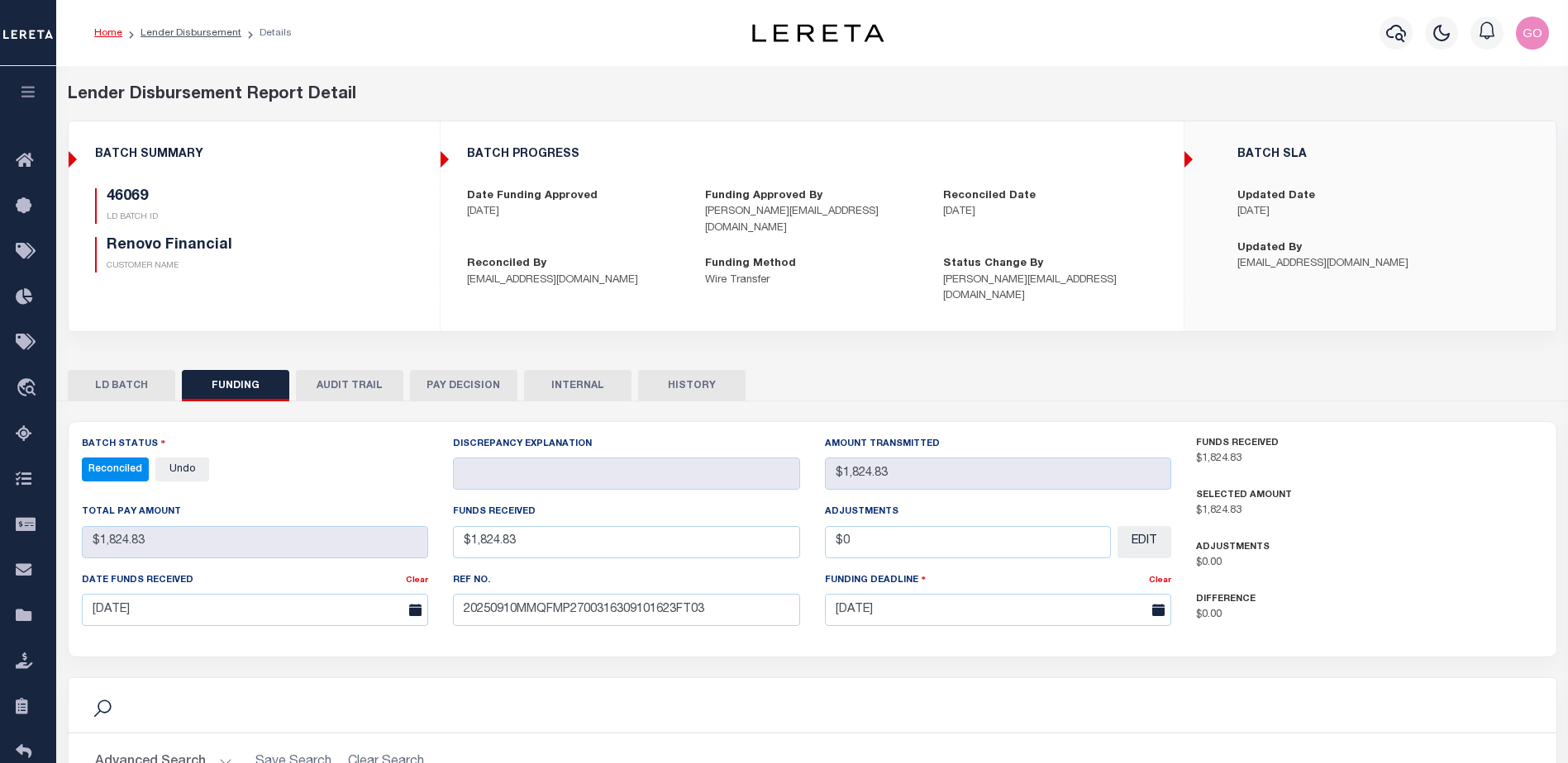
drag, startPoint x: 1135, startPoint y: 57, endPoint x: 1140, endPoint y: 73, distance: 16.8
click at [1135, 57] on div "Profile Sign out" at bounding box center [1248, 32] width 614 height 57
click at [1393, 29] on icon "button" at bounding box center [1395, 32] width 19 height 19
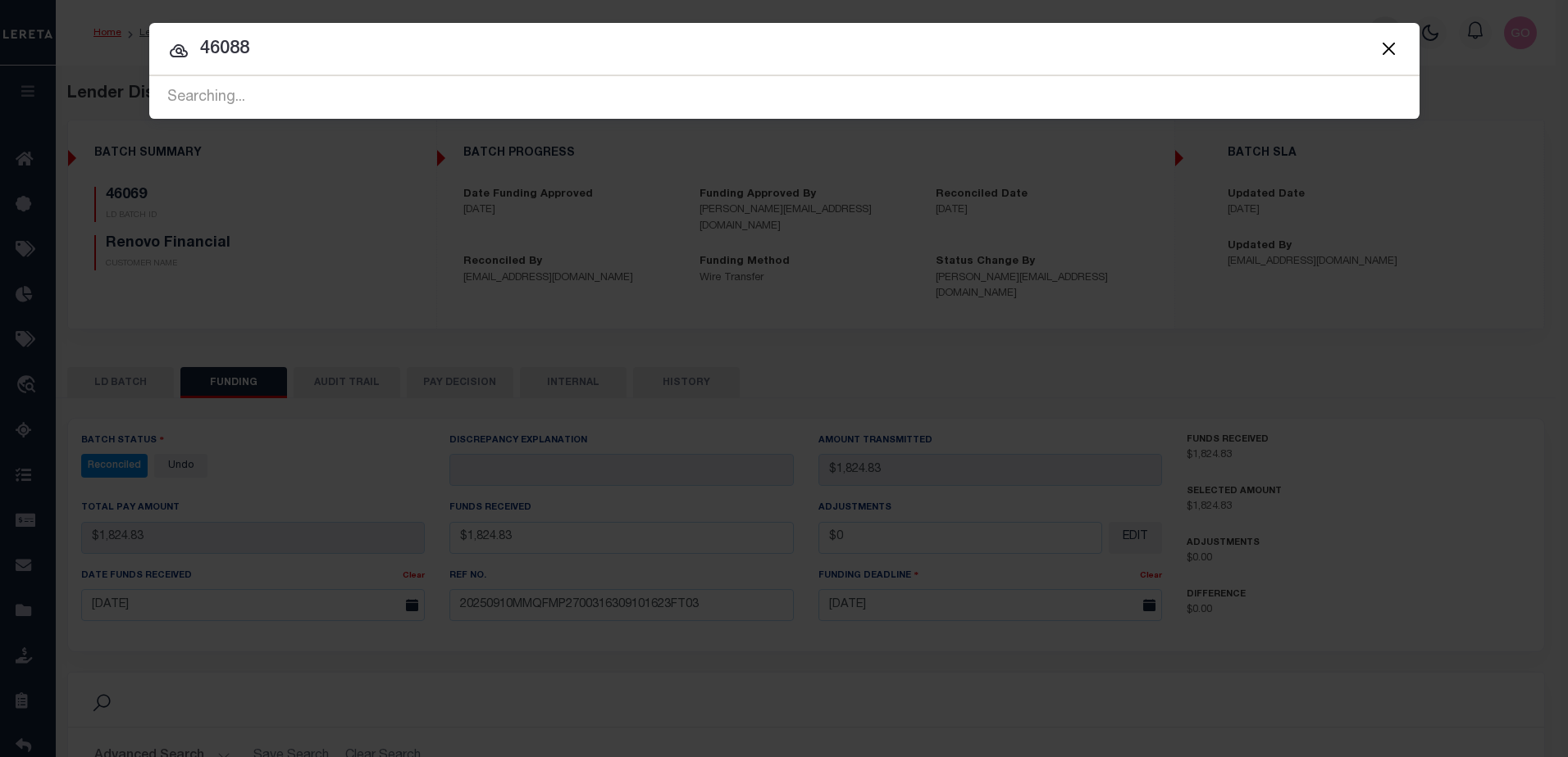
type input "46088"
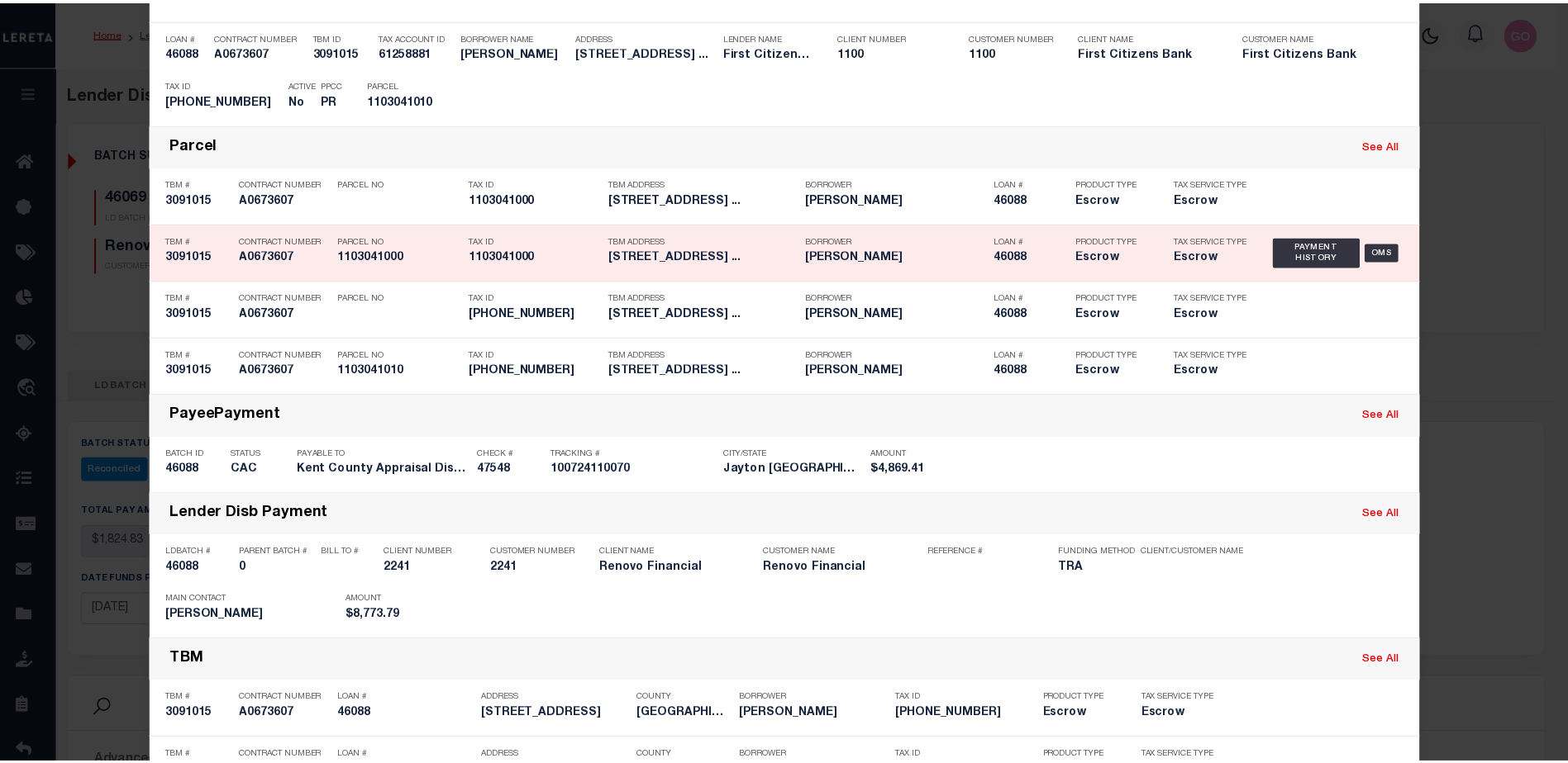
scroll to position [490, 0]
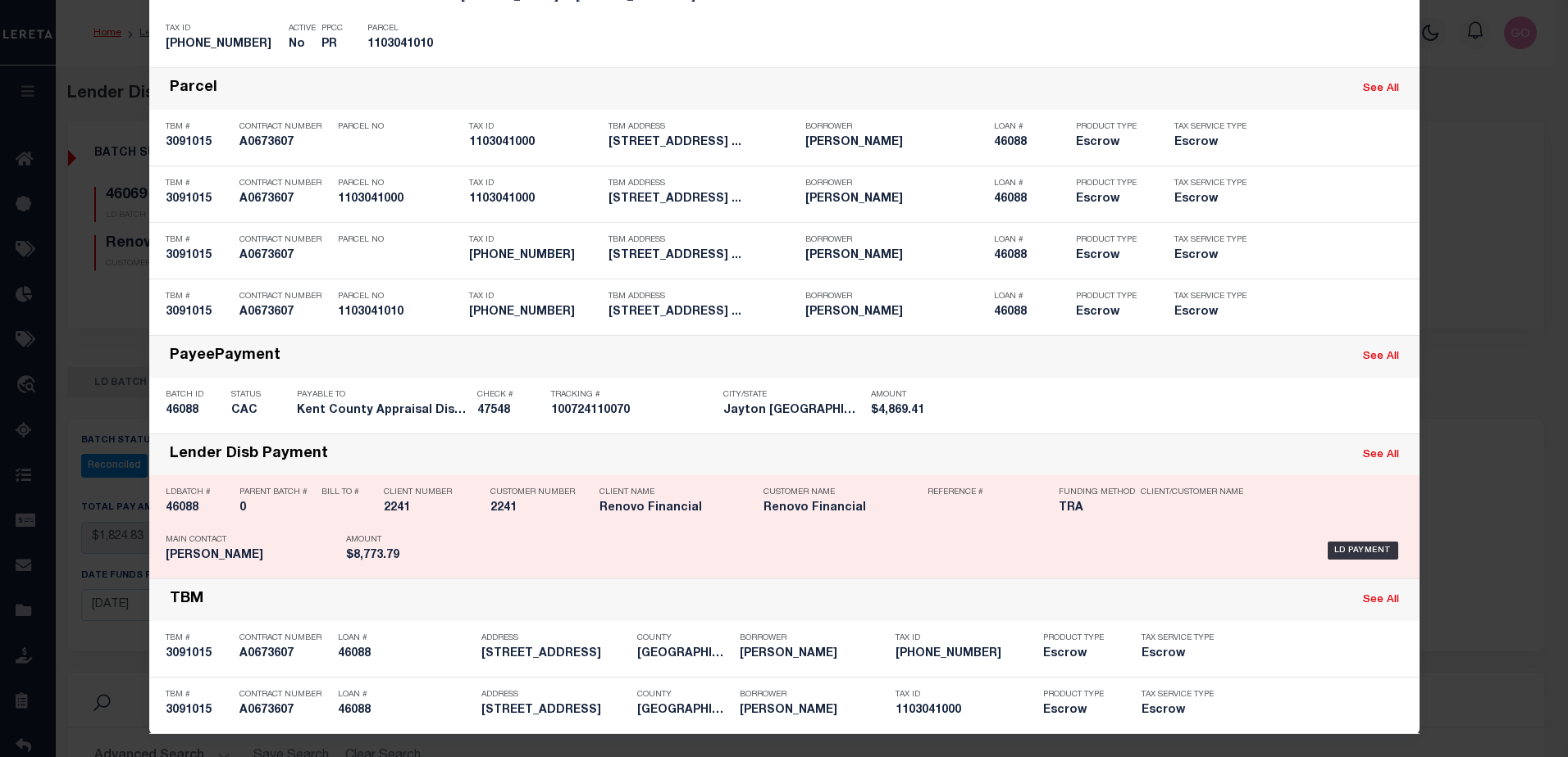
click at [188, 502] on h5 "46088" at bounding box center [198, 508] width 65 height 14
checkbox input "true"
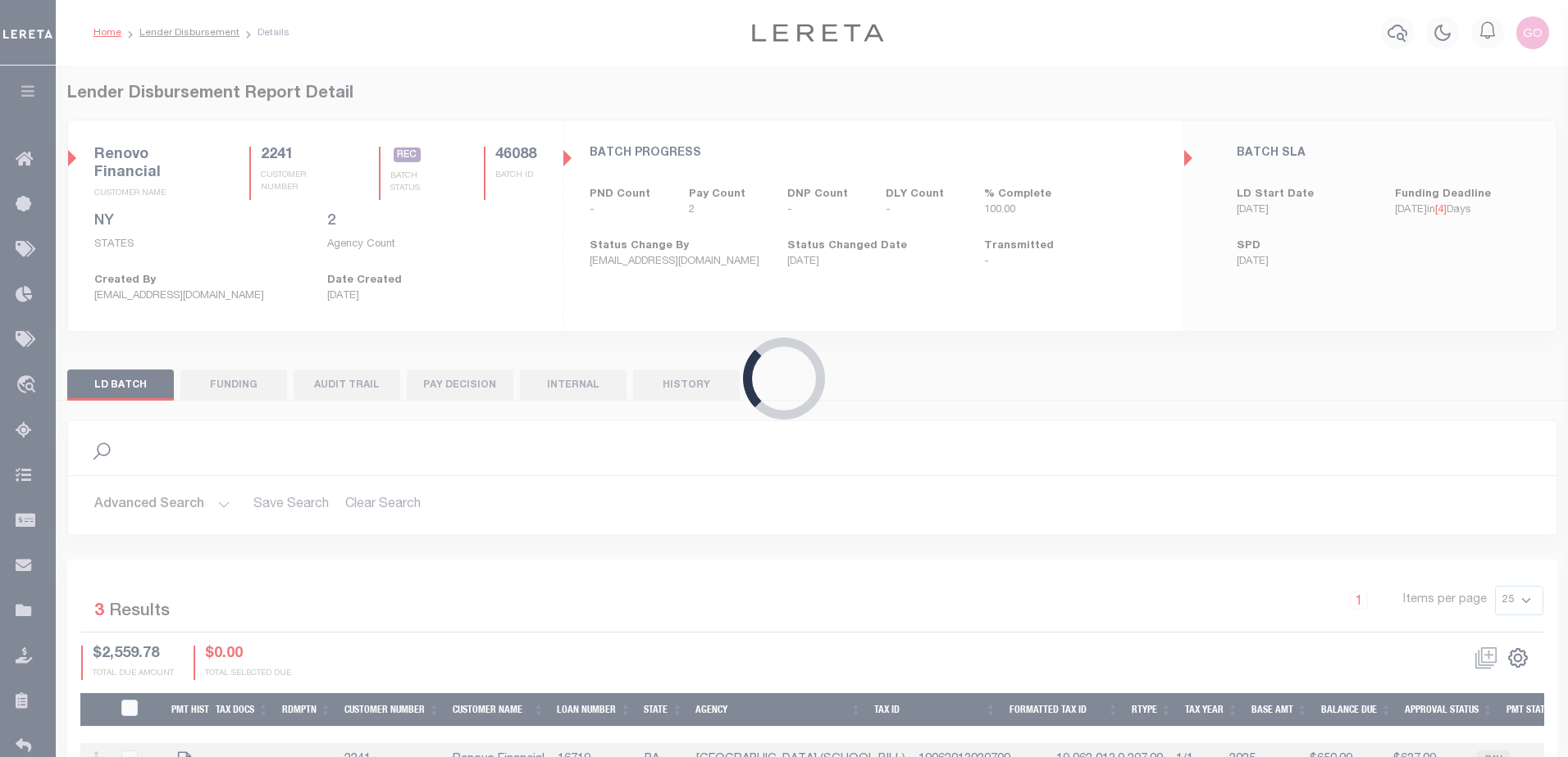
click at [266, 391] on div "Loading..." at bounding box center [784, 378] width 1568 height 757
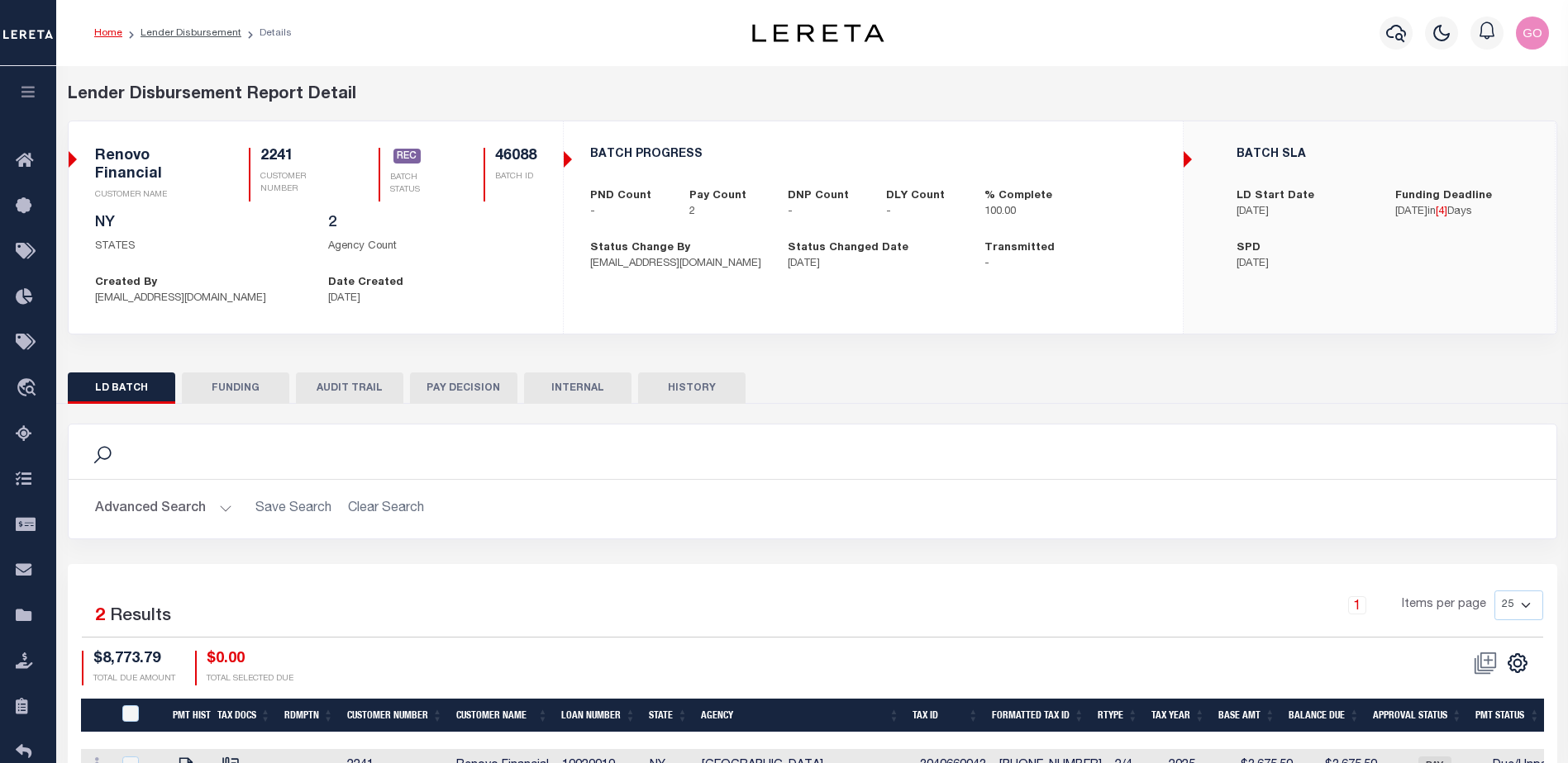
click at [220, 391] on button "FUNDING" at bounding box center [236, 388] width 108 height 32
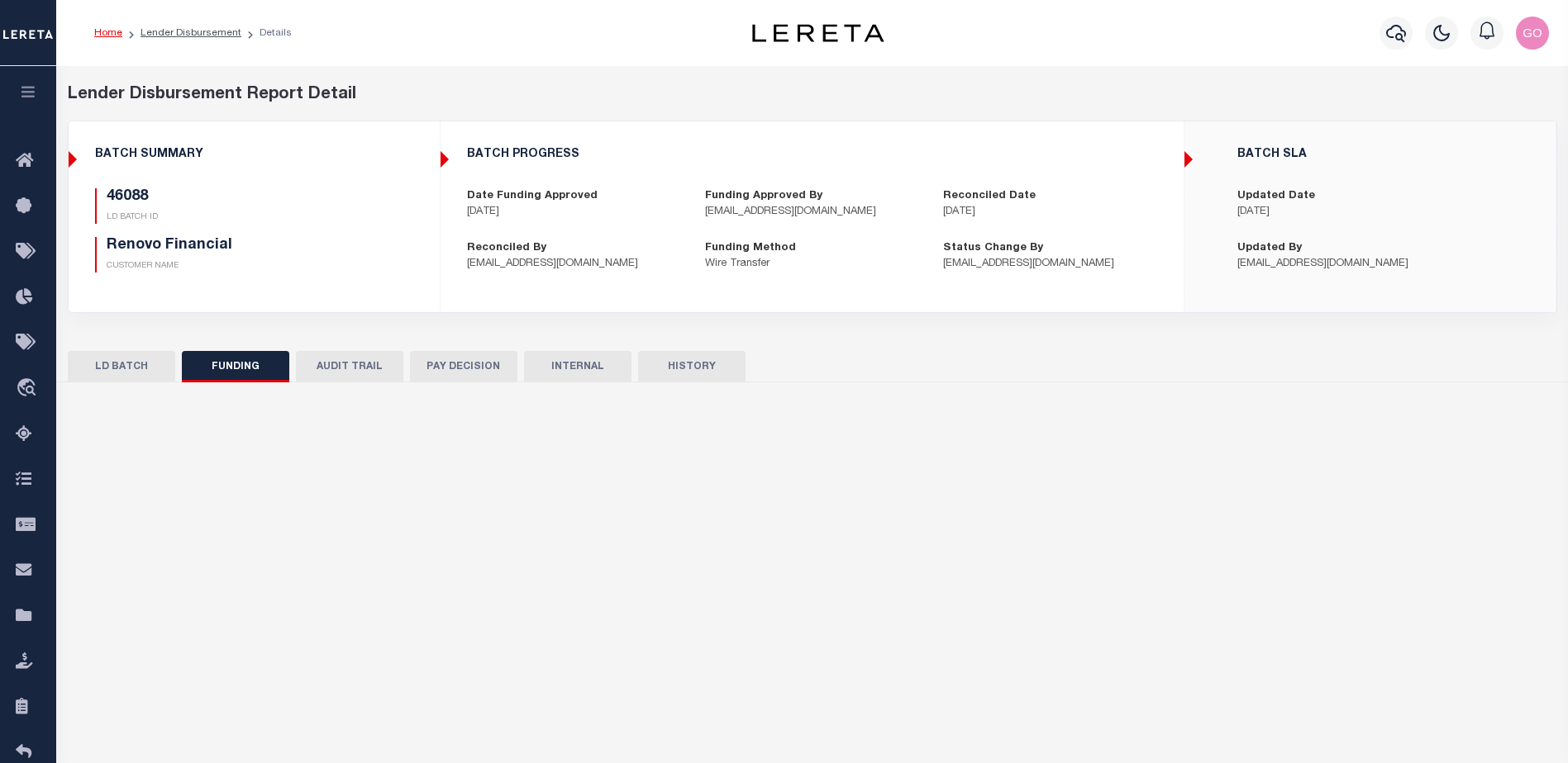
type input "$8,773.79"
type input "$0"
type input "[DATE]"
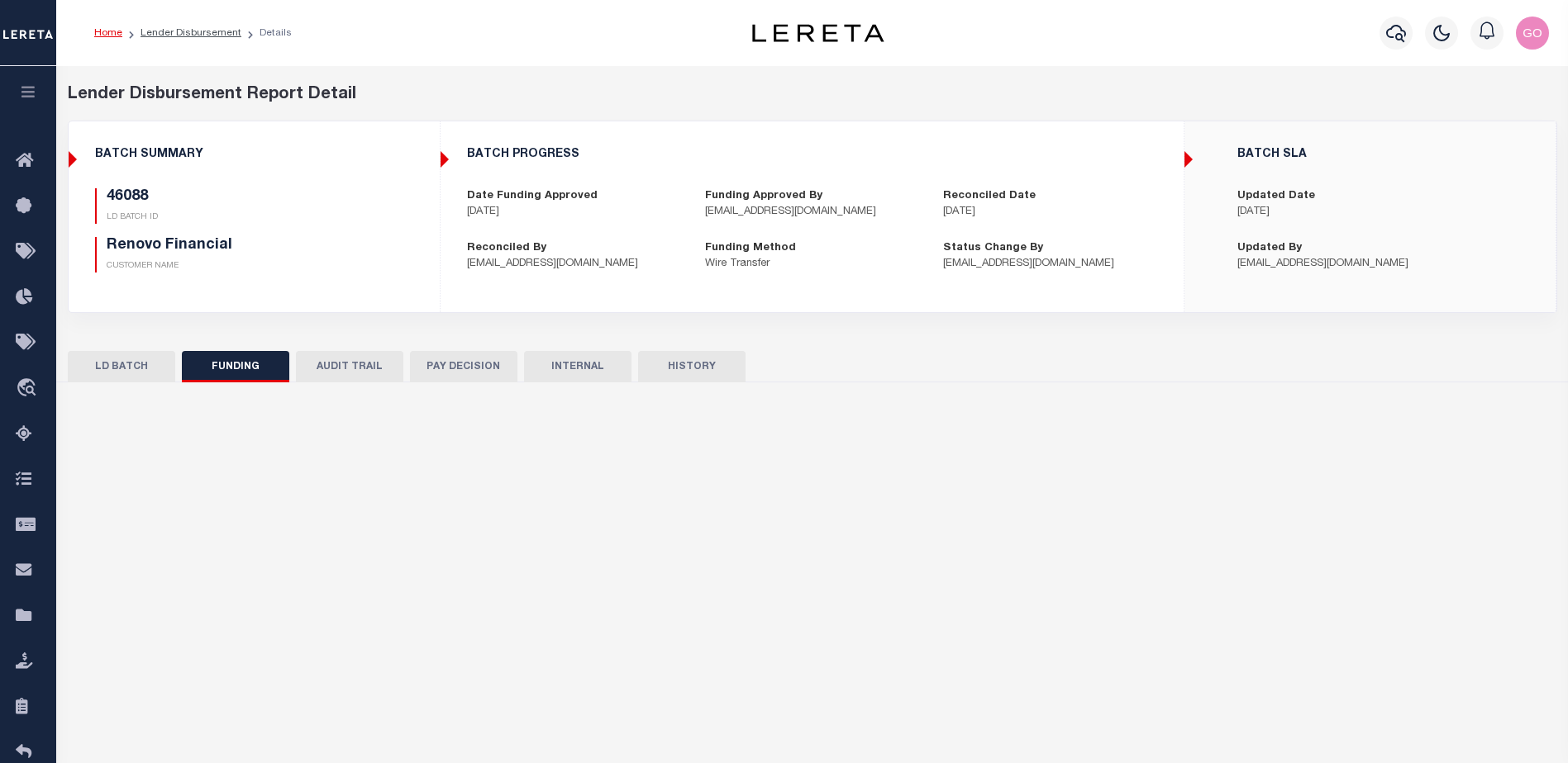
select select "100"
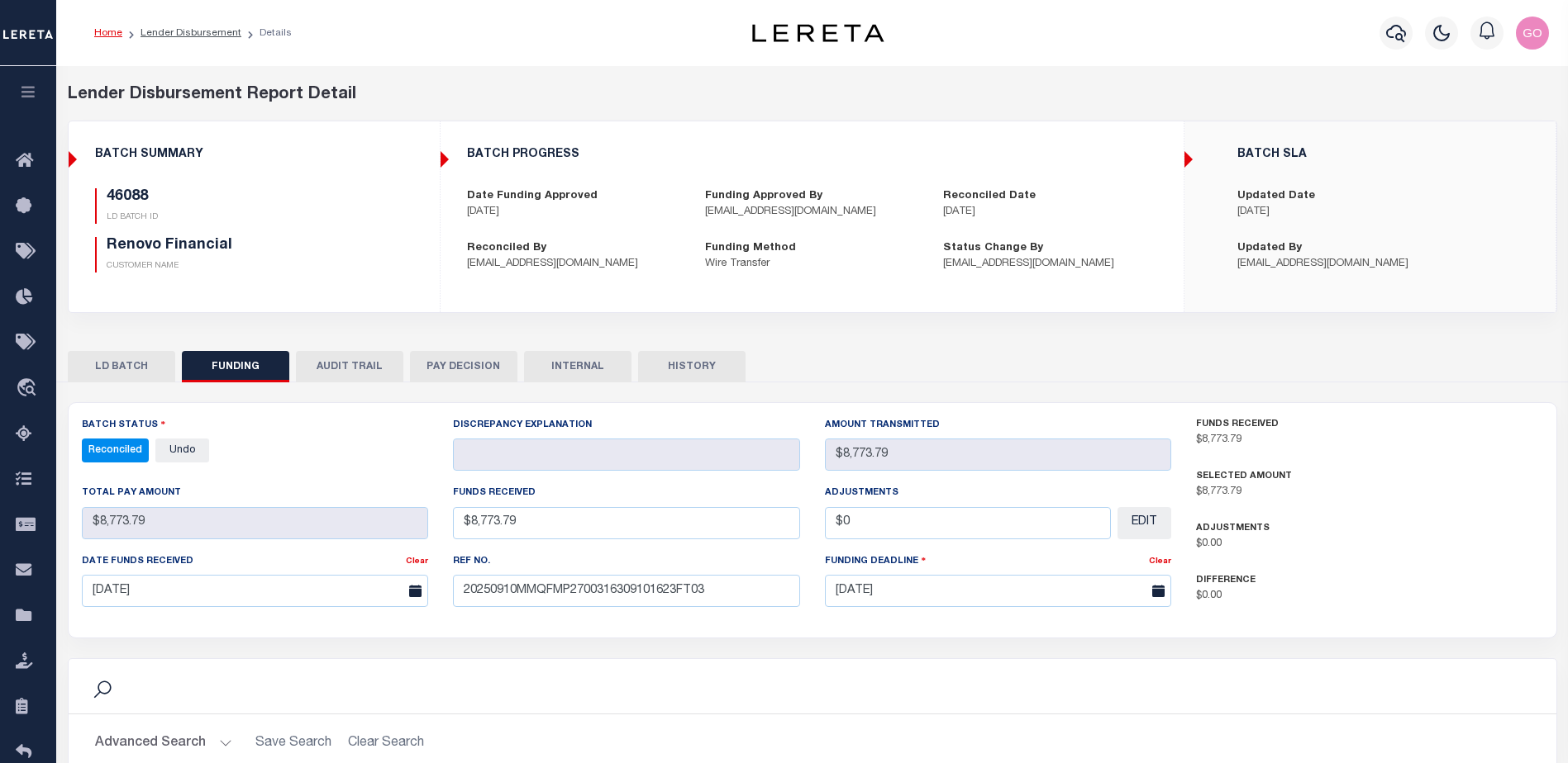
select select "100"
drag, startPoint x: 421, startPoint y: 256, endPoint x: 440, endPoint y: 302, distance: 49.8
click at [421, 256] on div "46088 LD BATCH ID Renovo Financial CUSTOMER NAME" at bounding box center [254, 236] width 343 height 97
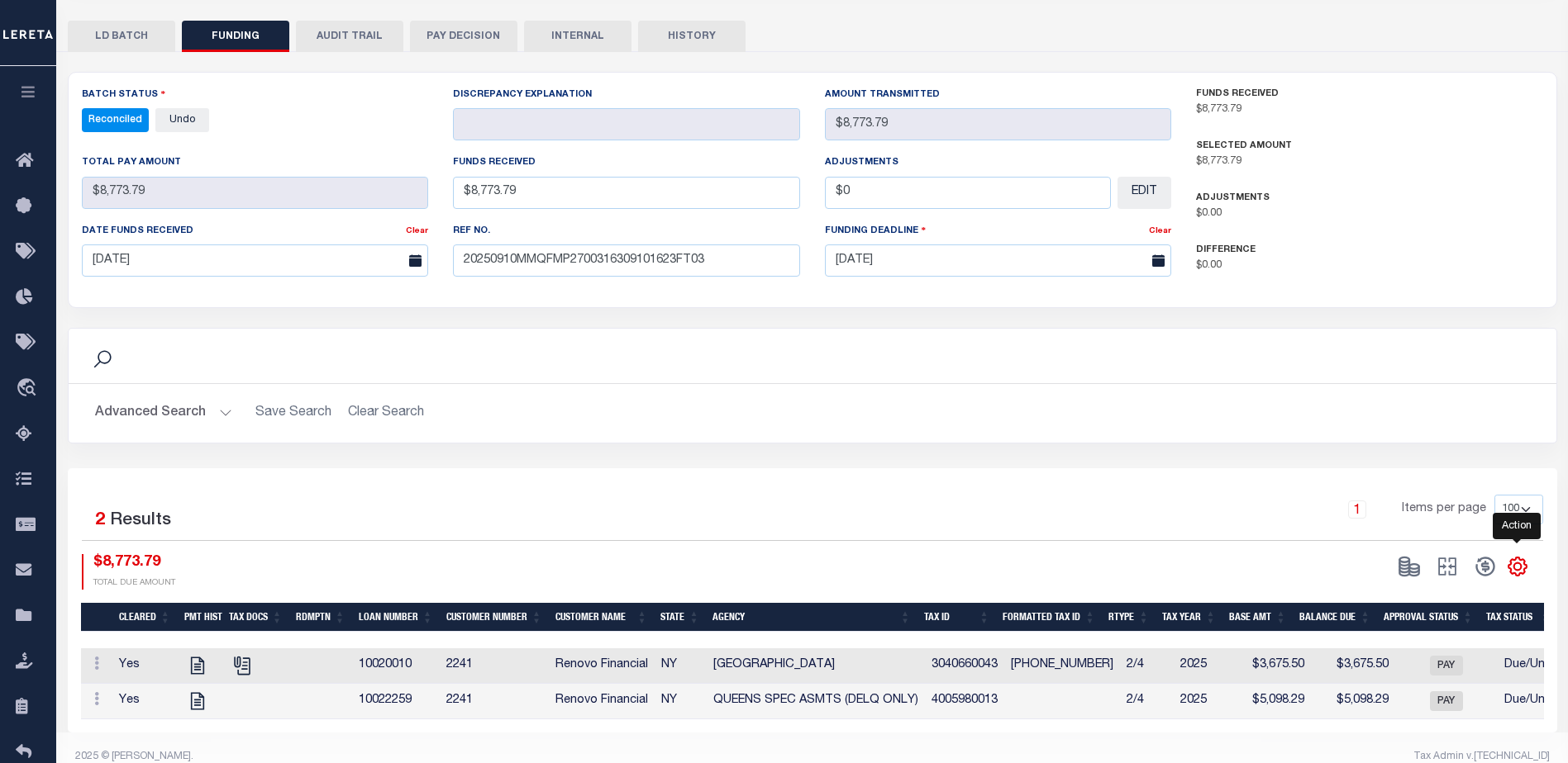
click at [1523, 570] on icon "" at bounding box center [1517, 567] width 19 height 19
click at [1400, 350] on span "CSV" at bounding box center [1397, 344] width 25 height 11
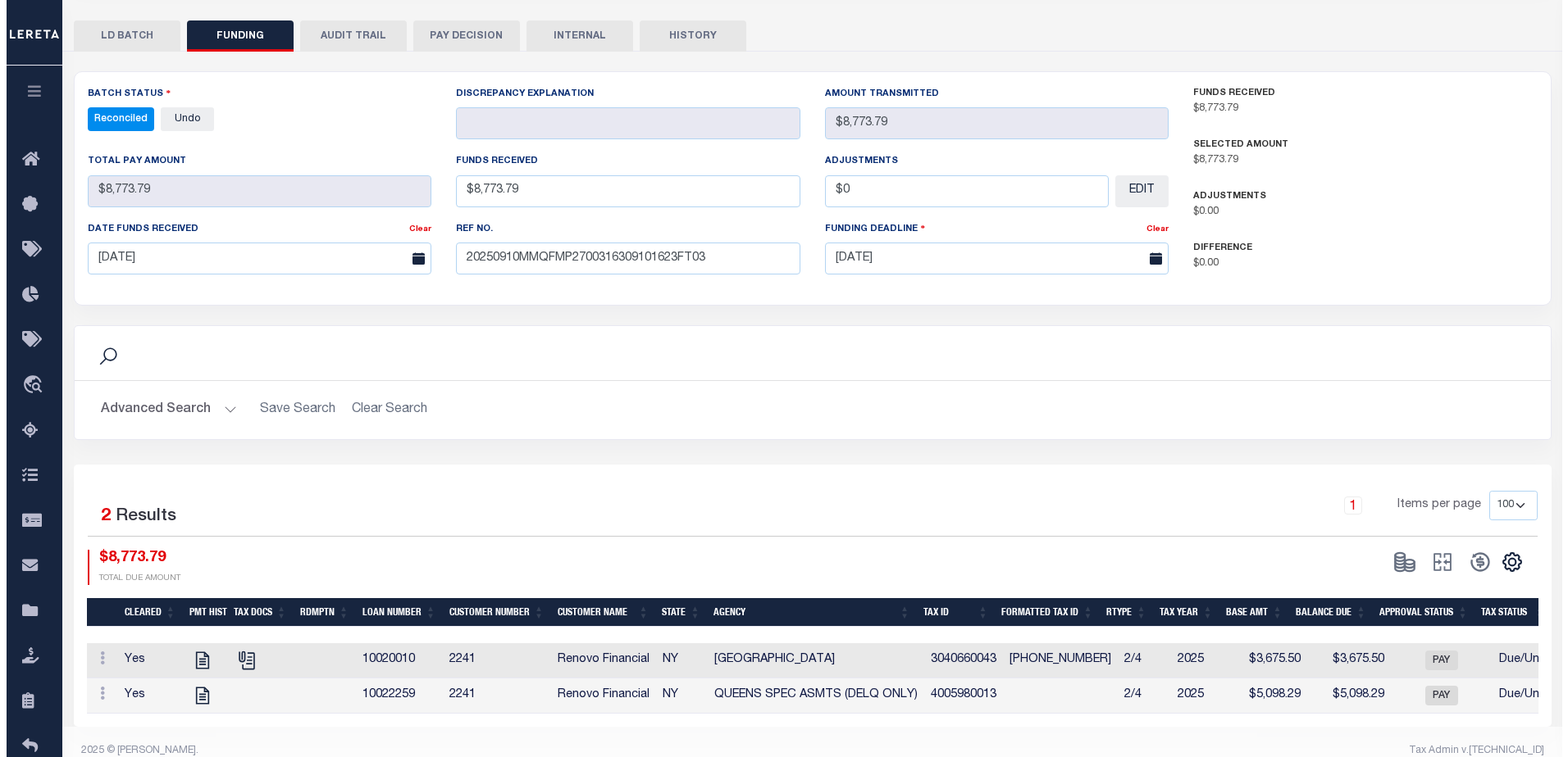
scroll to position [0, 0]
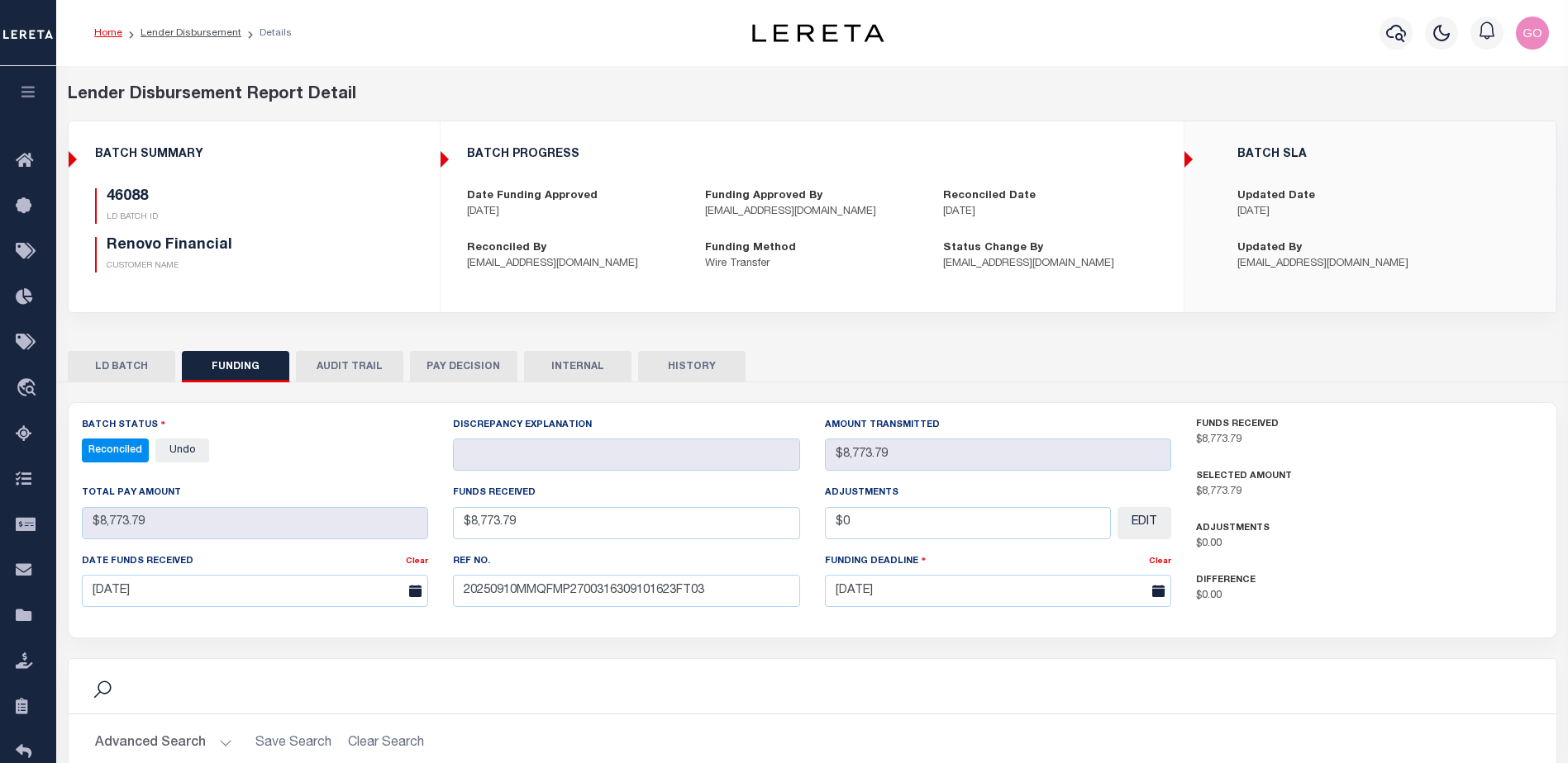
click at [1127, 231] on div "BATCH PROGRESS Date Funding Approved [DATE] Funding Approved By [EMAIL_ADDRESS]…" at bounding box center [811, 210] width 741 height 151
click at [1401, 41] on icon "button" at bounding box center [1395, 33] width 19 height 18
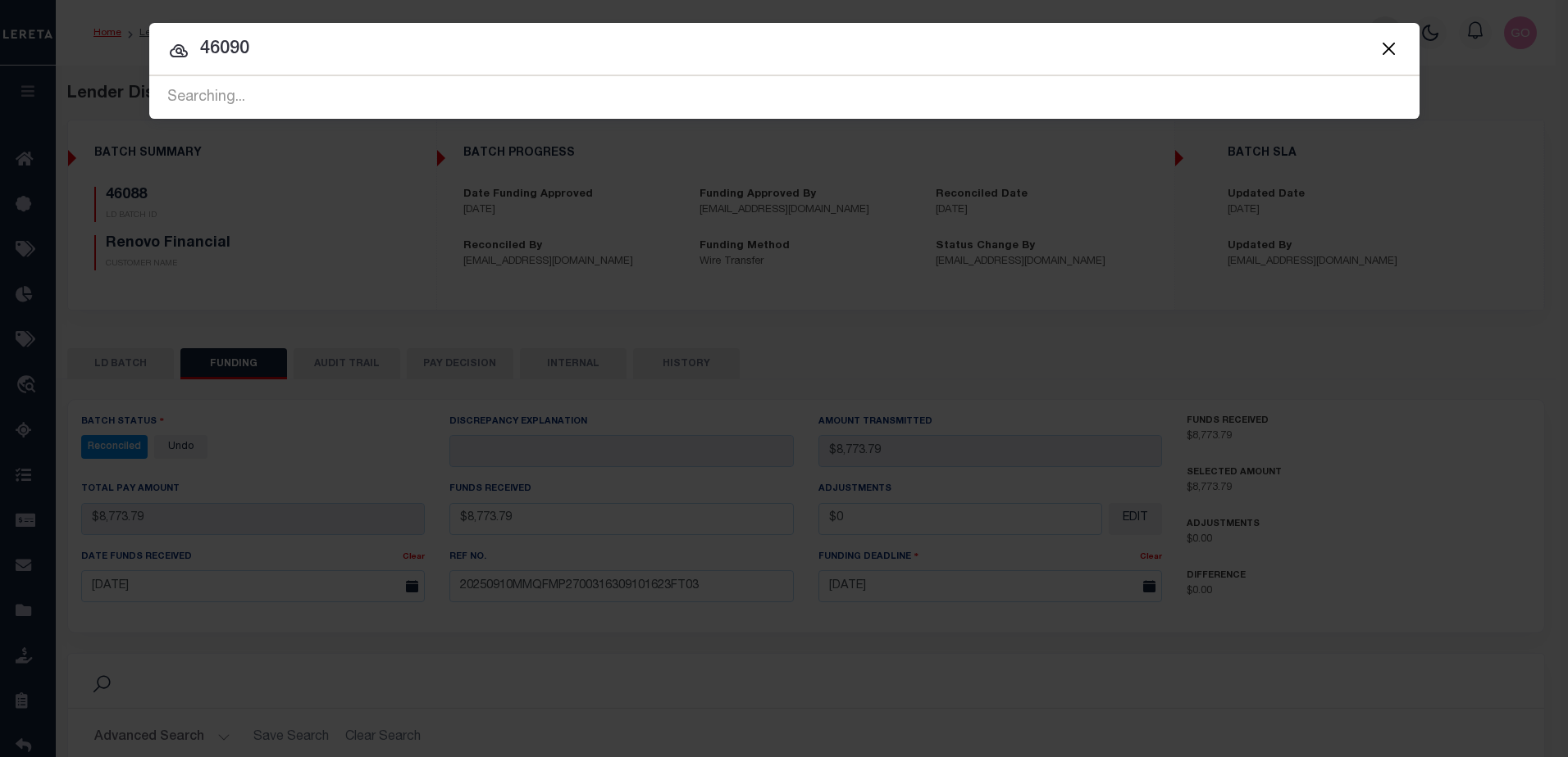
type input "46090"
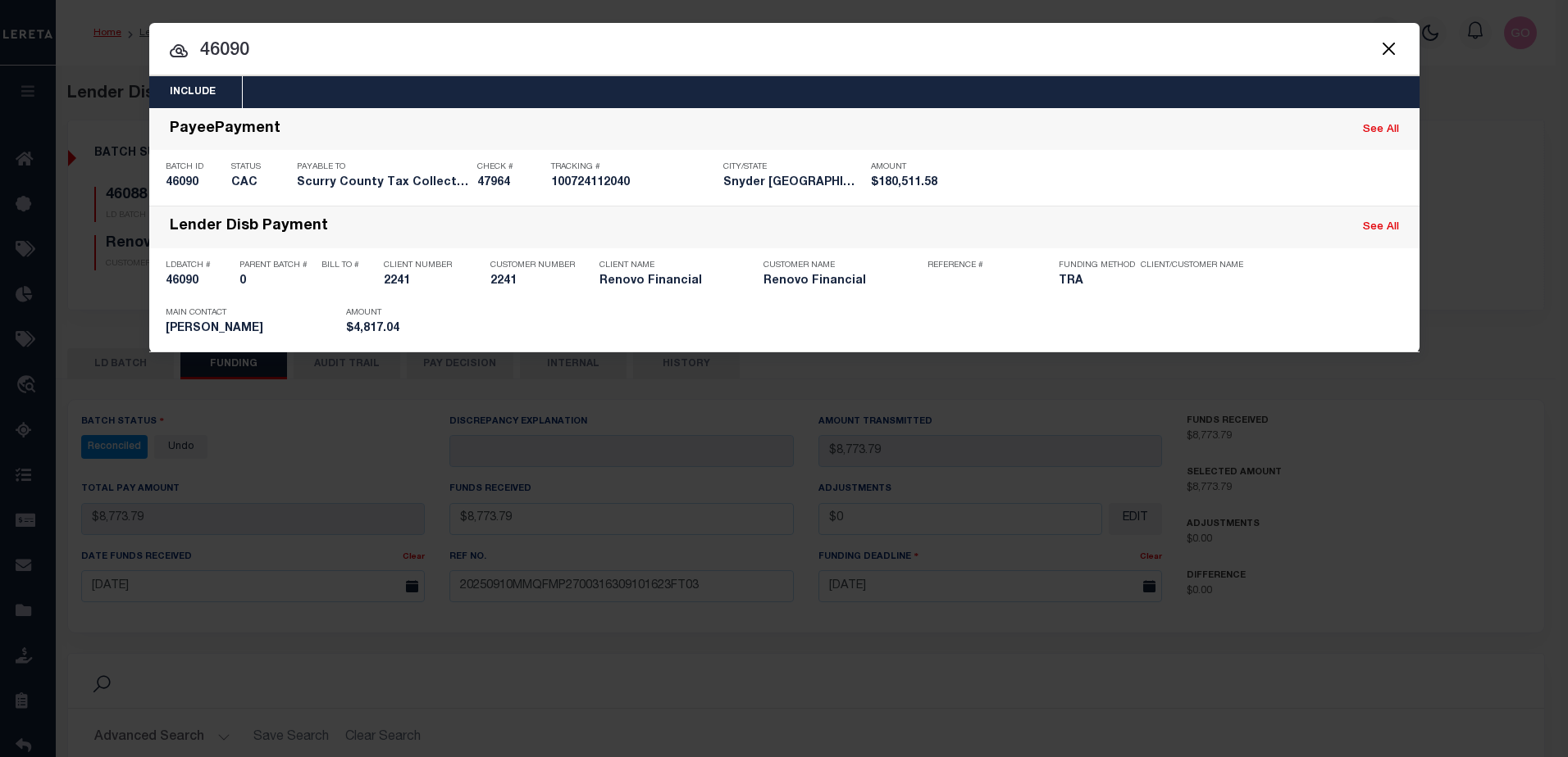
drag, startPoint x: 200, startPoint y: 281, endPoint x: 858, endPoint y: 355, distance: 662.1
click at [200, 281] on h5 "46090" at bounding box center [198, 281] width 65 height 14
checkbox input "true"
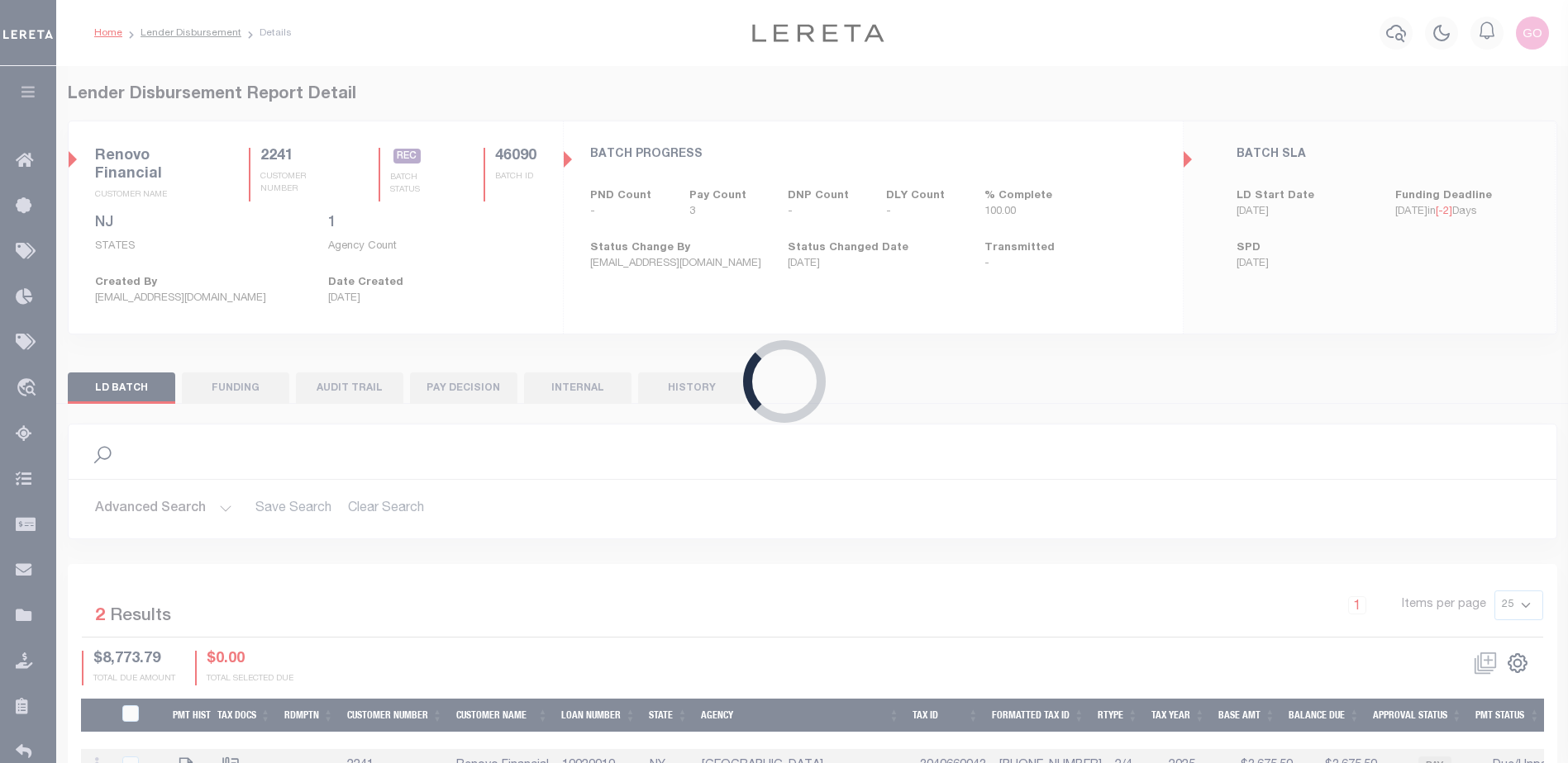
click at [254, 389] on div "Loading..." at bounding box center [784, 381] width 1568 height 763
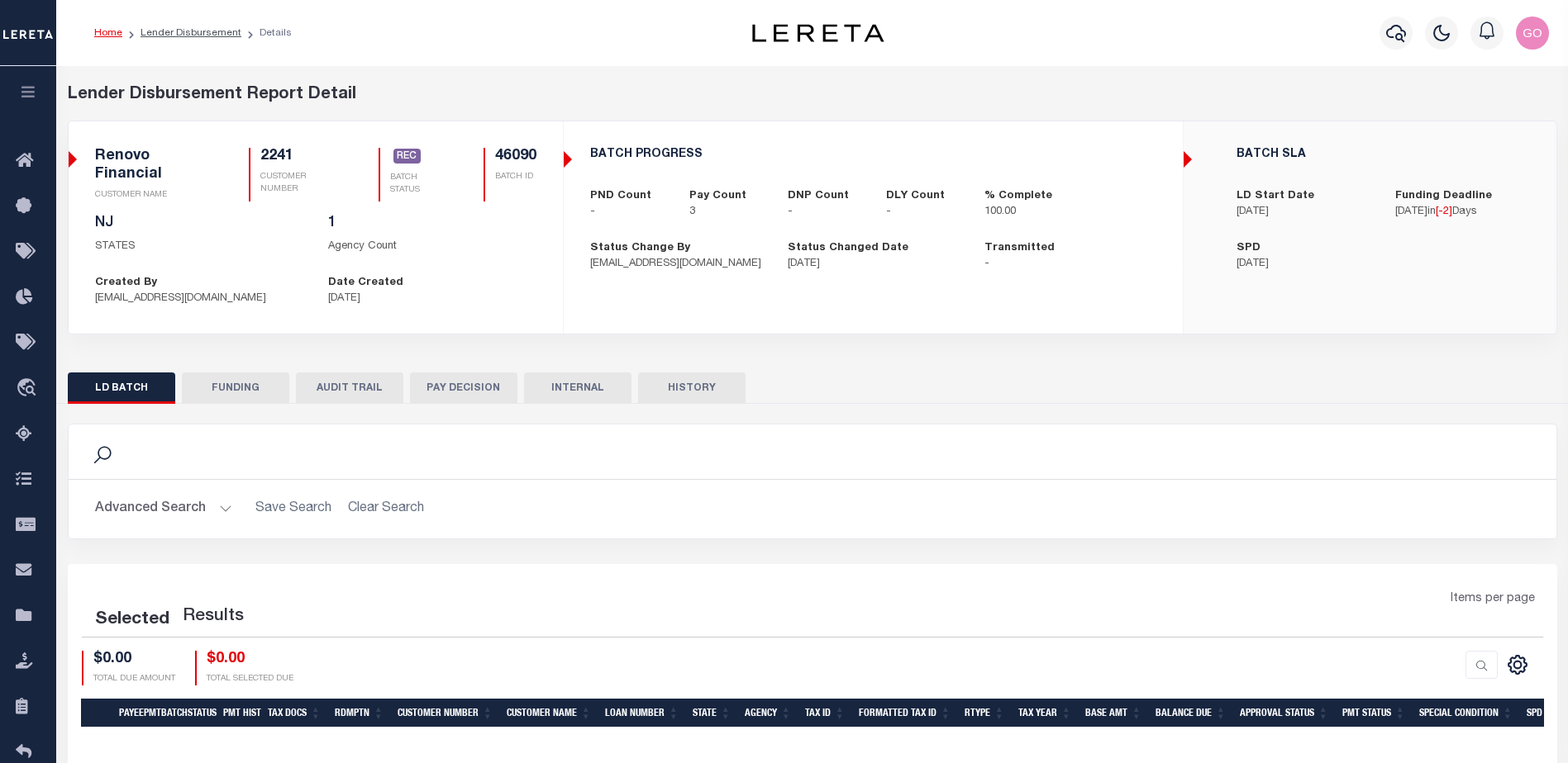
click at [248, 390] on button "FUNDING" at bounding box center [236, 388] width 108 height 32
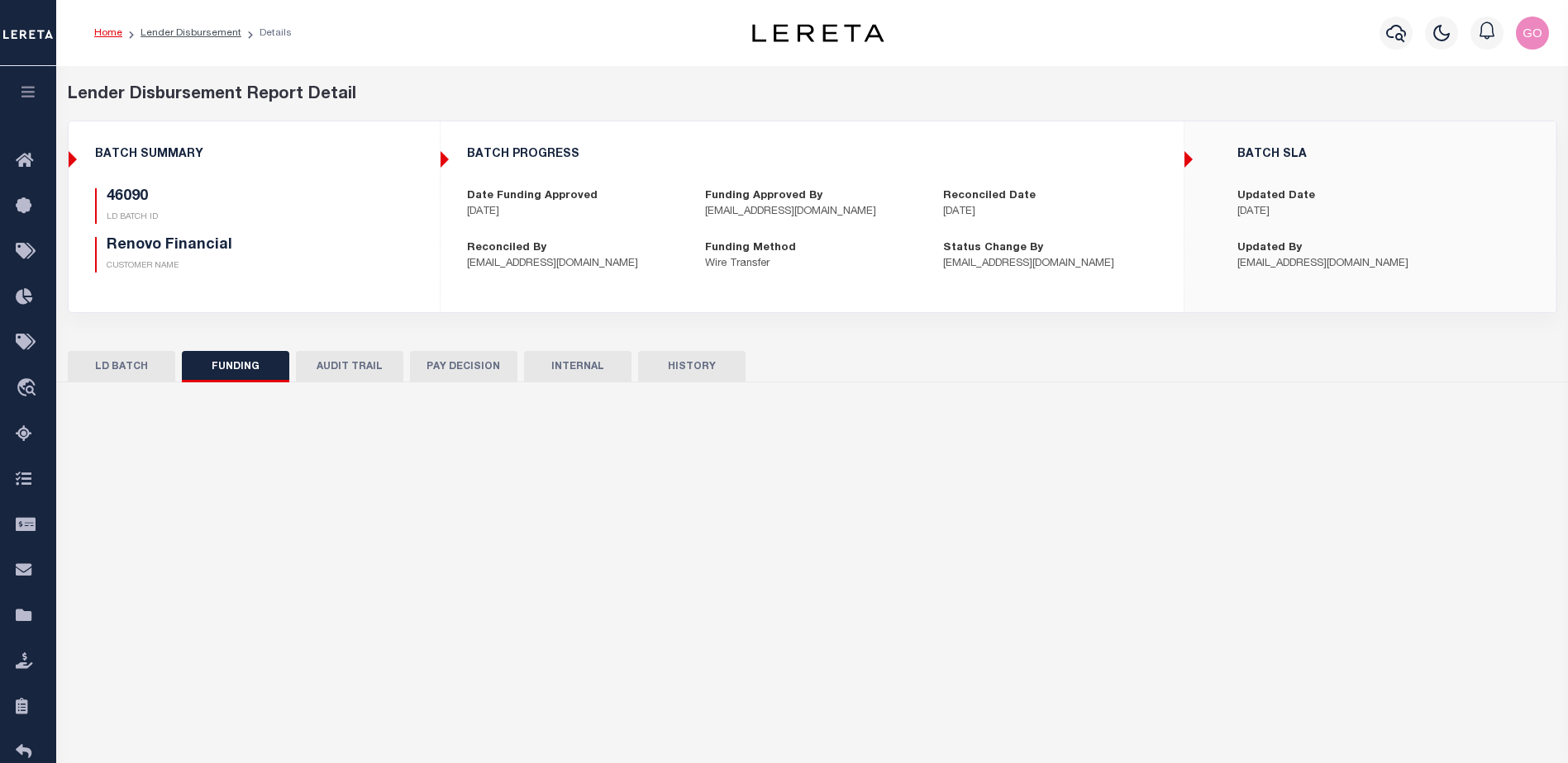
type input "$4,817.04"
type input "$0"
type input "[DATE]"
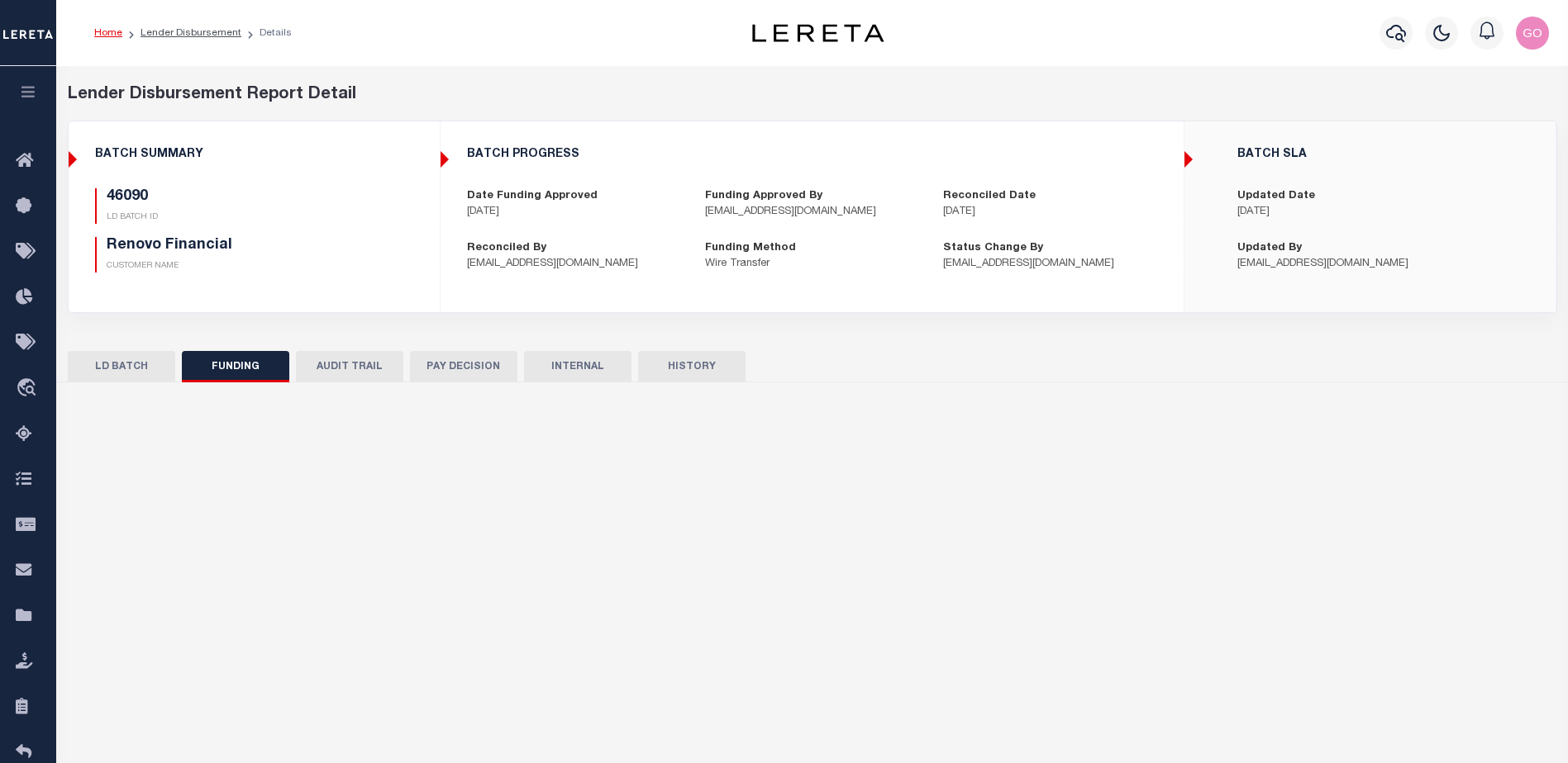
select select "100"
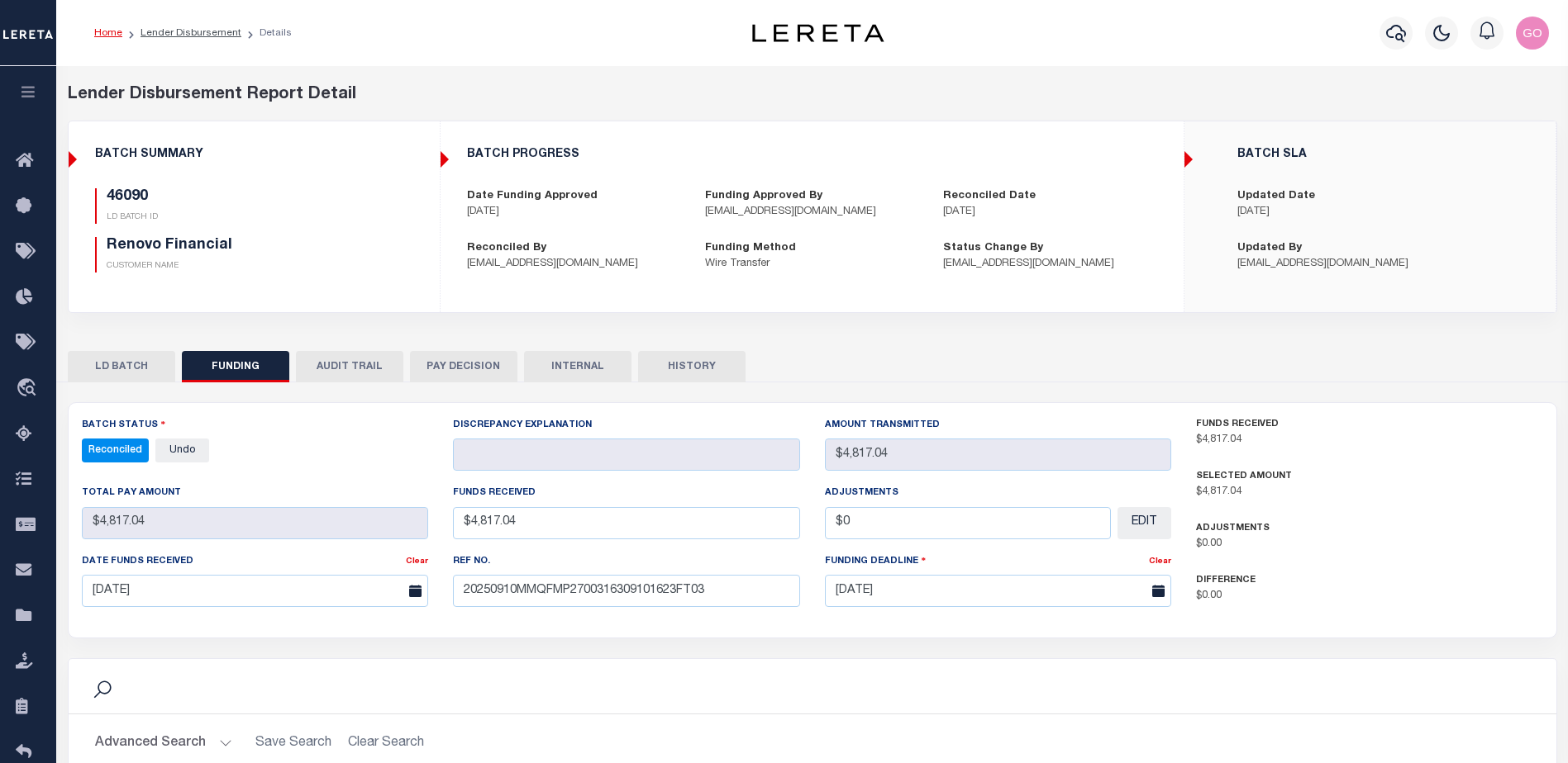
select select "100"
click at [426, 261] on div "BATCH SUMMARY 46090 LD BATCH ID Renovo Financial CUSTOMER NAME" at bounding box center [254, 216] width 369 height 164
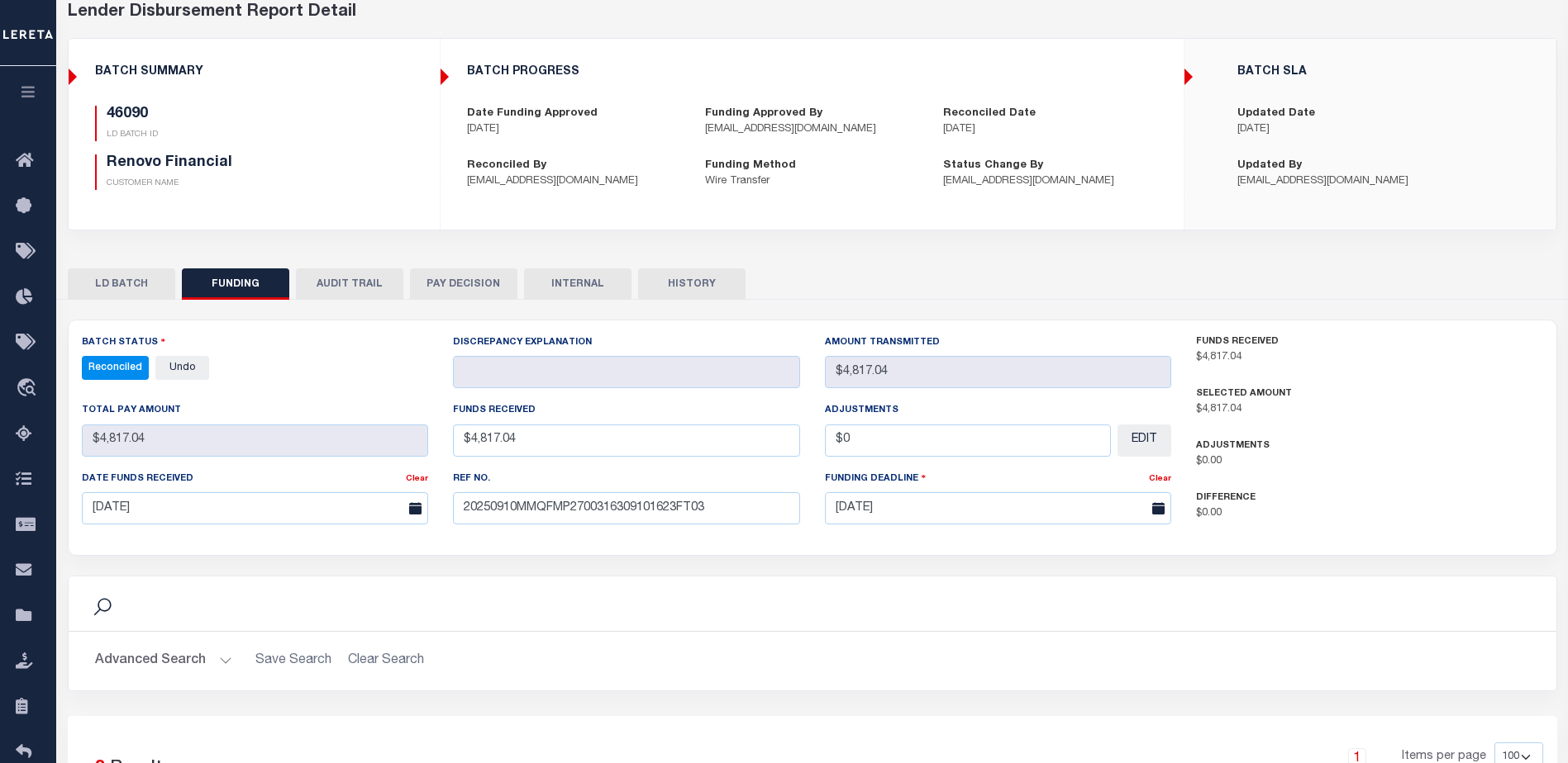
scroll to position [248, 0]
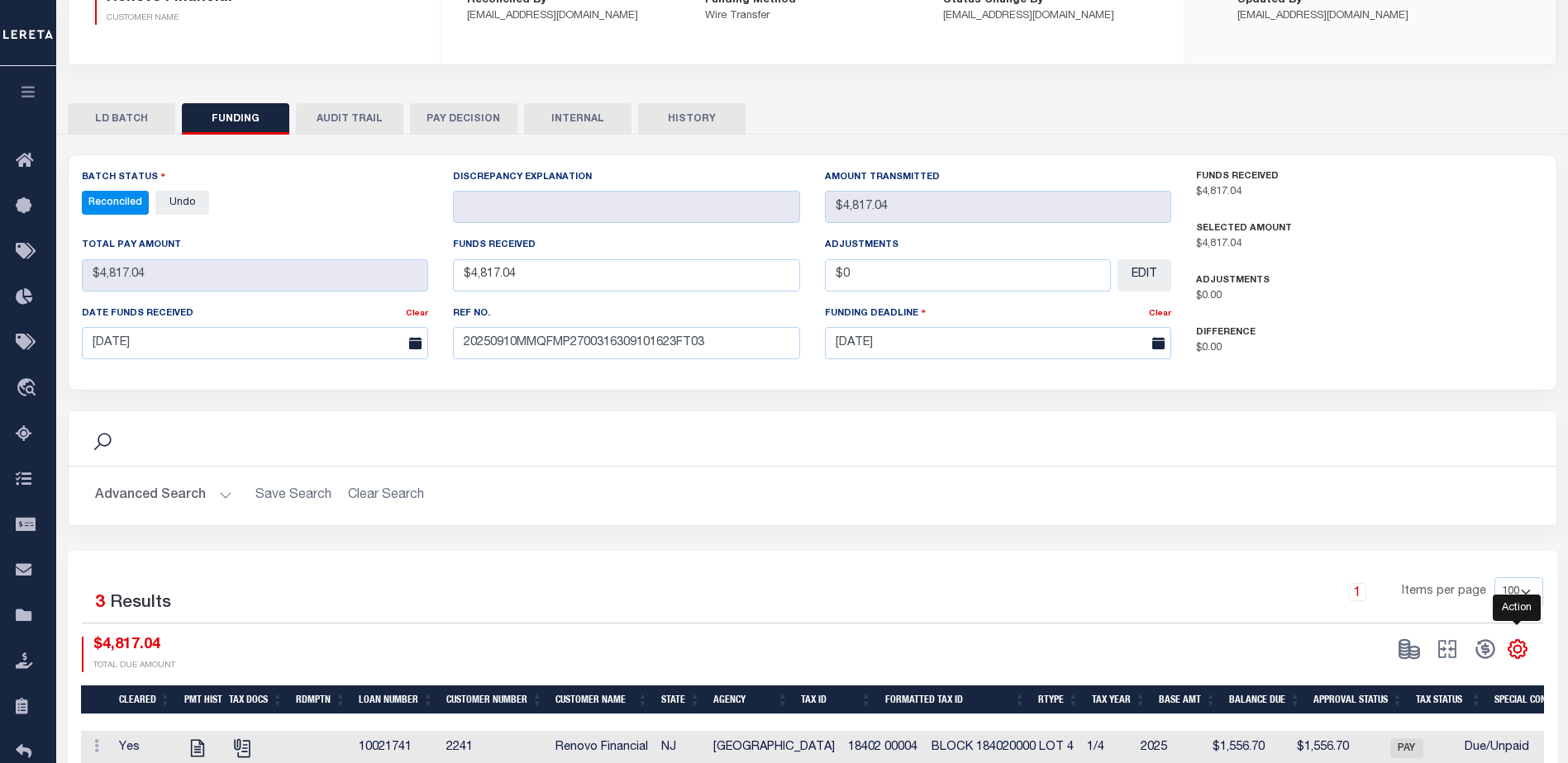
click at [1521, 650] on icon "" at bounding box center [1517, 650] width 7 height 7
click at [1408, 427] on span "CSV" at bounding box center [1397, 426] width 25 height 11
drag, startPoint x: 499, startPoint y: 466, endPoint x: 1521, endPoint y: 425, distance: 1022.8
click at [499, 466] on hr at bounding box center [812, 466] width 1487 height 1
